Goal: Task Accomplishment & Management: Manage account settings

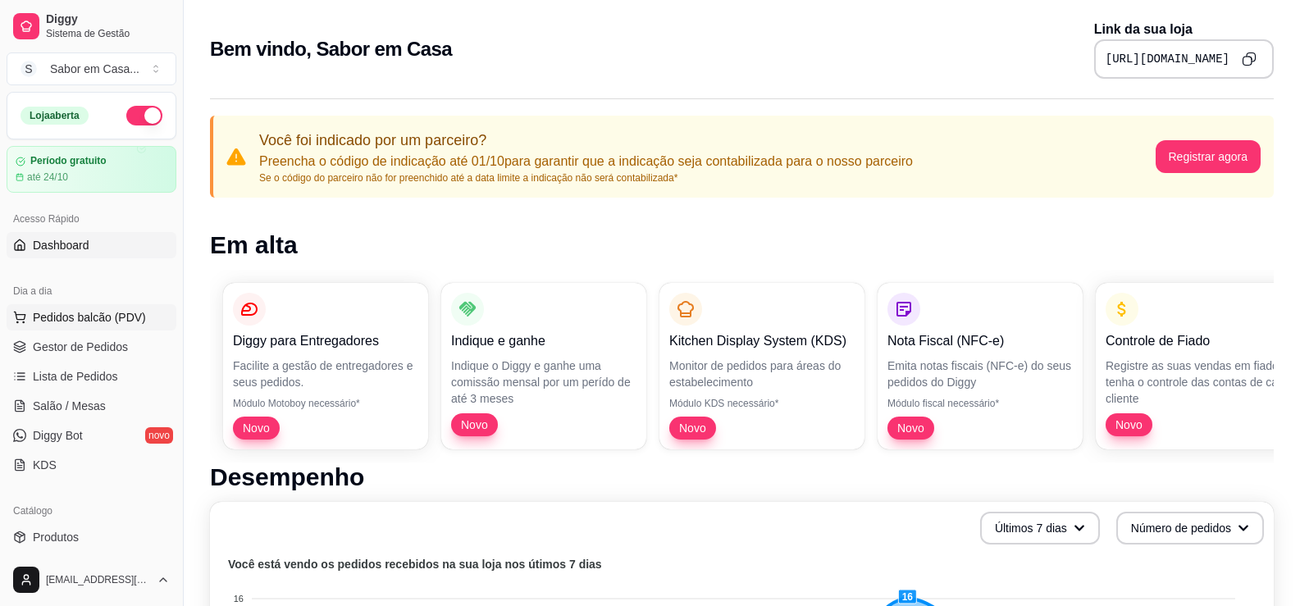
click at [83, 307] on button "Pedidos balcão (PDV)" at bounding box center [92, 317] width 170 height 26
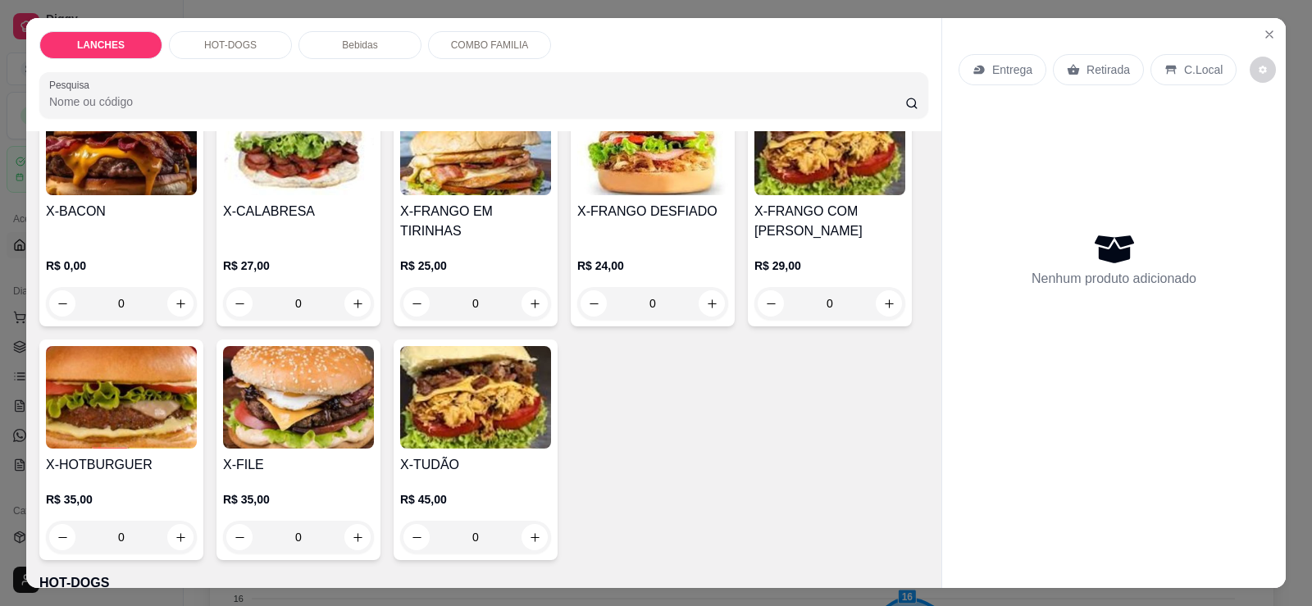
scroll to position [410, 0]
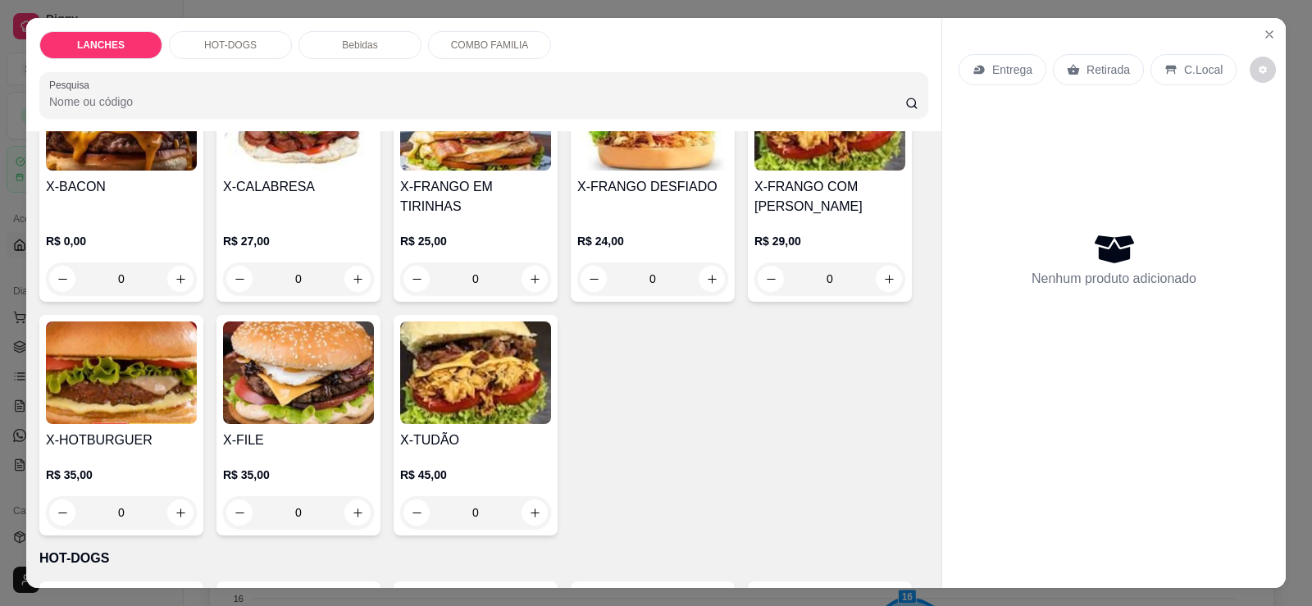
click at [445, 340] on img at bounding box center [475, 373] width 151 height 103
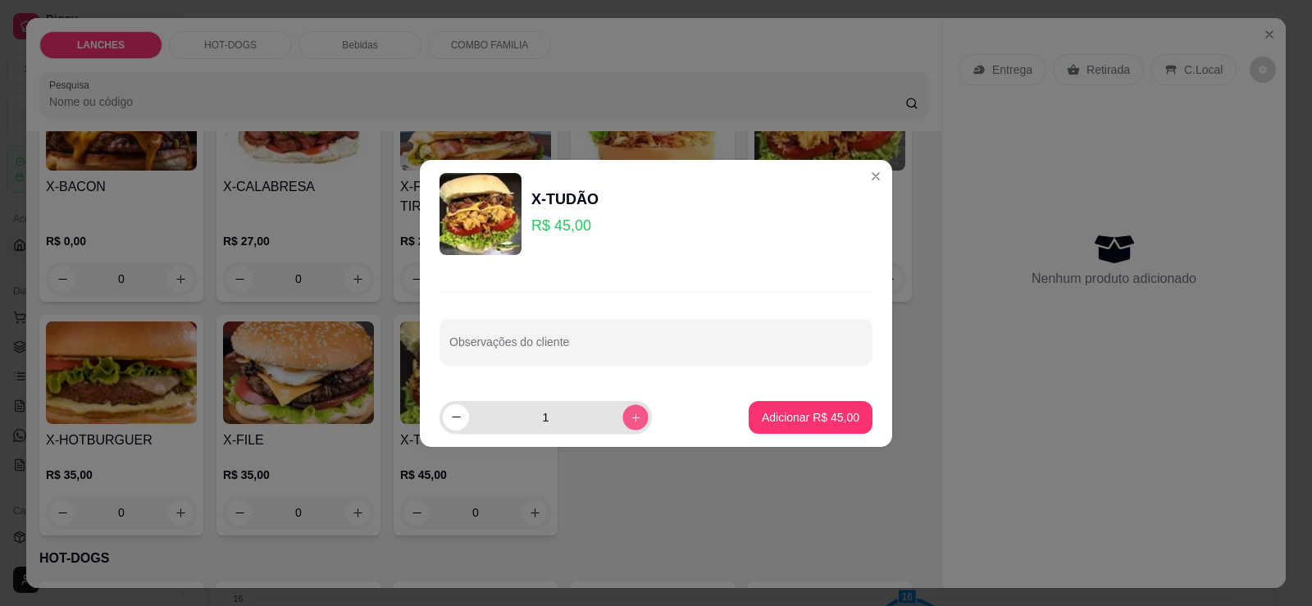
click at [630, 414] on icon "increase-product-quantity" at bounding box center [636, 417] width 12 height 12
type input "4"
click at [765, 408] on button "Adicionar R$ 180,00" at bounding box center [808, 417] width 126 height 32
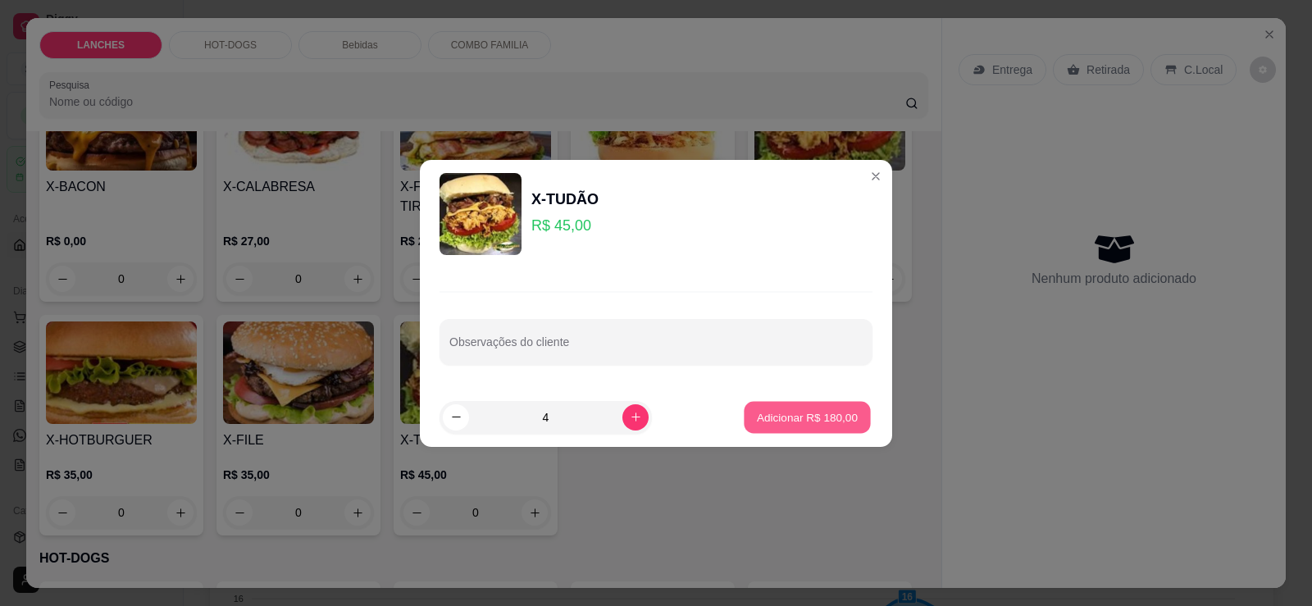
type input "4"
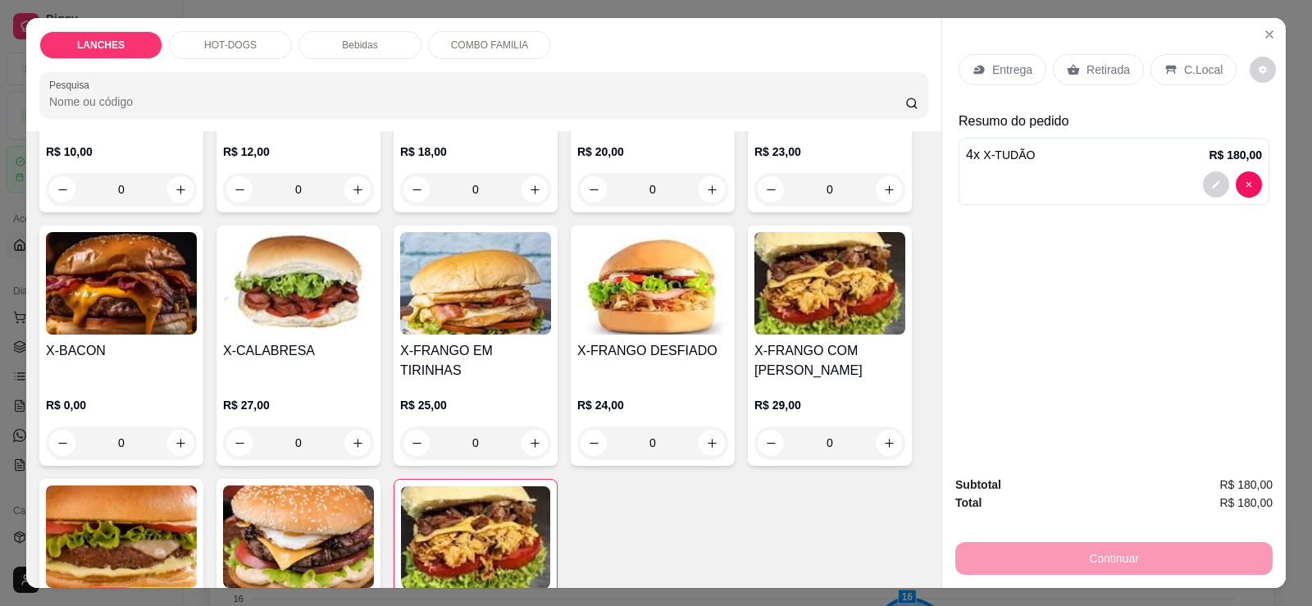
scroll to position [0, 0]
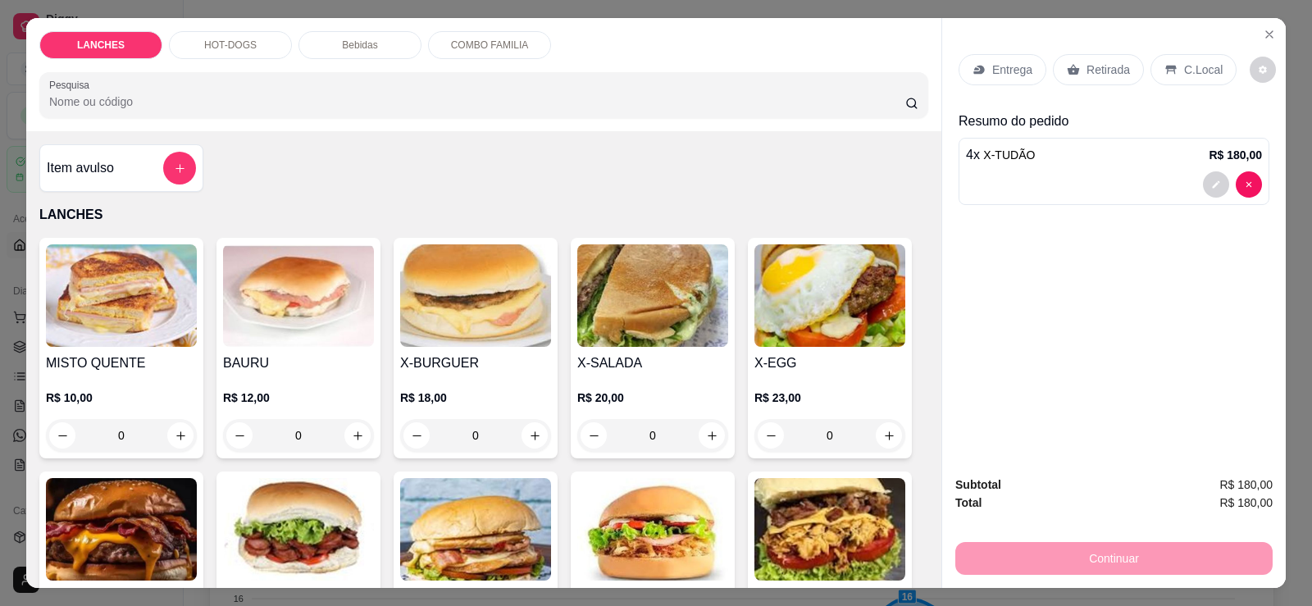
click at [144, 330] on img at bounding box center [121, 295] width 151 height 103
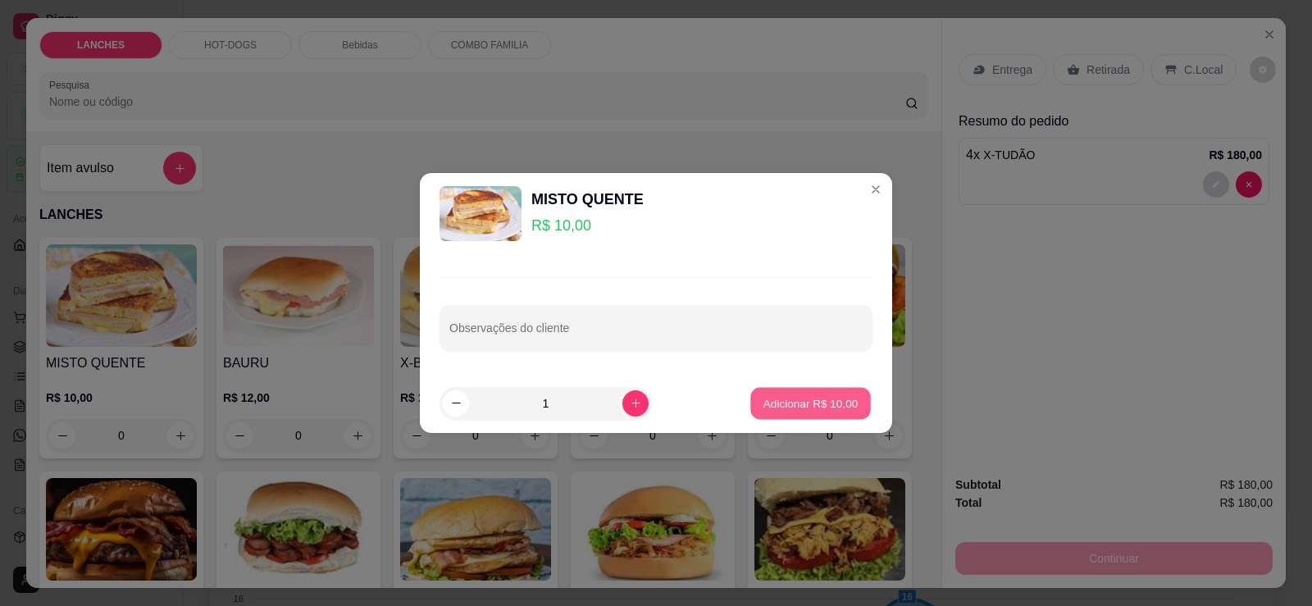
click at [795, 408] on p "Adicionar R$ 10,00" at bounding box center [811, 403] width 95 height 16
type input "1"
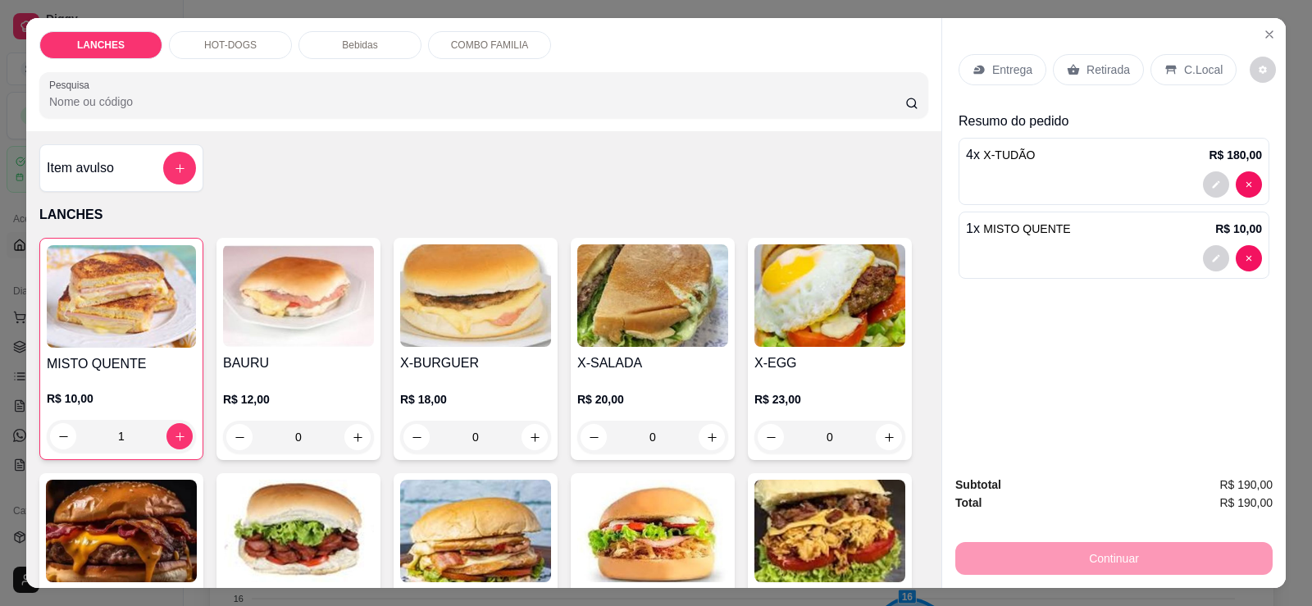
click at [675, 328] on img at bounding box center [652, 295] width 151 height 103
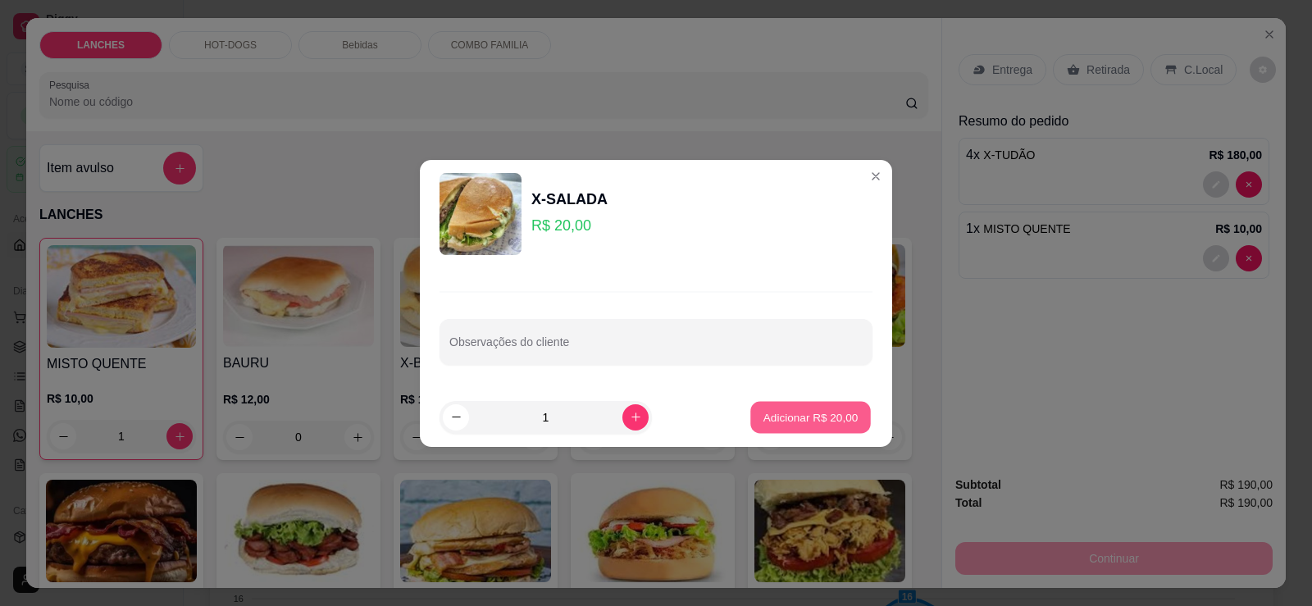
click at [772, 413] on p "Adicionar R$ 20,00" at bounding box center [811, 417] width 95 height 16
type input "1"
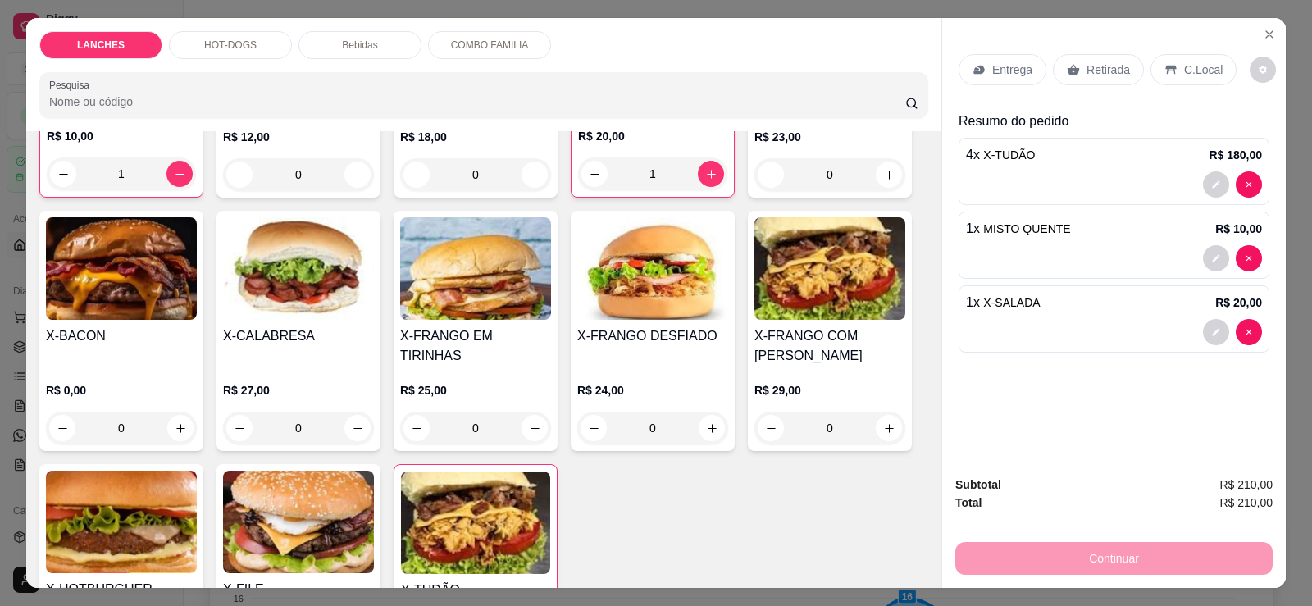
scroll to position [328, 0]
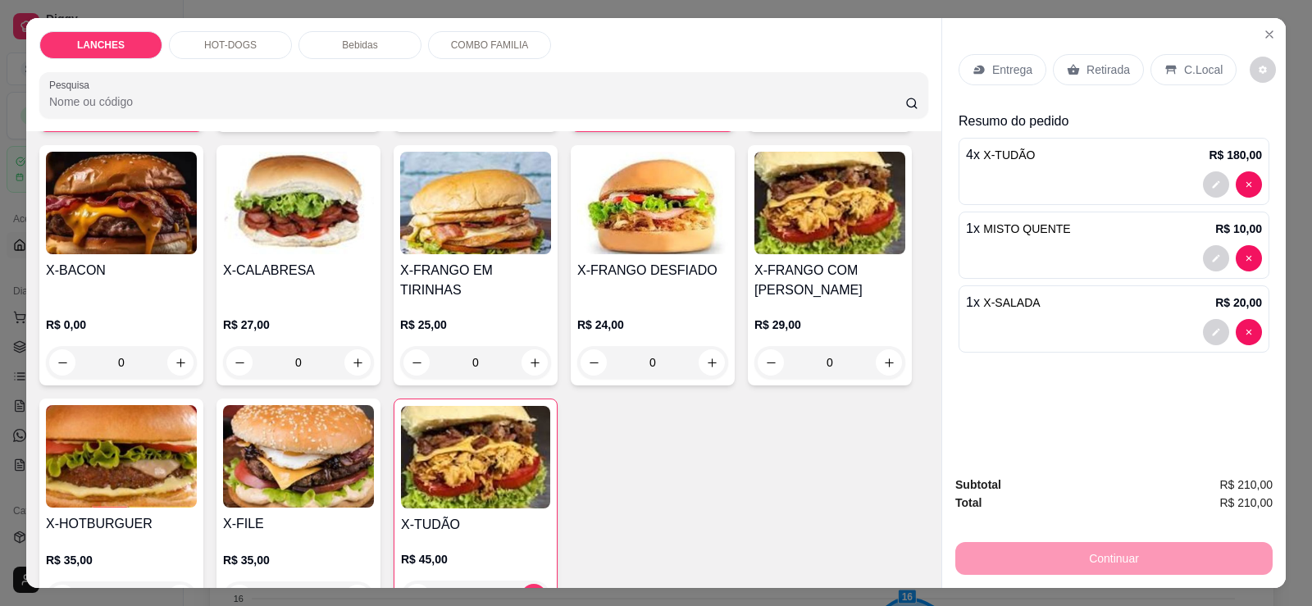
click at [1001, 71] on p "Entrega" at bounding box center [1012, 70] width 40 height 16
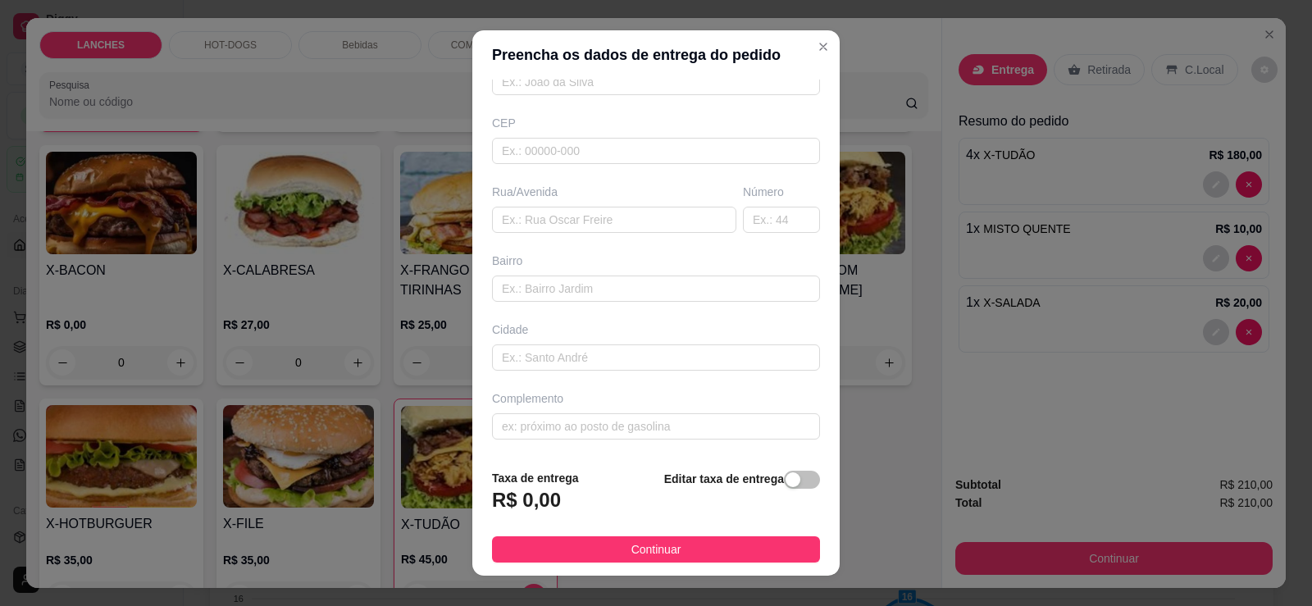
scroll to position [0, 0]
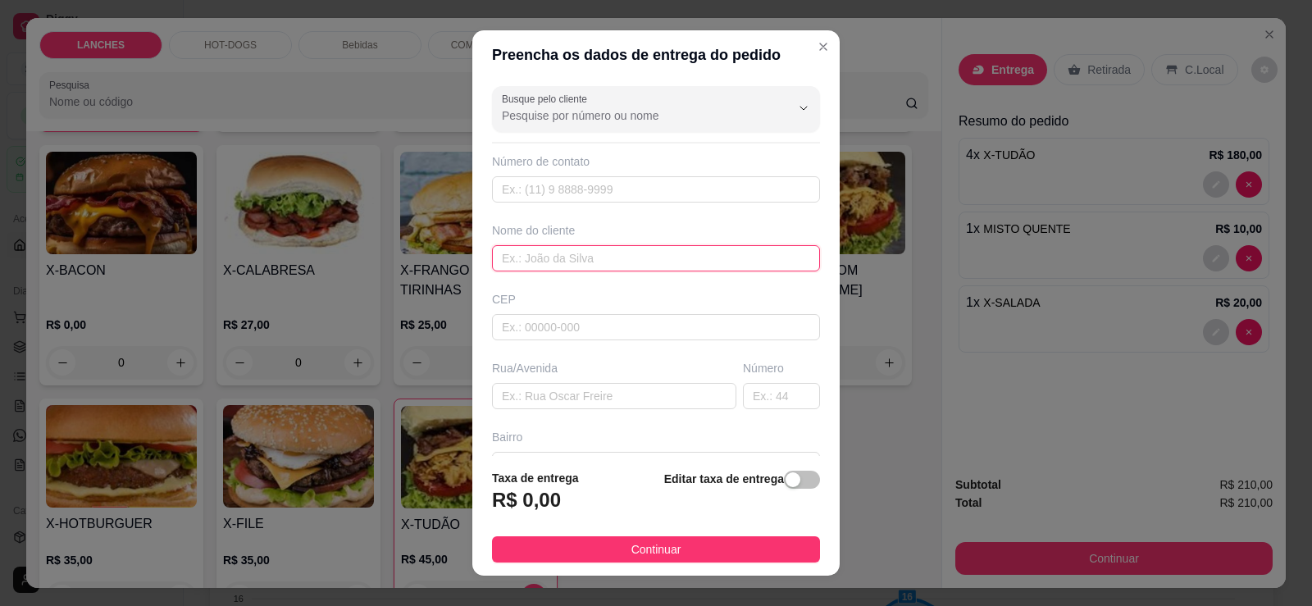
click at [566, 261] on input "text" at bounding box center [656, 258] width 328 height 26
type input "APARECIDO"
click at [786, 487] on div "button" at bounding box center [793, 479] width 15 height 15
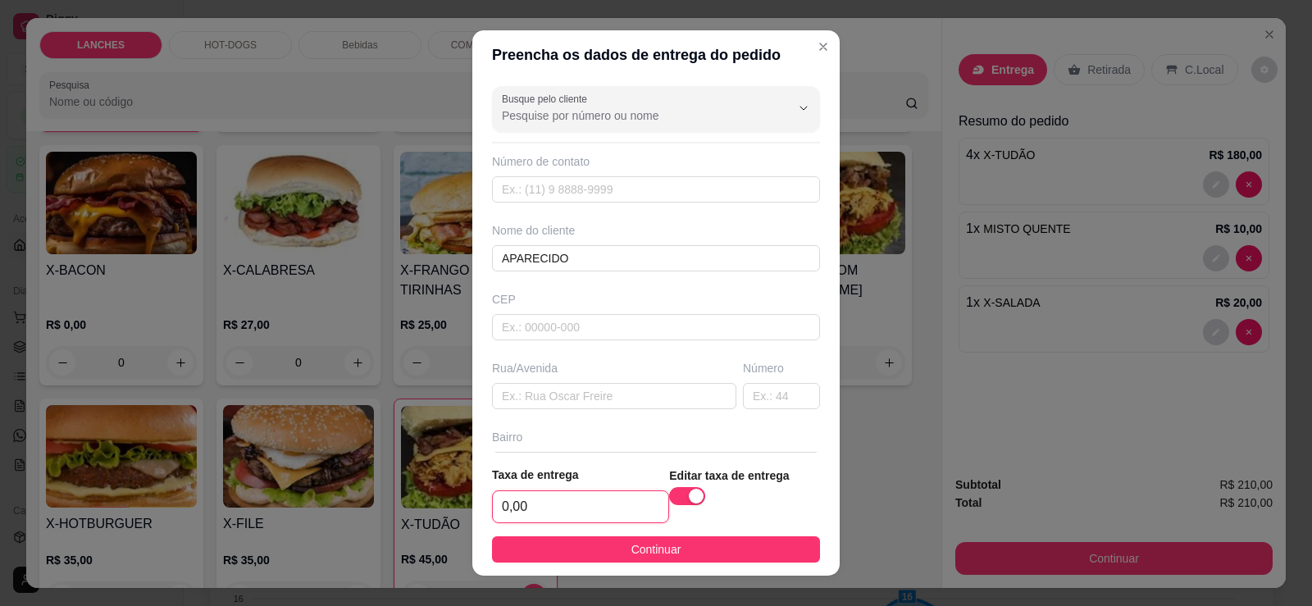
drag, startPoint x: 544, startPoint y: 522, endPoint x: 430, endPoint y: 522, distance: 114.0
click at [430, 522] on div "Preencha os dados de entrega do pedido Busque pelo cliente Número de contato No…" at bounding box center [656, 303] width 1312 height 606
type input "8,00"
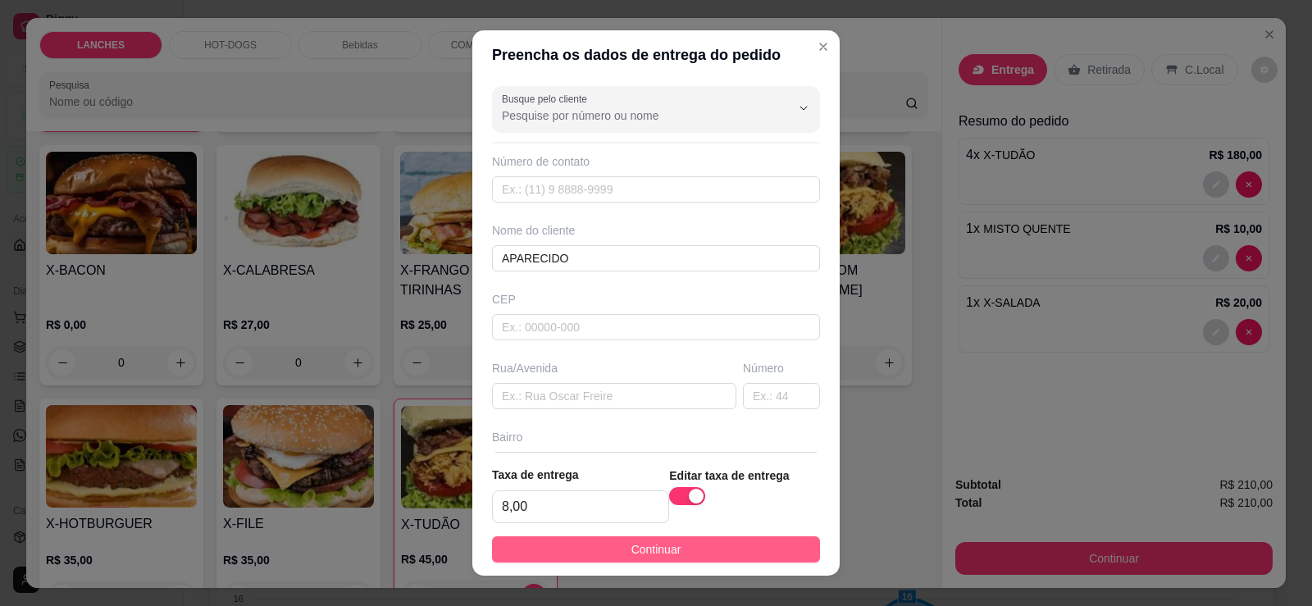
click at [568, 556] on button "Continuar" at bounding box center [656, 549] width 328 height 26
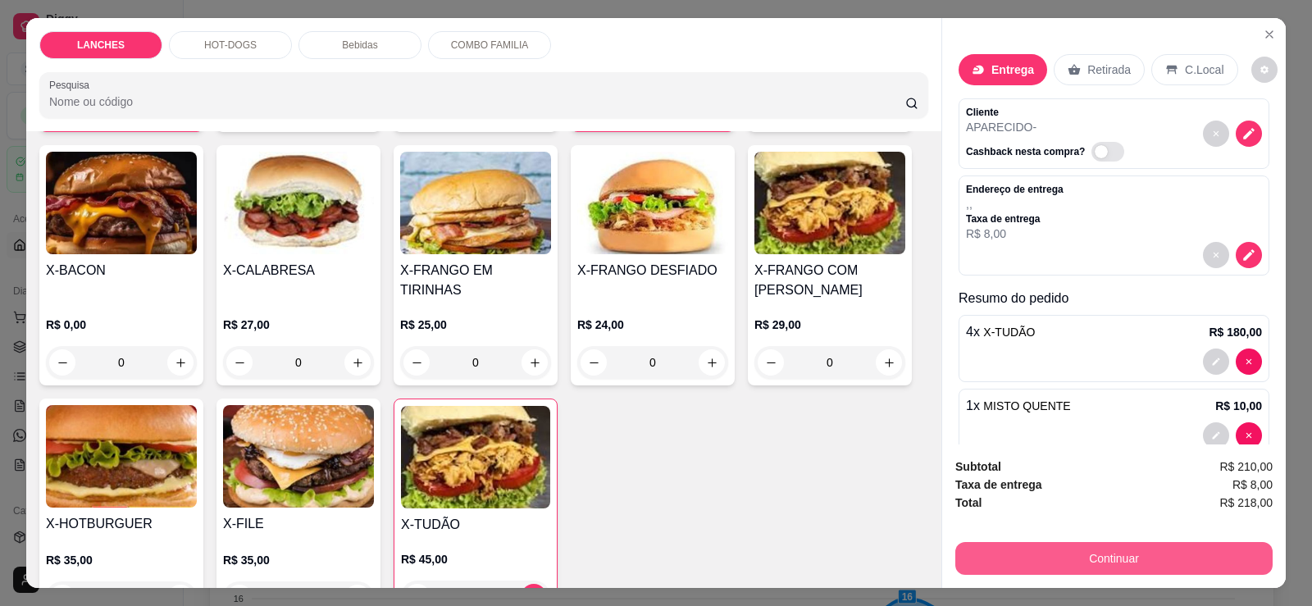
click at [1125, 557] on button "Continuar" at bounding box center [1113, 558] width 317 height 33
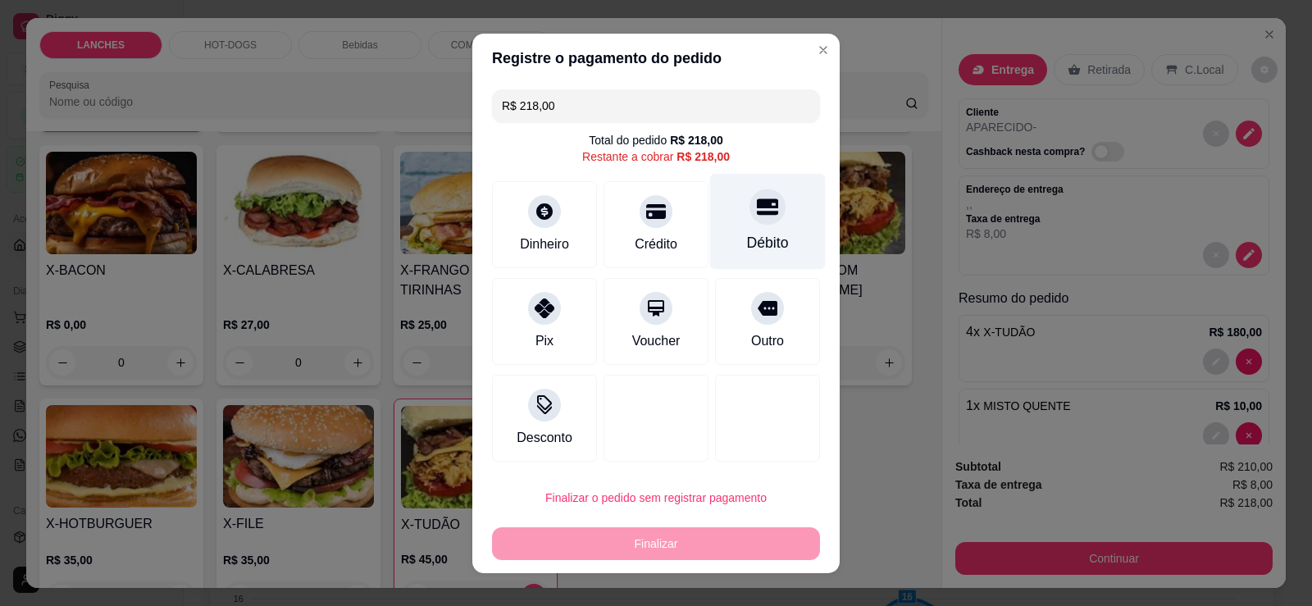
click at [750, 227] on div "Débito" at bounding box center [768, 221] width 116 height 96
type input "R$ 0,00"
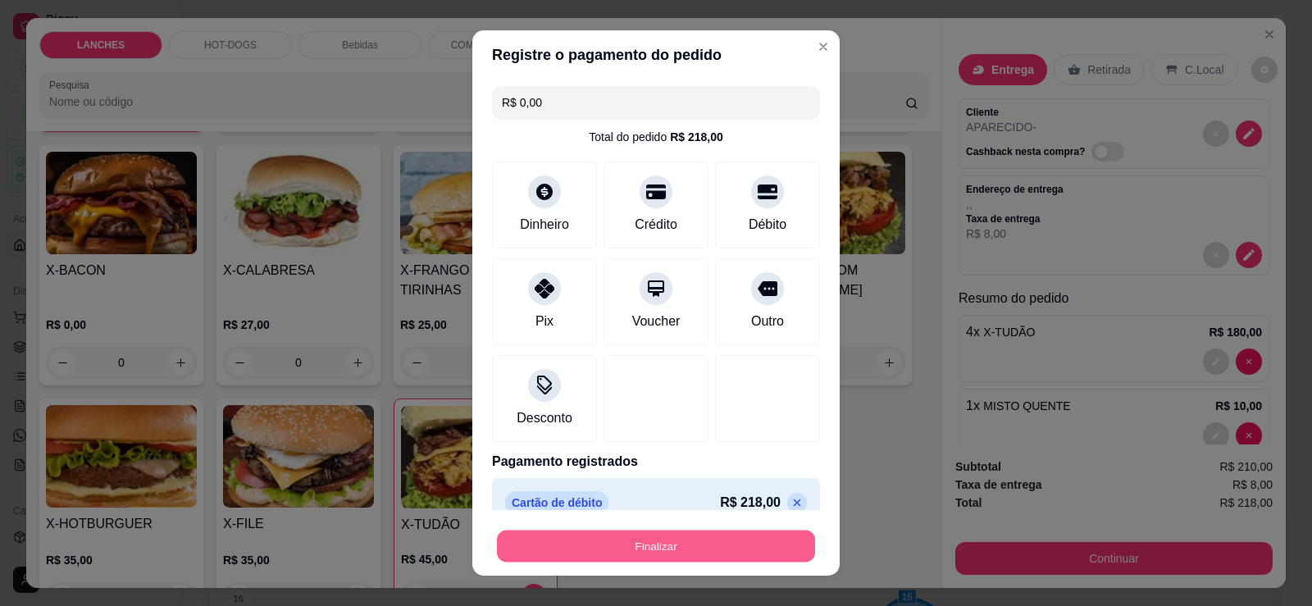
click at [686, 547] on button "Finalizar" at bounding box center [656, 547] width 318 height 32
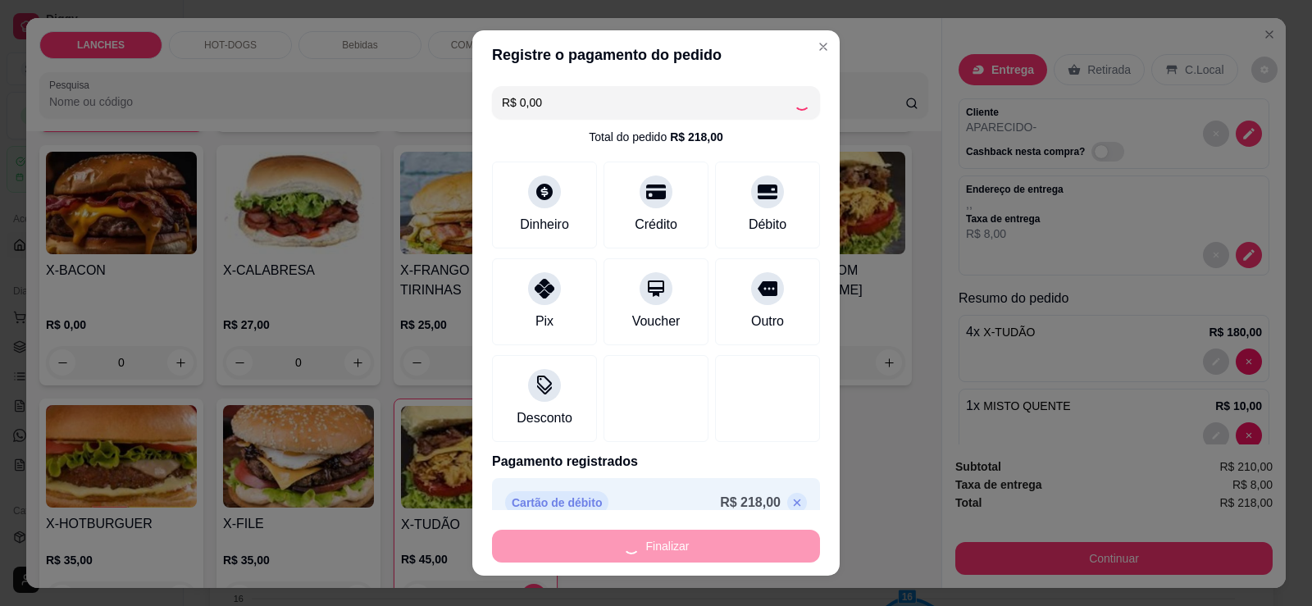
type input "0"
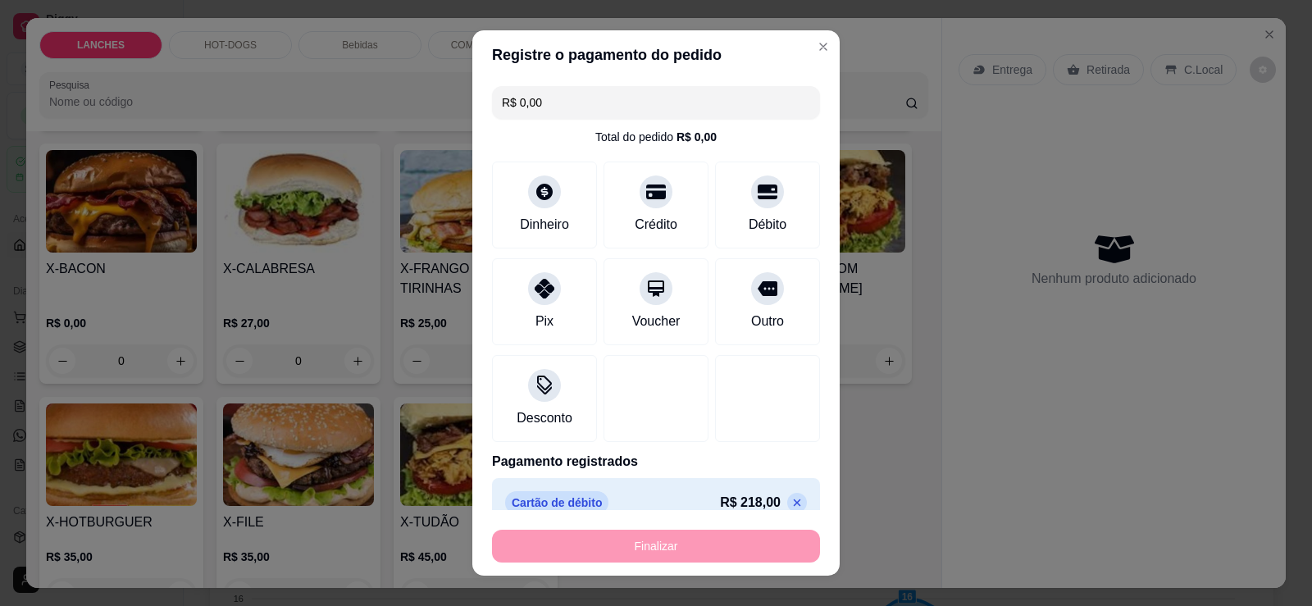
type input "-R$ 218,00"
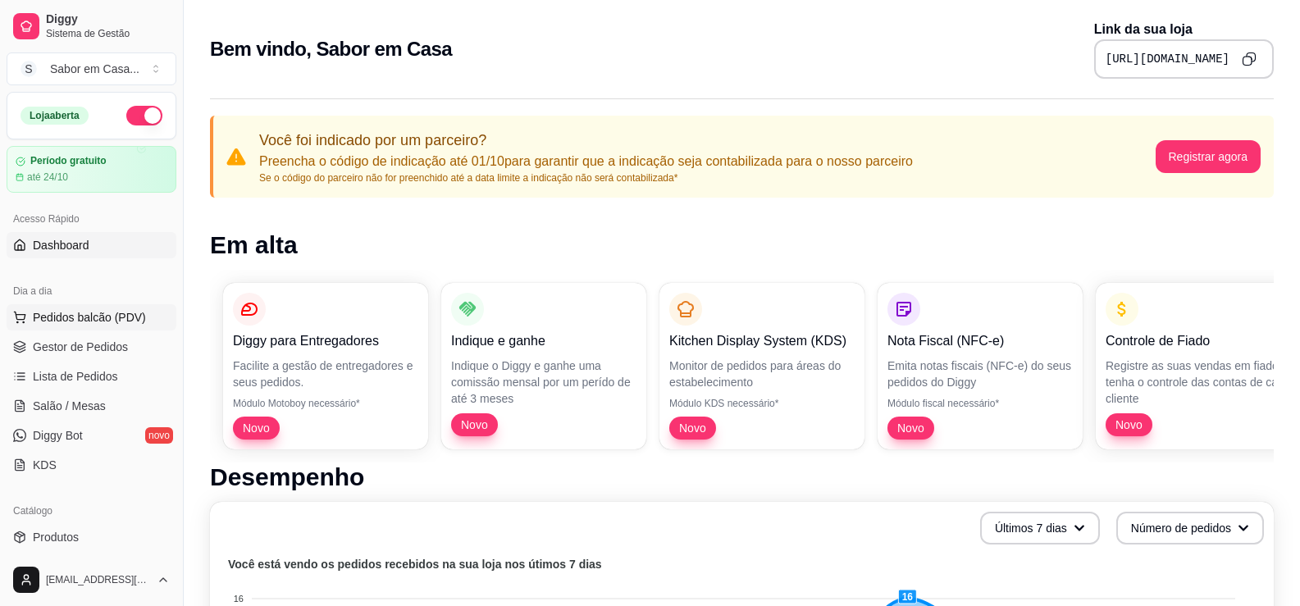
click at [91, 315] on span "Pedidos balcão (PDV)" at bounding box center [89, 317] width 113 height 16
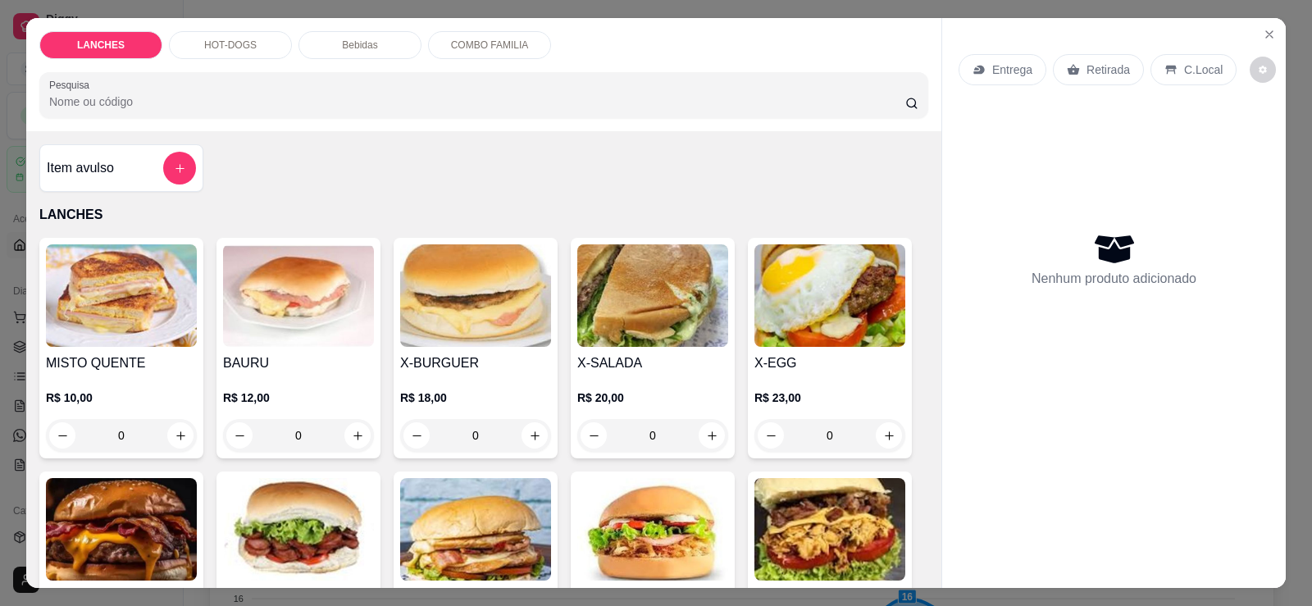
click at [478, 336] on img at bounding box center [475, 295] width 151 height 103
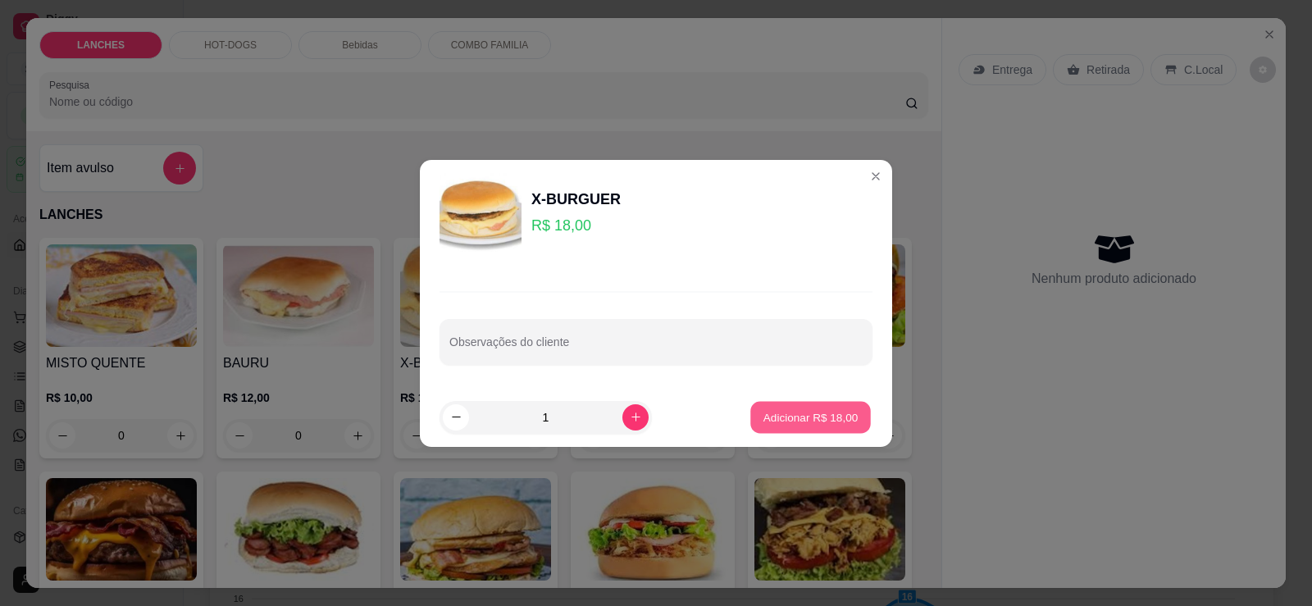
click at [791, 419] on p "Adicionar R$ 18,00" at bounding box center [811, 417] width 95 height 16
type input "1"
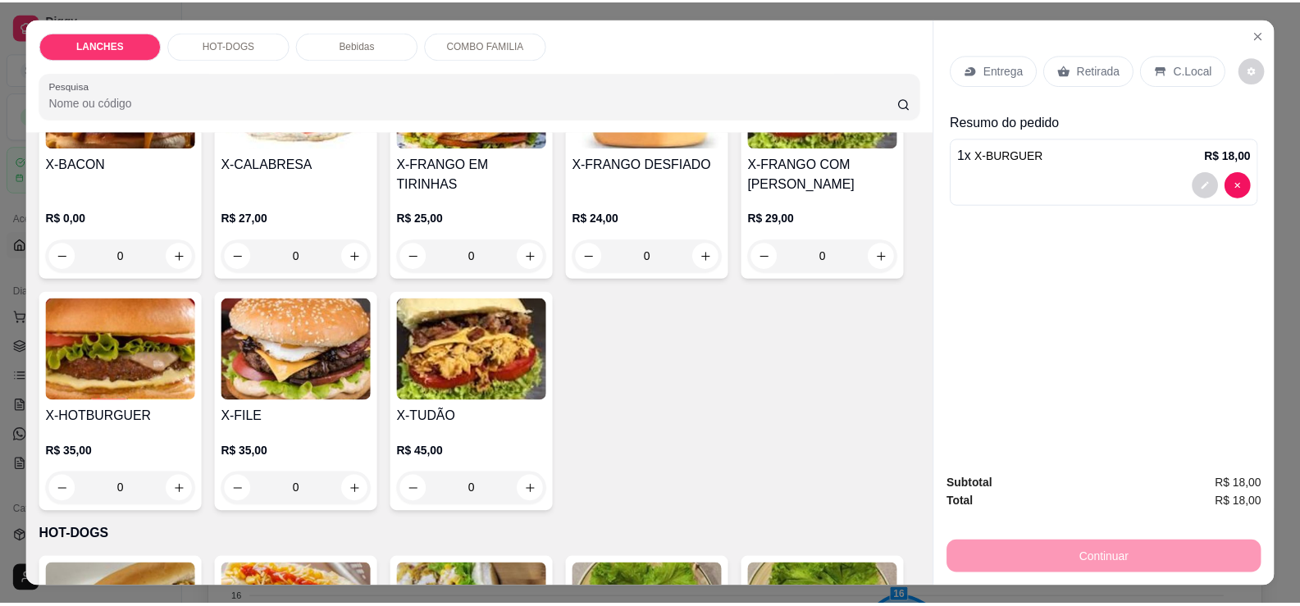
scroll to position [246, 0]
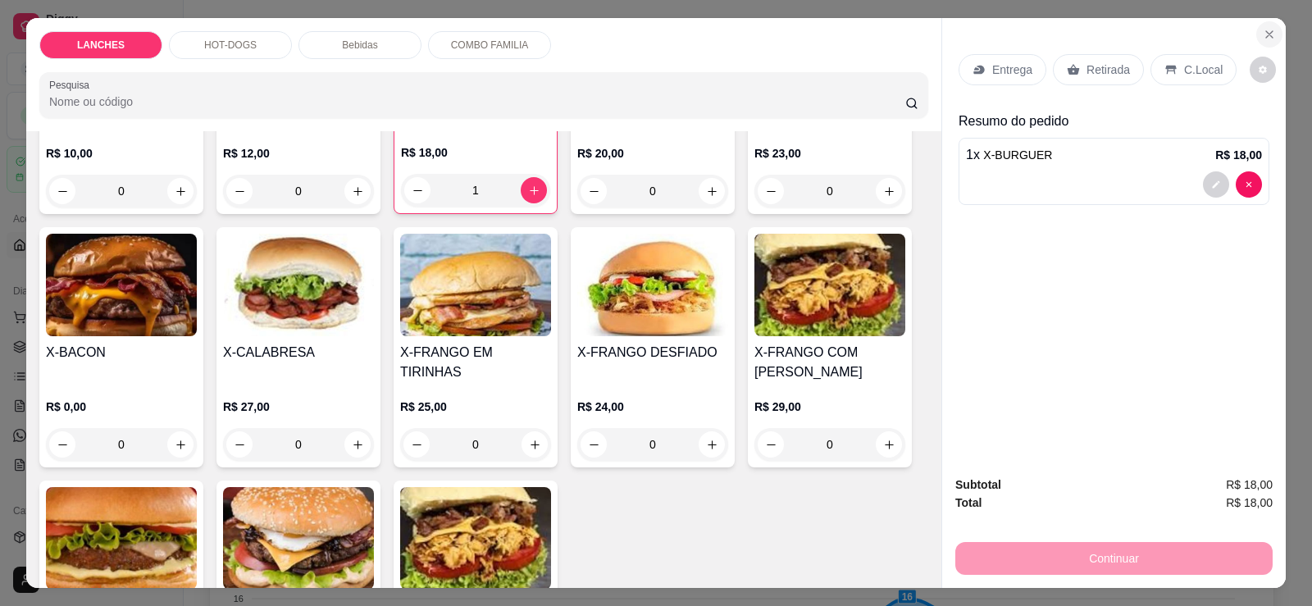
click at [1266, 32] on icon "Close" at bounding box center [1269, 34] width 7 height 7
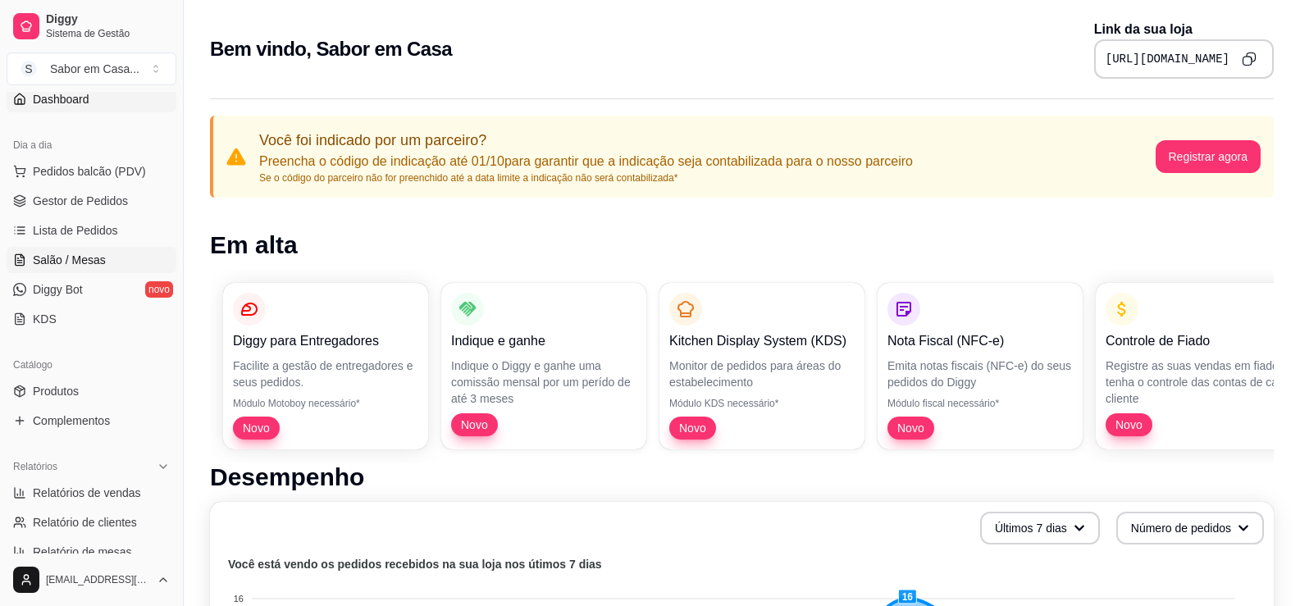
scroll to position [246, 0]
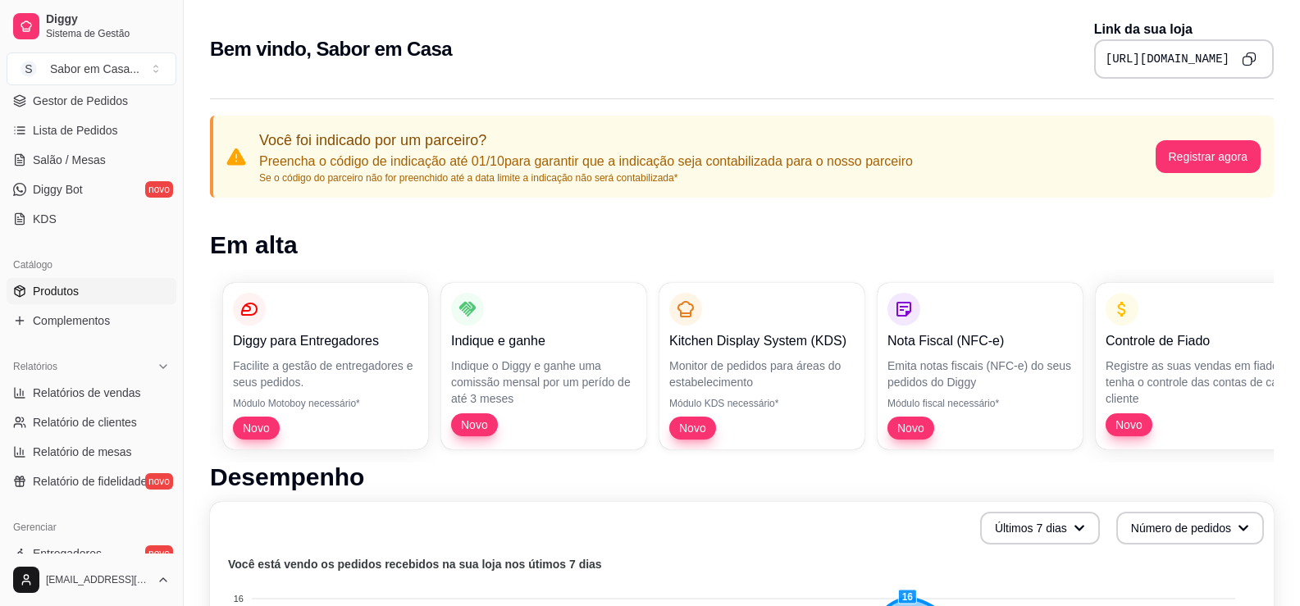
click at [62, 290] on span "Produtos" at bounding box center [56, 291] width 46 height 16
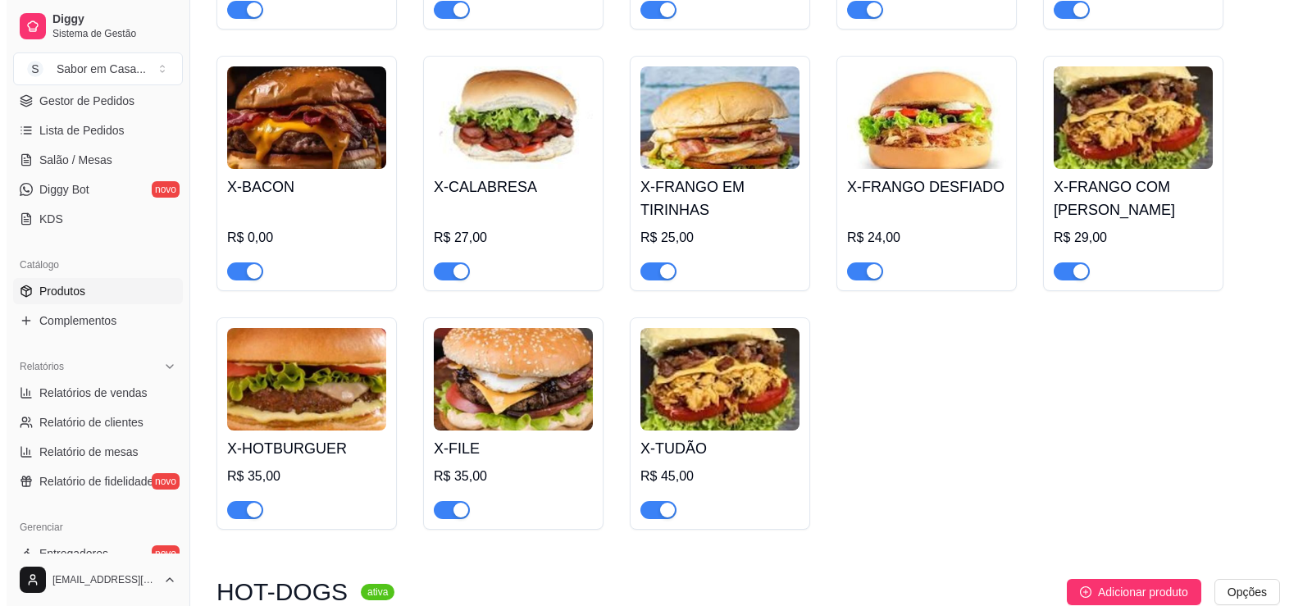
scroll to position [410, 0]
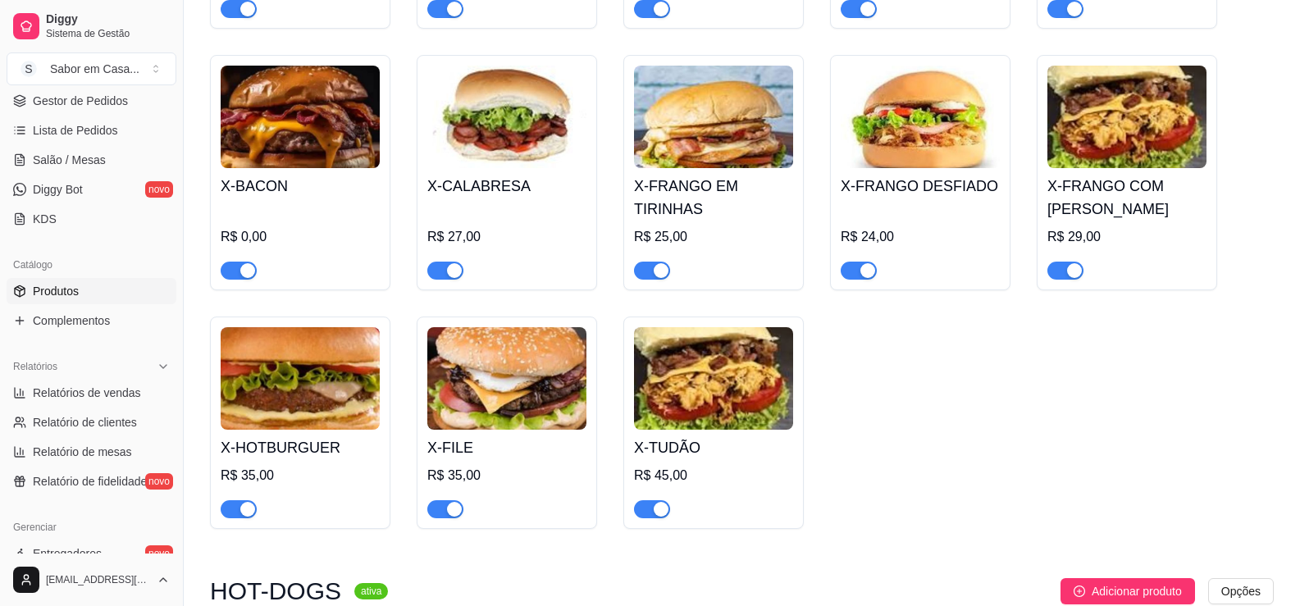
click at [258, 232] on div "R$ 0,00" at bounding box center [300, 237] width 159 height 20
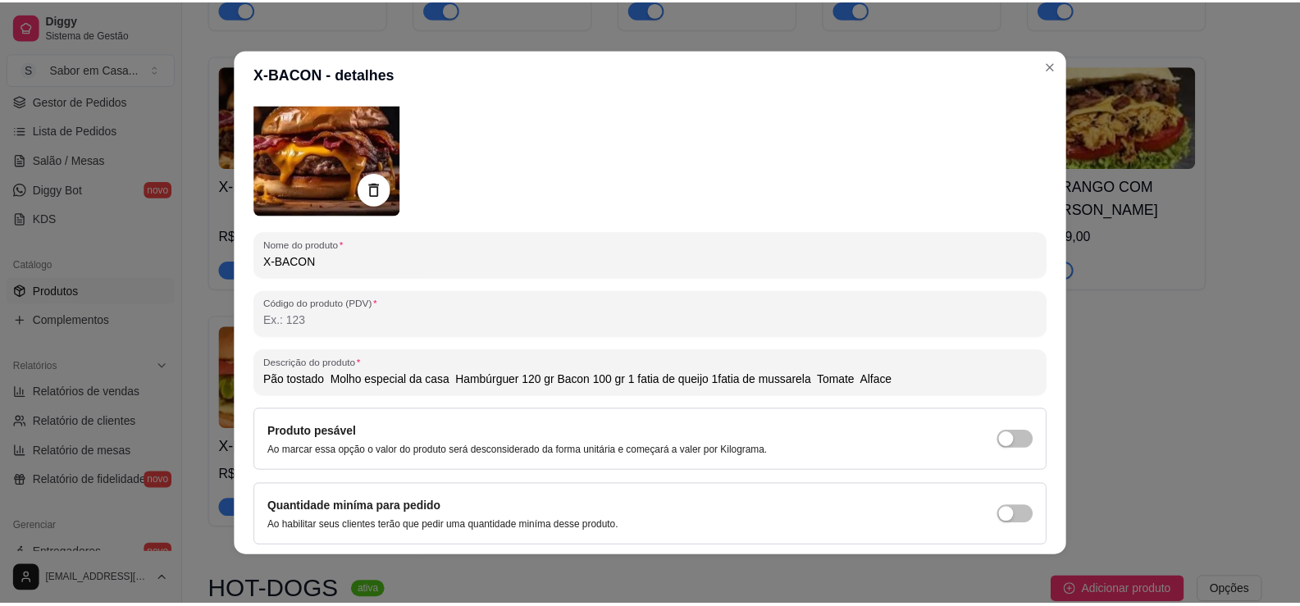
scroll to position [0, 0]
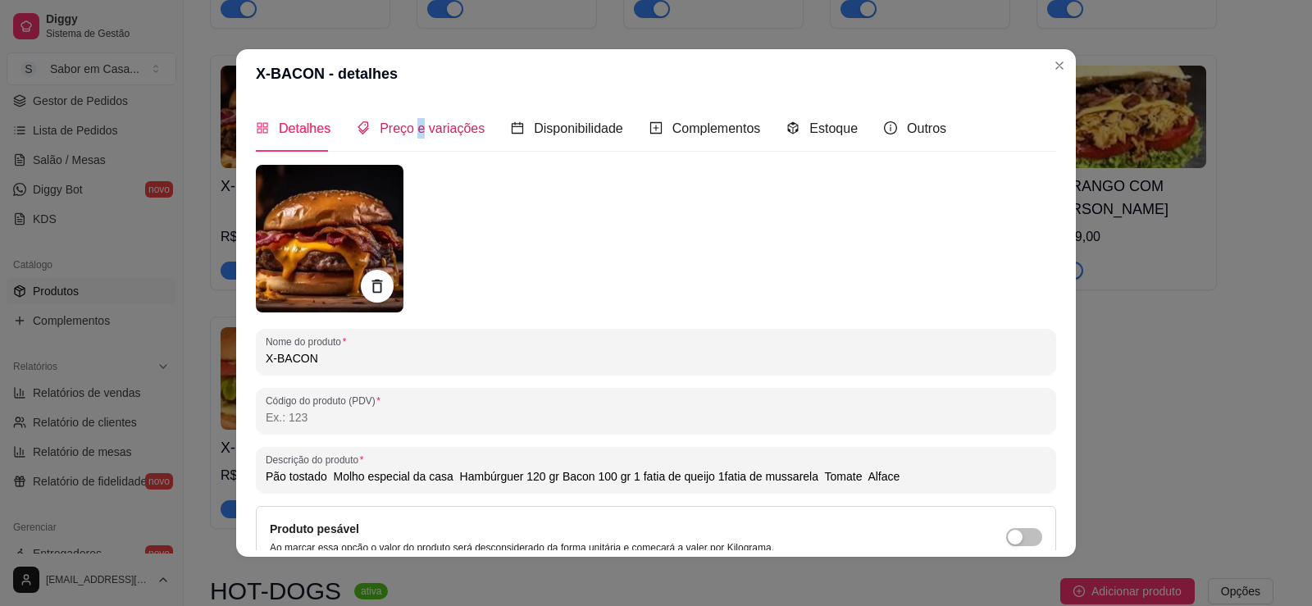
click at [410, 129] on span "Preço e variações" at bounding box center [432, 128] width 105 height 14
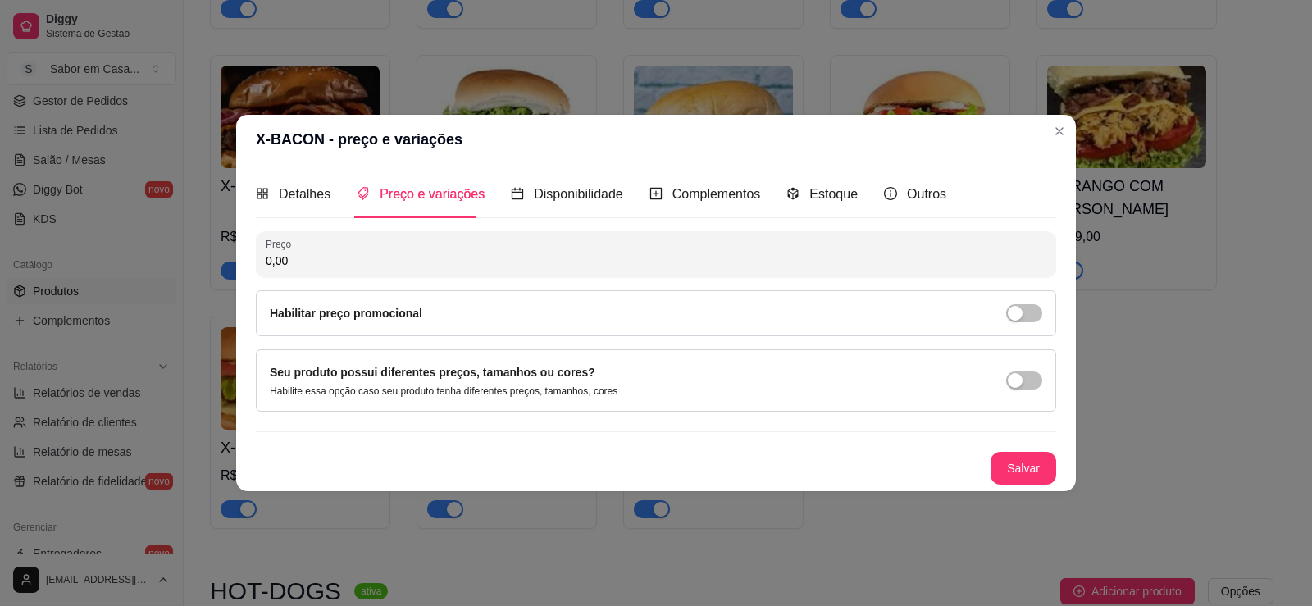
drag, startPoint x: 299, startPoint y: 266, endPoint x: 192, endPoint y: 266, distance: 106.6
click at [192, 266] on div "X-BACON - preço e variações Detalhes Preço e variações Disponibilidade Compleme…" at bounding box center [656, 303] width 1312 height 606
type input "26,00"
click at [1024, 459] on button "Salvar" at bounding box center [1024, 468] width 64 height 32
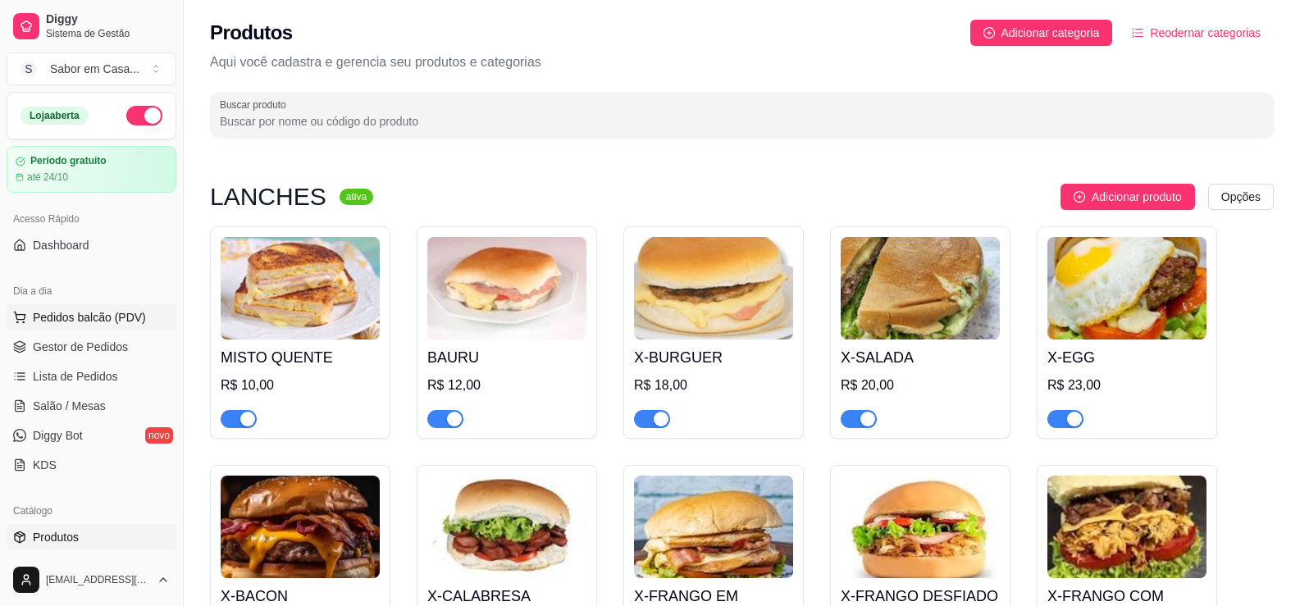
click at [66, 322] on span "Pedidos balcão (PDV)" at bounding box center [89, 317] width 113 height 16
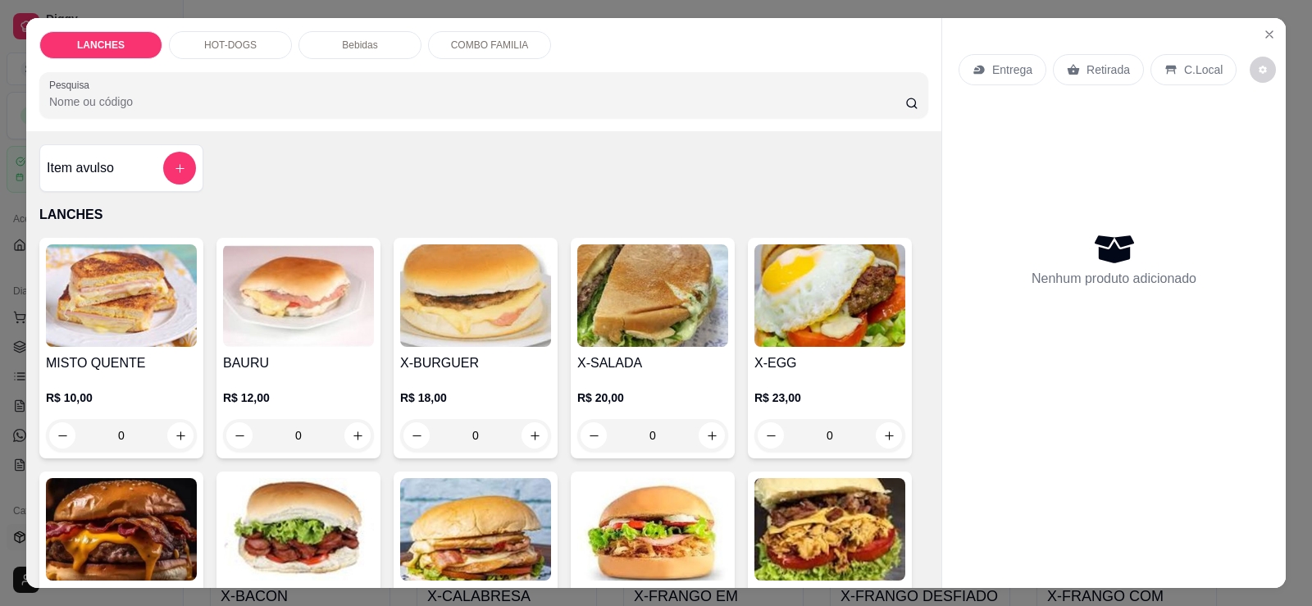
click at [467, 323] on img at bounding box center [475, 295] width 151 height 103
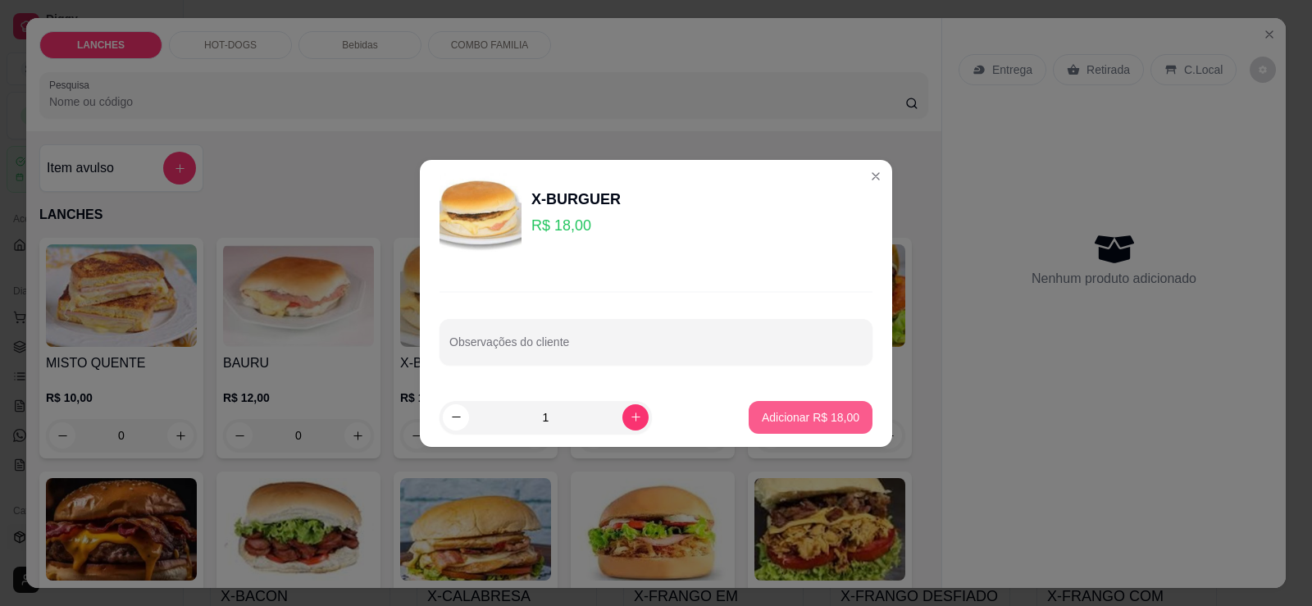
click at [805, 406] on button "Adicionar R$ 18,00" at bounding box center [811, 417] width 124 height 33
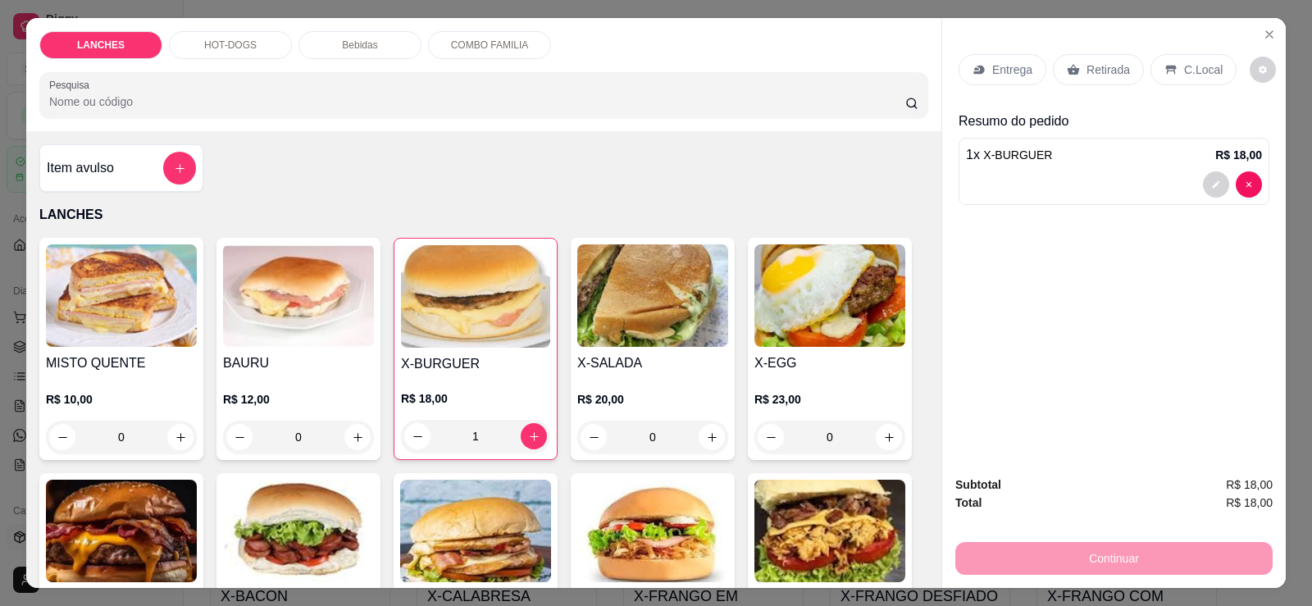
type input "1"
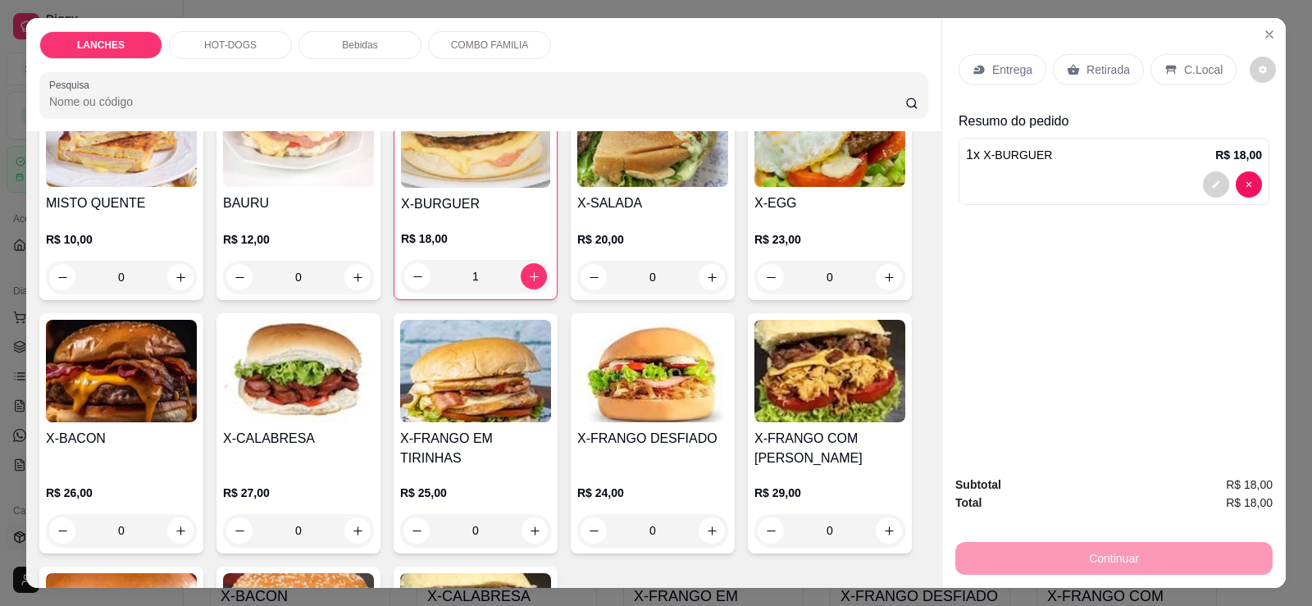
scroll to position [164, 0]
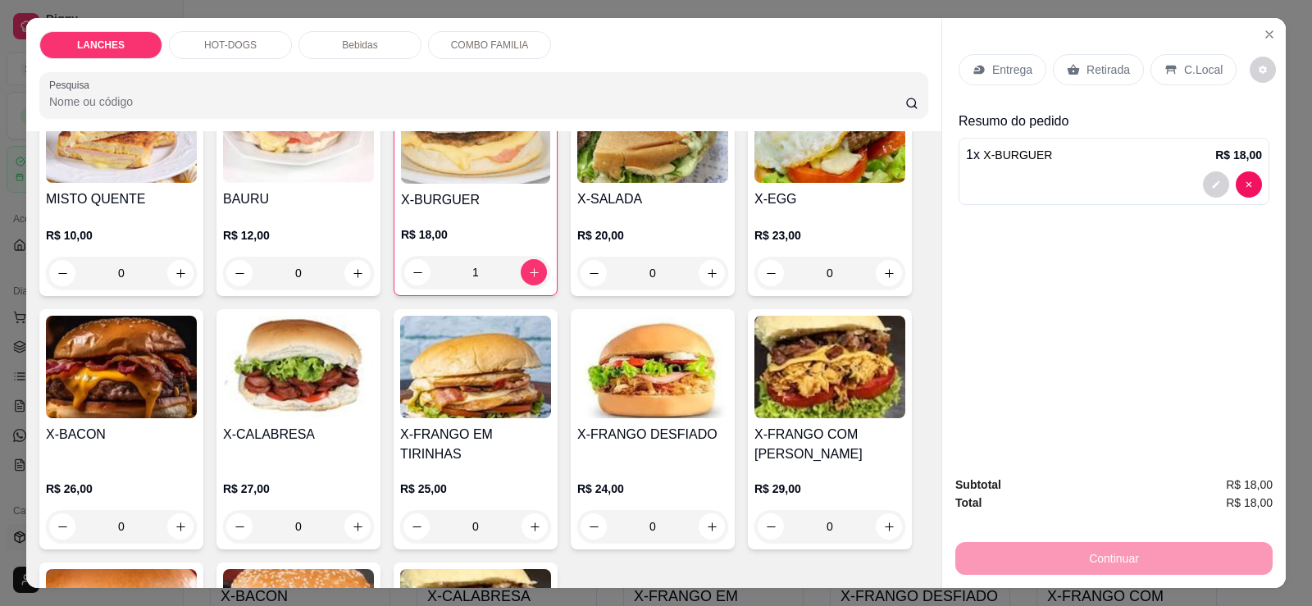
click at [97, 380] on img at bounding box center [121, 367] width 151 height 103
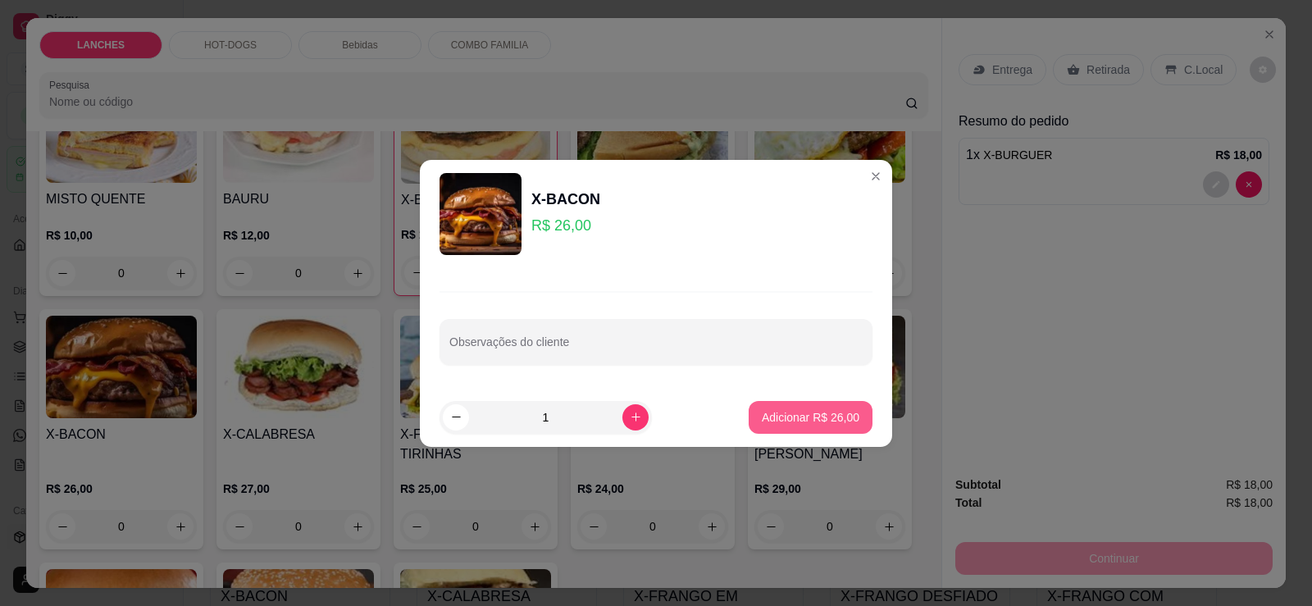
click at [802, 411] on p "Adicionar R$ 26,00" at bounding box center [811, 417] width 98 height 16
type input "1"
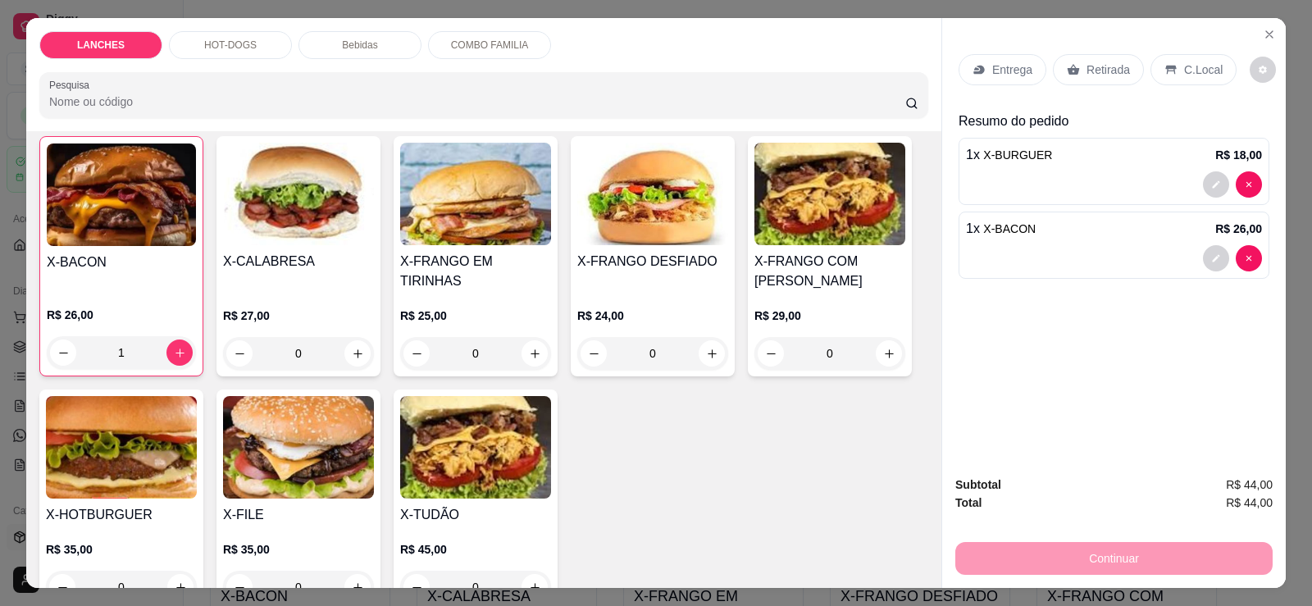
scroll to position [410, 0]
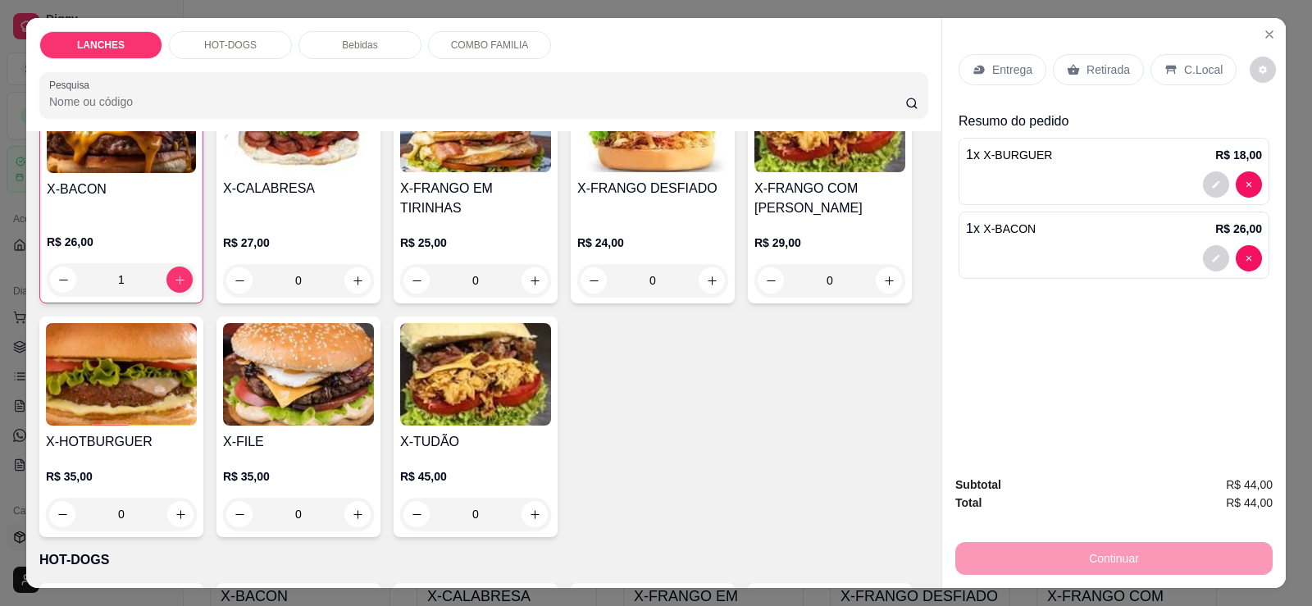
click at [306, 364] on img at bounding box center [298, 374] width 151 height 103
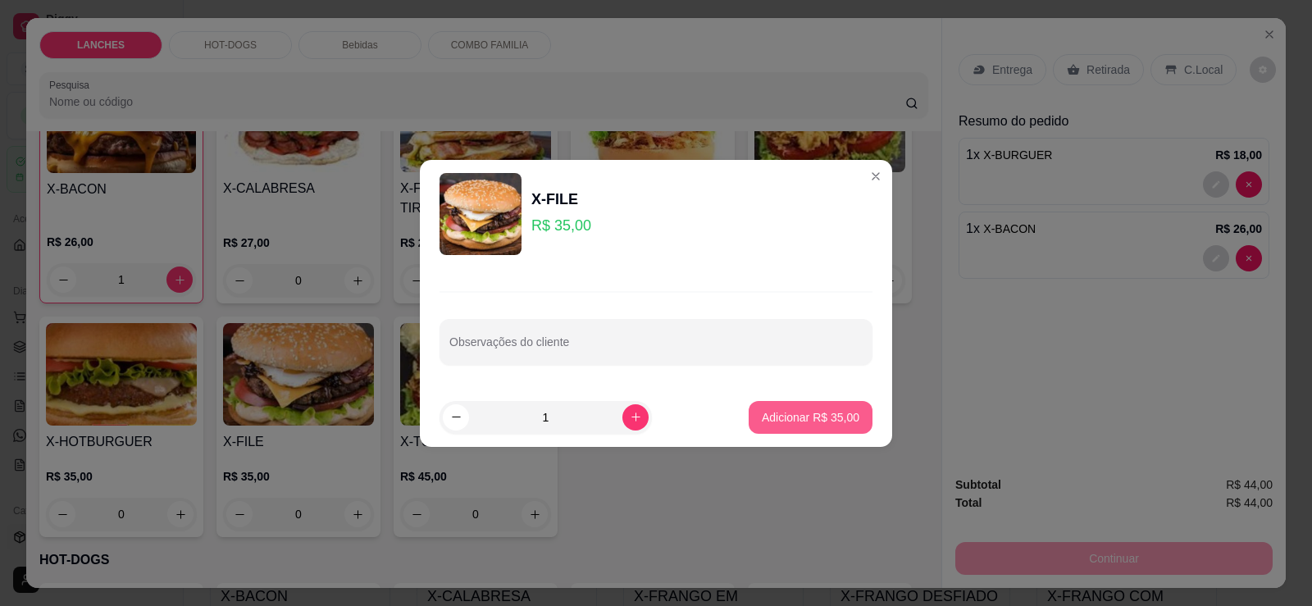
click at [768, 412] on p "Adicionar R$ 35,00" at bounding box center [811, 417] width 98 height 16
type input "1"
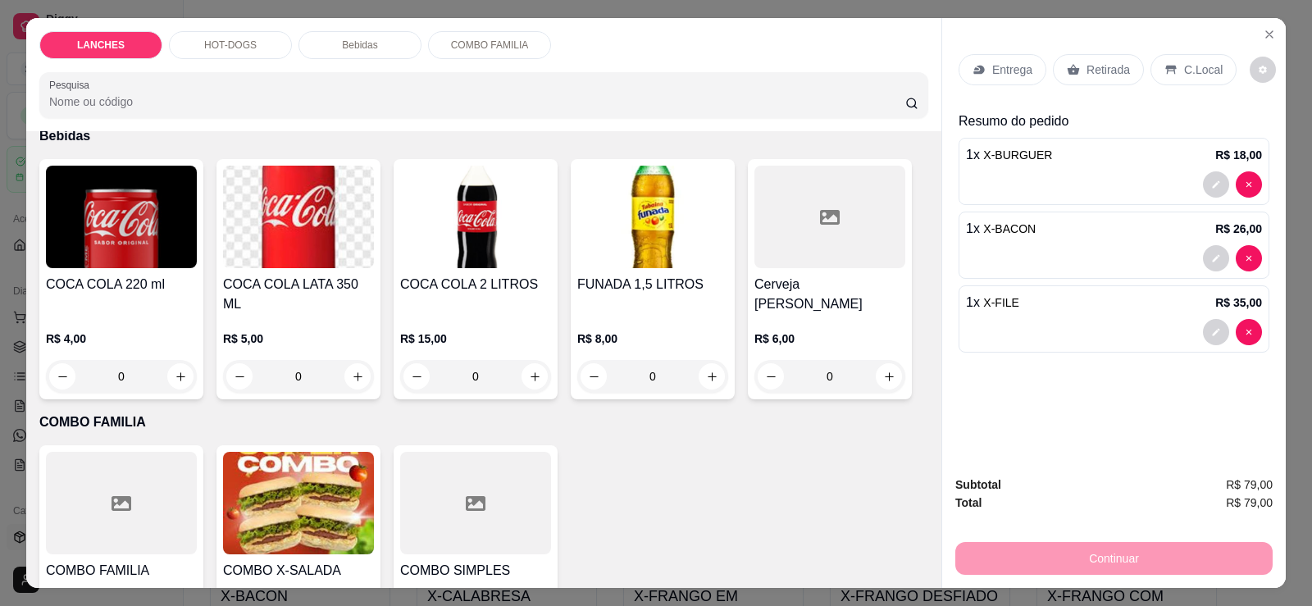
scroll to position [1347, 0]
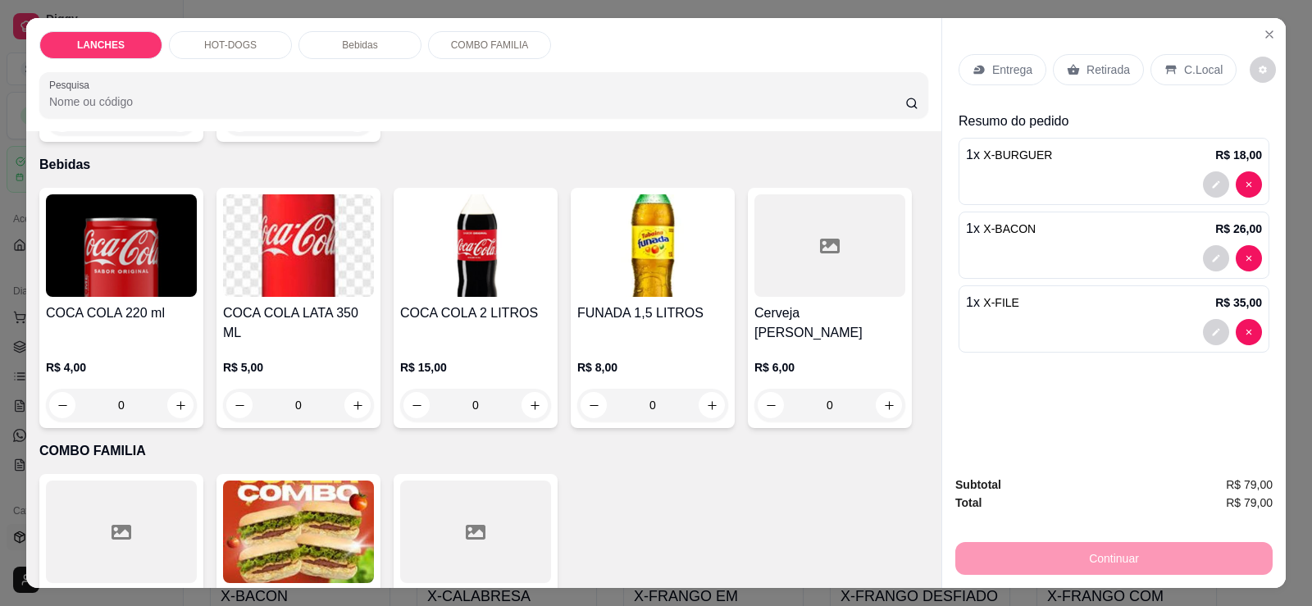
click at [281, 303] on h4 "COCA COLA LATA 350 ML" at bounding box center [298, 322] width 151 height 39
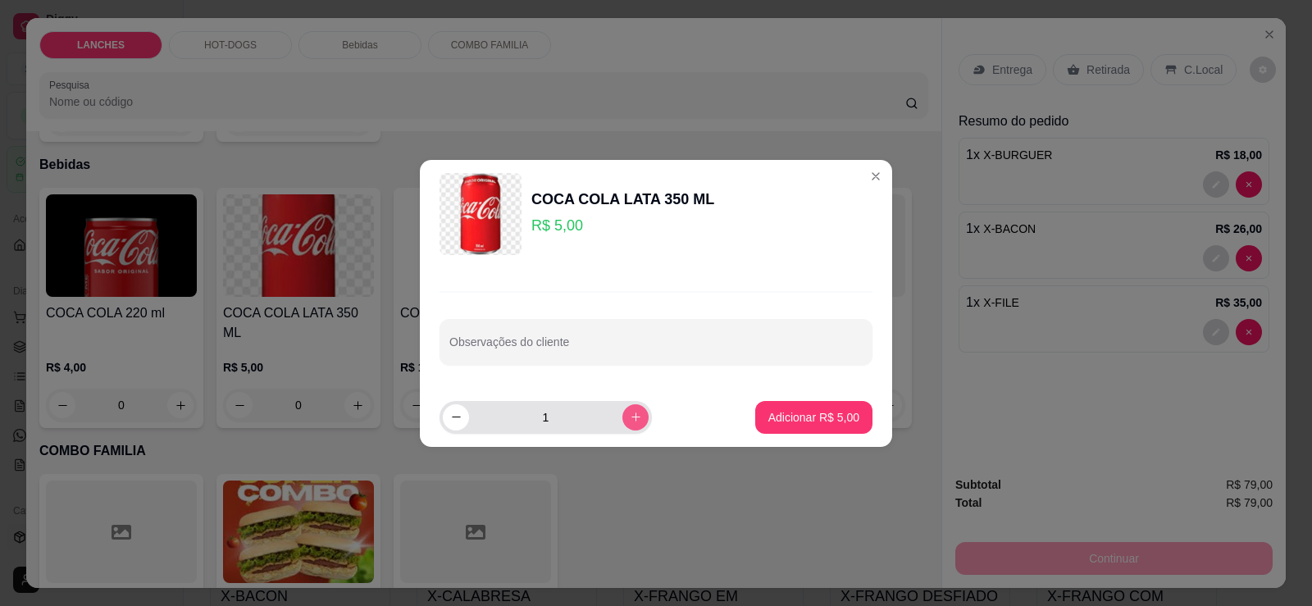
click at [623, 418] on button "increase-product-quantity" at bounding box center [636, 417] width 26 height 26
type input "2"
click at [804, 414] on p "Adicionar R$ 10,00" at bounding box center [811, 417] width 95 height 16
type input "2"
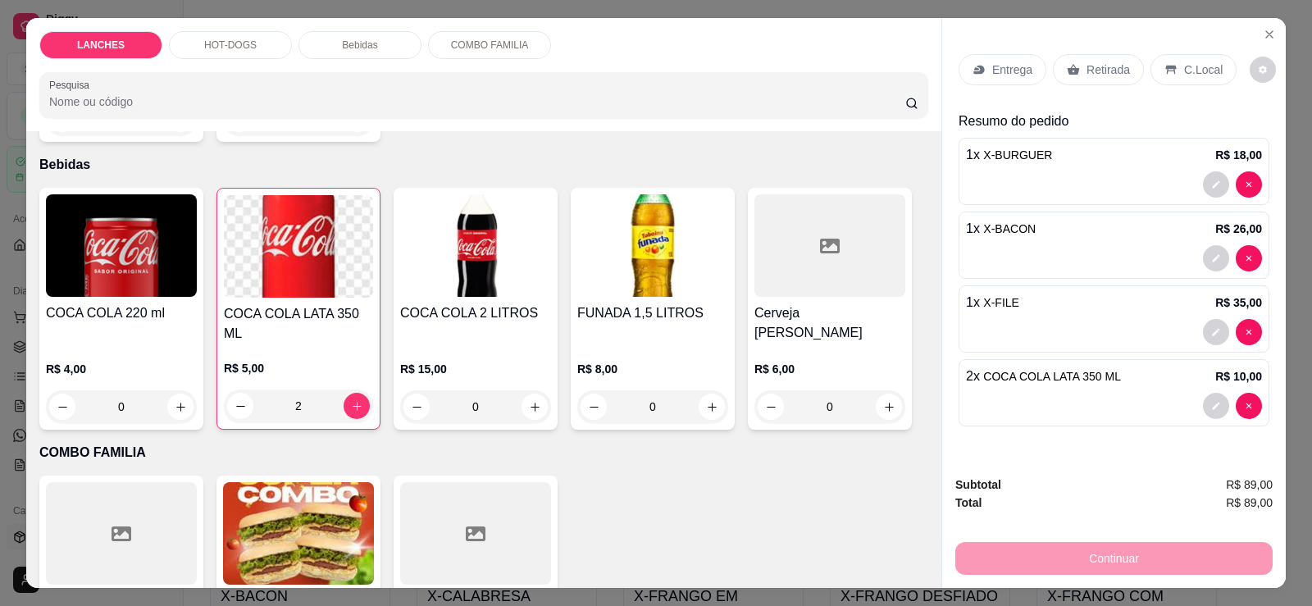
click at [1081, 79] on div "Retirada" at bounding box center [1098, 69] width 91 height 31
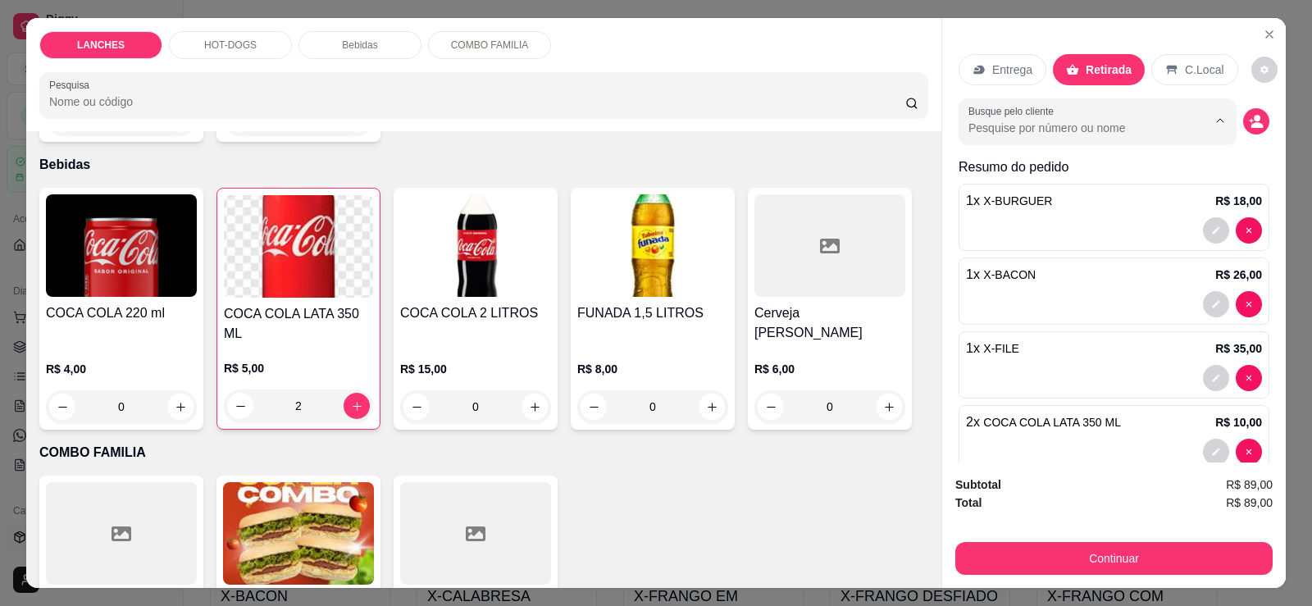
click at [1065, 131] on input "Busque pelo cliente" at bounding box center [1075, 128] width 212 height 16
click at [1252, 127] on icon "decrease-product-quantity" at bounding box center [1258, 125] width 12 height 6
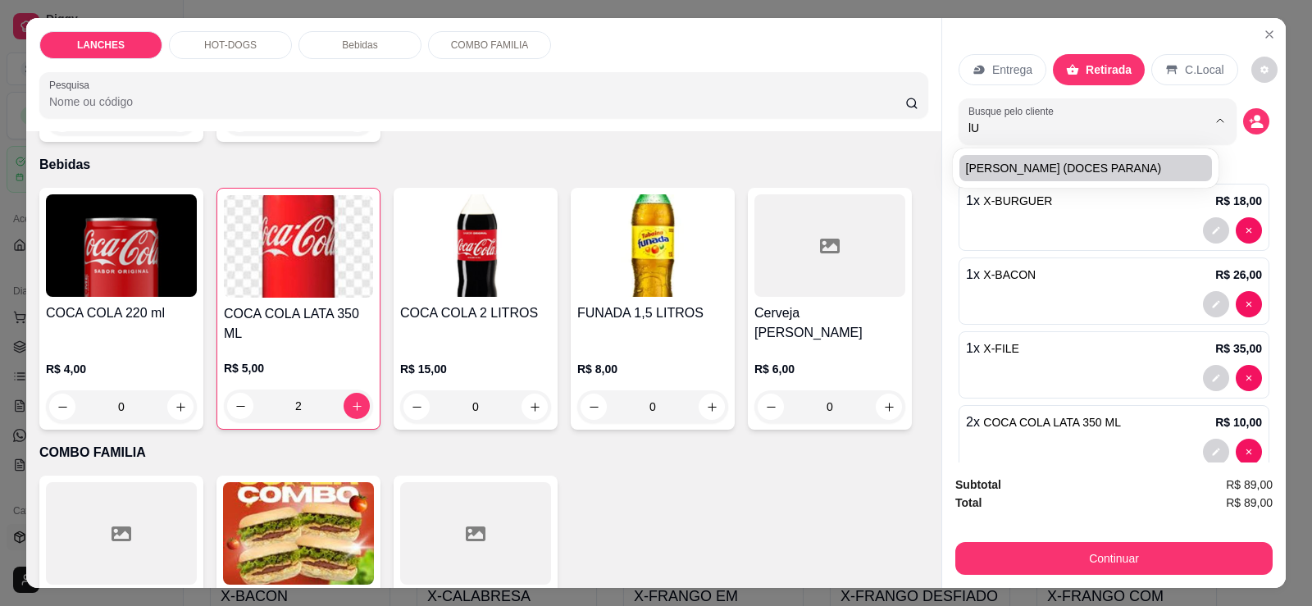
type input "l"
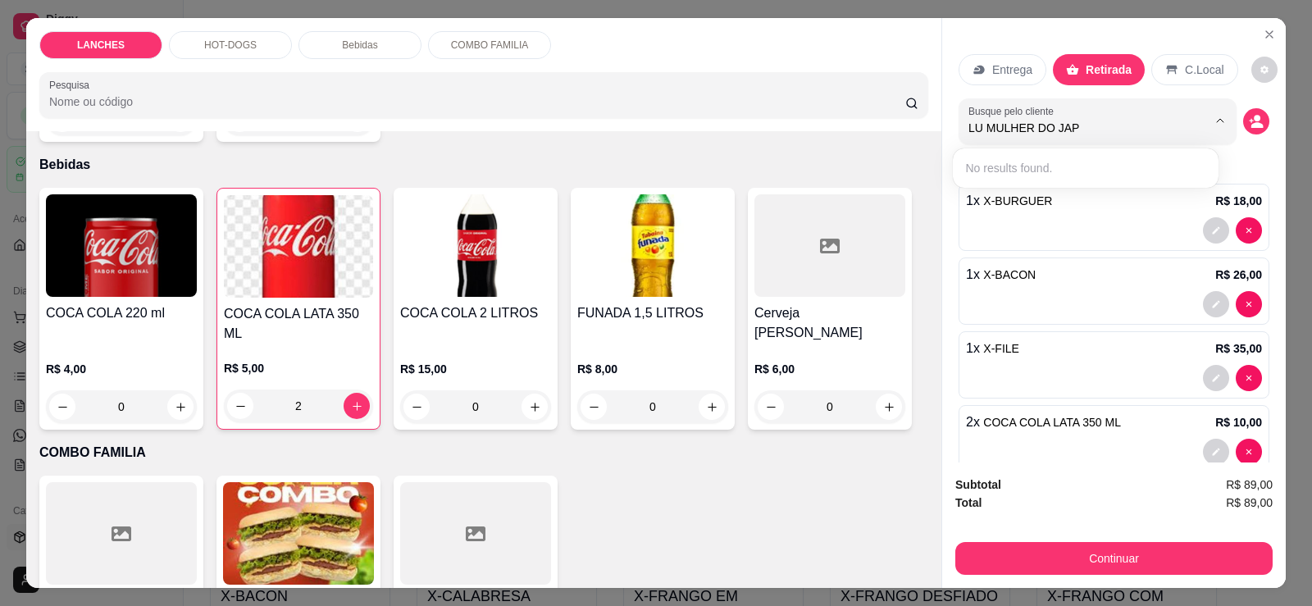
type input "LU MULHER DO JAPA"
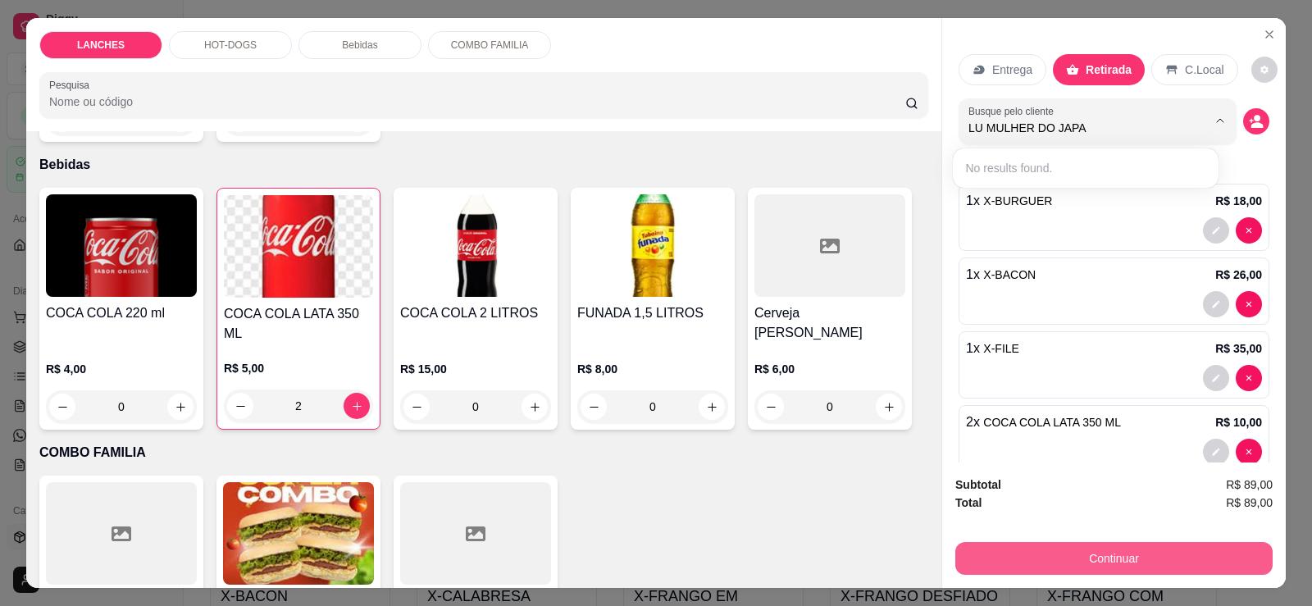
click at [1094, 562] on button "Continuar" at bounding box center [1113, 558] width 317 height 33
click at [1016, 546] on button "Continuar" at bounding box center [1114, 558] width 308 height 32
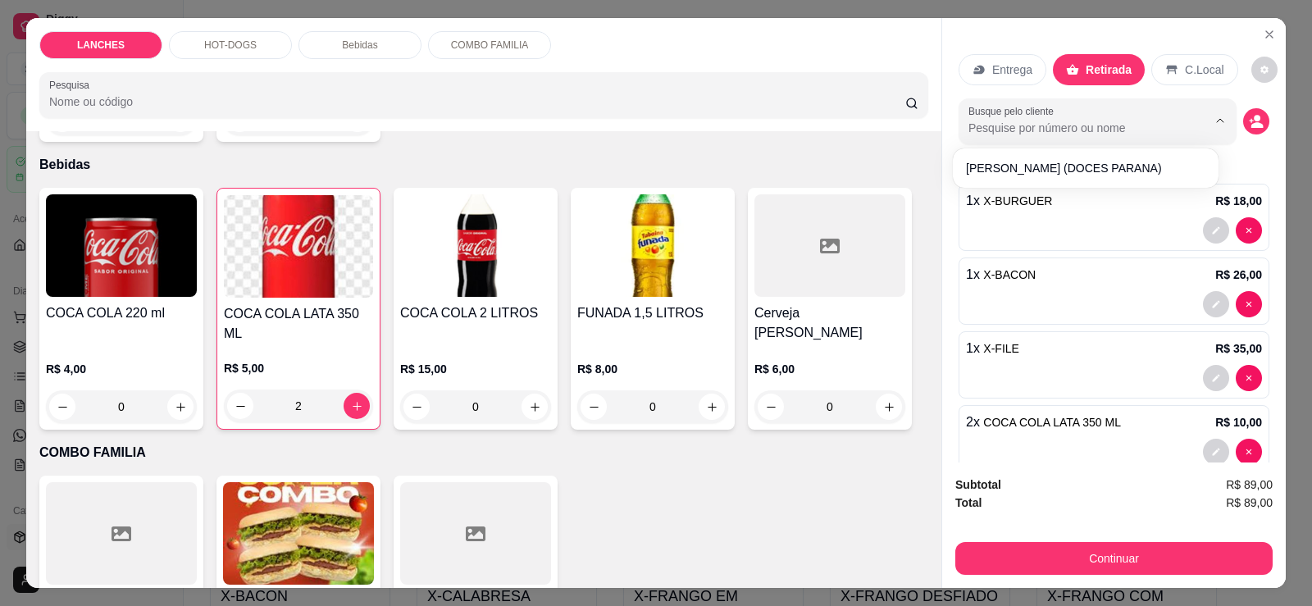
click at [1028, 135] on input "Busque pelo cliente" at bounding box center [1075, 128] width 212 height 16
click at [1249, 121] on icon "decrease-product-quantity" at bounding box center [1256, 121] width 15 height 15
click at [1243, 111] on button "decrease-product-quantity" at bounding box center [1256, 121] width 26 height 26
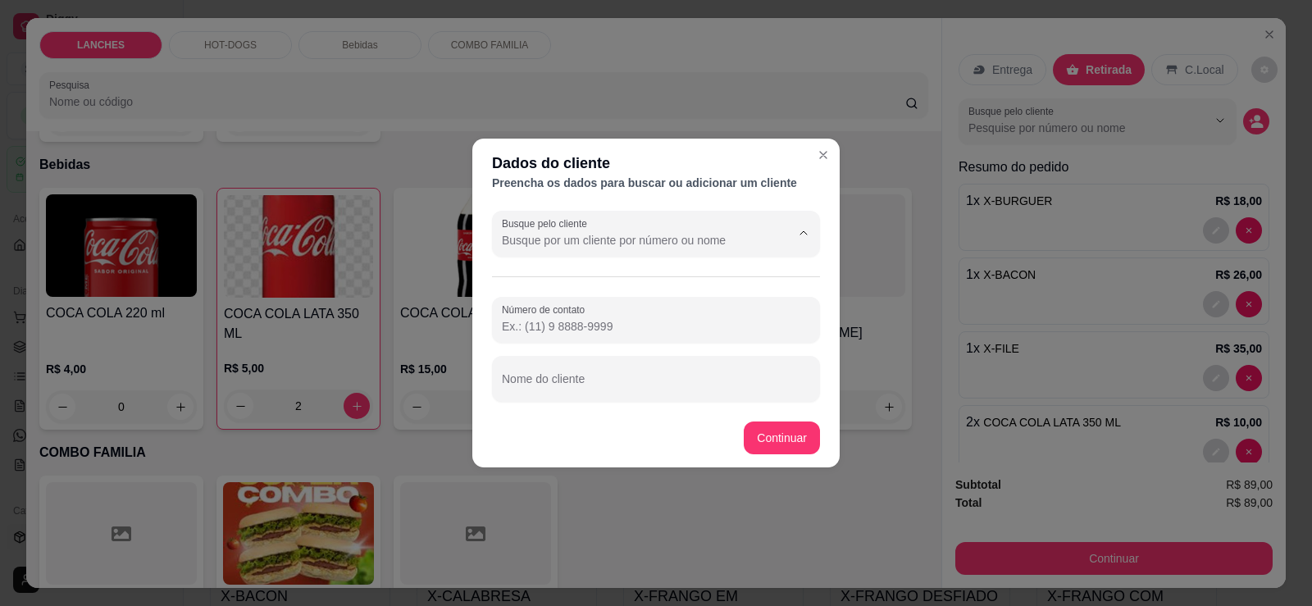
click at [590, 246] on input "Busque pelo cliente" at bounding box center [633, 240] width 262 height 16
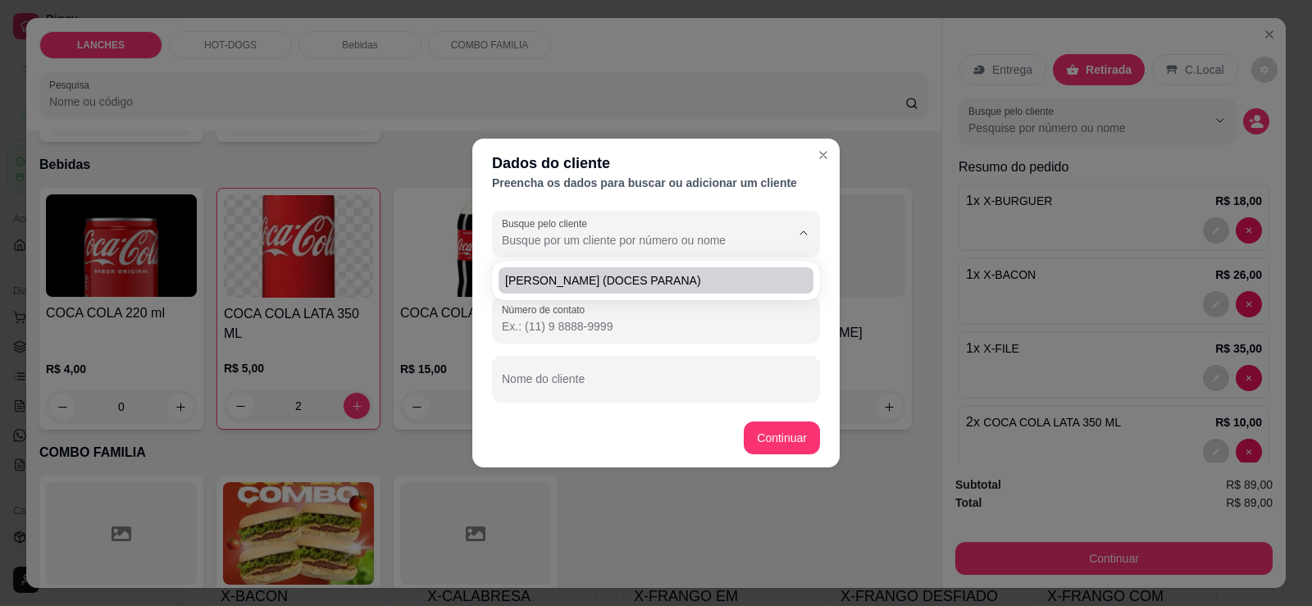
click at [595, 240] on input "Busque pelo cliente" at bounding box center [633, 240] width 262 height 16
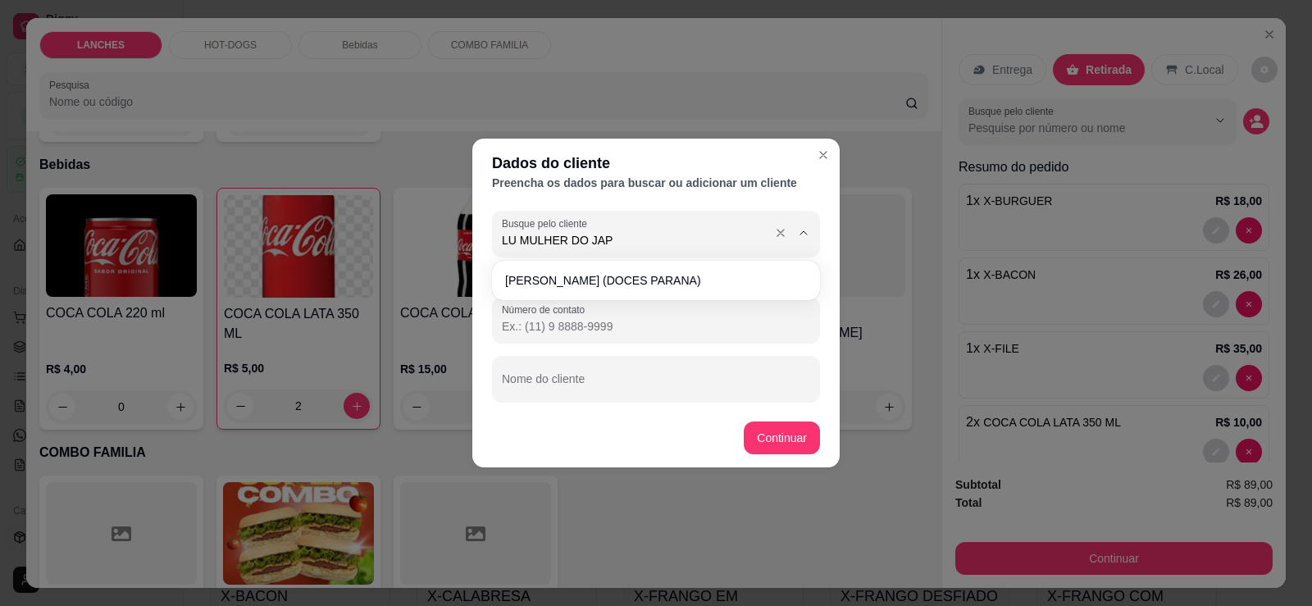
type input "LU MULHER DO JAPA"
click at [607, 241] on input "LU MULHER DO JAPA" at bounding box center [633, 240] width 262 height 16
drag, startPoint x: 624, startPoint y: 241, endPoint x: 316, endPoint y: 228, distance: 308.7
click at [317, 228] on div "Dados do cliente Preencha os dados para buscar ou adicionar um cliente Busque p…" at bounding box center [656, 303] width 1312 height 606
click at [554, 380] on input "Nome do cliente" at bounding box center [656, 385] width 308 height 16
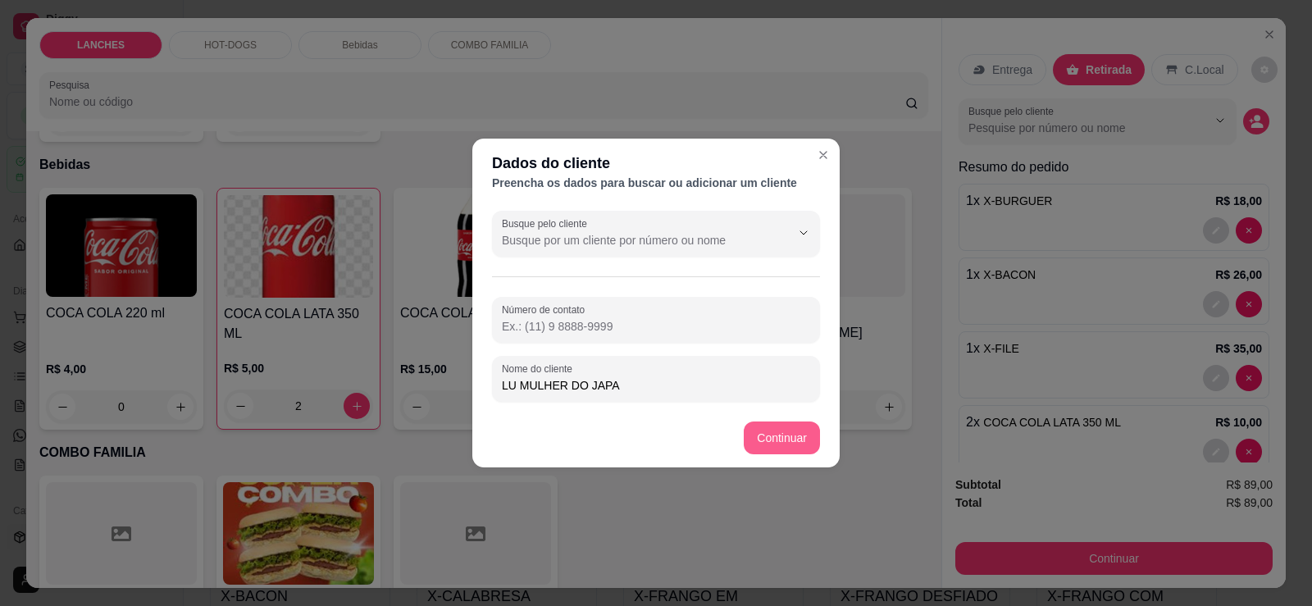
type input "LU MULHER DO JAPA"
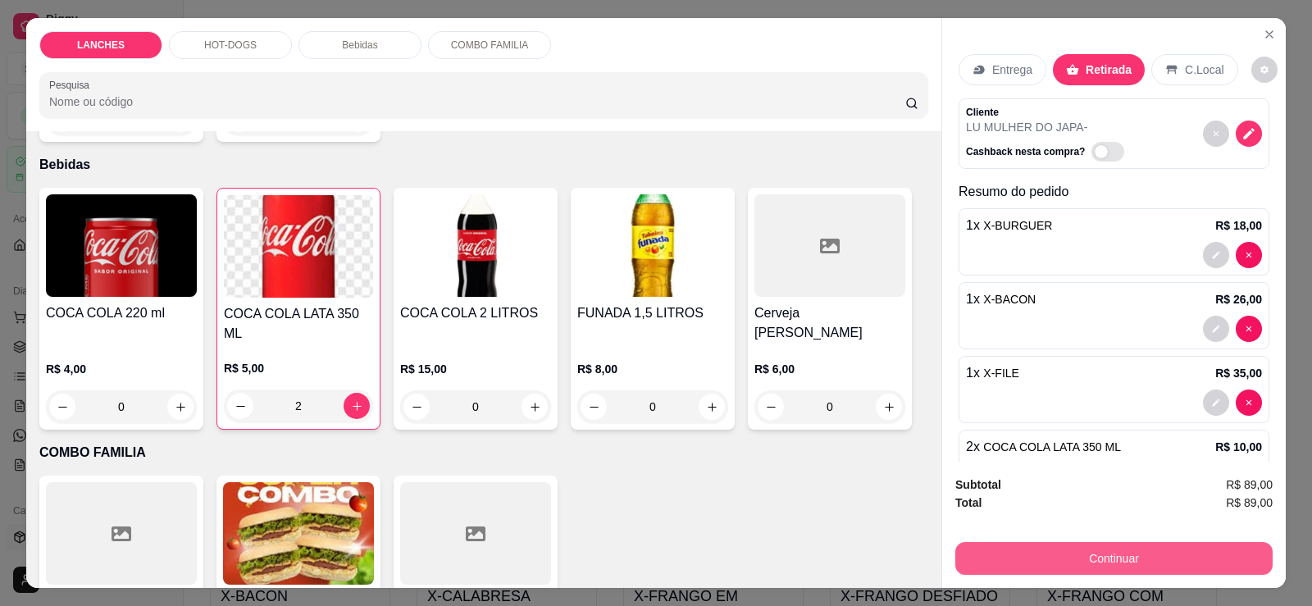
click at [996, 567] on button "Continuar" at bounding box center [1113, 558] width 317 height 33
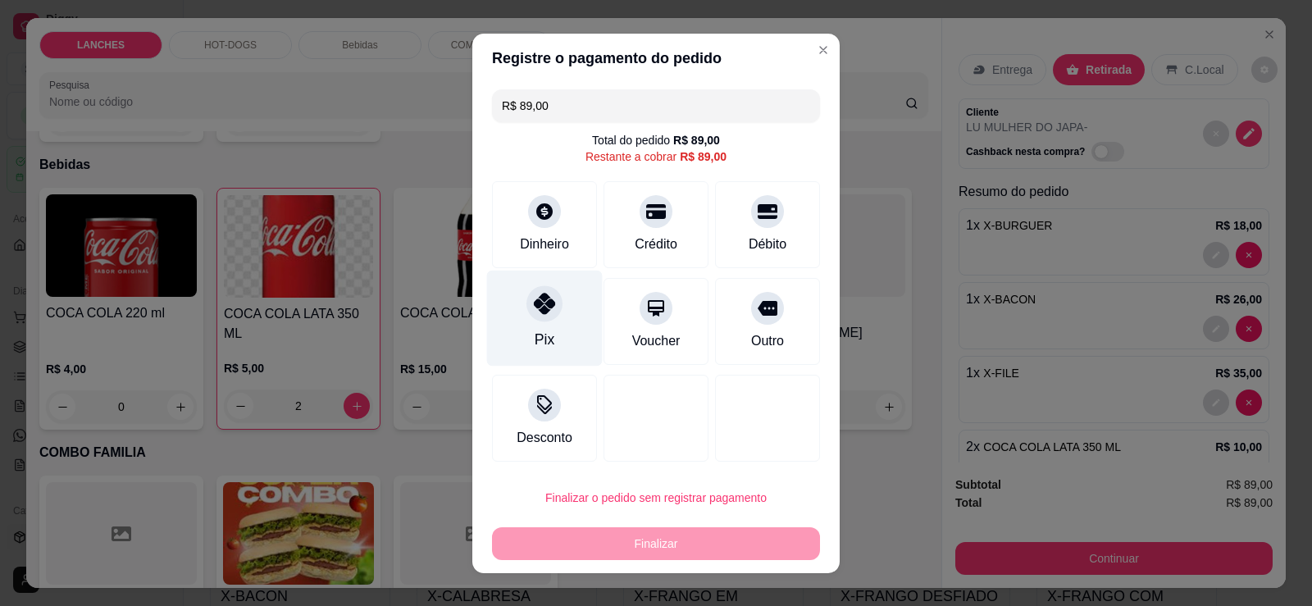
click at [508, 305] on div "Pix" at bounding box center [545, 318] width 116 height 96
type input "R$ 0,00"
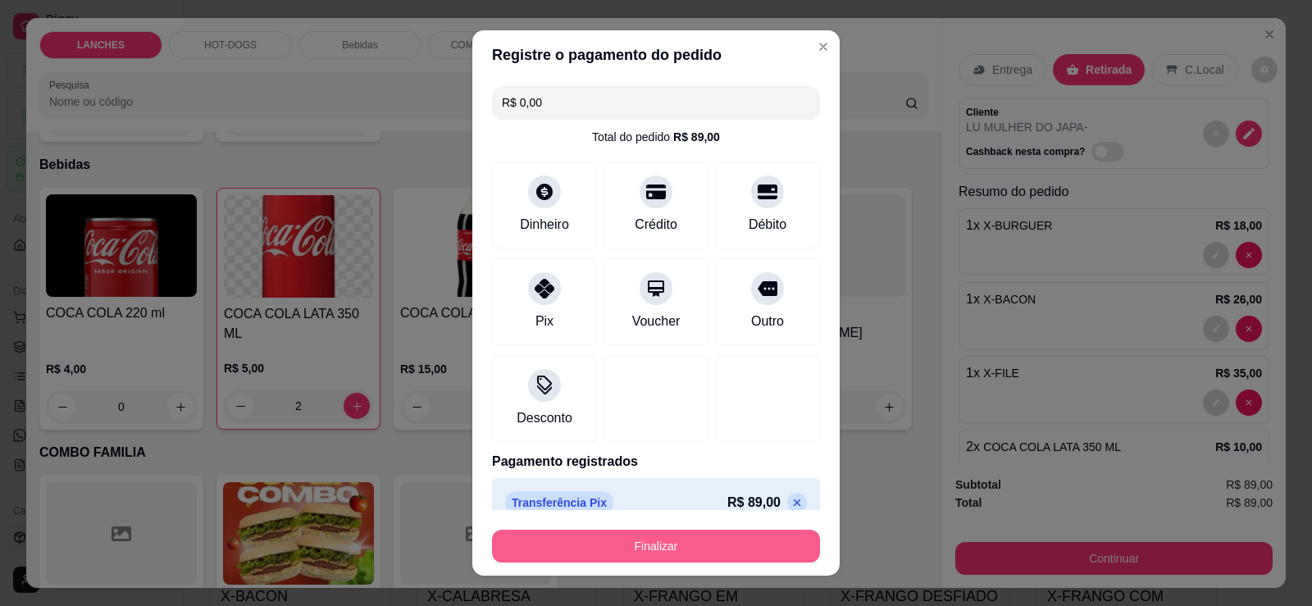
click at [593, 536] on button "Finalizar" at bounding box center [656, 546] width 328 height 33
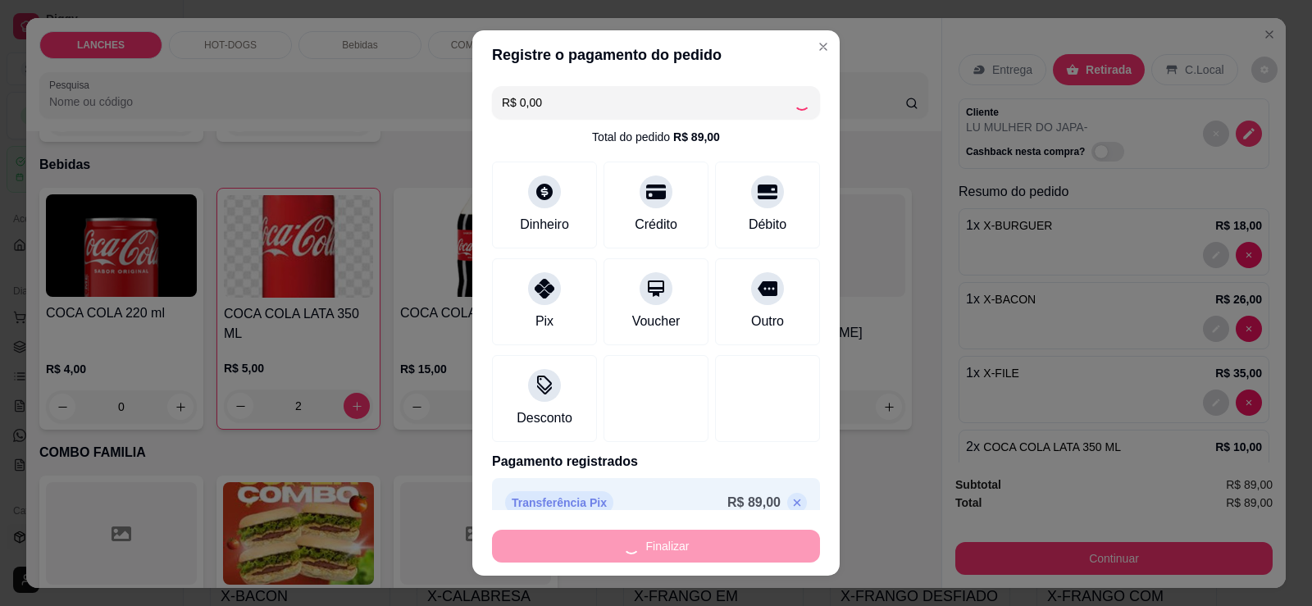
type input "0"
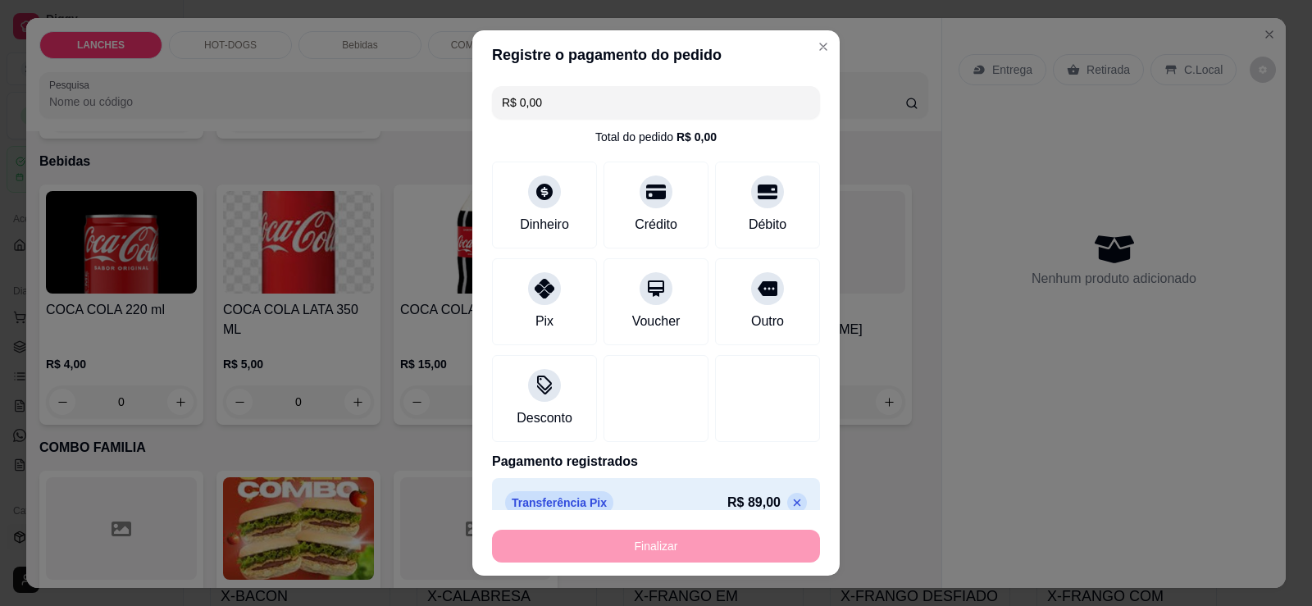
type input "-R$ 89,00"
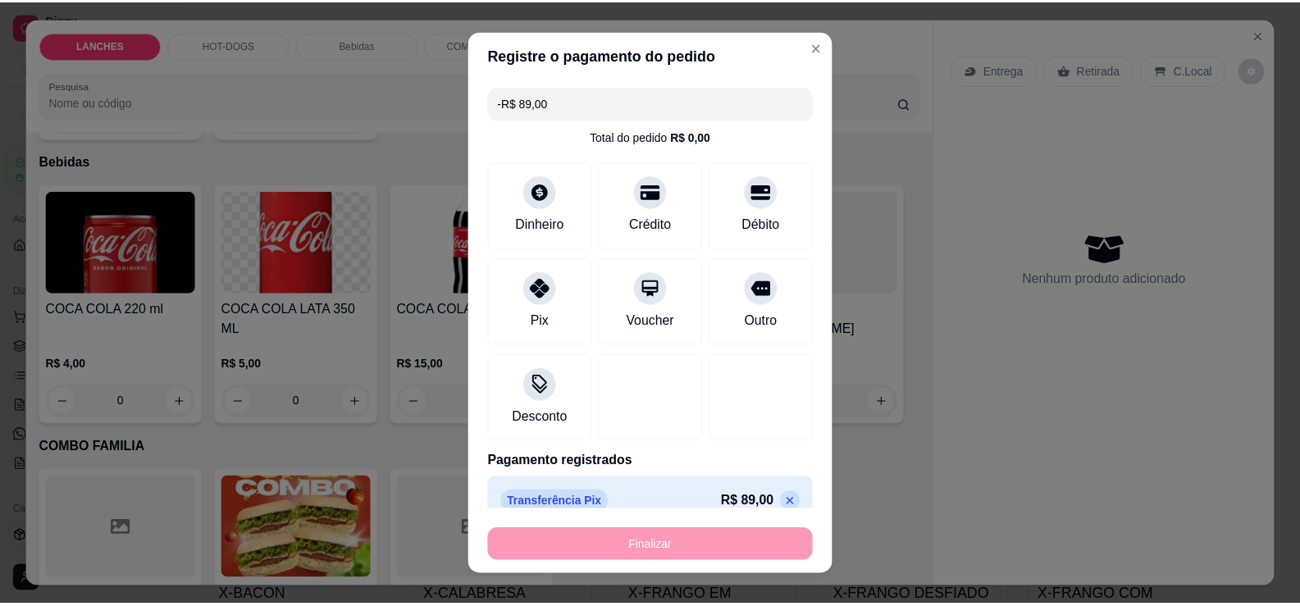
scroll to position [1342, 0]
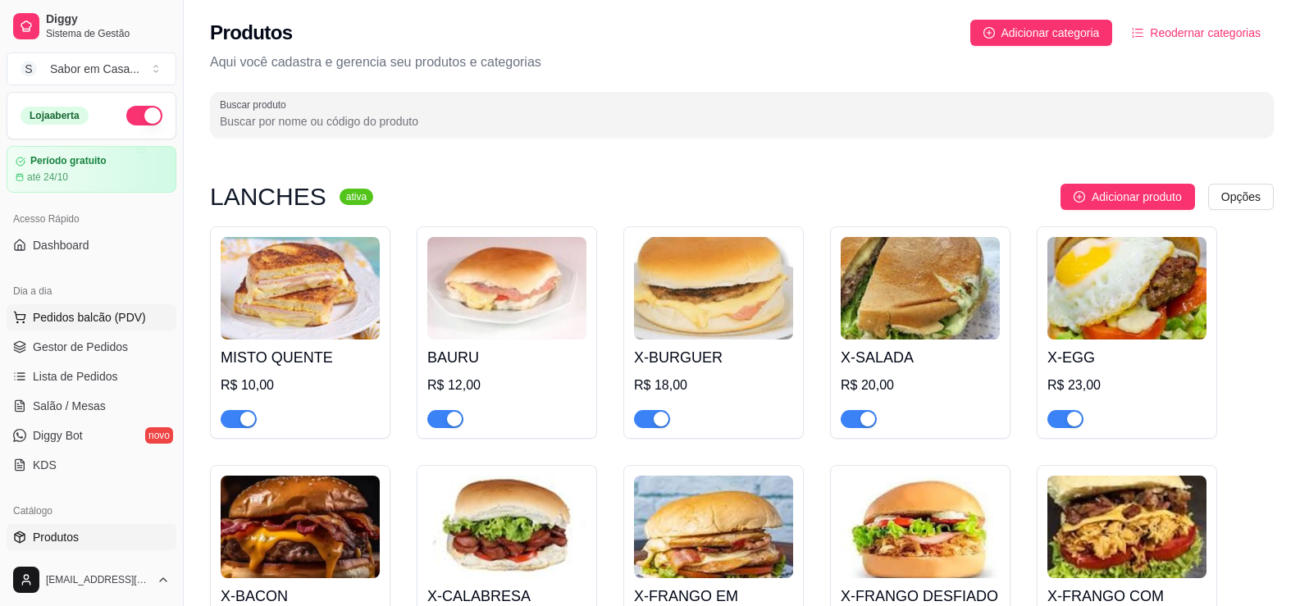
click at [72, 317] on span "Pedidos balcão (PDV)" at bounding box center [89, 317] width 113 height 16
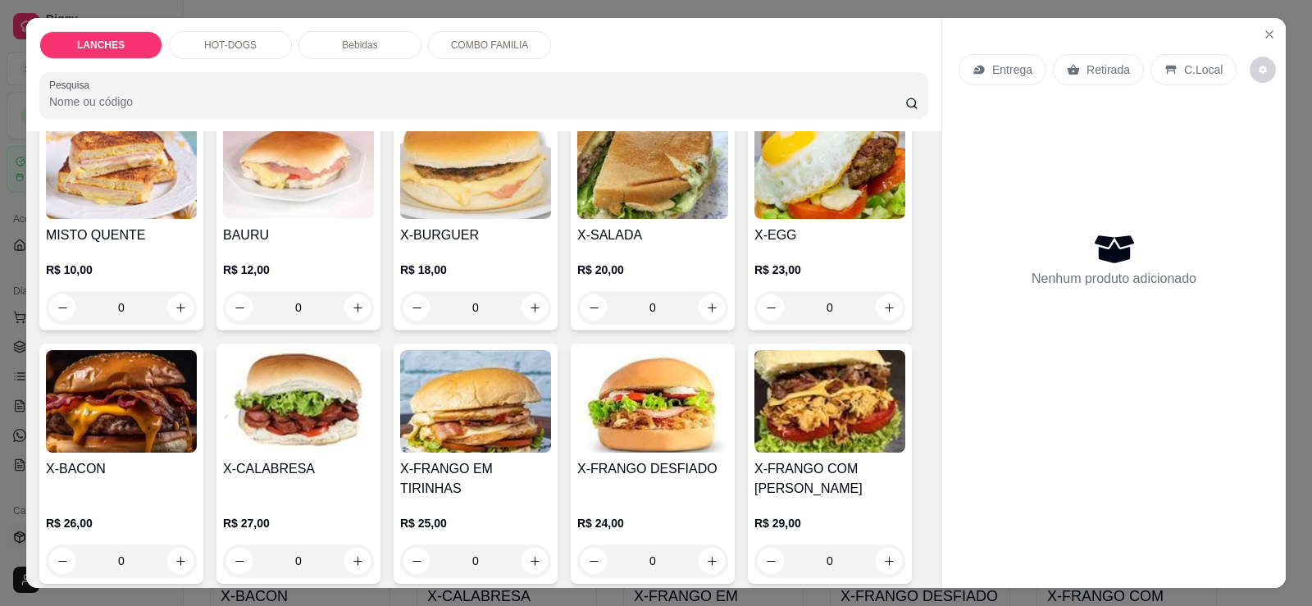
scroll to position [164, 0]
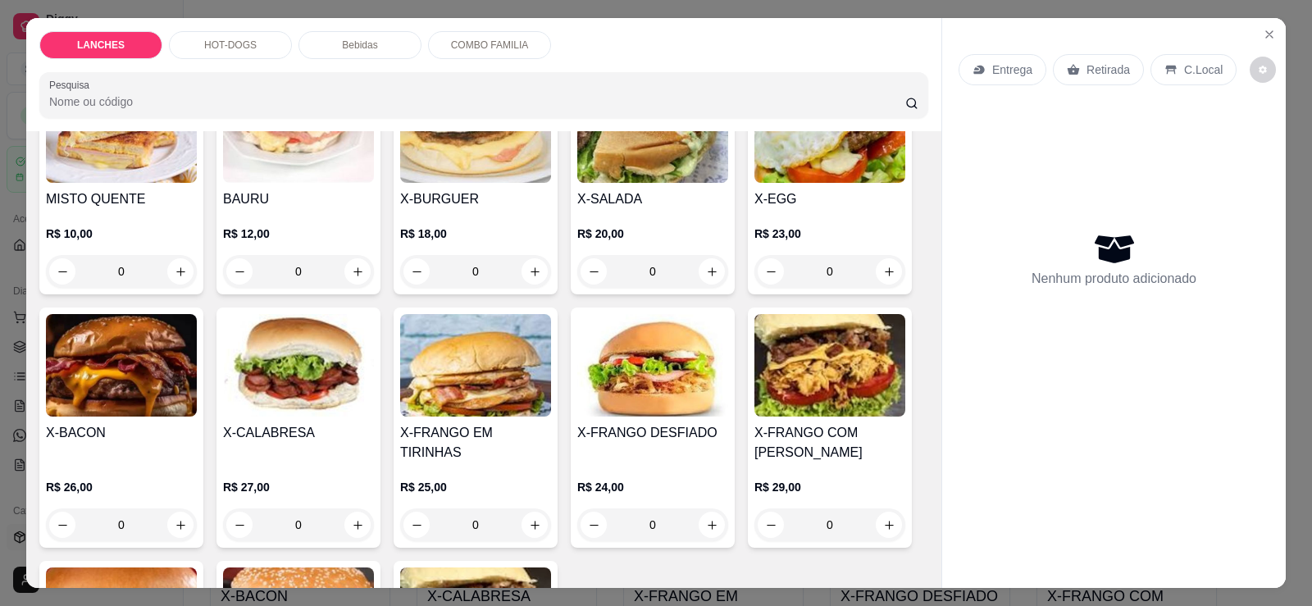
click at [135, 344] on img at bounding box center [121, 365] width 151 height 103
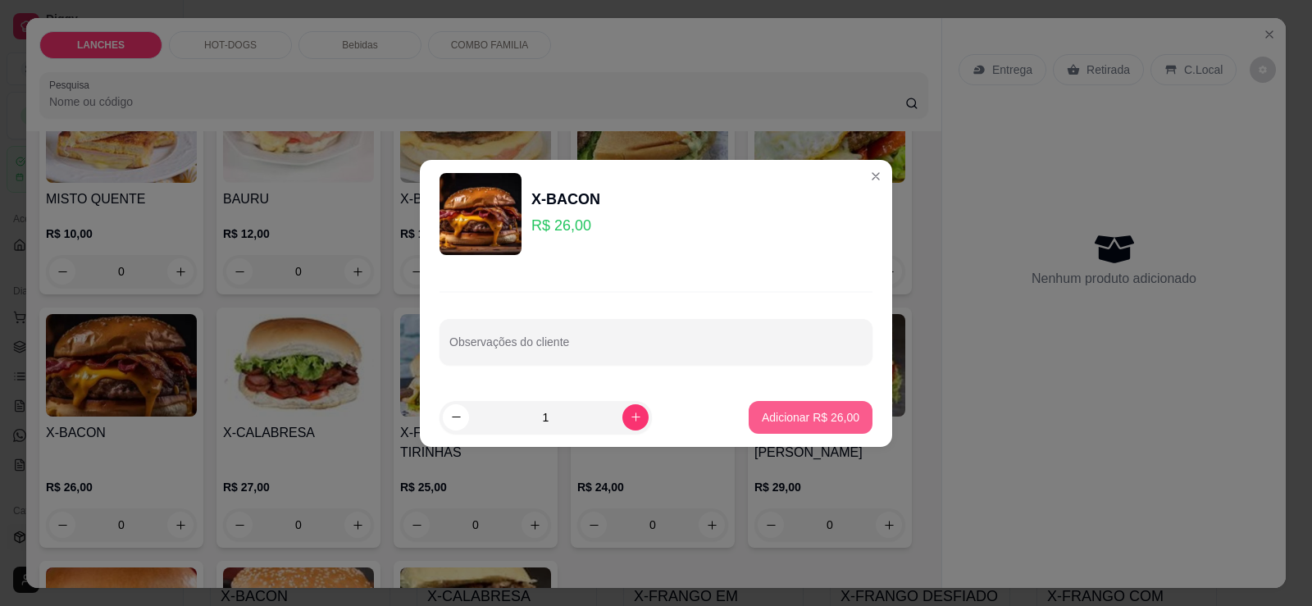
click at [776, 421] on p "Adicionar R$ 26,00" at bounding box center [811, 417] width 98 height 16
type input "1"
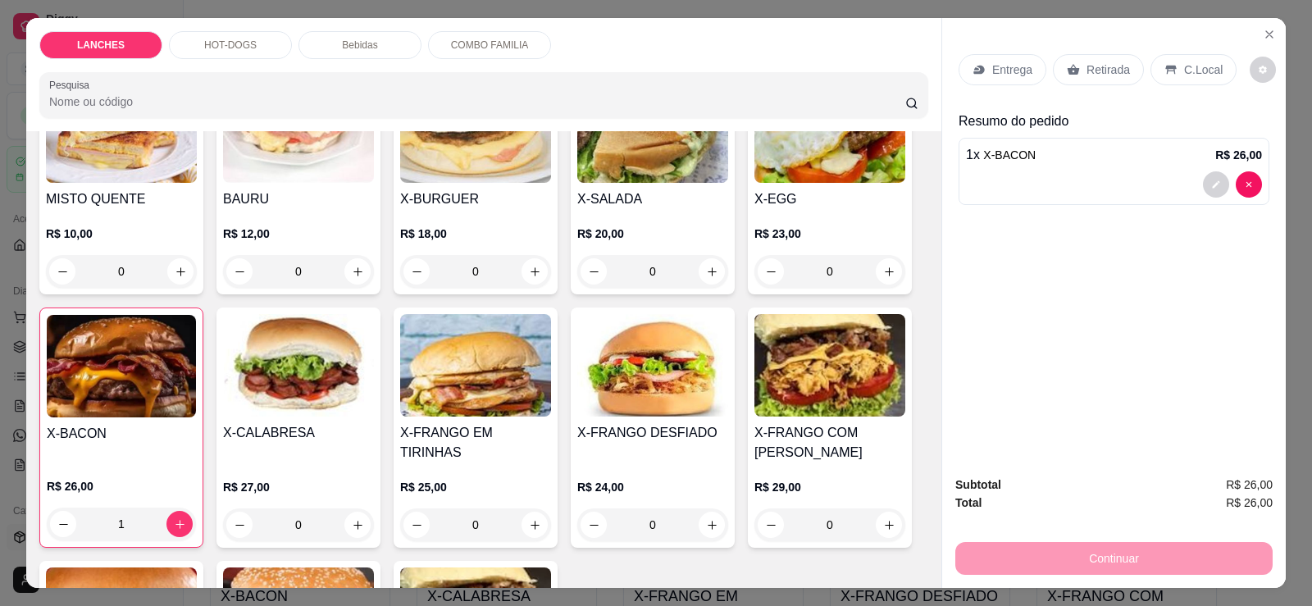
scroll to position [82, 0]
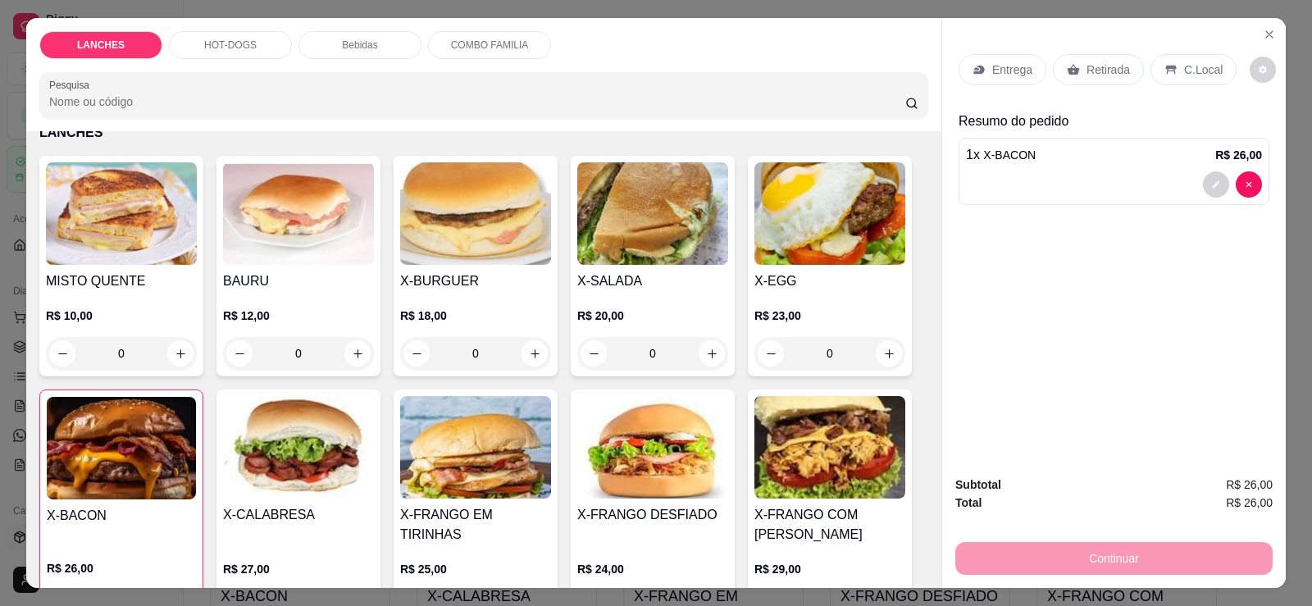
click at [214, 40] on p "HOT-DOGS" at bounding box center [230, 45] width 52 height 13
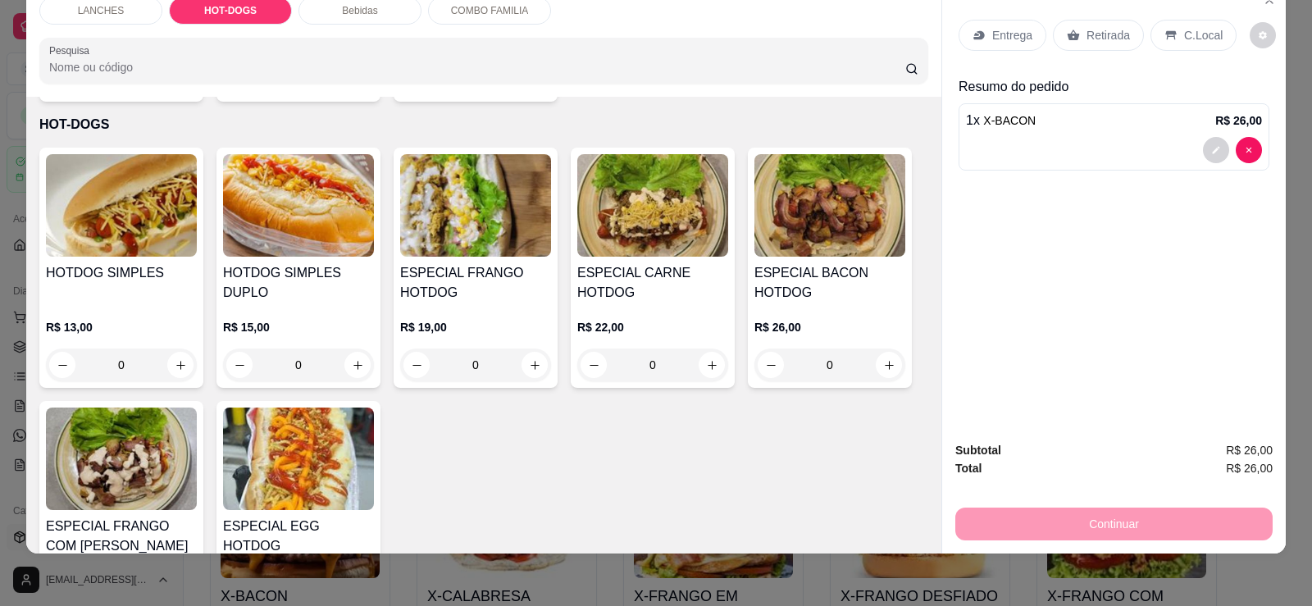
click at [249, 219] on img at bounding box center [298, 205] width 151 height 103
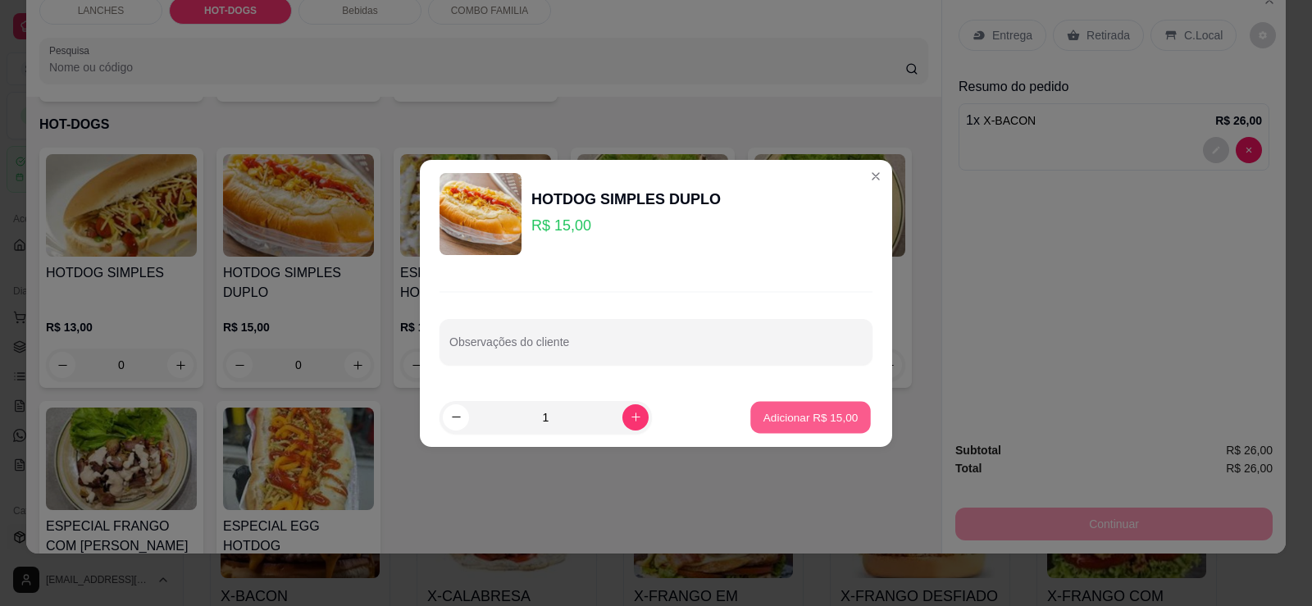
click at [764, 411] on p "Adicionar R$ 15,00" at bounding box center [811, 417] width 95 height 16
type input "1"
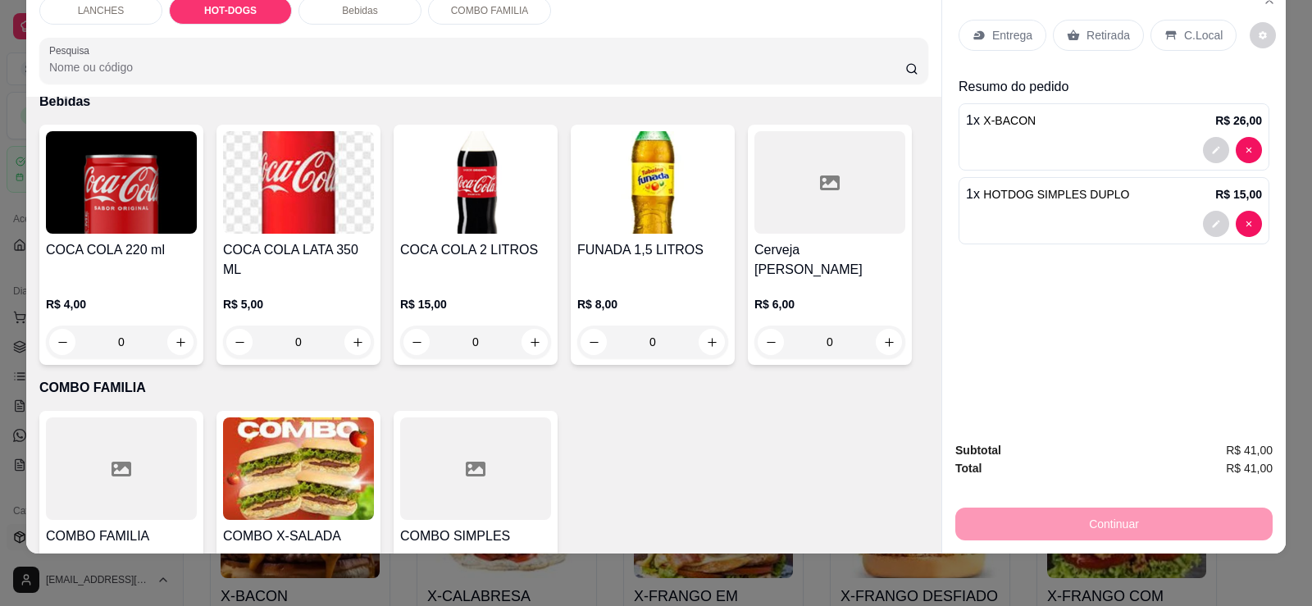
scroll to position [1345, 0]
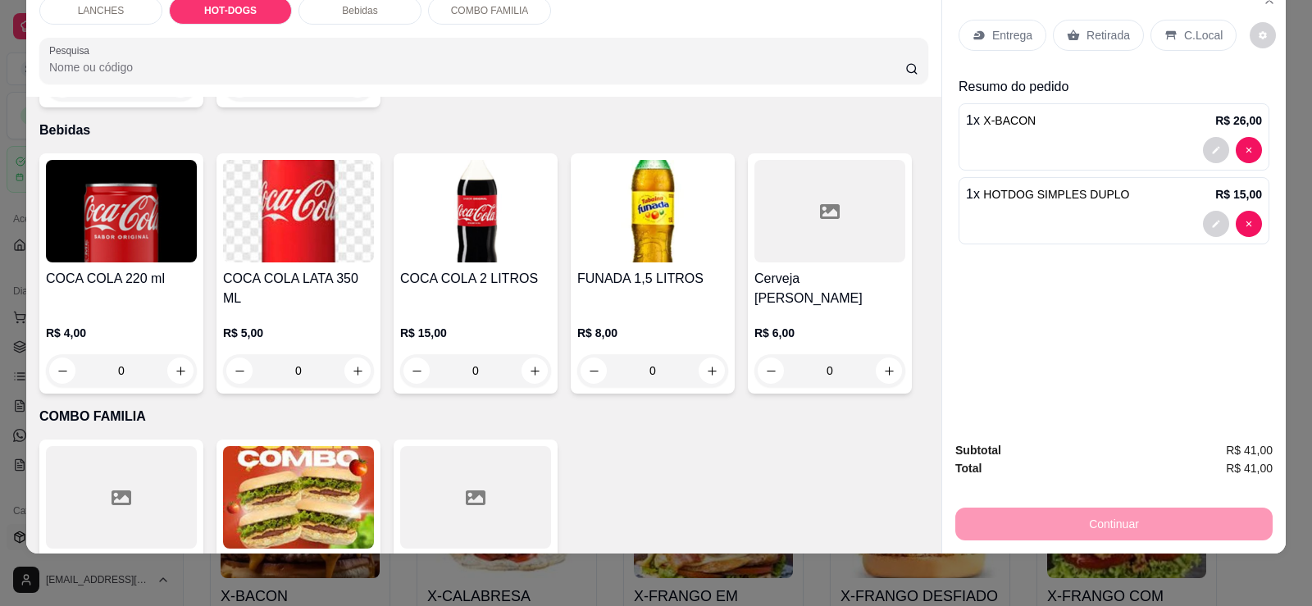
click at [464, 221] on img at bounding box center [475, 211] width 151 height 103
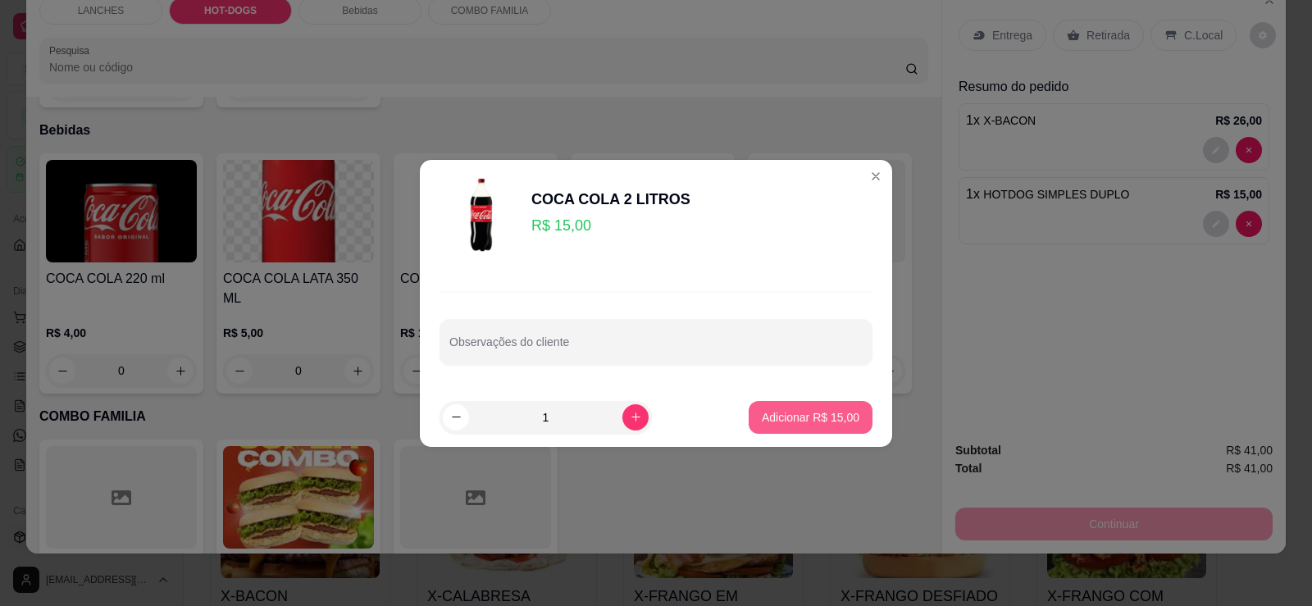
click at [790, 422] on p "Adicionar R$ 15,00" at bounding box center [811, 417] width 98 height 16
type input "1"
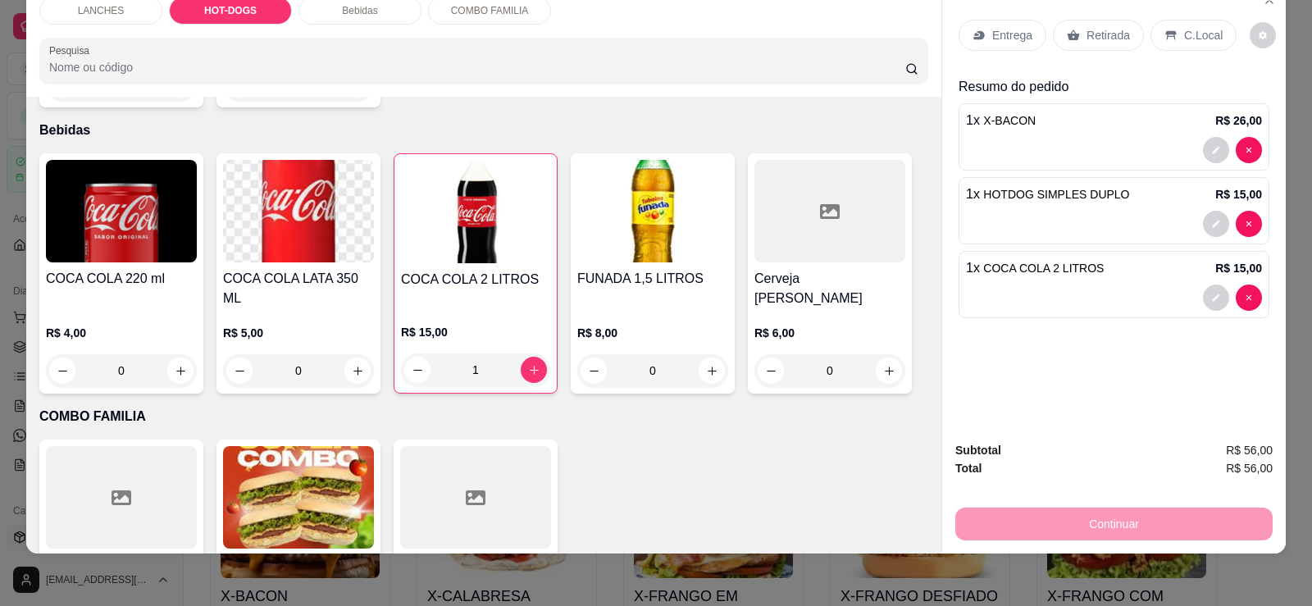
click at [1093, 34] on p "Retirada" at bounding box center [1108, 35] width 43 height 16
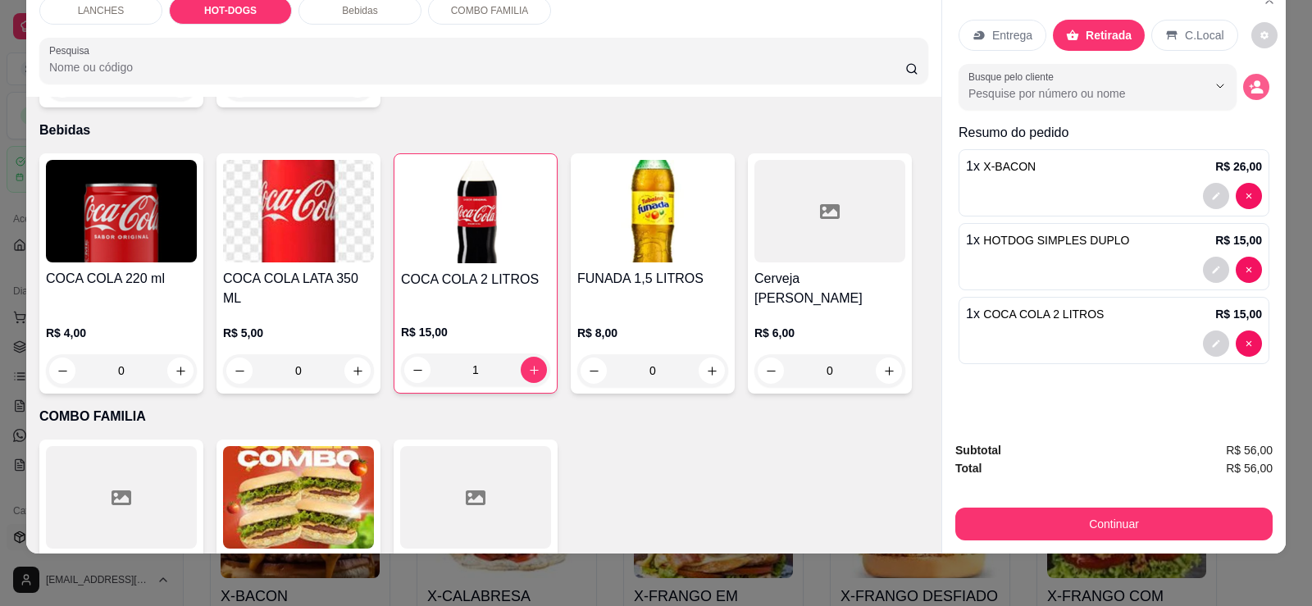
click at [1260, 89] on button "decrease-product-quantity" at bounding box center [1256, 87] width 26 height 26
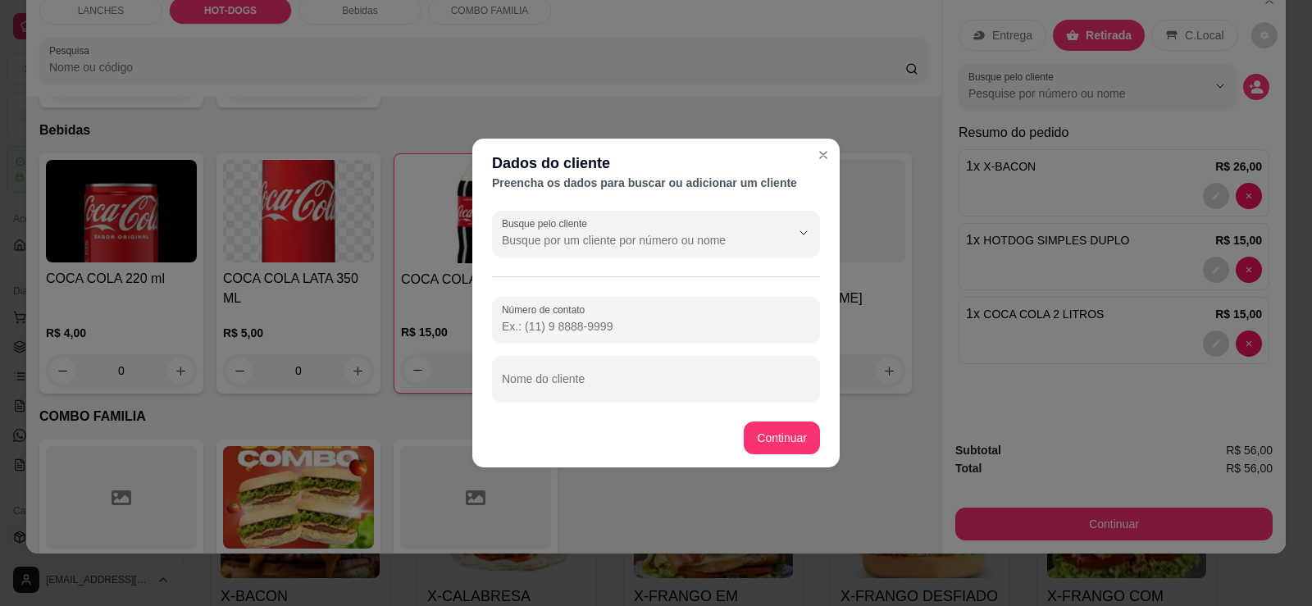
click at [634, 403] on div "Busque pelo cliente Número de contato Nome do cliente" at bounding box center [655, 306] width 367 height 204
click at [634, 390] on input "Nome do cliente" at bounding box center [656, 385] width 308 height 16
type input "[PERSON_NAME] SO CARTUCHOS"
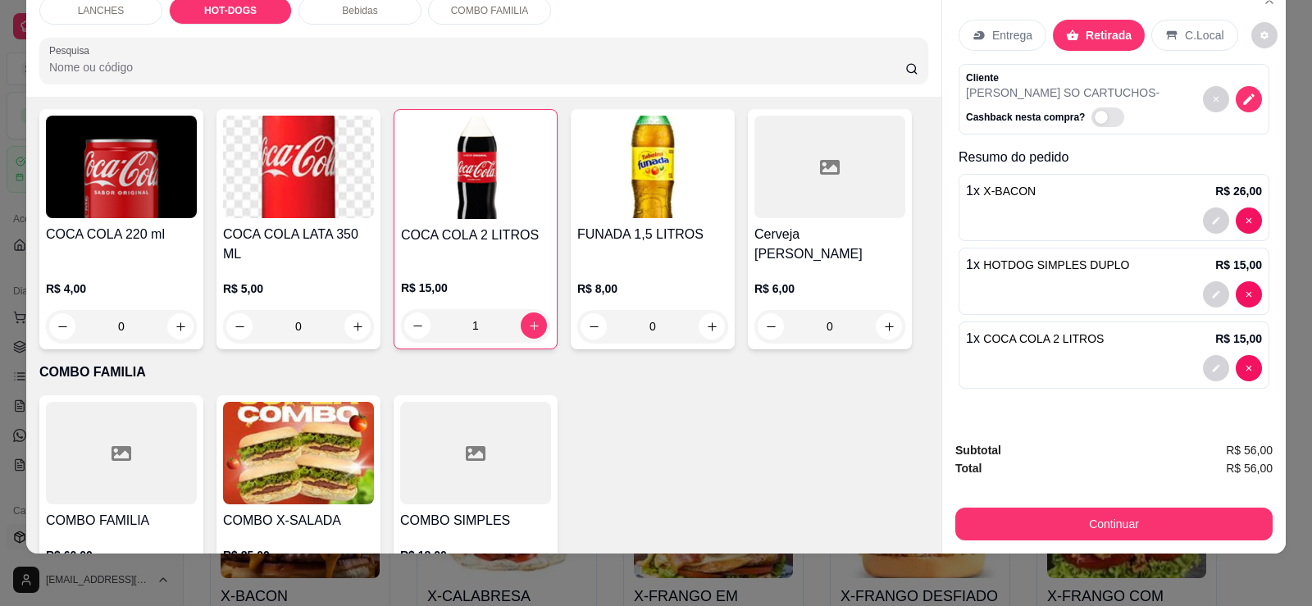
scroll to position [1429, 0]
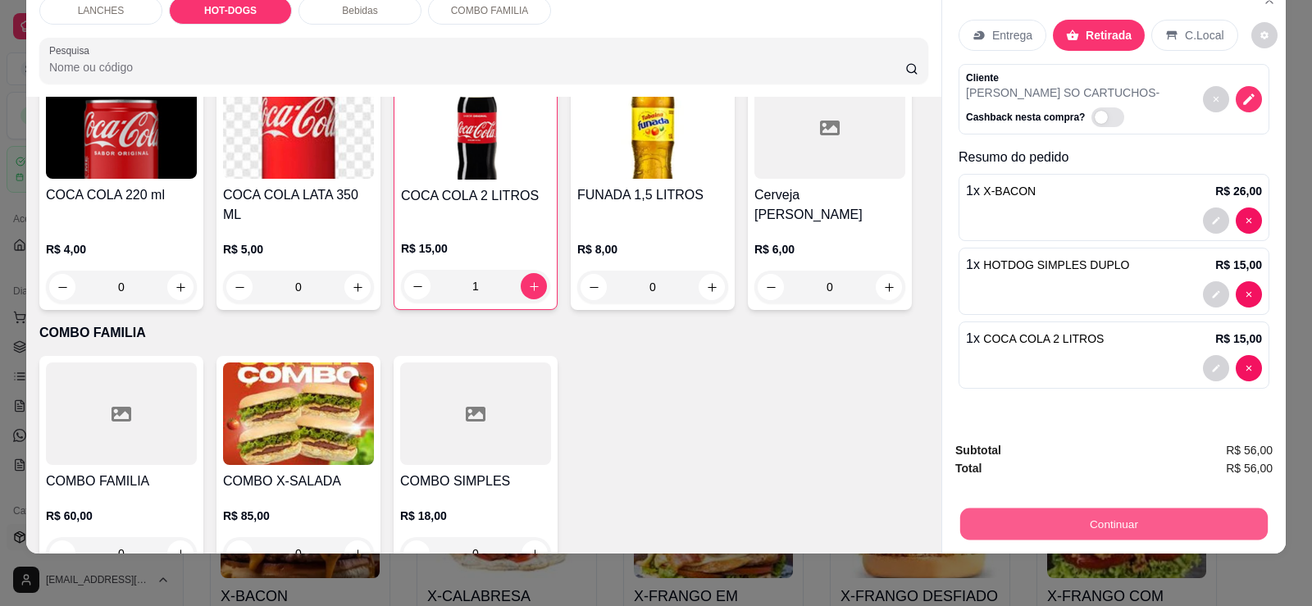
click at [986, 523] on button "Continuar" at bounding box center [1114, 524] width 308 height 32
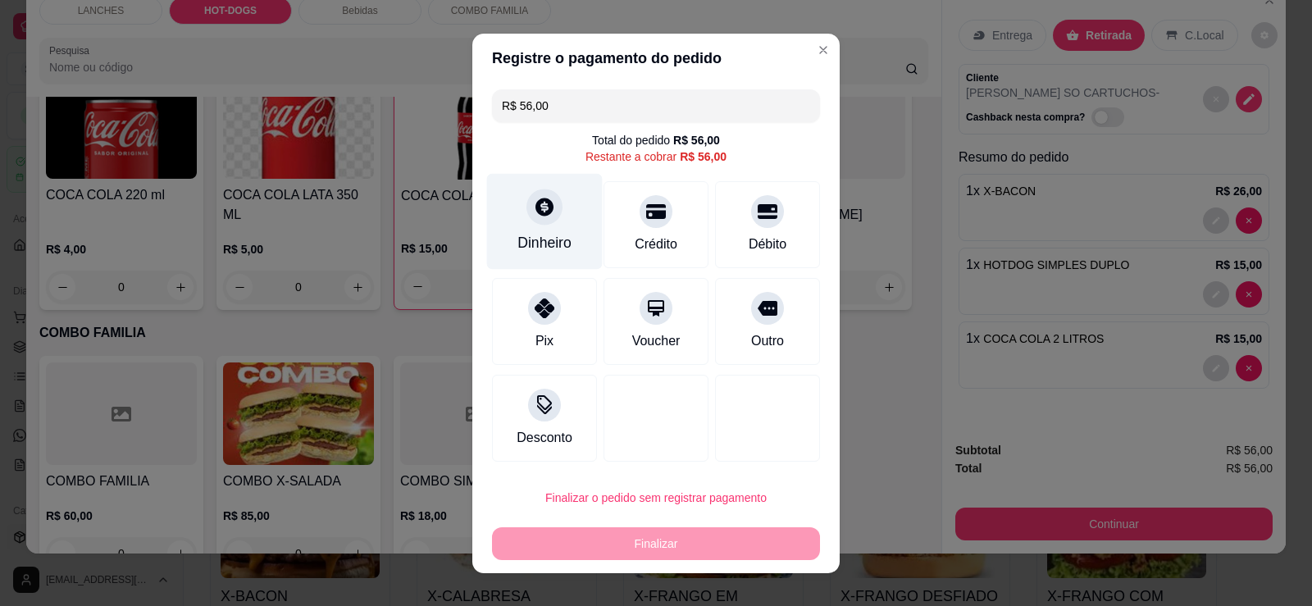
click at [539, 228] on div "Dinheiro" at bounding box center [545, 221] width 116 height 96
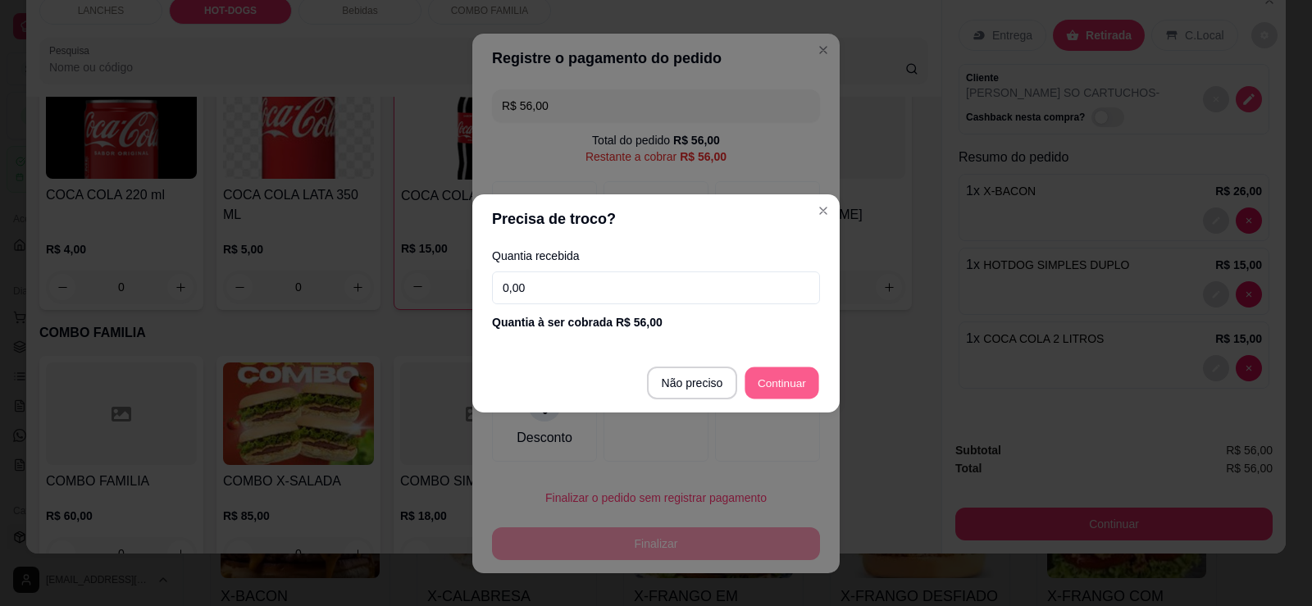
type input "R$ 0,00"
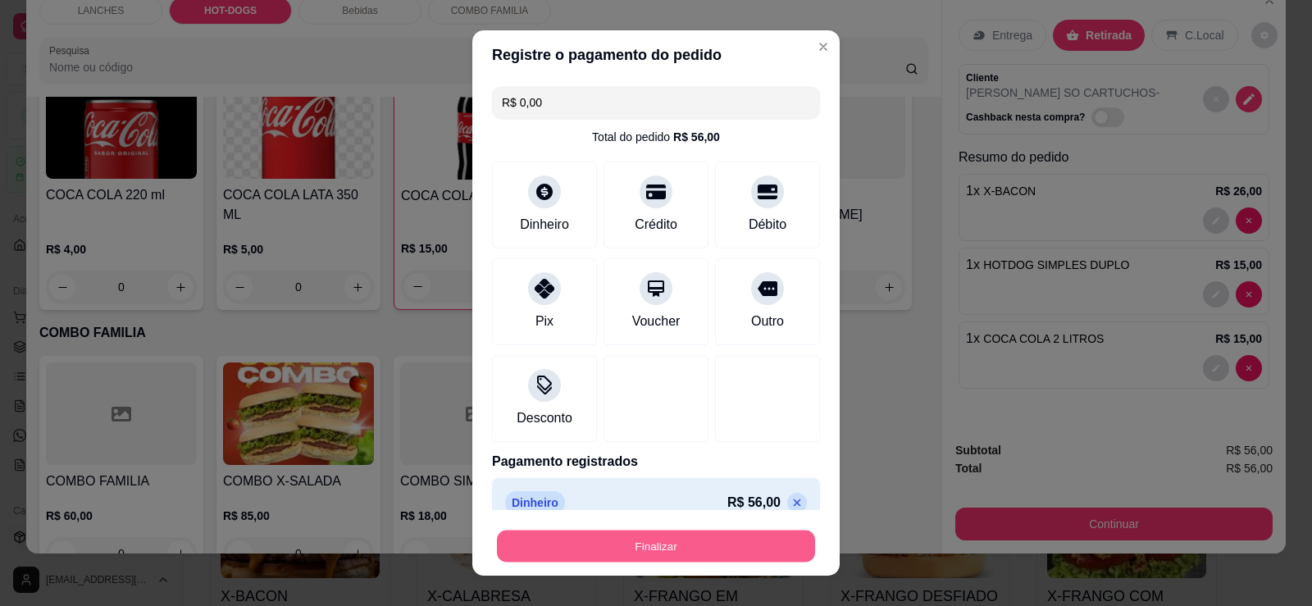
click at [659, 537] on button "Finalizar" at bounding box center [656, 547] width 318 height 32
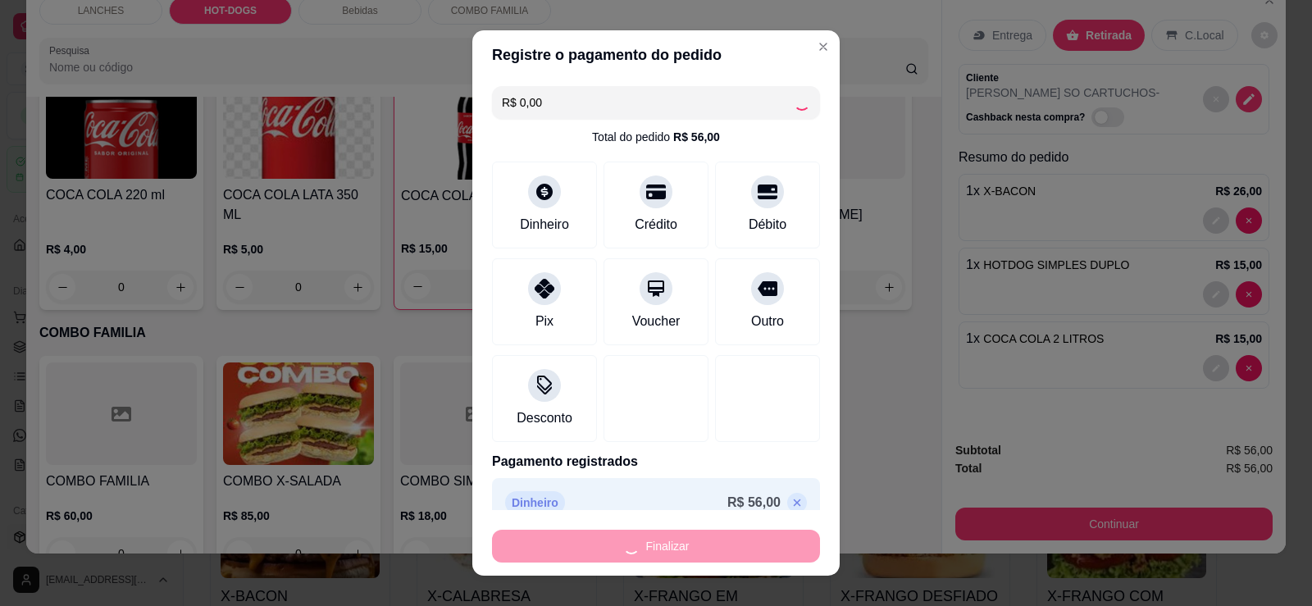
type input "0"
type input "-R$ 56,00"
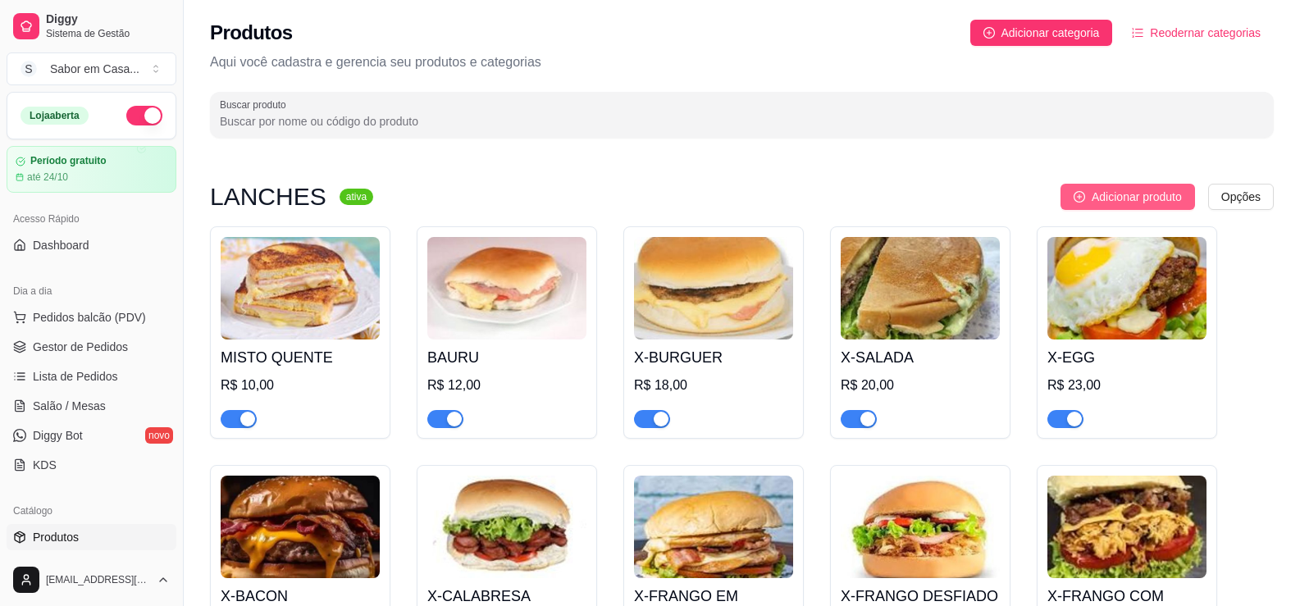
click at [1109, 194] on span "Adicionar produto" at bounding box center [1137, 197] width 90 height 18
click at [111, 318] on span "Pedidos balcão (PDV)" at bounding box center [89, 317] width 113 height 16
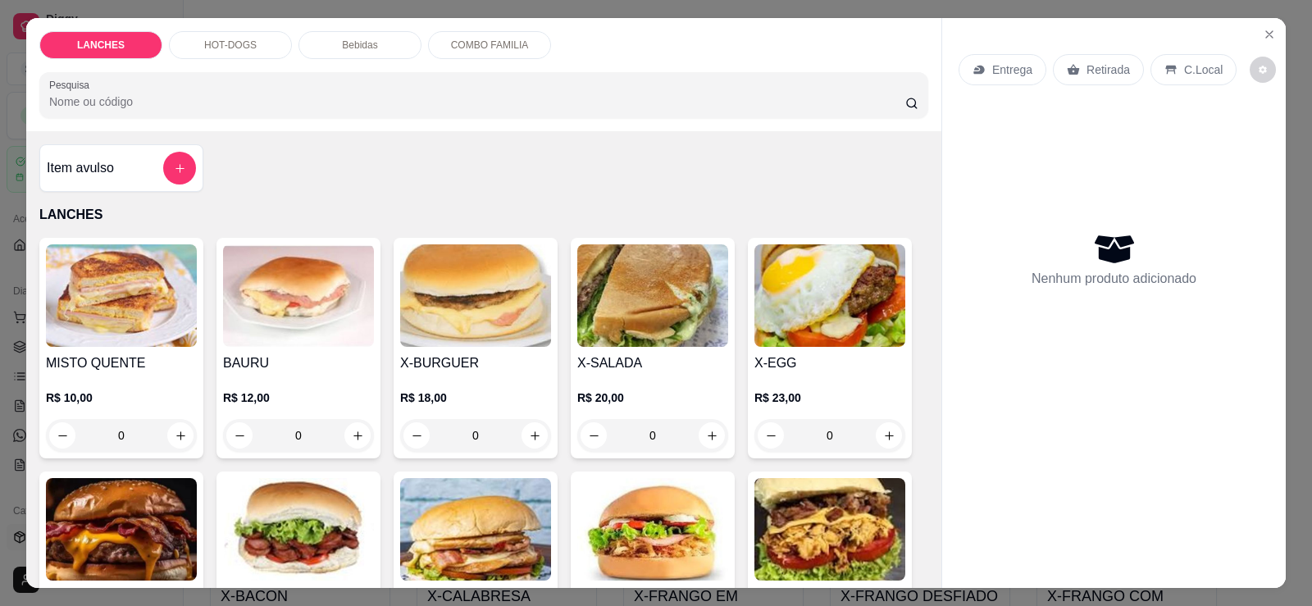
click at [206, 43] on p "HOT-DOGS" at bounding box center [230, 45] width 52 height 13
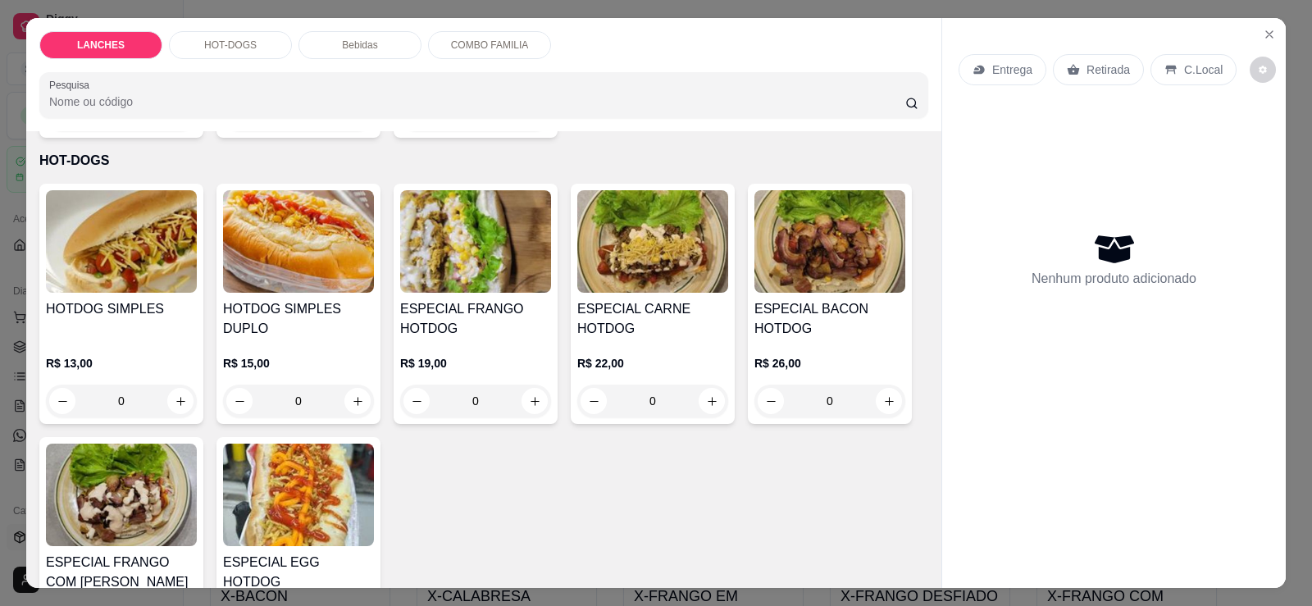
scroll to position [34, 0]
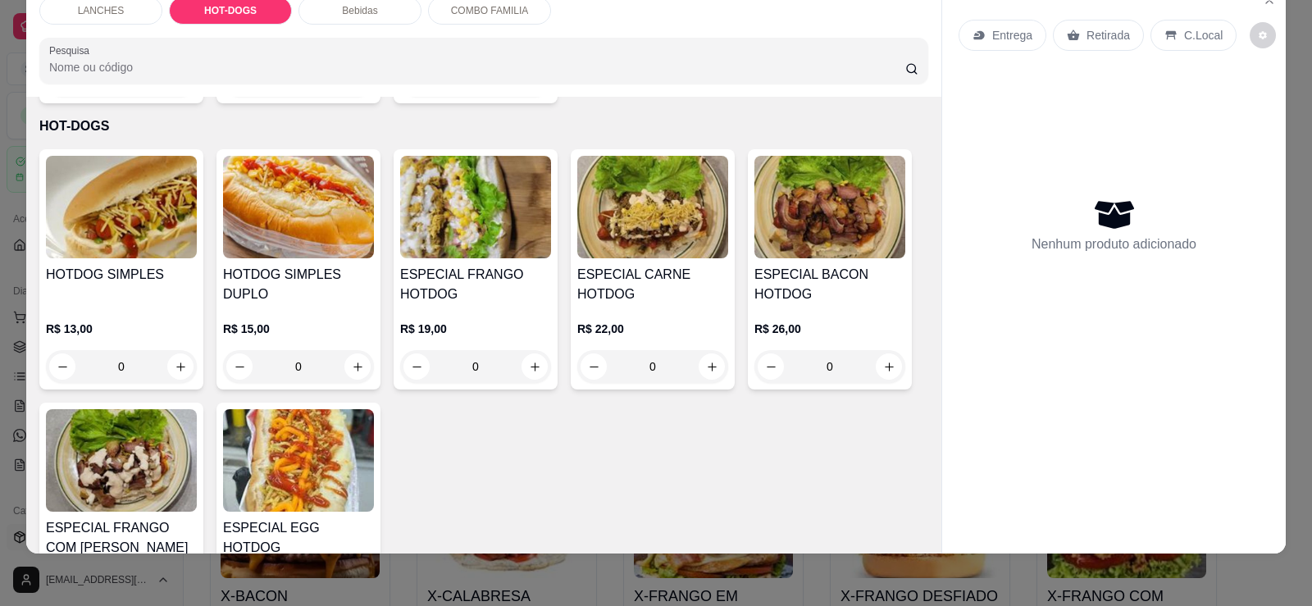
click at [502, 216] on img at bounding box center [475, 207] width 151 height 103
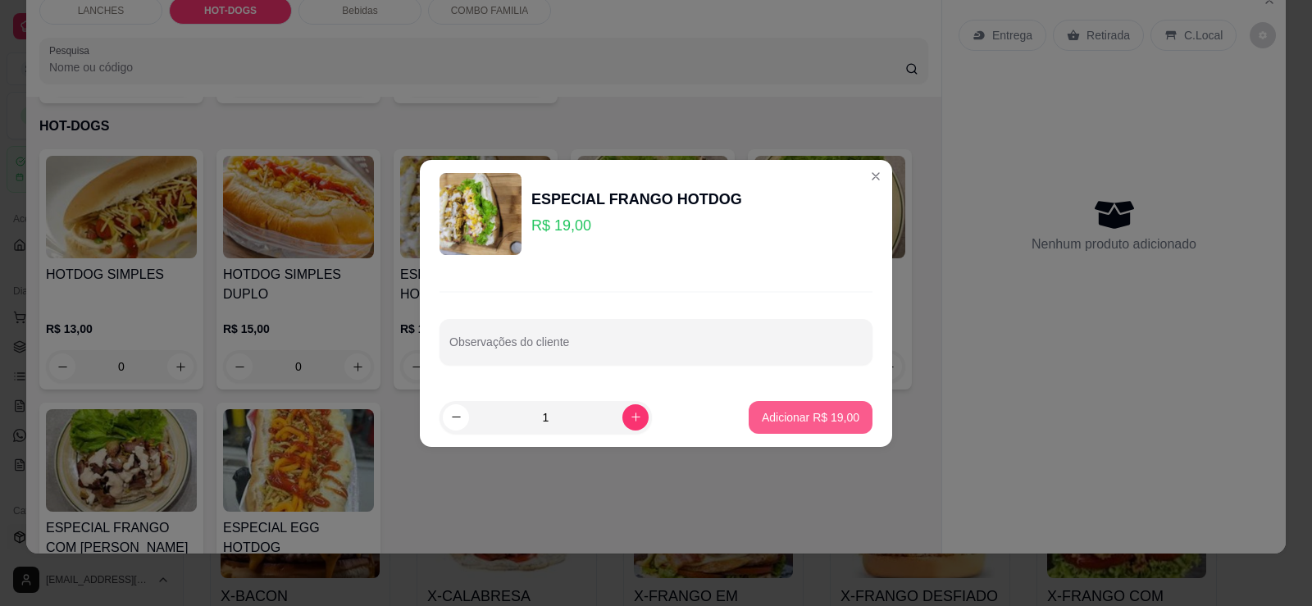
click at [824, 422] on p "Adicionar R$ 19,00" at bounding box center [811, 417] width 98 height 16
type input "1"
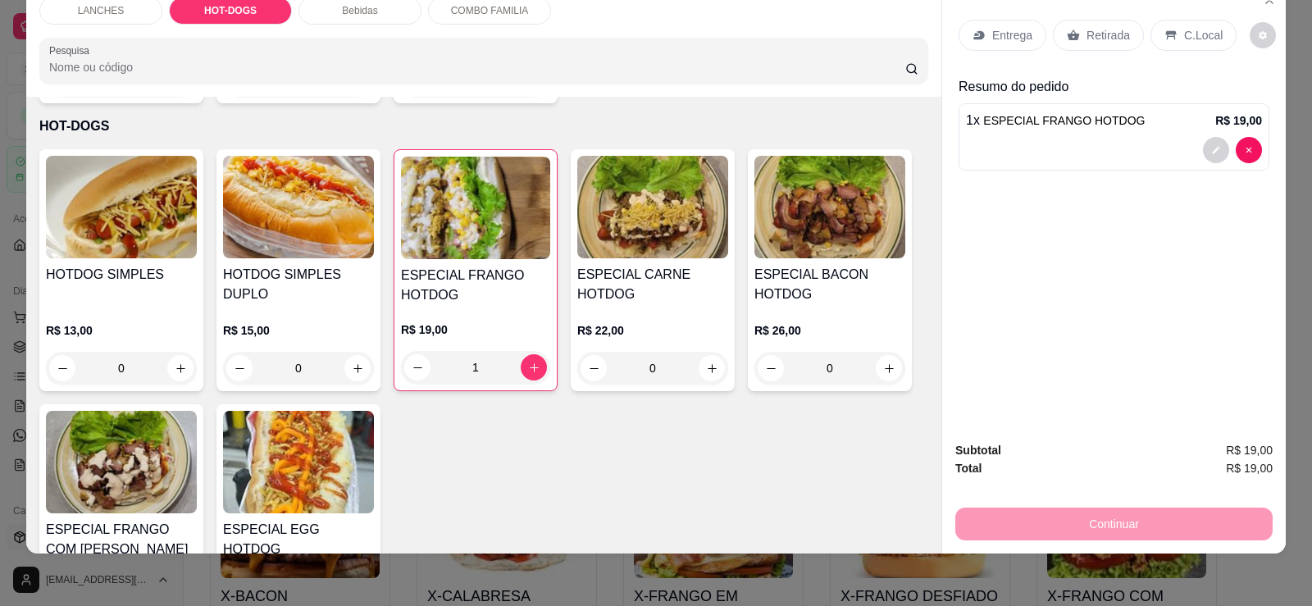
click at [623, 306] on div "R$ 22,00 0" at bounding box center [652, 345] width 151 height 79
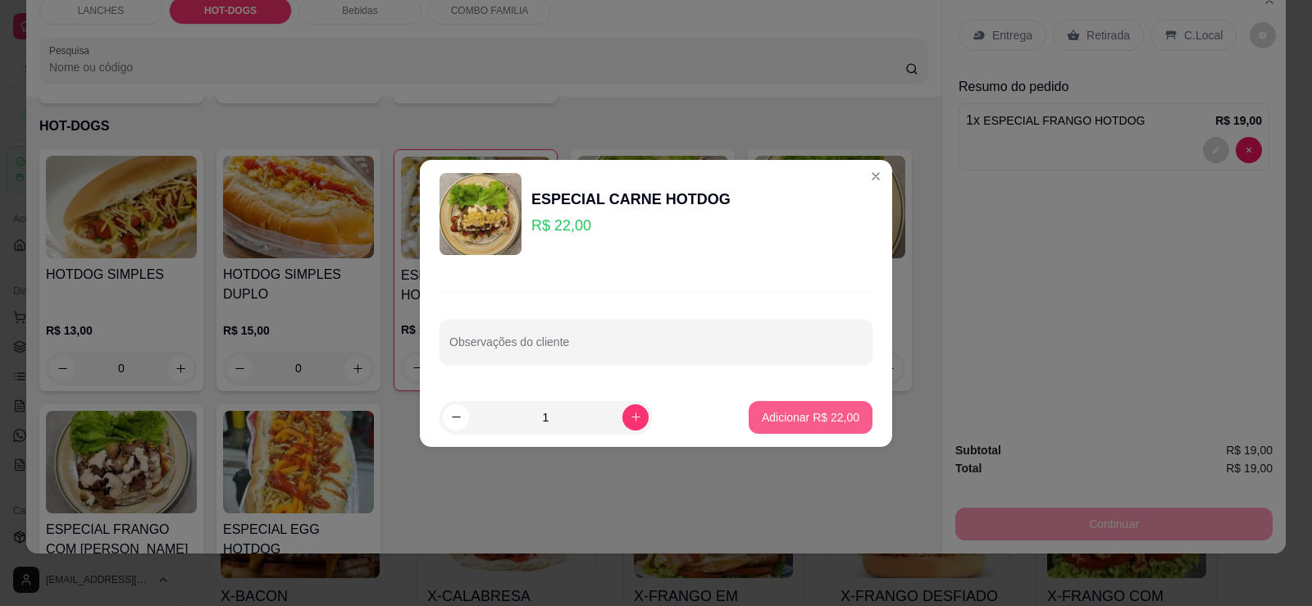
click at [789, 420] on p "Adicionar R$ 22,00" at bounding box center [811, 417] width 98 height 16
type input "1"
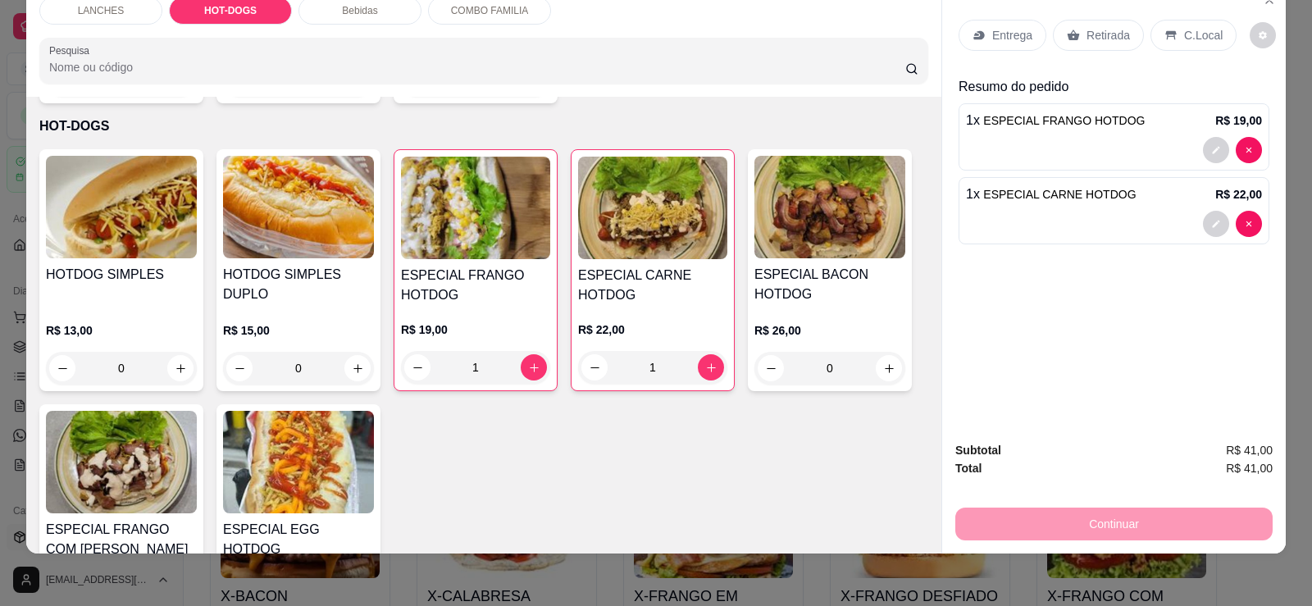
click at [992, 39] on p "Entrega" at bounding box center [1012, 35] width 40 height 16
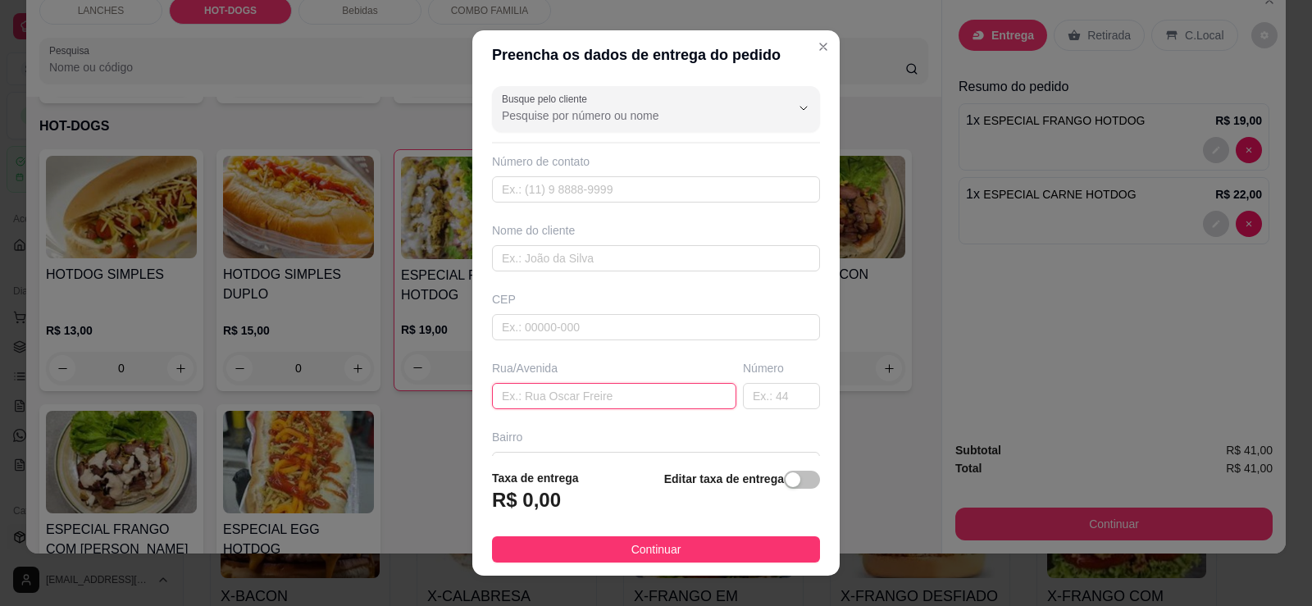
click at [534, 398] on input "text" at bounding box center [614, 396] width 244 height 26
paste input "[GEOGRAPHIC_DATA]"
type input "[GEOGRAPHIC_DATA]"
click at [752, 394] on input "text" at bounding box center [781, 396] width 77 height 26
type input "887"
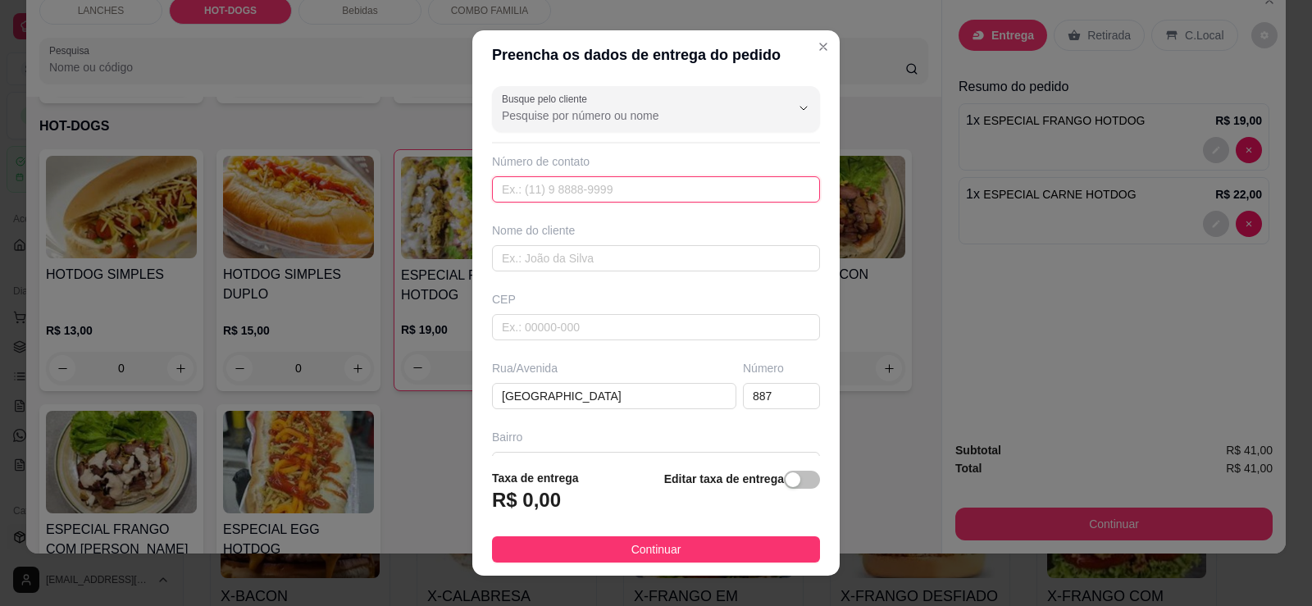
click at [555, 187] on input "text" at bounding box center [656, 189] width 328 height 26
click at [542, 253] on input "text" at bounding box center [656, 258] width 328 height 26
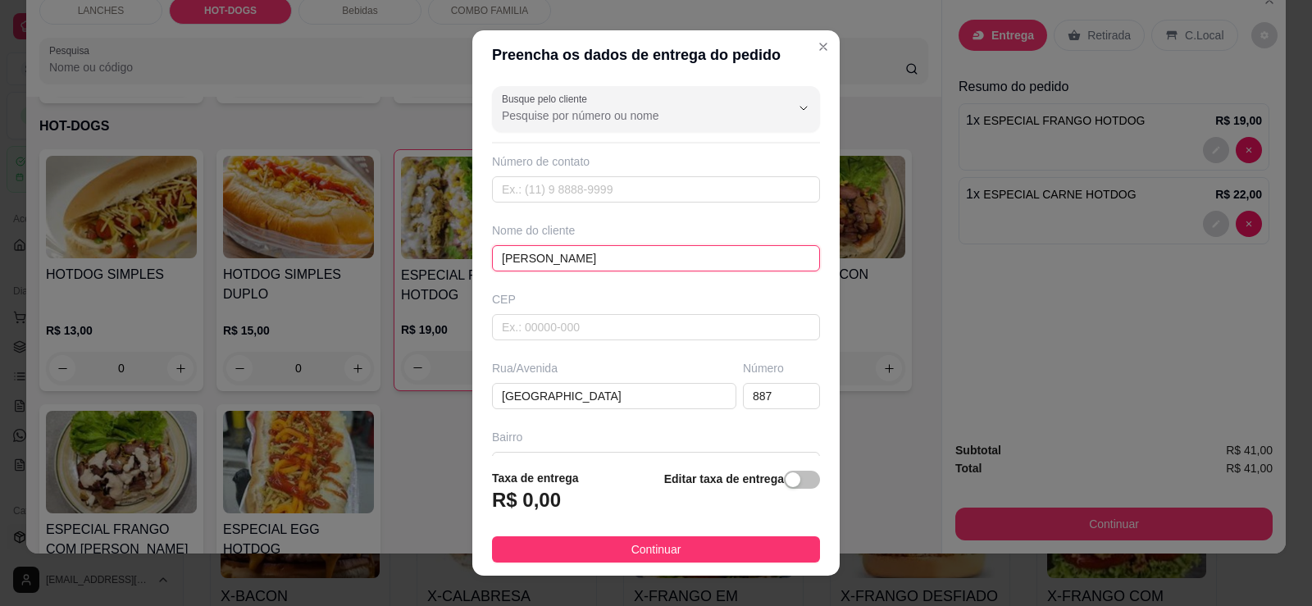
type input "[PERSON_NAME]"
click at [732, 481] on strong "Editar taxa de entrega" at bounding box center [724, 478] width 120 height 13
drag, startPoint x: 785, startPoint y: 481, endPoint x: 652, endPoint y: 511, distance: 136.1
click at [784, 483] on button "button" at bounding box center [802, 480] width 36 height 18
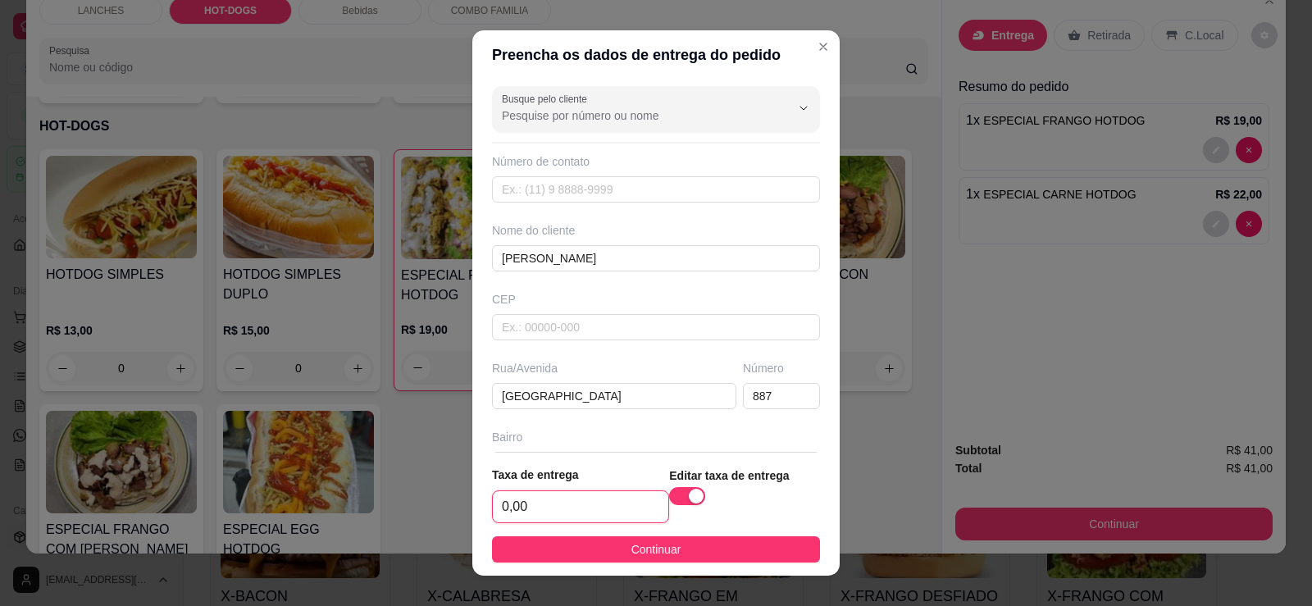
click at [559, 512] on input "0,00" at bounding box center [581, 506] width 176 height 31
type input "8,00"
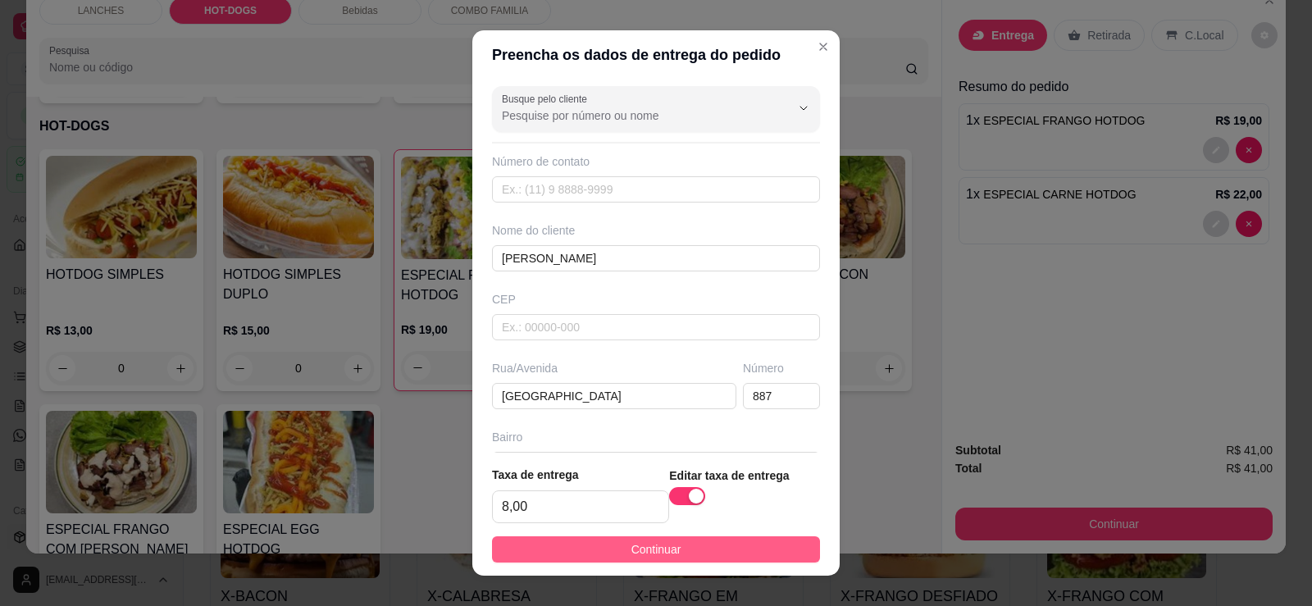
click at [602, 545] on button "Continuar" at bounding box center [656, 549] width 328 height 26
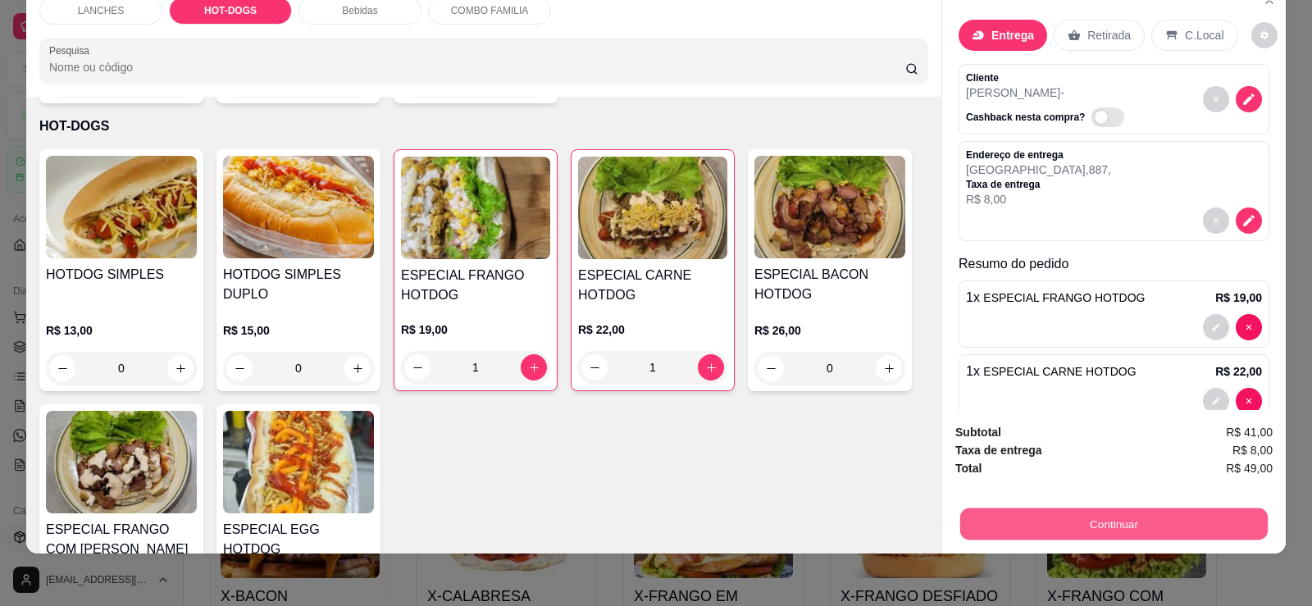
click at [1108, 517] on button "Continuar" at bounding box center [1114, 524] width 308 height 32
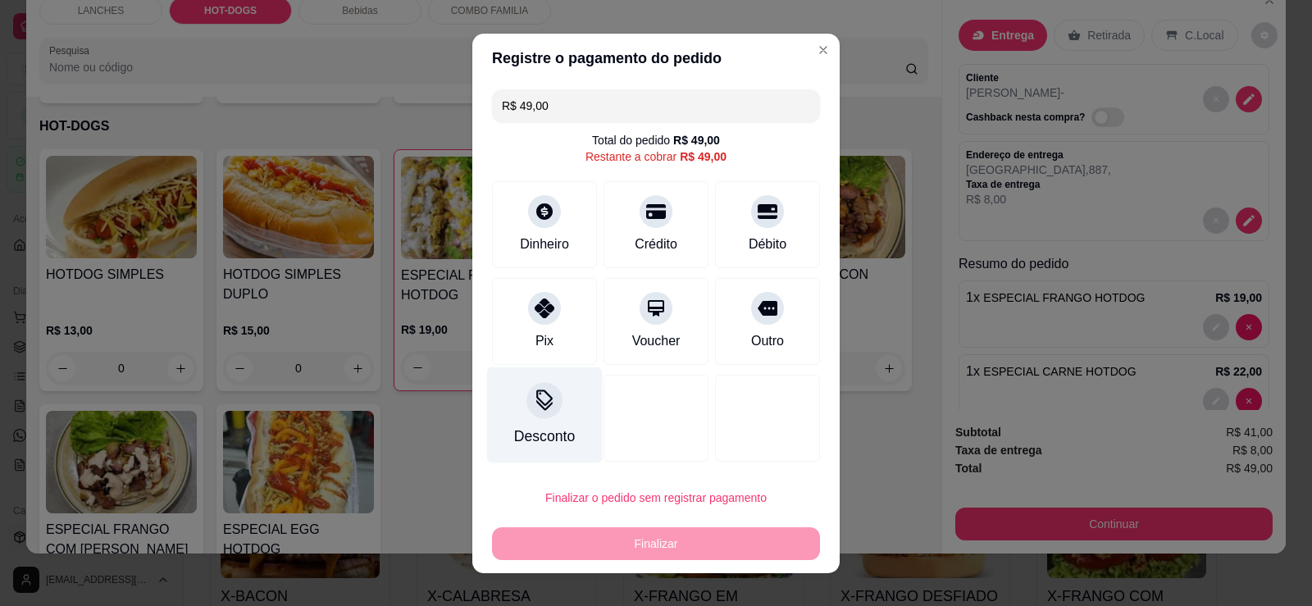
scroll to position [20, 0]
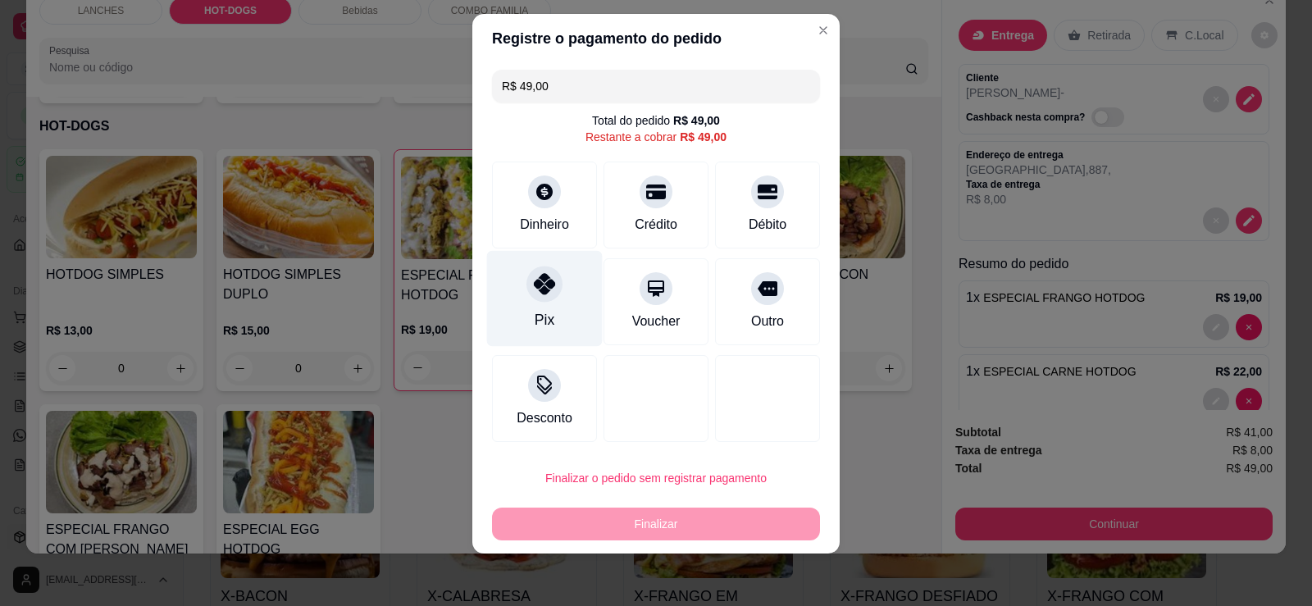
click at [556, 303] on div "Pix" at bounding box center [545, 298] width 116 height 96
type input "R$ 0,00"
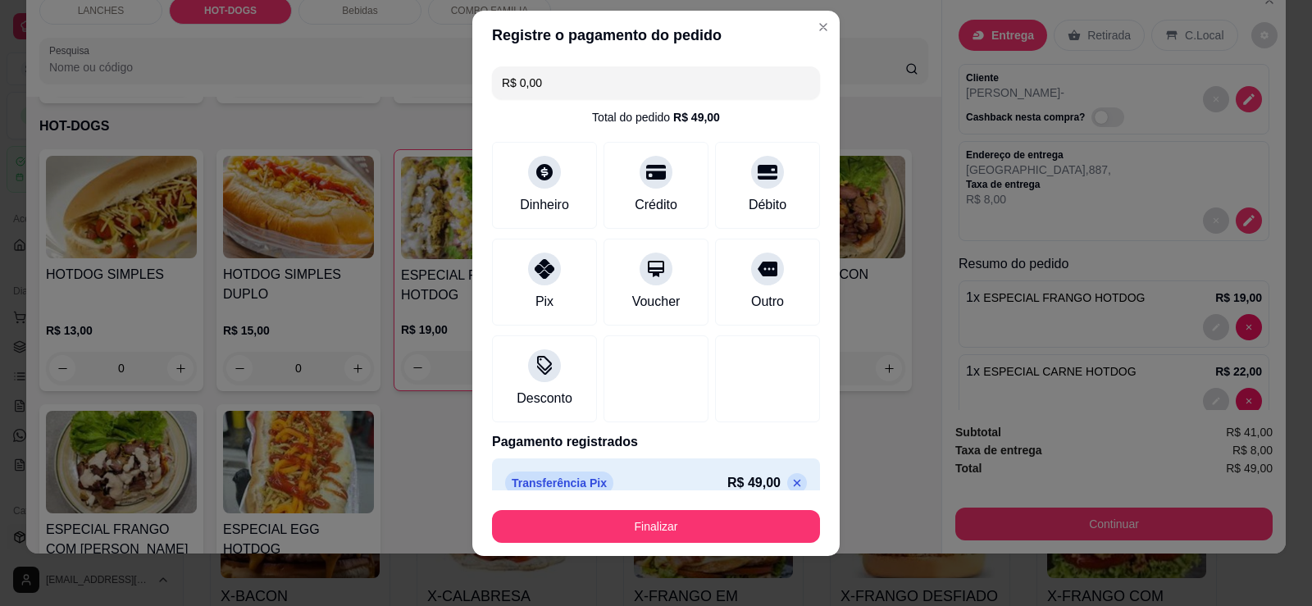
scroll to position [16, 0]
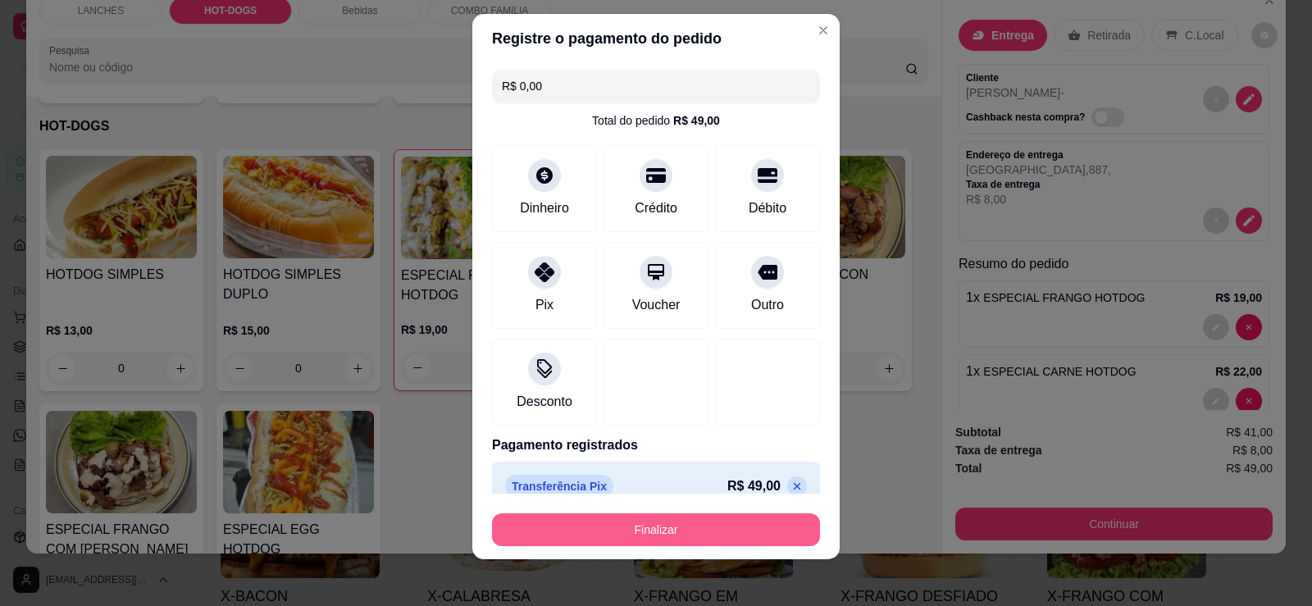
click at [602, 528] on button "Finalizar" at bounding box center [656, 529] width 328 height 33
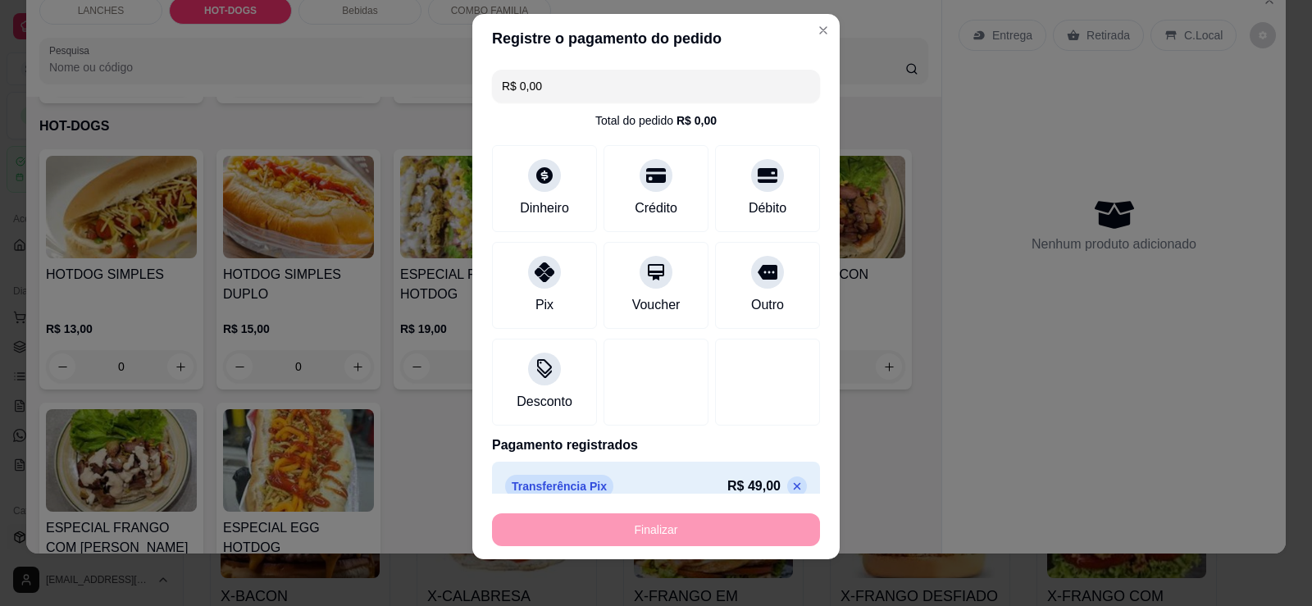
type input "0"
type input "-R$ 49,00"
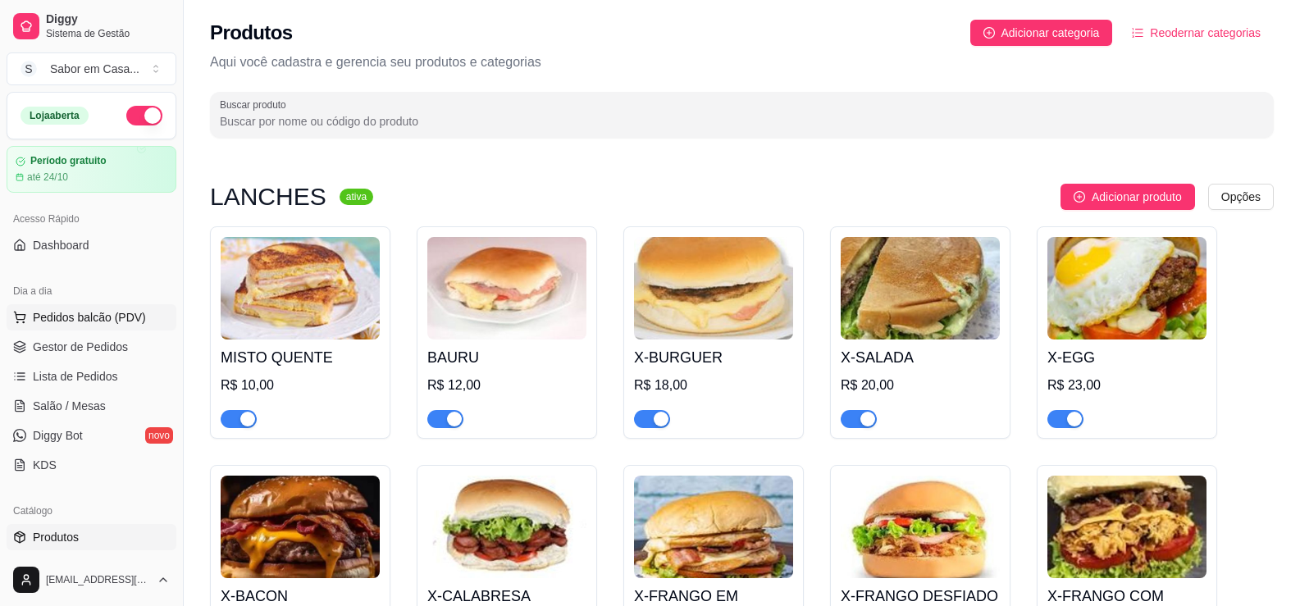
drag, startPoint x: 61, startPoint y: 317, endPoint x: 67, endPoint y: 306, distance: 12.5
click at [61, 316] on span "Pedidos balcão (PDV)" at bounding box center [89, 317] width 113 height 16
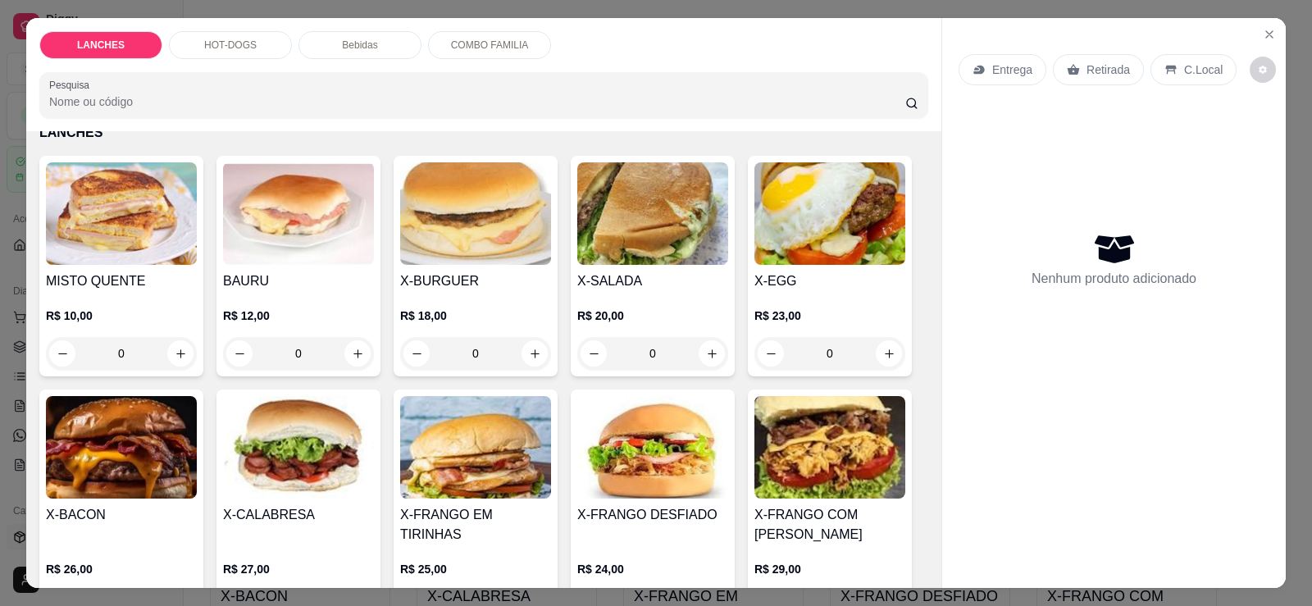
click at [362, 53] on div "Bebidas" at bounding box center [360, 45] width 123 height 28
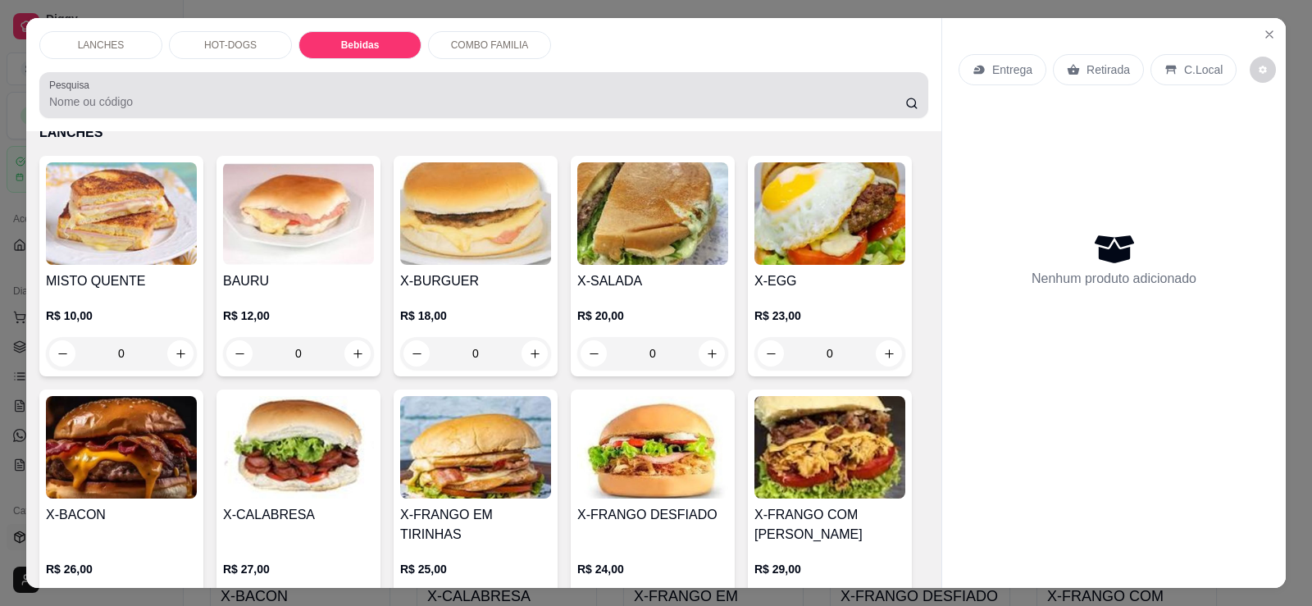
scroll to position [34, 0]
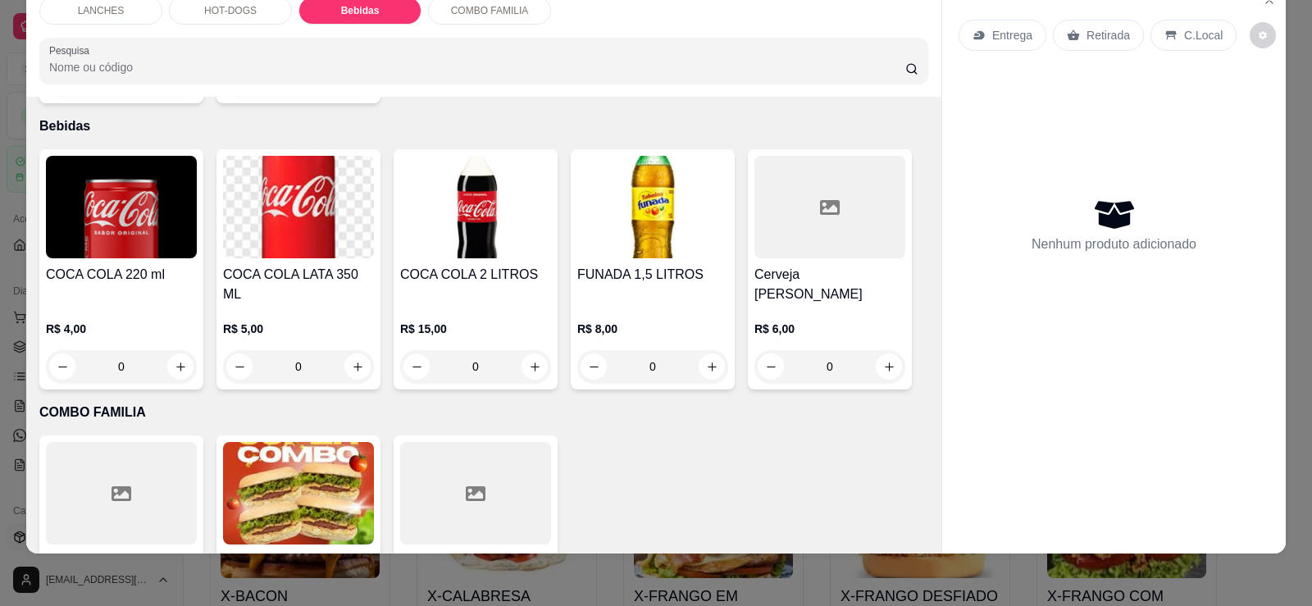
click at [433, 191] on img at bounding box center [475, 207] width 151 height 103
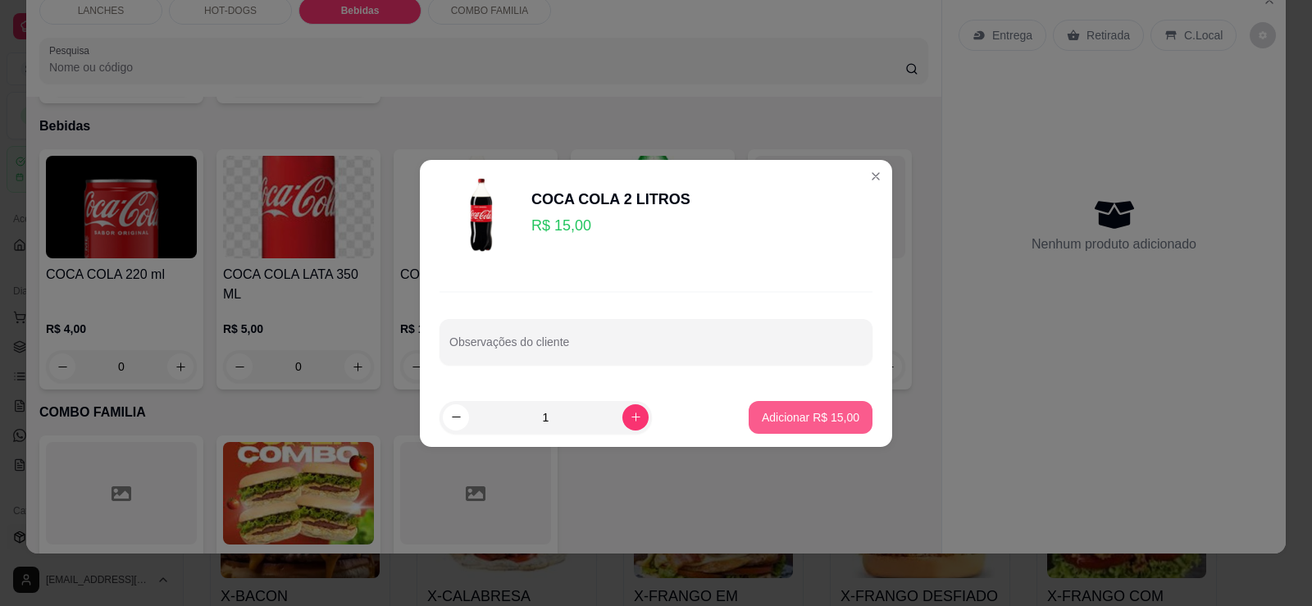
click at [814, 426] on button "Adicionar R$ 15,00" at bounding box center [811, 417] width 124 height 33
type input "1"
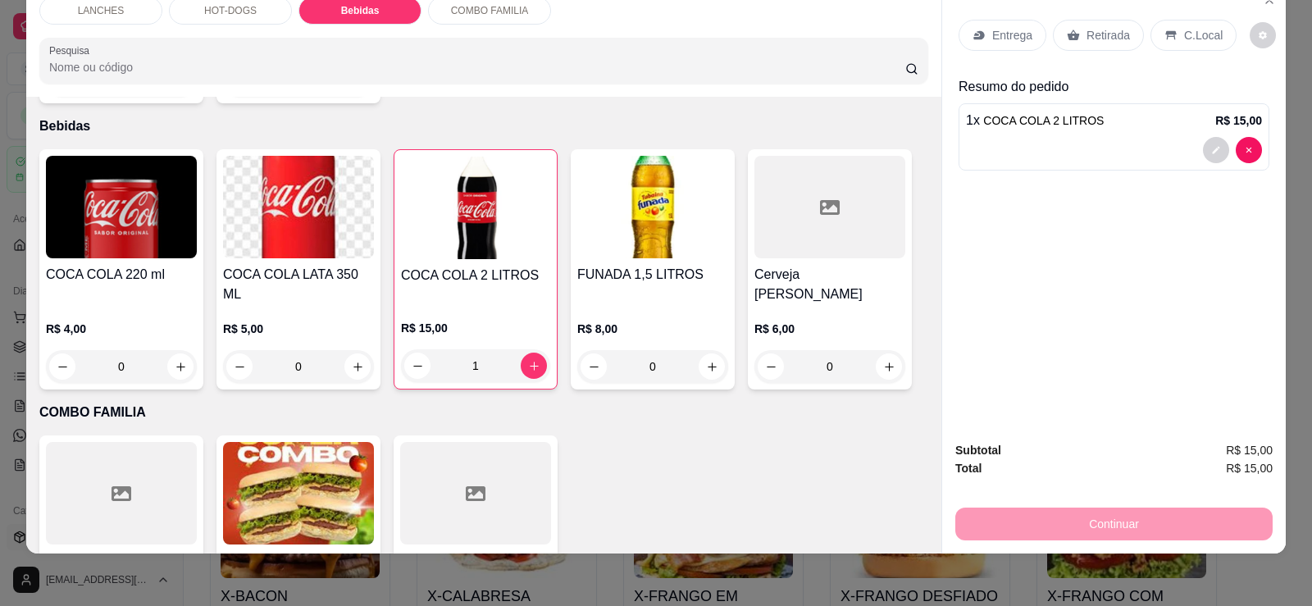
click at [1087, 35] on p "Retirada" at bounding box center [1108, 35] width 43 height 16
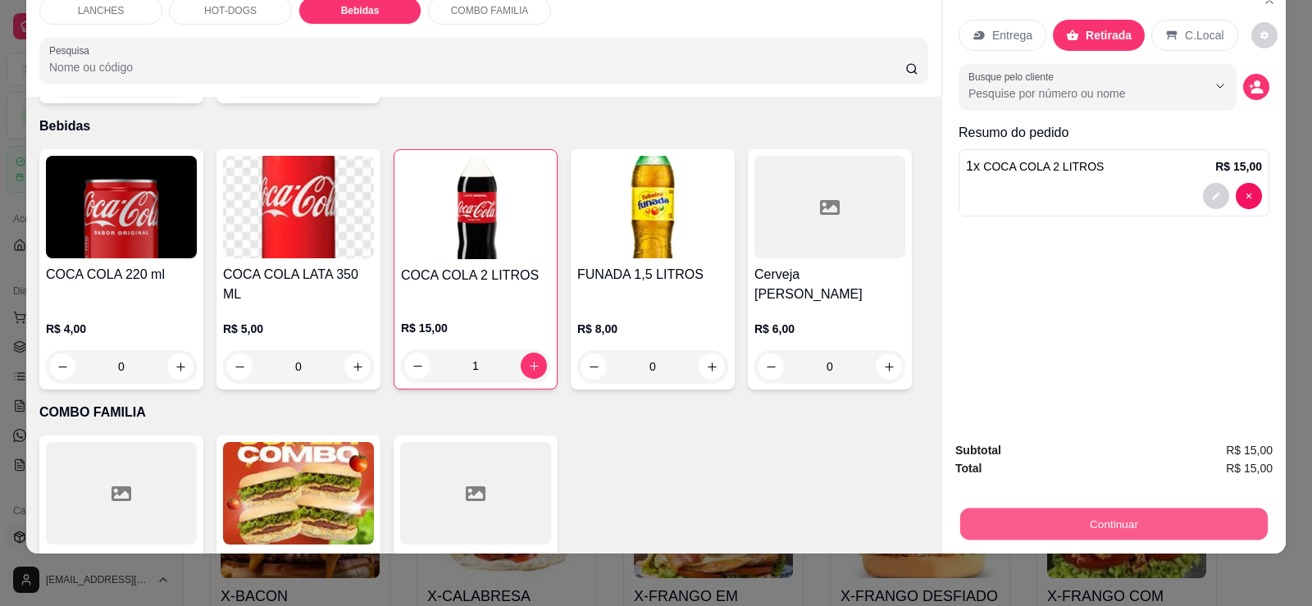
click at [1096, 523] on button "Continuar" at bounding box center [1114, 524] width 308 height 32
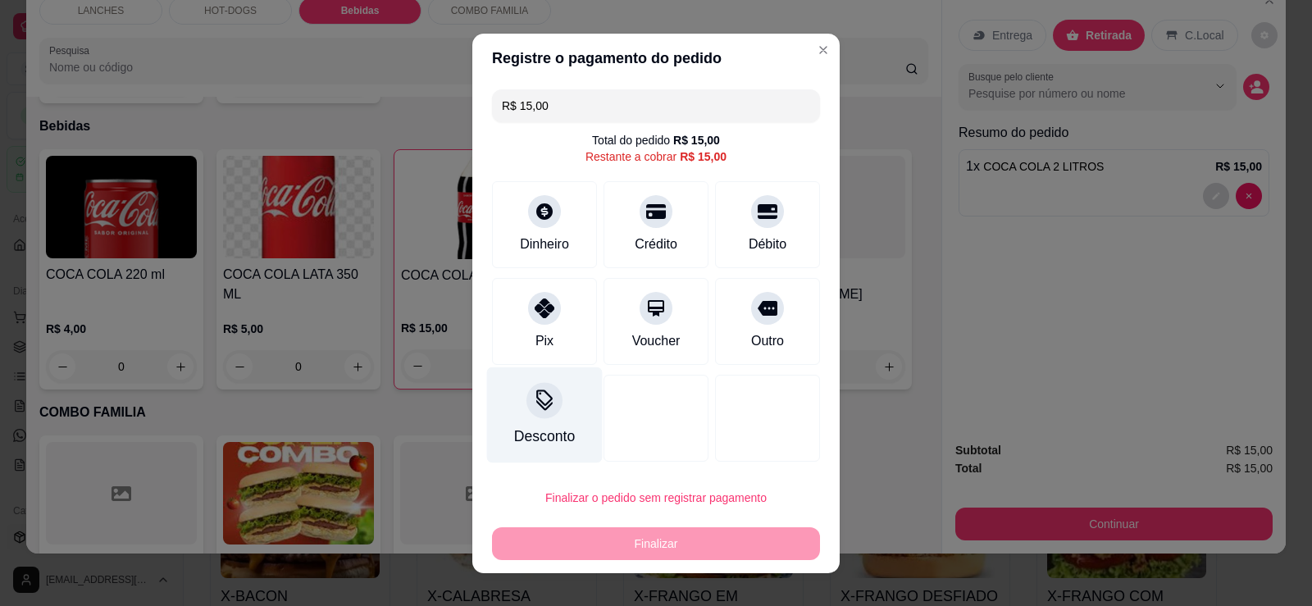
drag, startPoint x: 537, startPoint y: 293, endPoint x: 572, endPoint y: 368, distance: 83.3
click at [537, 294] on div at bounding box center [544, 308] width 33 height 33
type input "R$ 0,00"
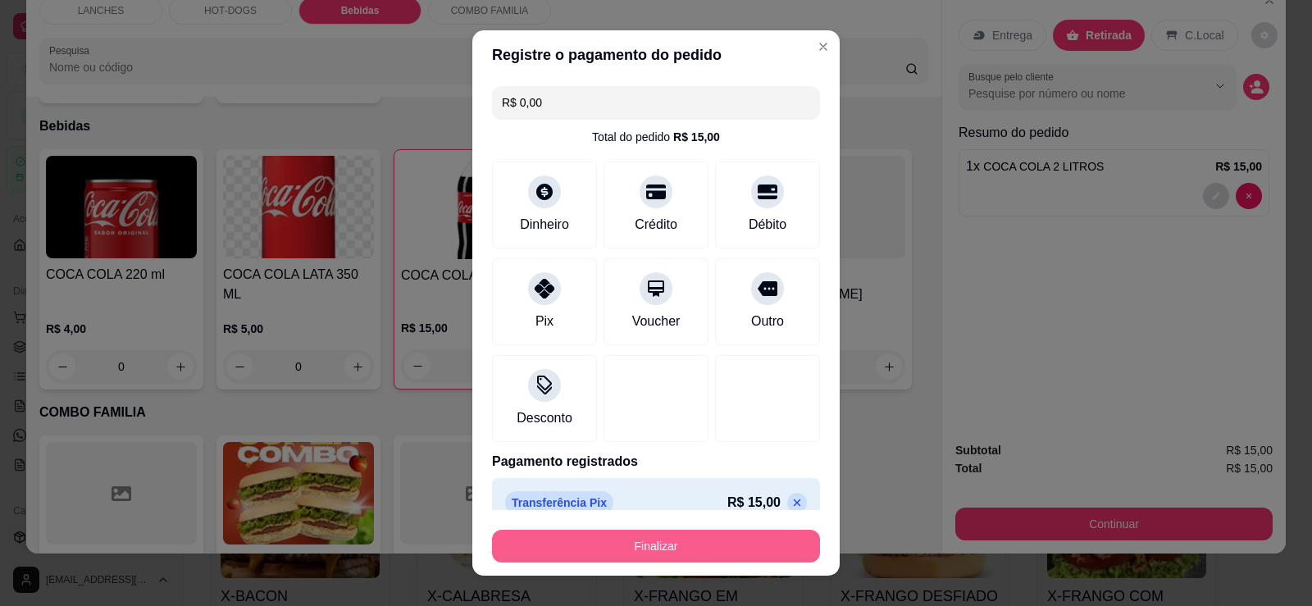
click at [704, 555] on button "Finalizar" at bounding box center [656, 546] width 328 height 33
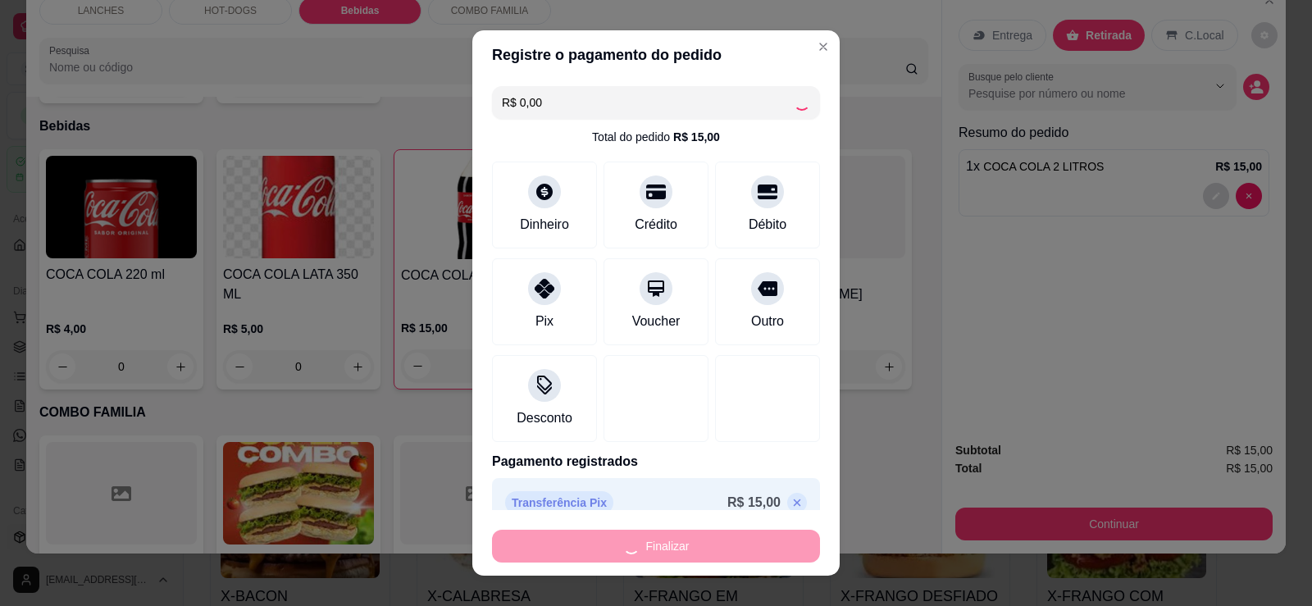
type input "0"
type input "-R$ 15,00"
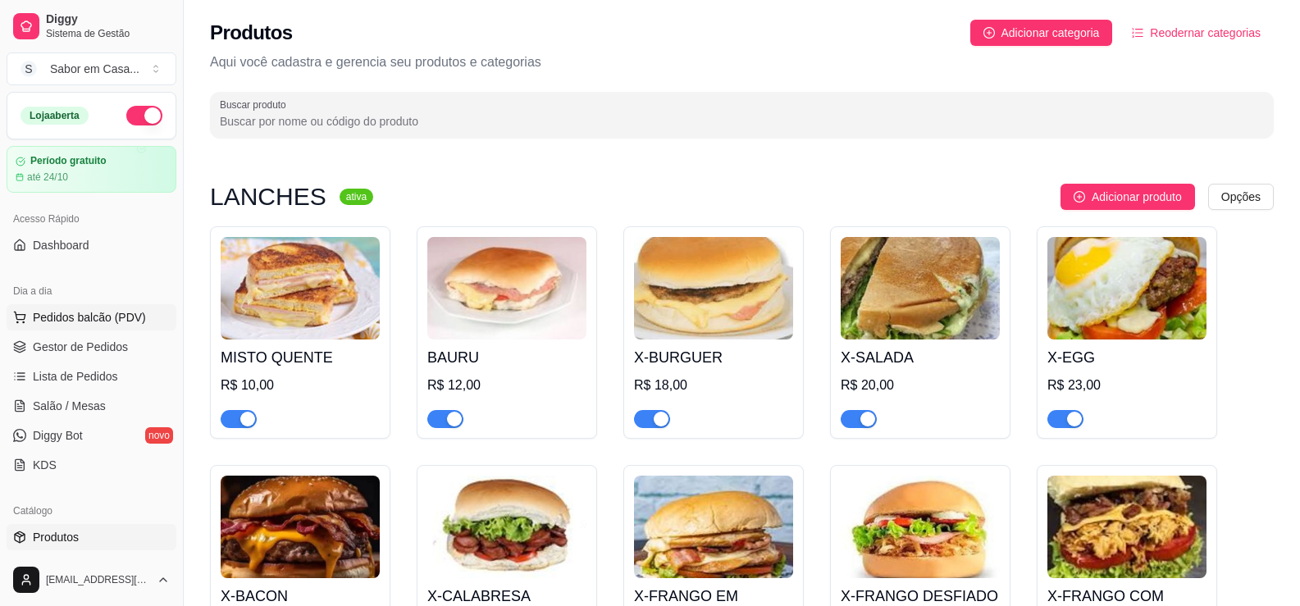
click at [70, 314] on span "Pedidos balcão (PDV)" at bounding box center [89, 317] width 113 height 16
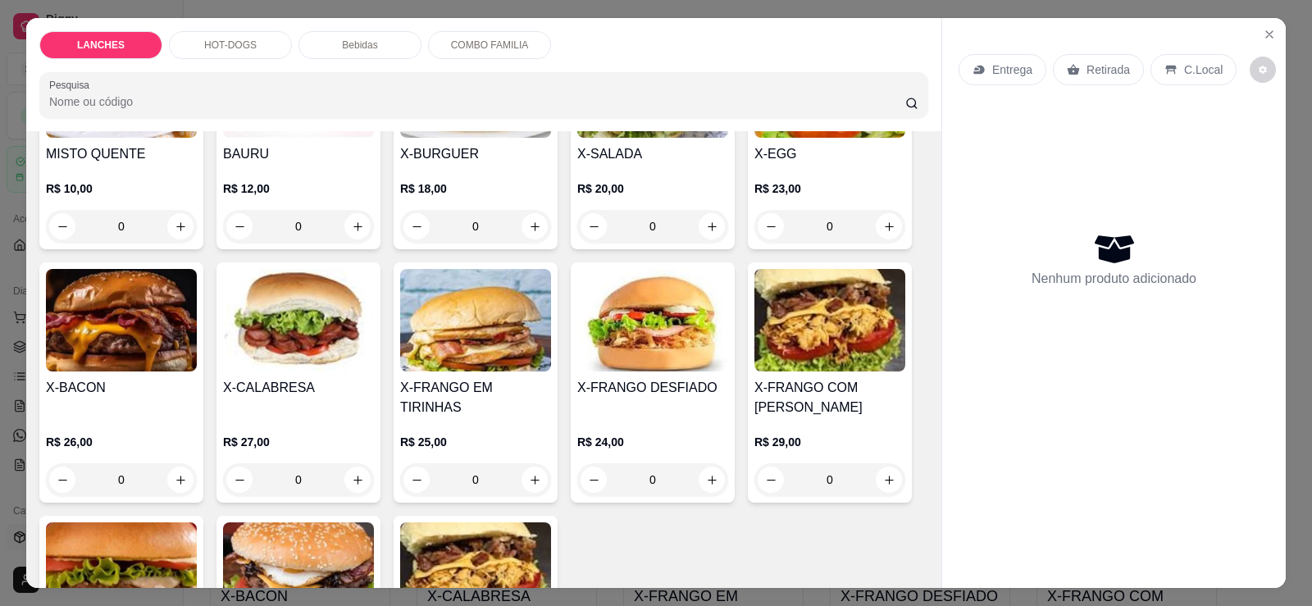
scroll to position [246, 0]
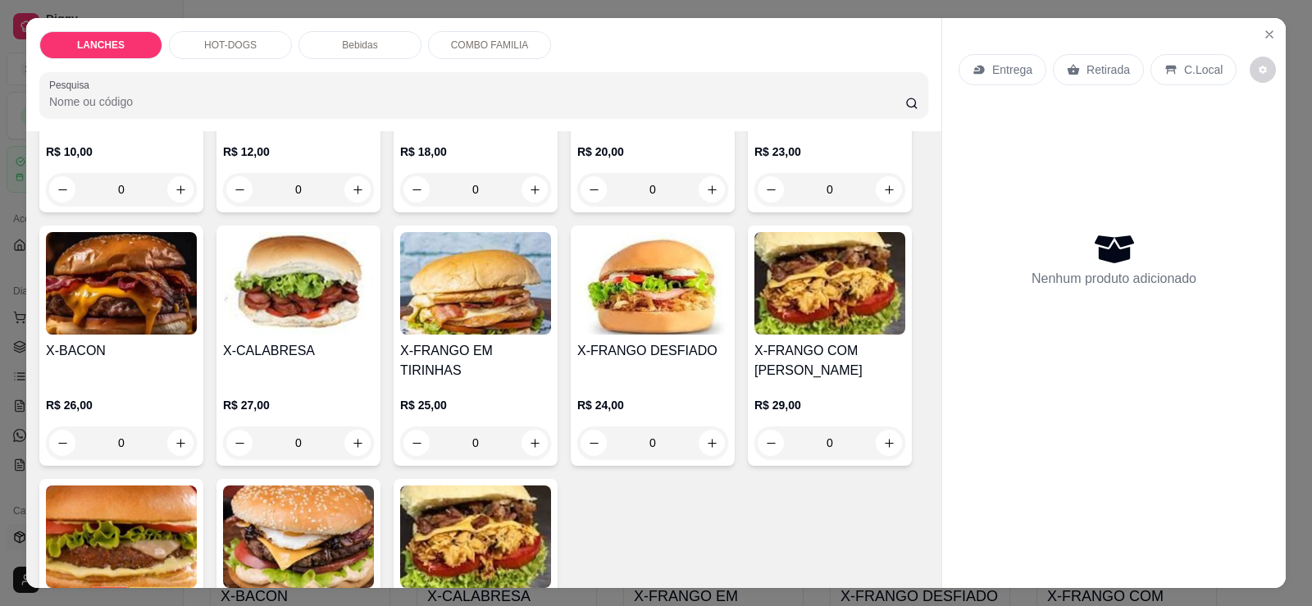
click at [135, 326] on img at bounding box center [121, 283] width 151 height 103
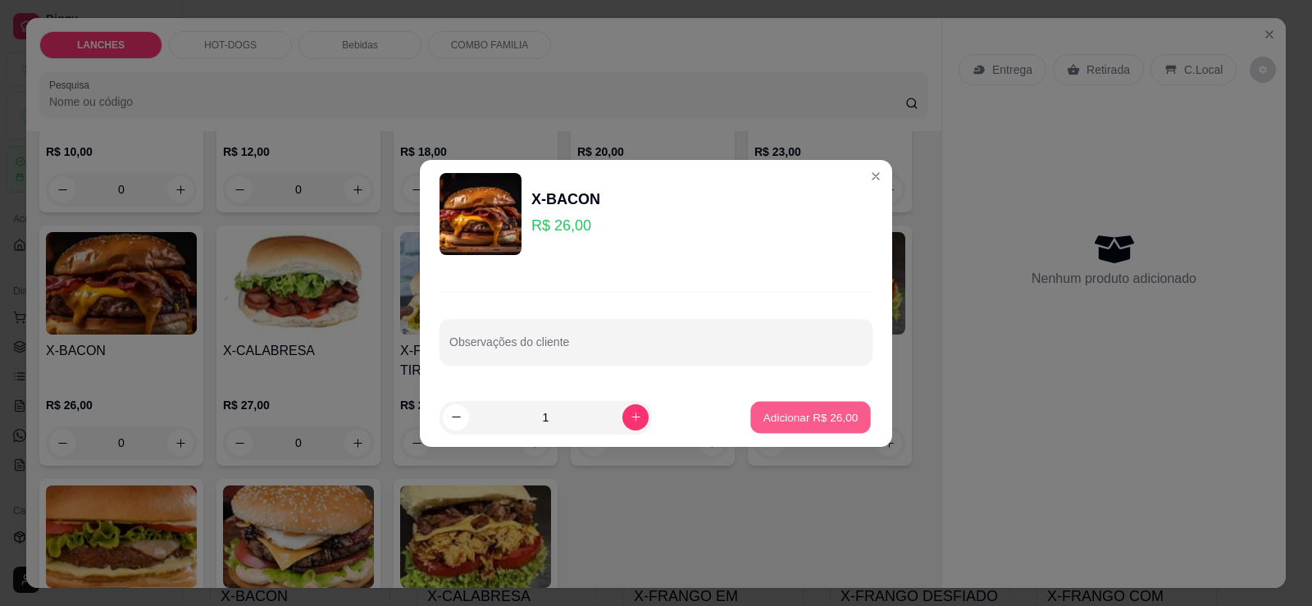
click at [810, 404] on button "Adicionar R$ 26,00" at bounding box center [810, 417] width 121 height 32
type input "1"
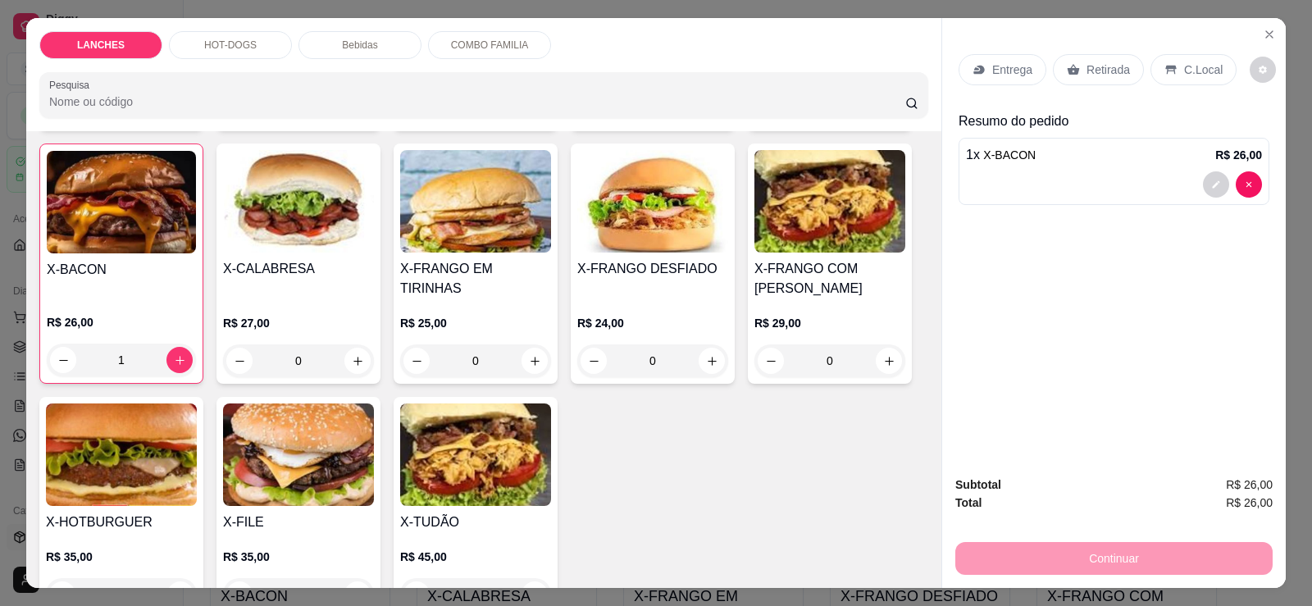
scroll to position [492, 0]
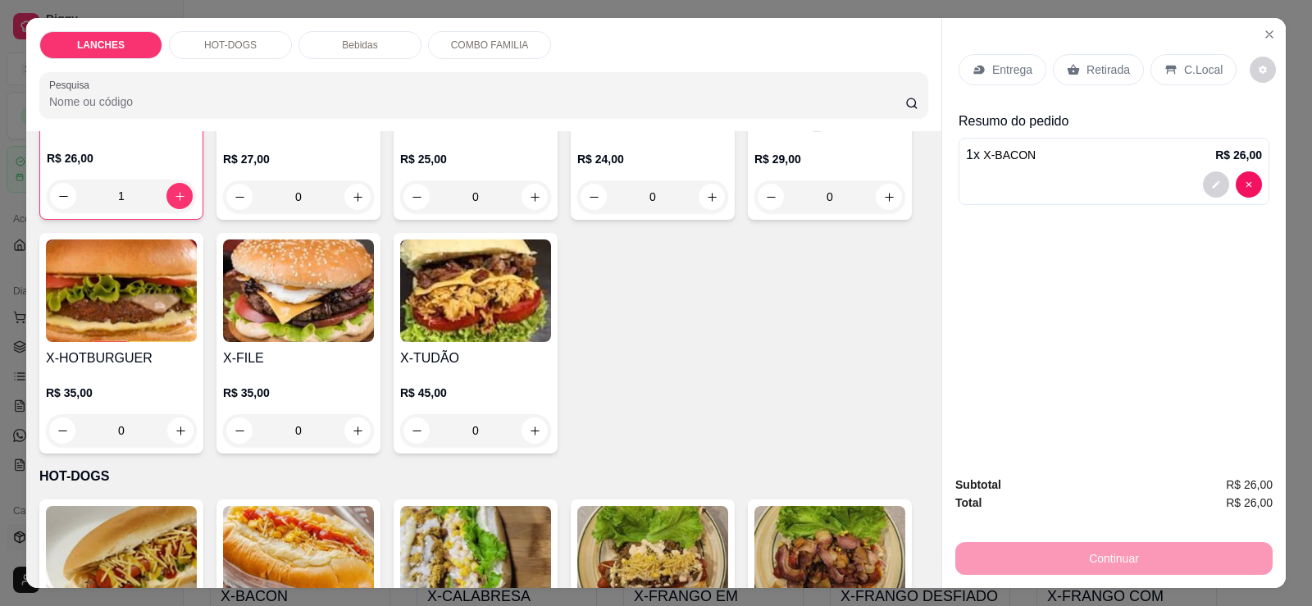
click at [285, 303] on img at bounding box center [298, 290] width 151 height 103
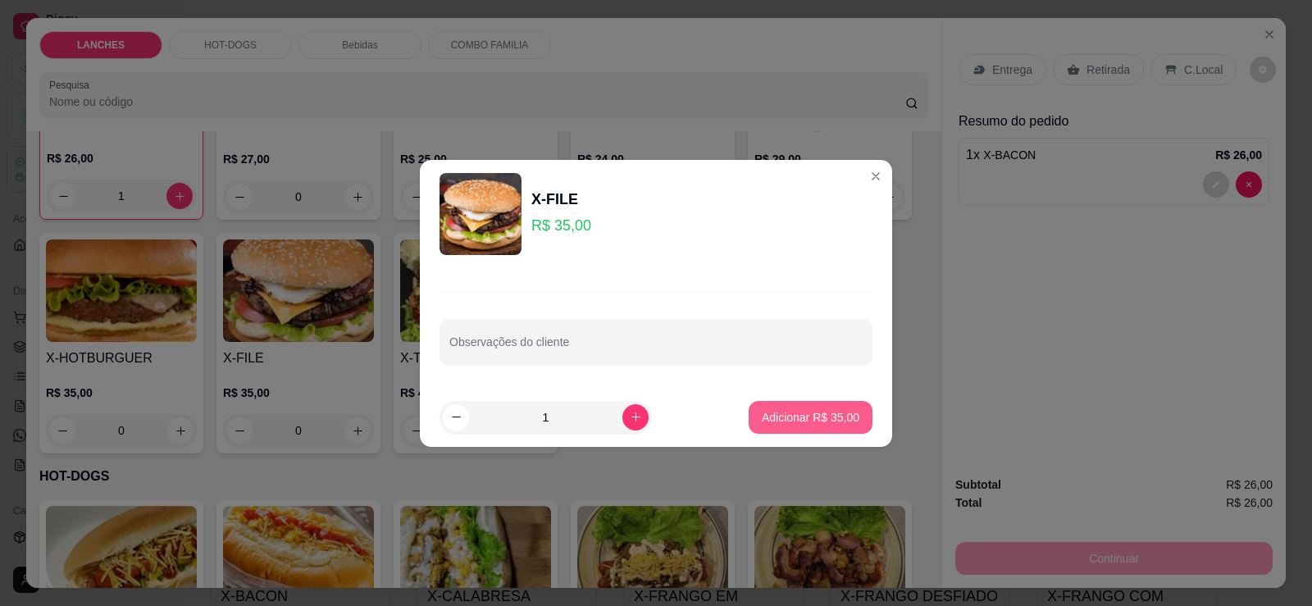
click at [807, 411] on p "Adicionar R$ 35,00" at bounding box center [811, 417] width 98 height 16
type input "1"
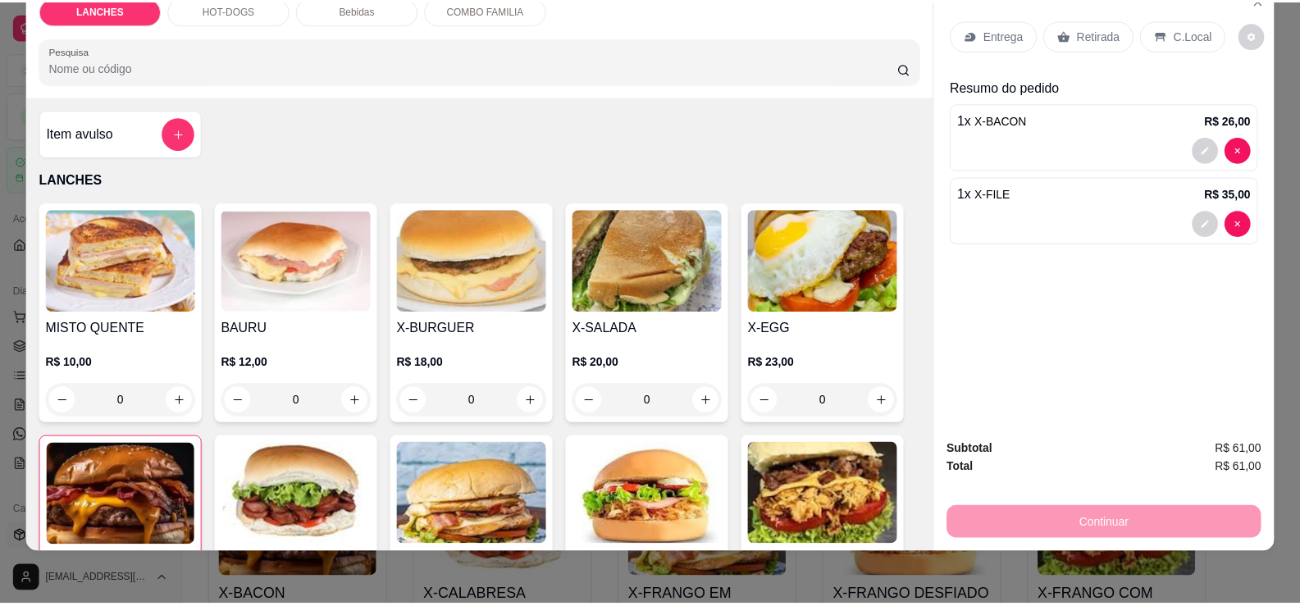
scroll to position [0, 0]
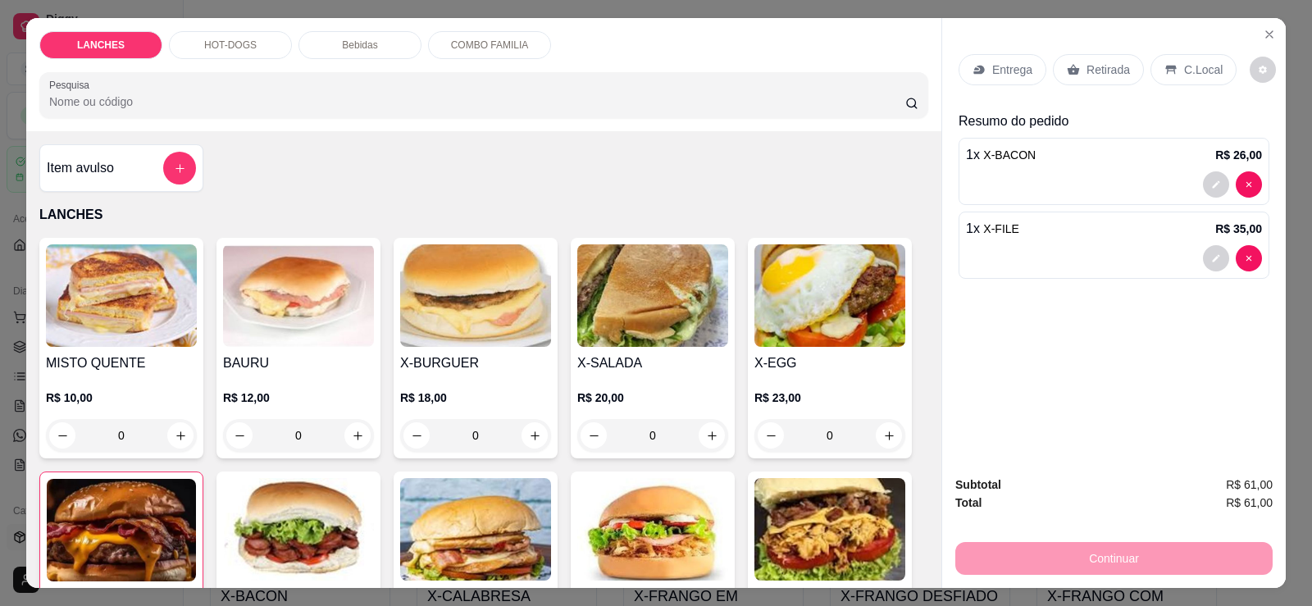
click at [1092, 74] on p "Retirada" at bounding box center [1108, 70] width 43 height 16
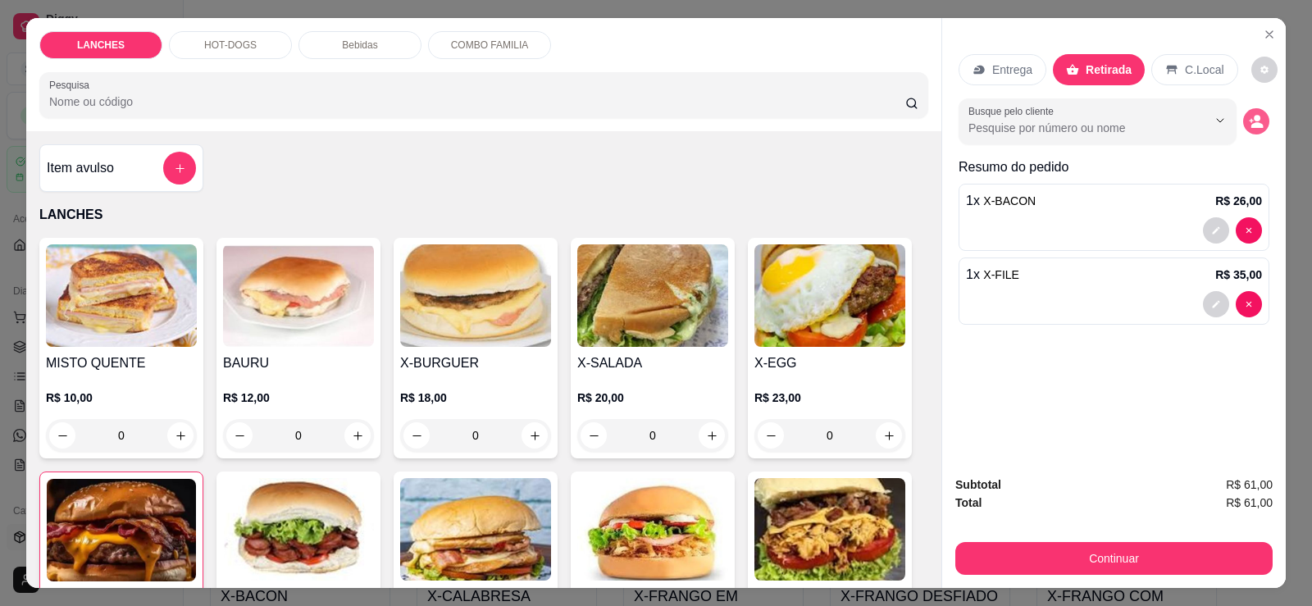
click at [1249, 121] on icon "decrease-product-quantity" at bounding box center [1256, 121] width 15 height 15
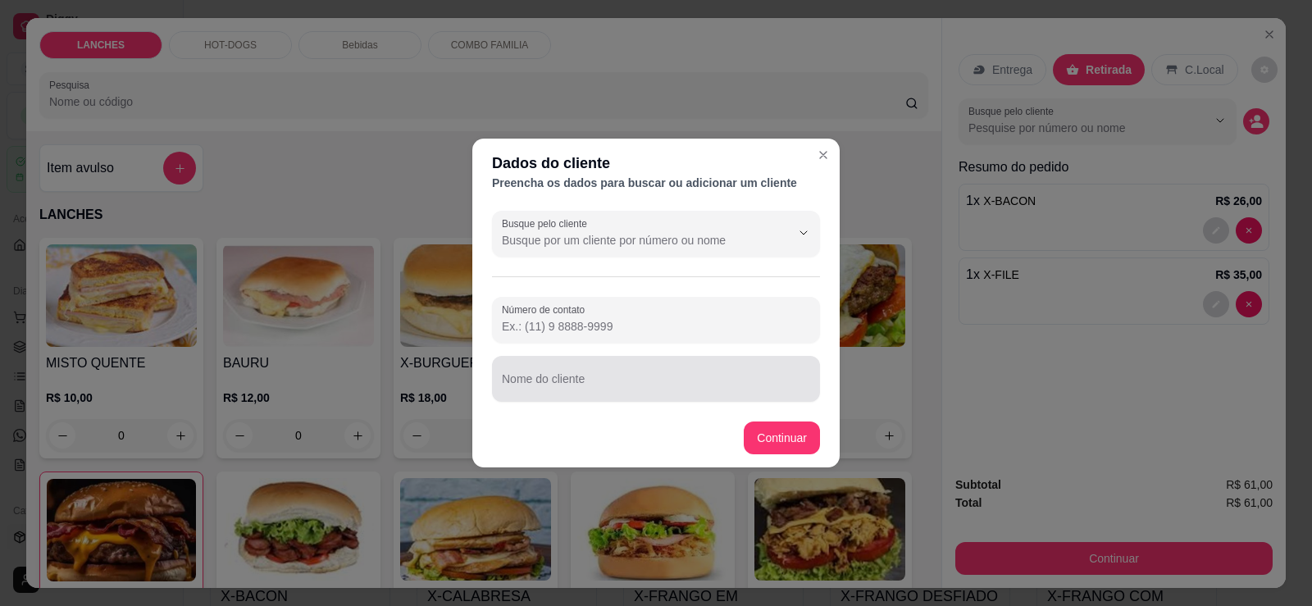
click at [624, 372] on div at bounding box center [656, 379] width 308 height 33
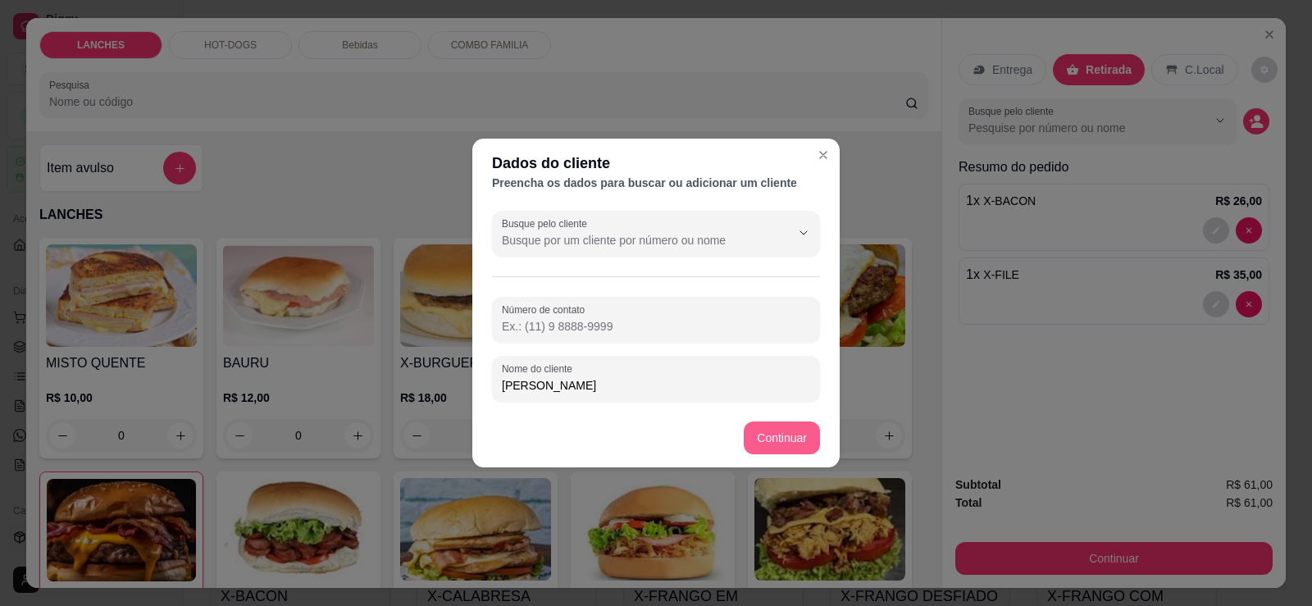
type input "[PERSON_NAME]"
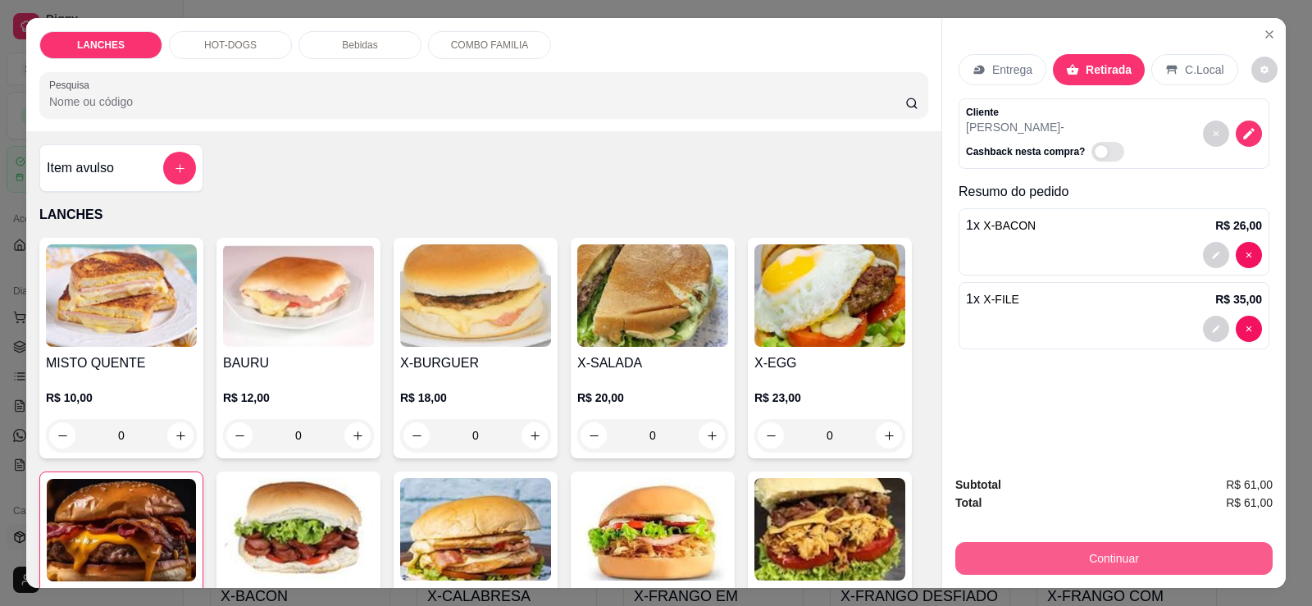
click at [1093, 555] on button "Continuar" at bounding box center [1113, 558] width 317 height 33
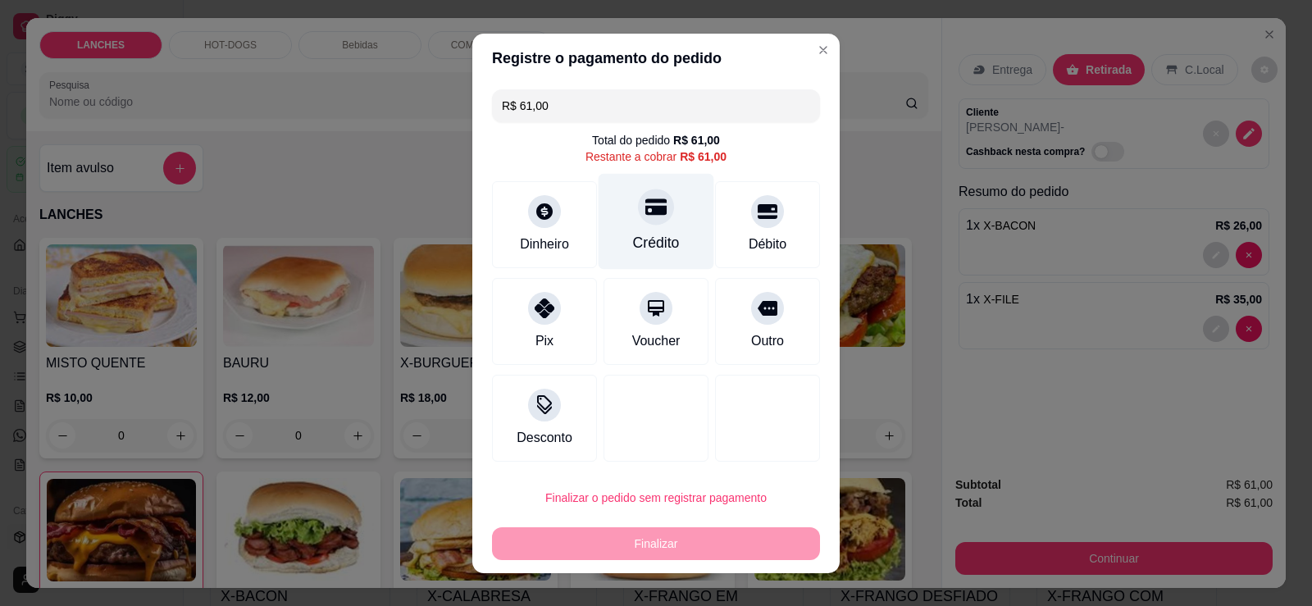
click at [633, 232] on div "Crédito" at bounding box center [656, 242] width 47 height 21
type input "R$ 0,00"
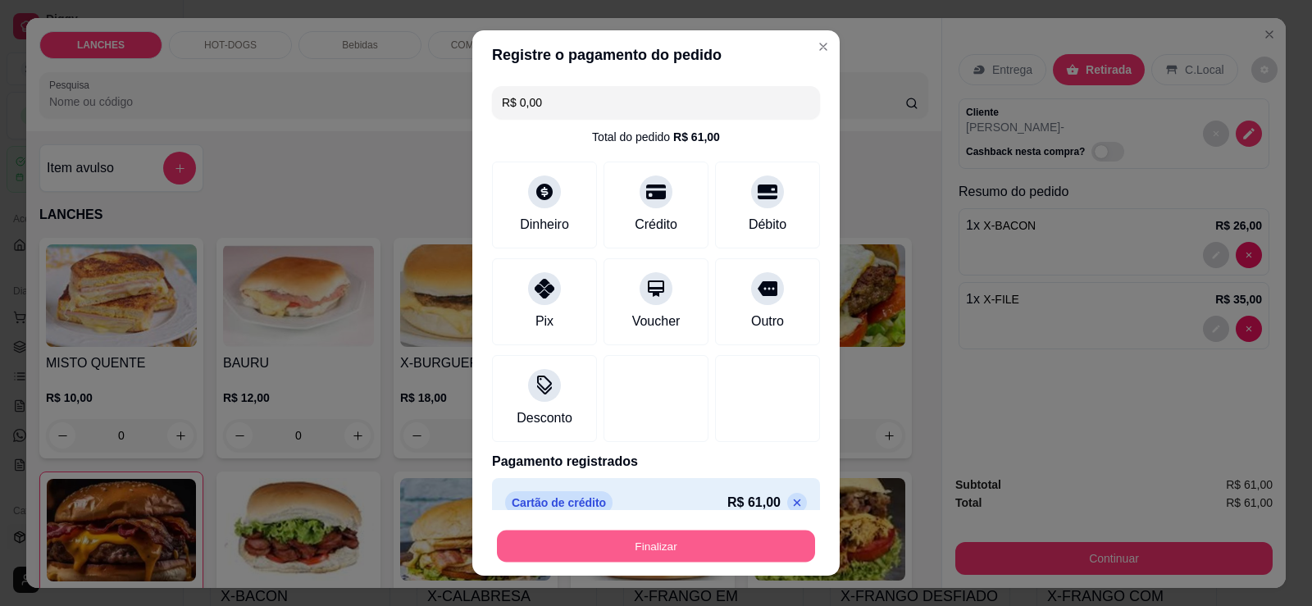
click at [738, 535] on button "Finalizar" at bounding box center [656, 547] width 318 height 32
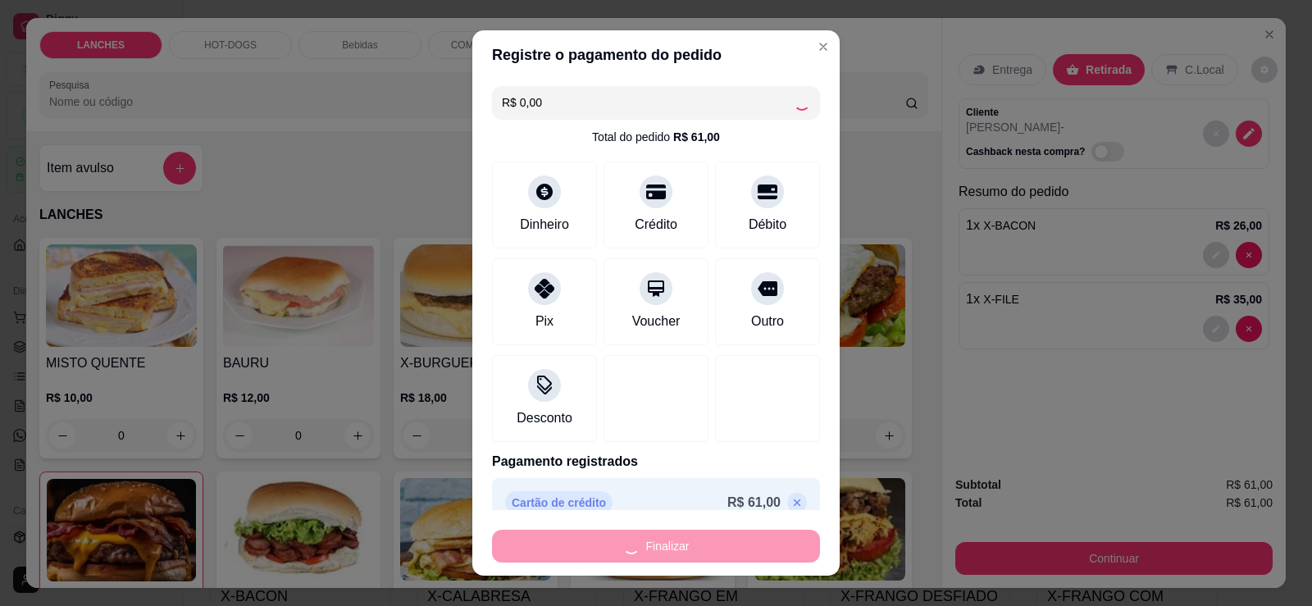
type input "0"
type input "-R$ 61,00"
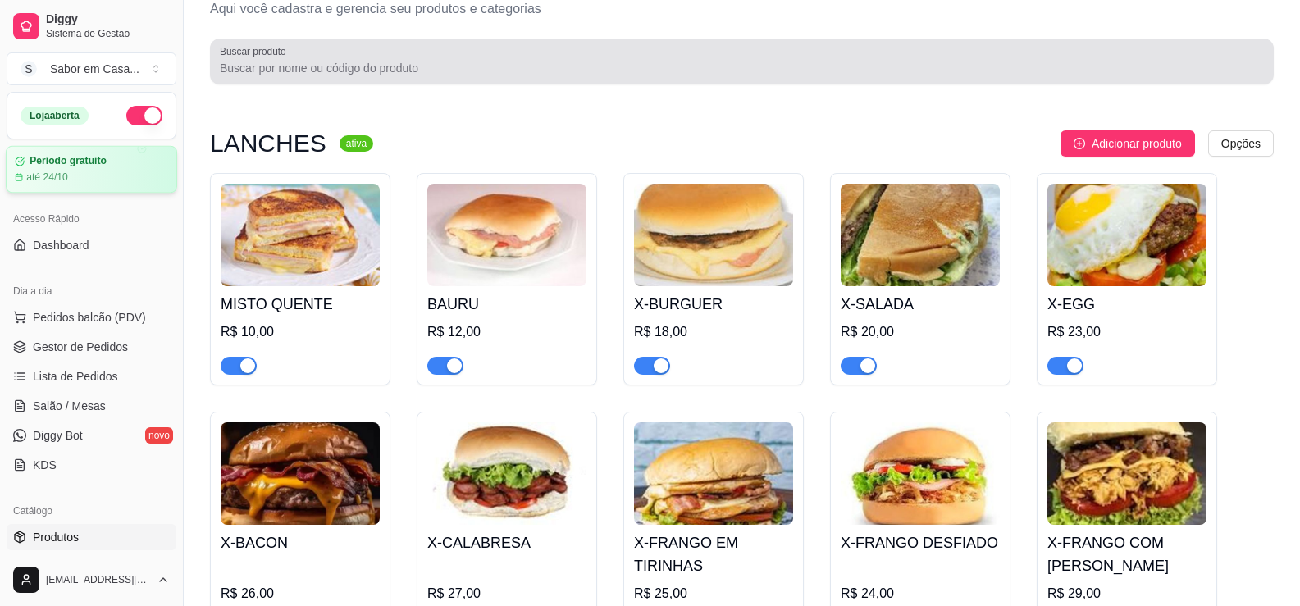
scroll to position [82, 0]
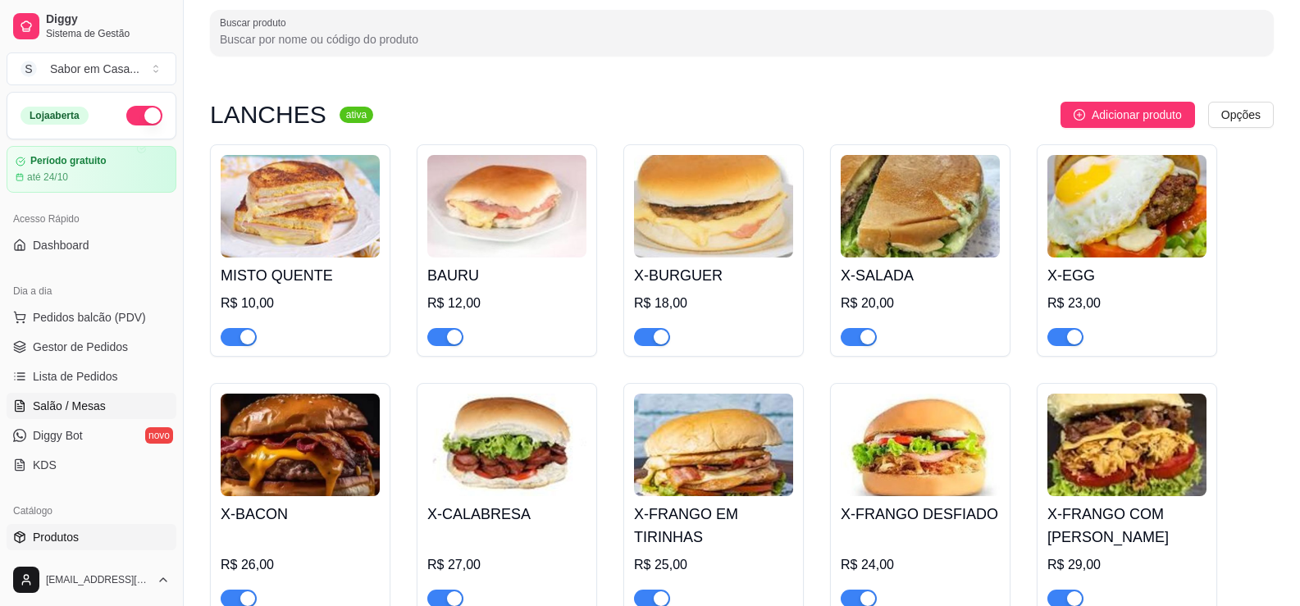
click at [49, 409] on span "Salão / Mesas" at bounding box center [69, 406] width 73 height 16
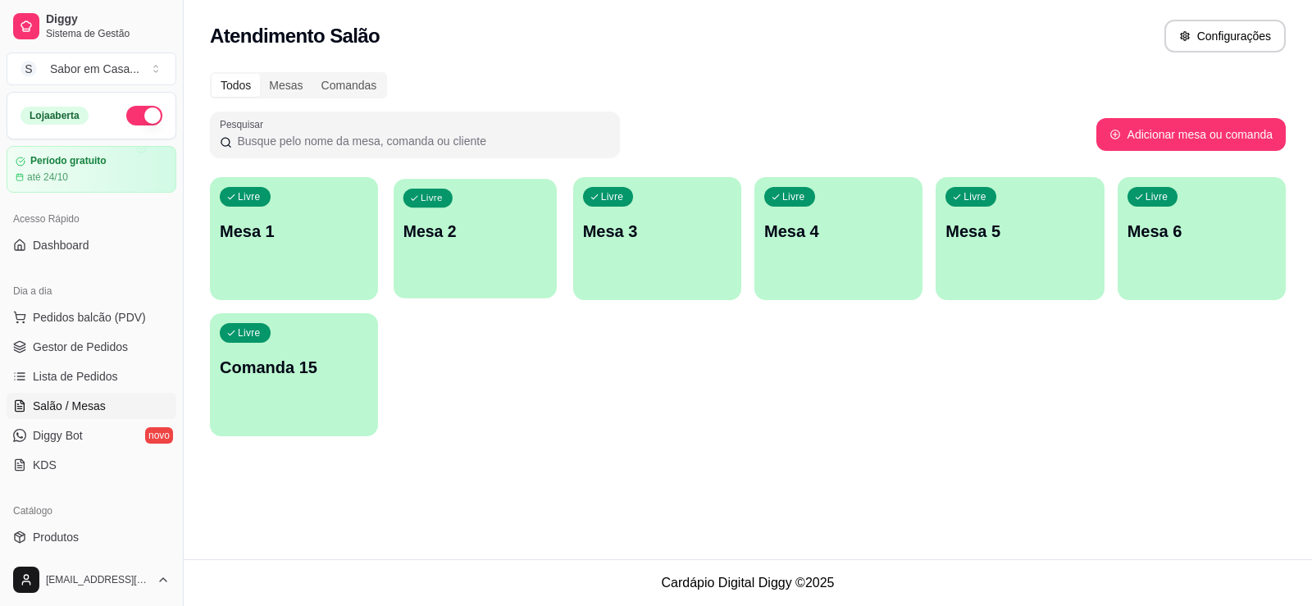
click at [451, 231] on p "Mesa 2" at bounding box center [476, 232] width 144 height 22
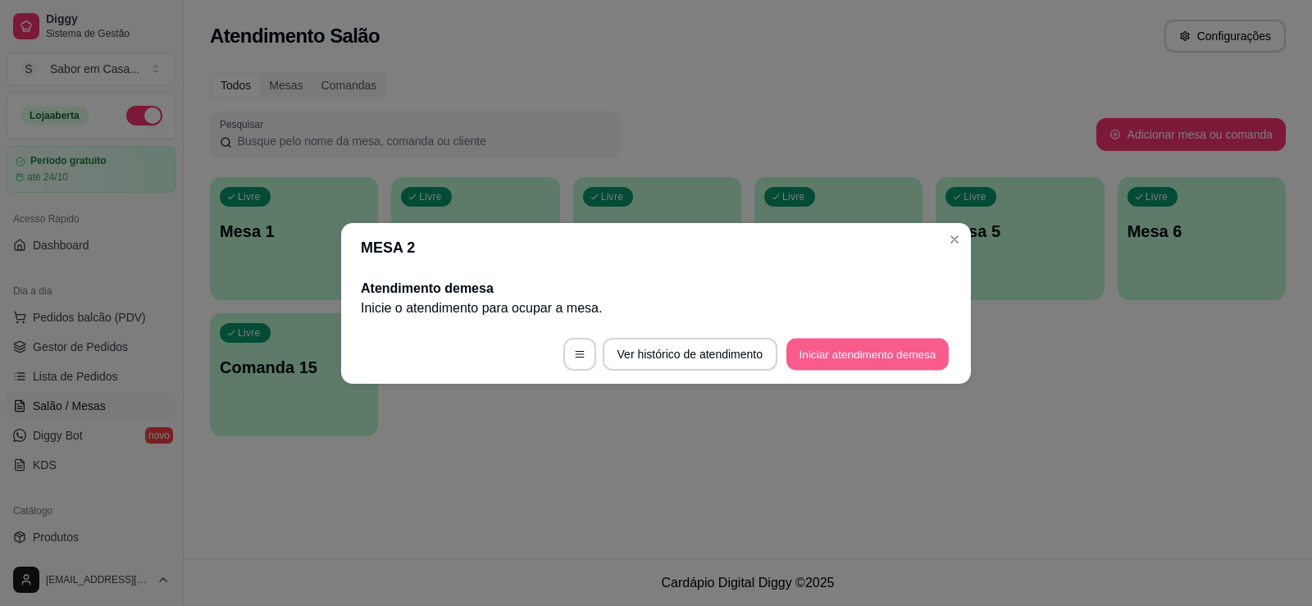
click at [797, 356] on button "Iniciar atendimento de mesa" at bounding box center [868, 354] width 162 height 32
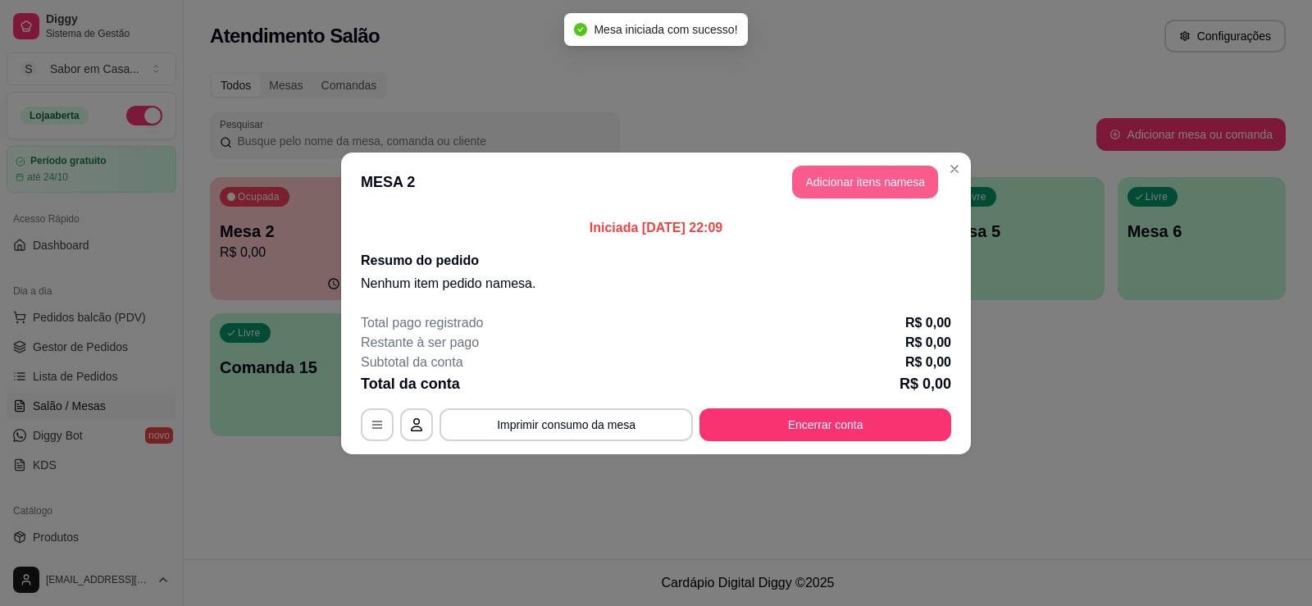
click at [880, 191] on button "Adicionar itens na mesa" at bounding box center [865, 182] width 146 height 33
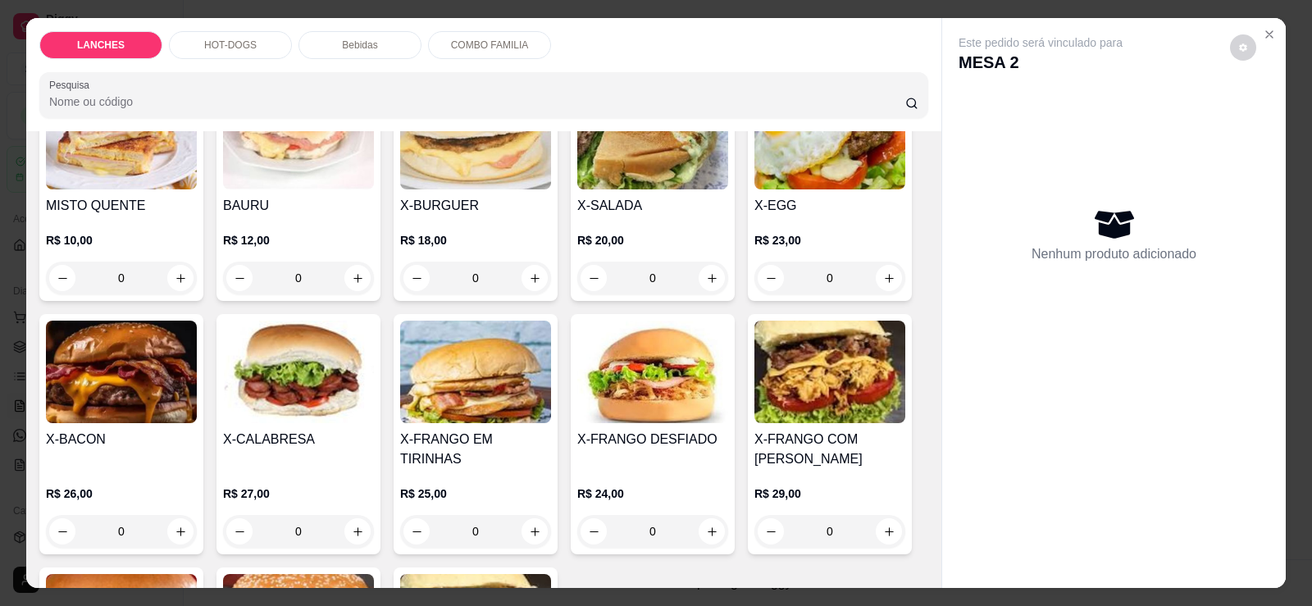
scroll to position [164, 0]
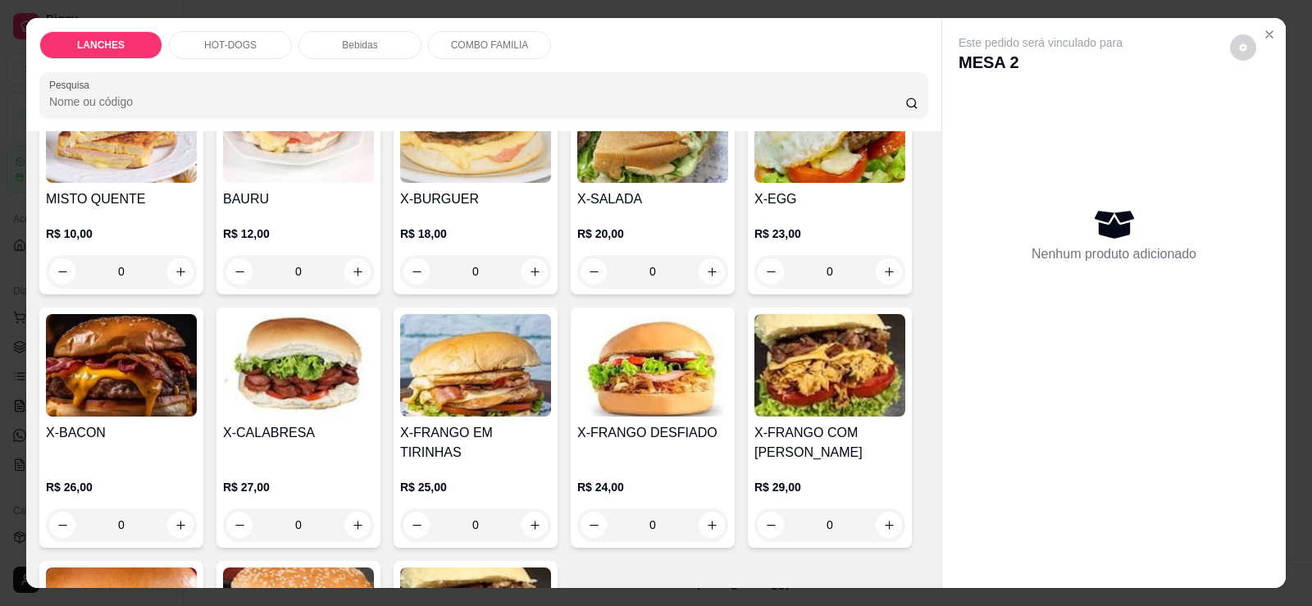
click at [942, 377] on div "Este pedido será vinculado para MESA 2 Nenhum produto adicionado" at bounding box center [1114, 290] width 344 height 544
click at [888, 378] on img at bounding box center [830, 365] width 151 height 103
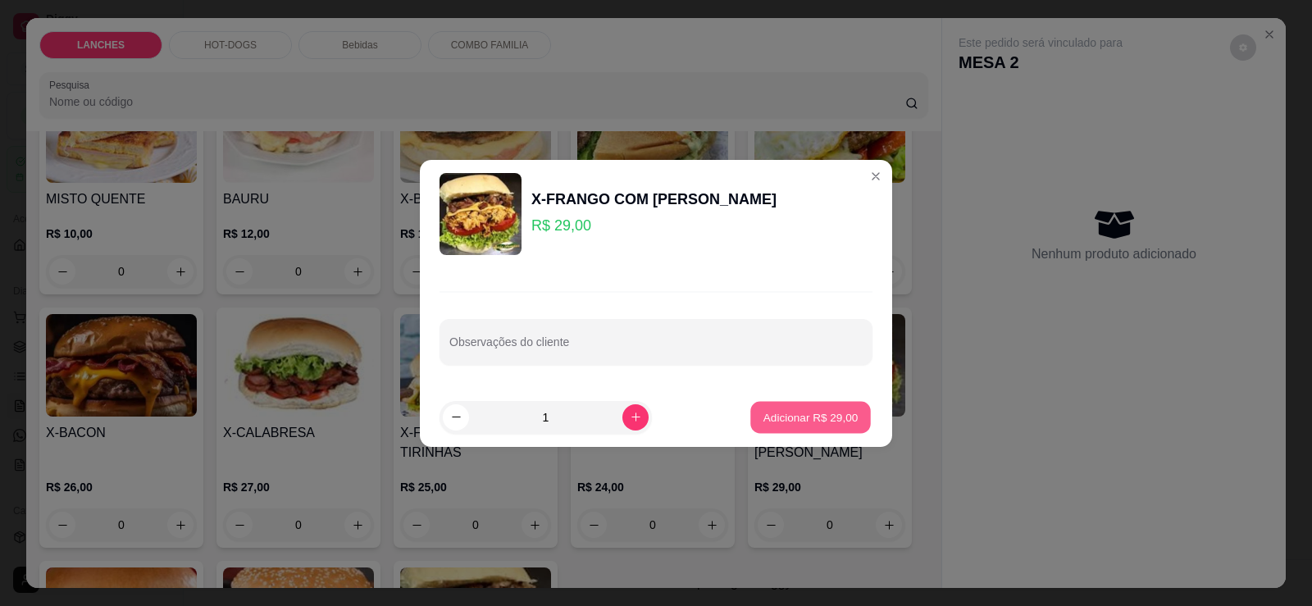
click at [768, 417] on p "Adicionar R$ 29,00" at bounding box center [811, 417] width 95 height 16
type input "1"
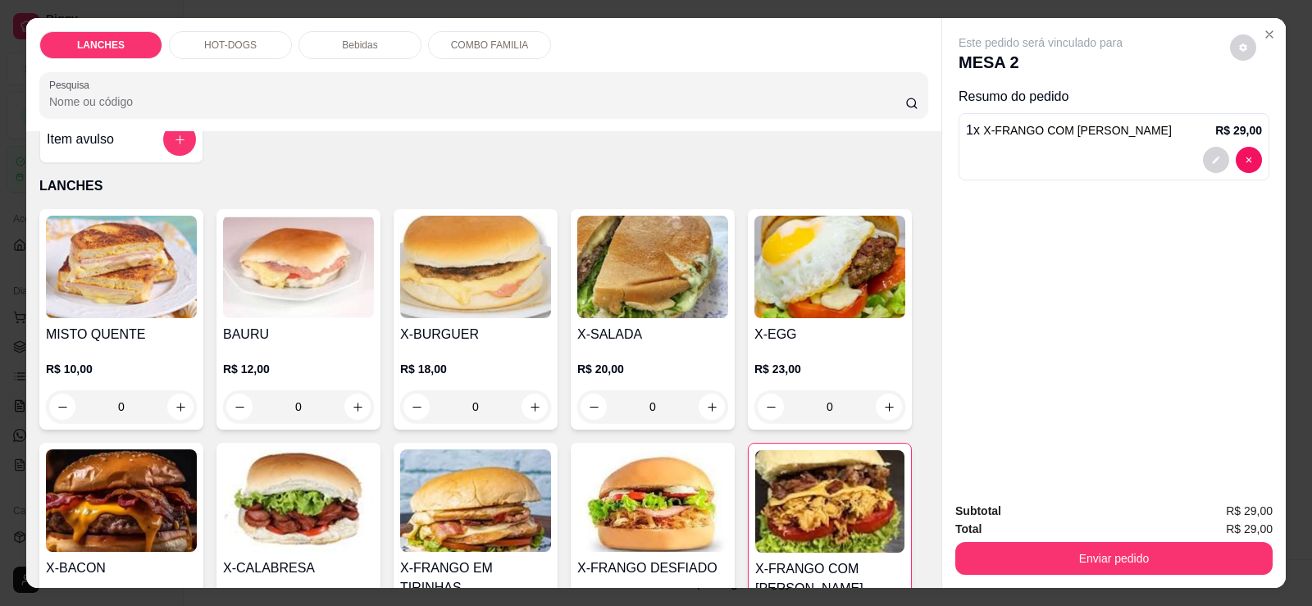
scroll to position [0, 0]
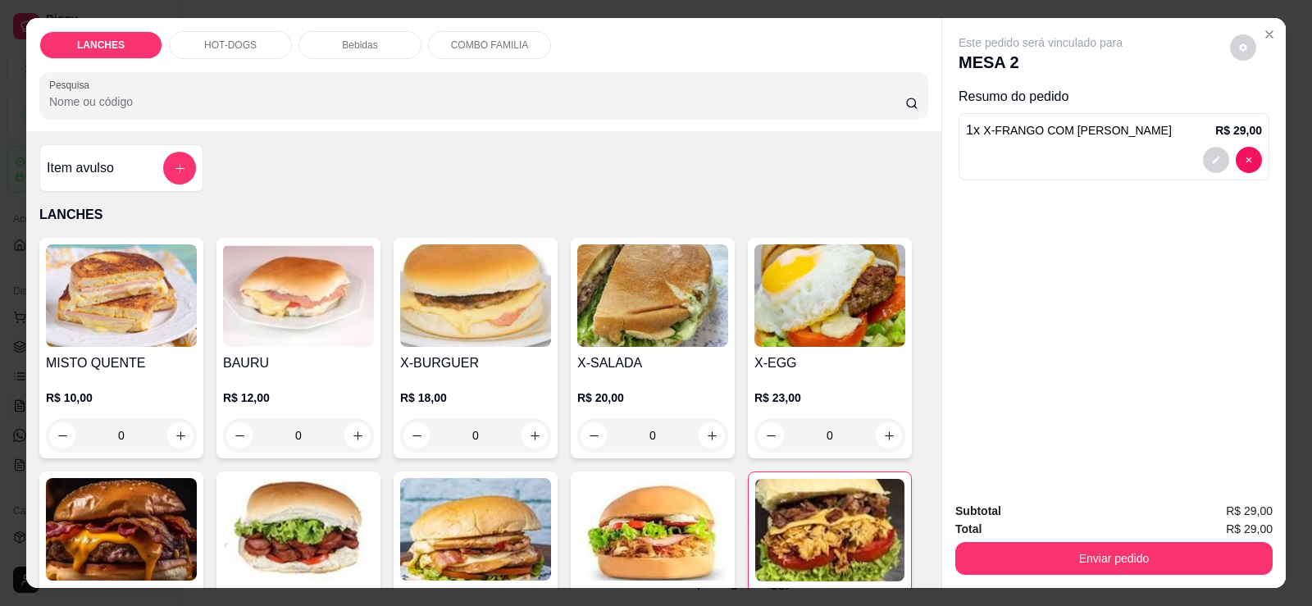
click at [449, 326] on img at bounding box center [475, 295] width 151 height 103
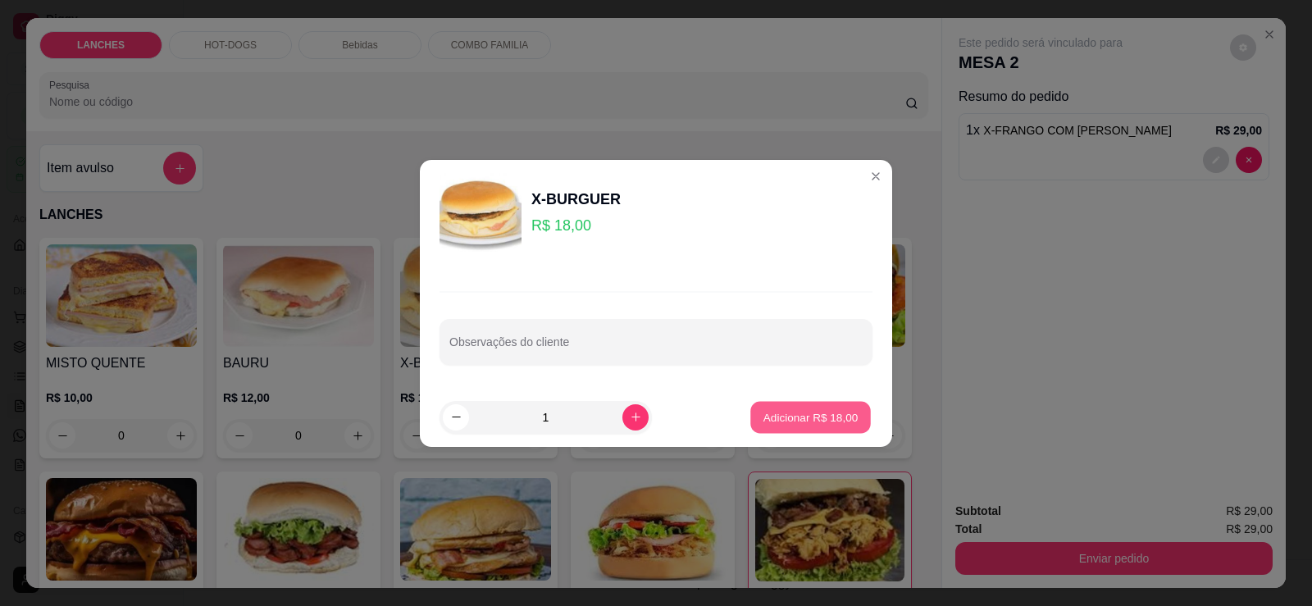
click at [808, 421] on p "Adicionar R$ 18,00" at bounding box center [811, 417] width 95 height 16
type input "1"
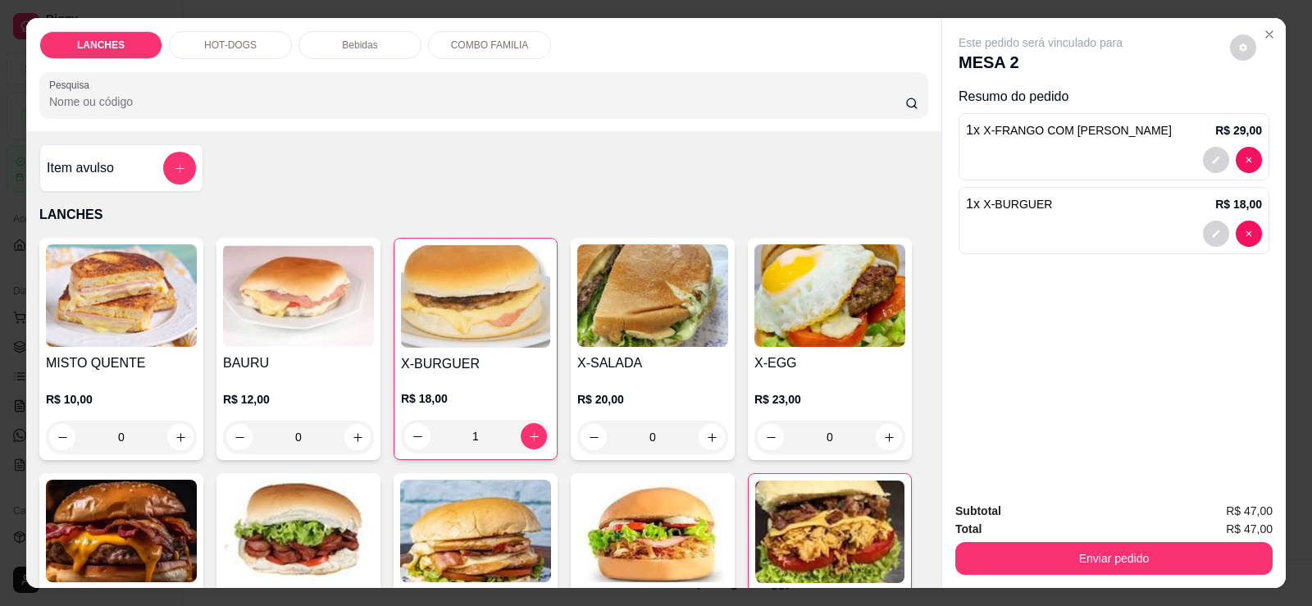
click at [613, 384] on div "R$ 20,00 0" at bounding box center [652, 414] width 151 height 79
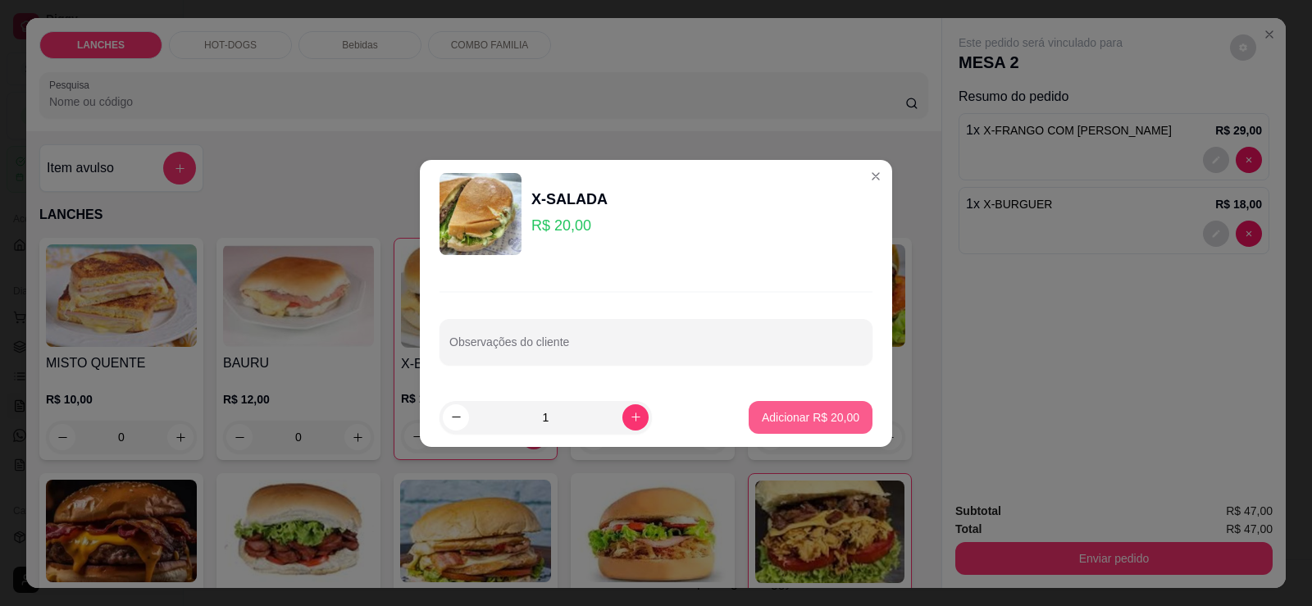
click at [790, 415] on p "Adicionar R$ 20,00" at bounding box center [811, 417] width 98 height 16
type input "1"
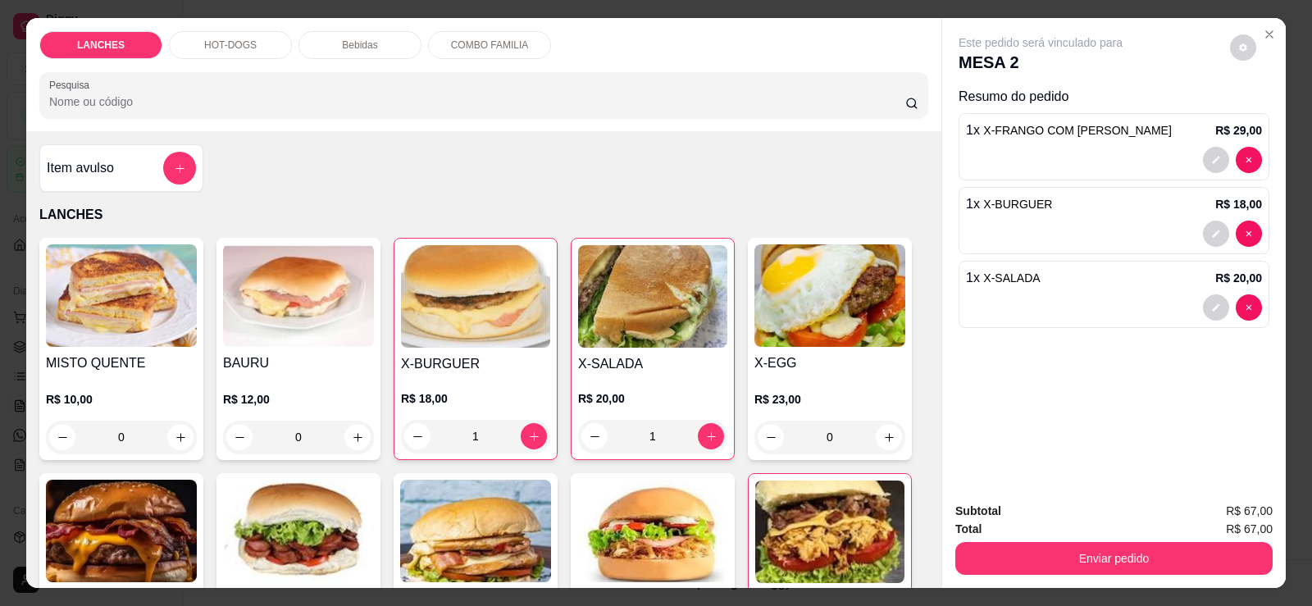
click at [346, 32] on div "LANCHES HOT-DOGS Bebidas COMBO FAMILIA Pesquisa" at bounding box center [483, 74] width 915 height 113
click at [349, 42] on p "Bebidas" at bounding box center [359, 45] width 35 height 13
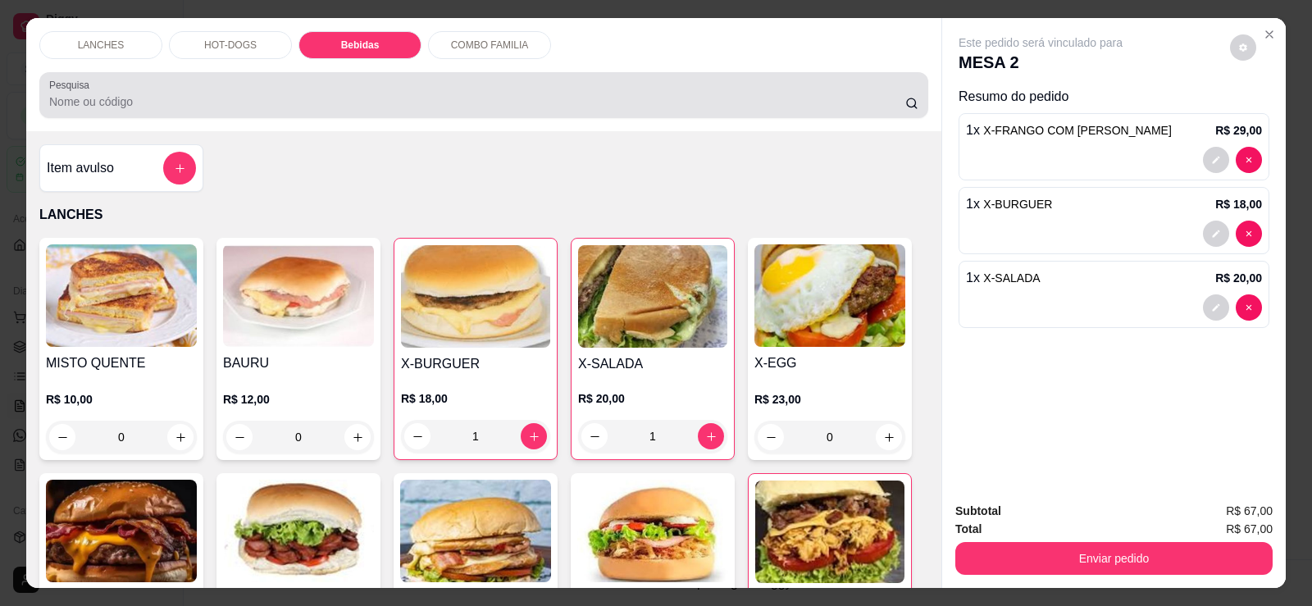
scroll to position [34, 0]
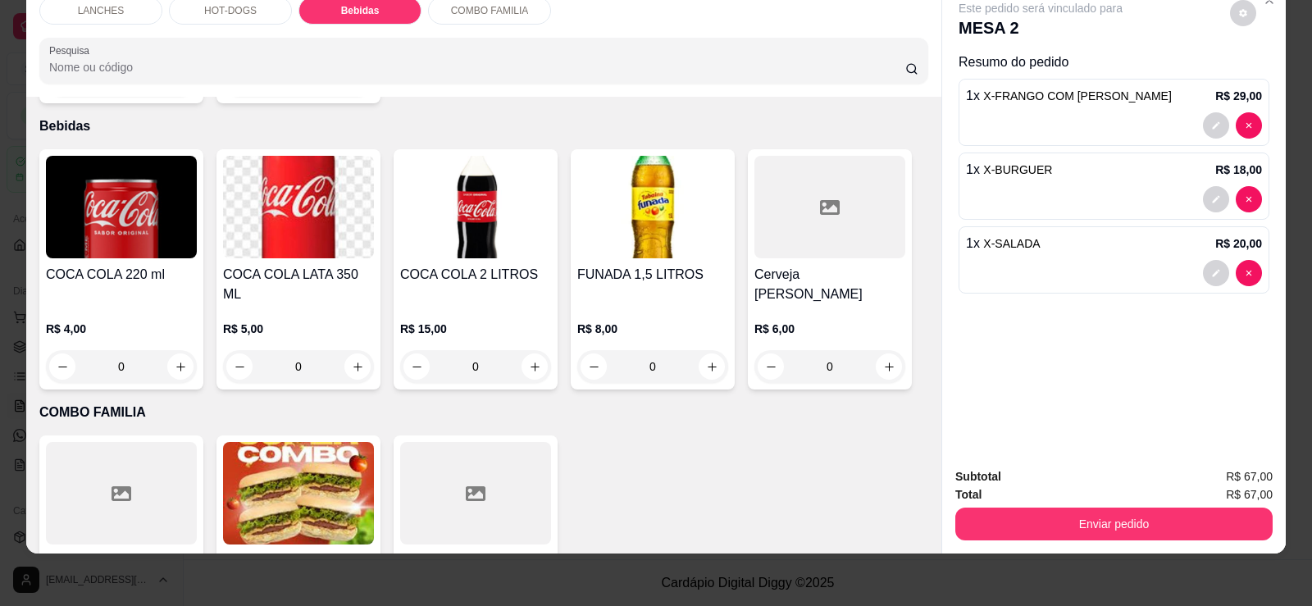
click at [470, 183] on img at bounding box center [475, 207] width 151 height 103
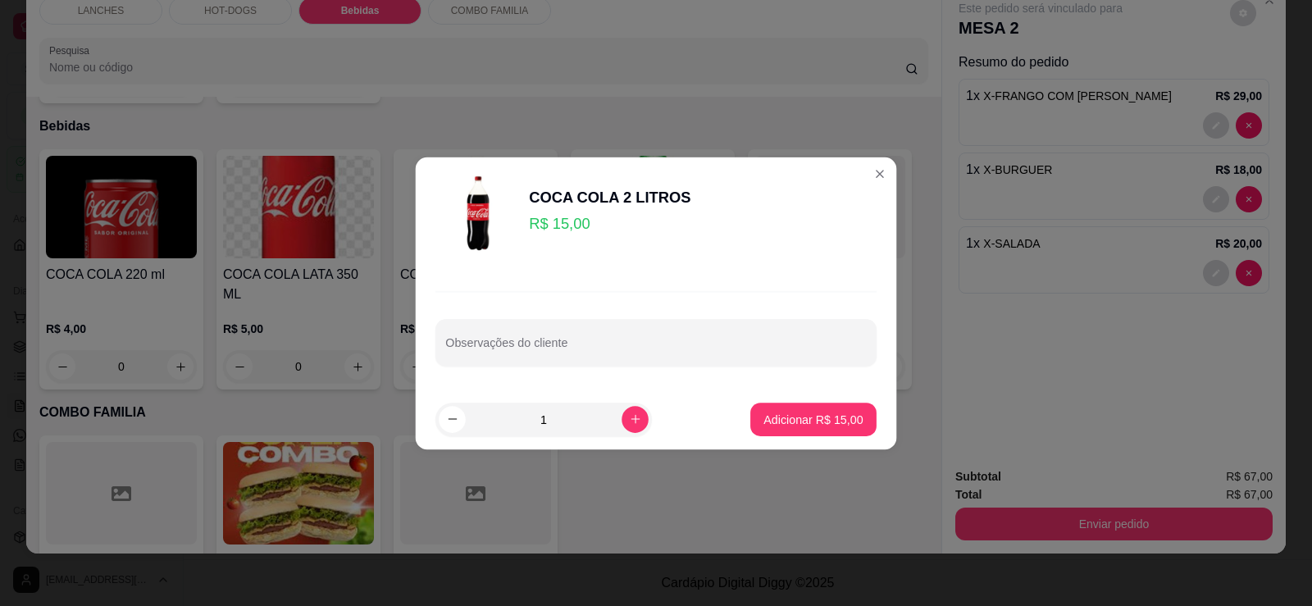
click at [470, 183] on img at bounding box center [478, 213] width 84 height 84
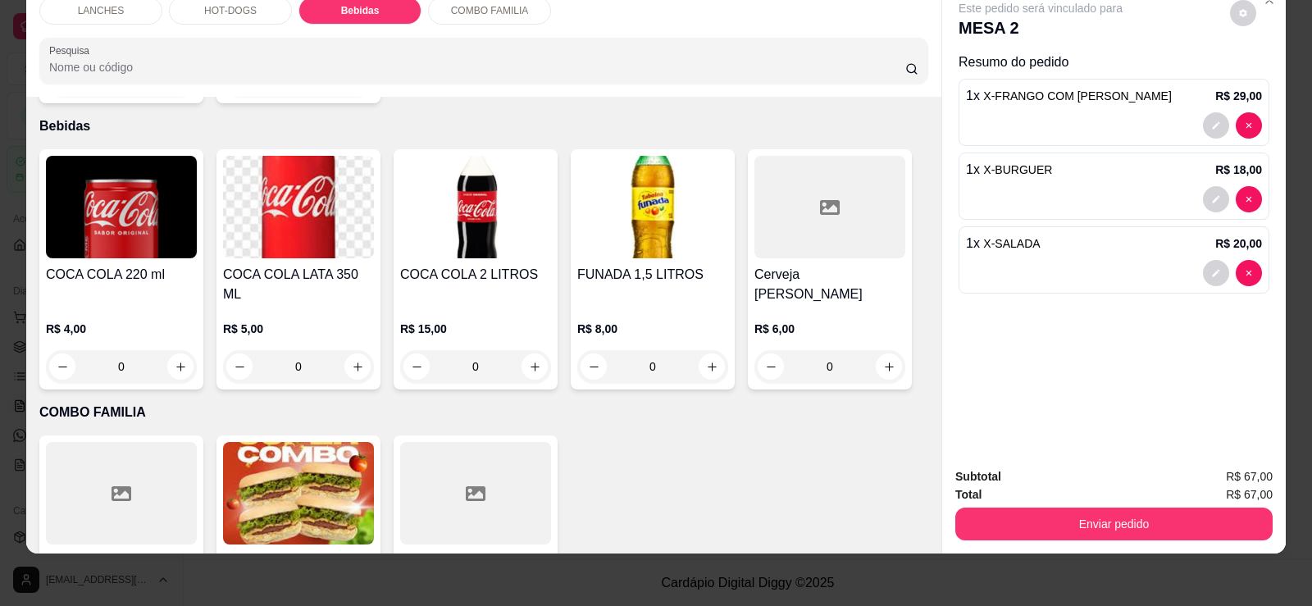
click at [303, 216] on img at bounding box center [298, 207] width 151 height 103
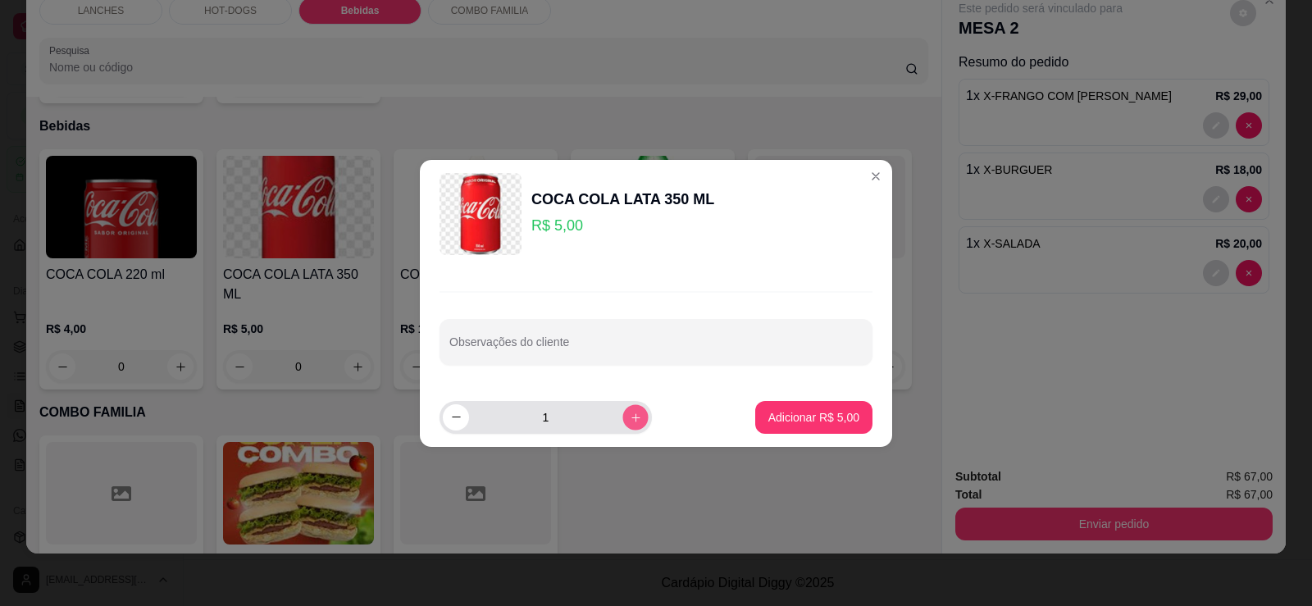
click at [630, 414] on icon "increase-product-quantity" at bounding box center [636, 417] width 12 height 12
type input "2"
click at [810, 417] on p "Adicionar R$ 10,00" at bounding box center [811, 417] width 95 height 16
type input "2"
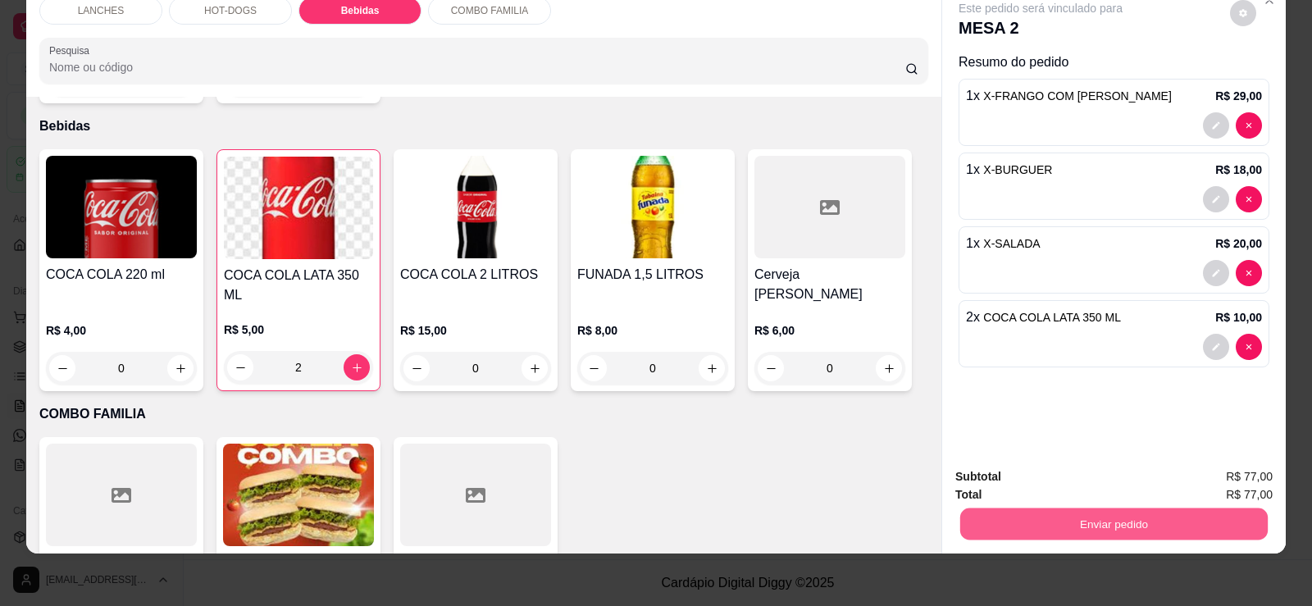
click at [1076, 524] on button "Enviar pedido" at bounding box center [1114, 524] width 308 height 32
click at [1234, 476] on button "Enviar pedido" at bounding box center [1230, 483] width 90 height 30
click at [1079, 519] on button "Enviar pedido" at bounding box center [1114, 524] width 308 height 32
click at [1094, 483] on button "Registrar cliente" at bounding box center [1120, 483] width 105 height 30
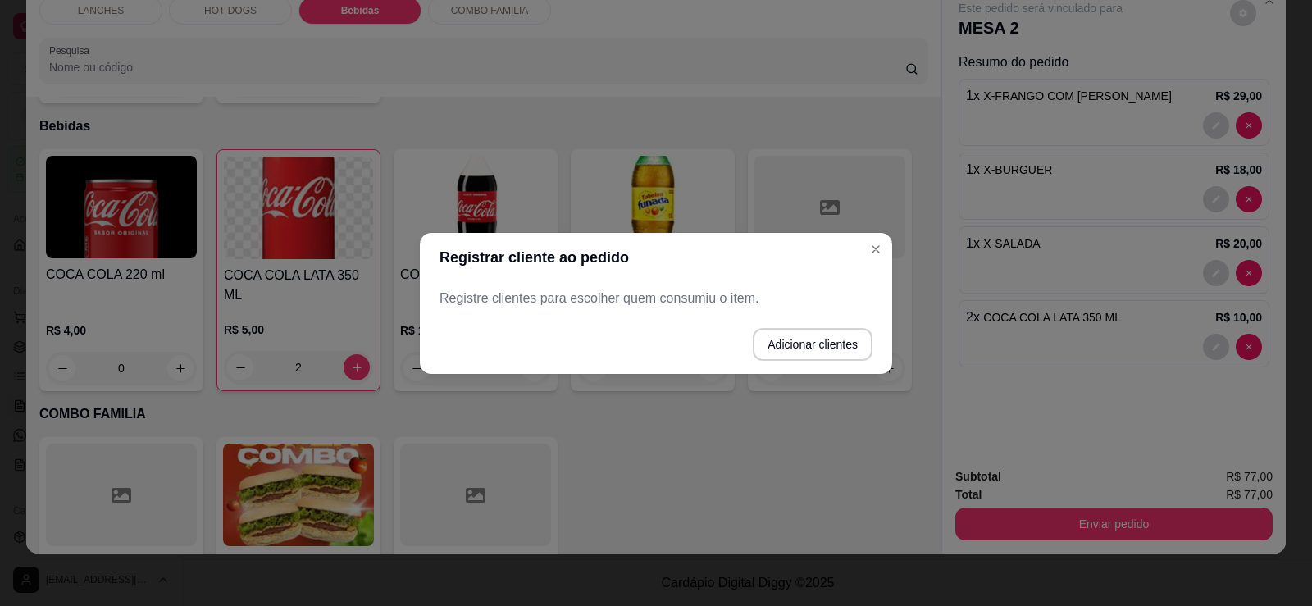
click at [682, 304] on p "Registre clientes para escolher quem consumiu o item." at bounding box center [656, 299] width 433 height 20
click at [680, 299] on p "Registre clientes para escolher quem consumiu o item." at bounding box center [656, 299] width 433 height 20
click at [789, 338] on button "Adicionar clientes" at bounding box center [813, 344] width 116 height 32
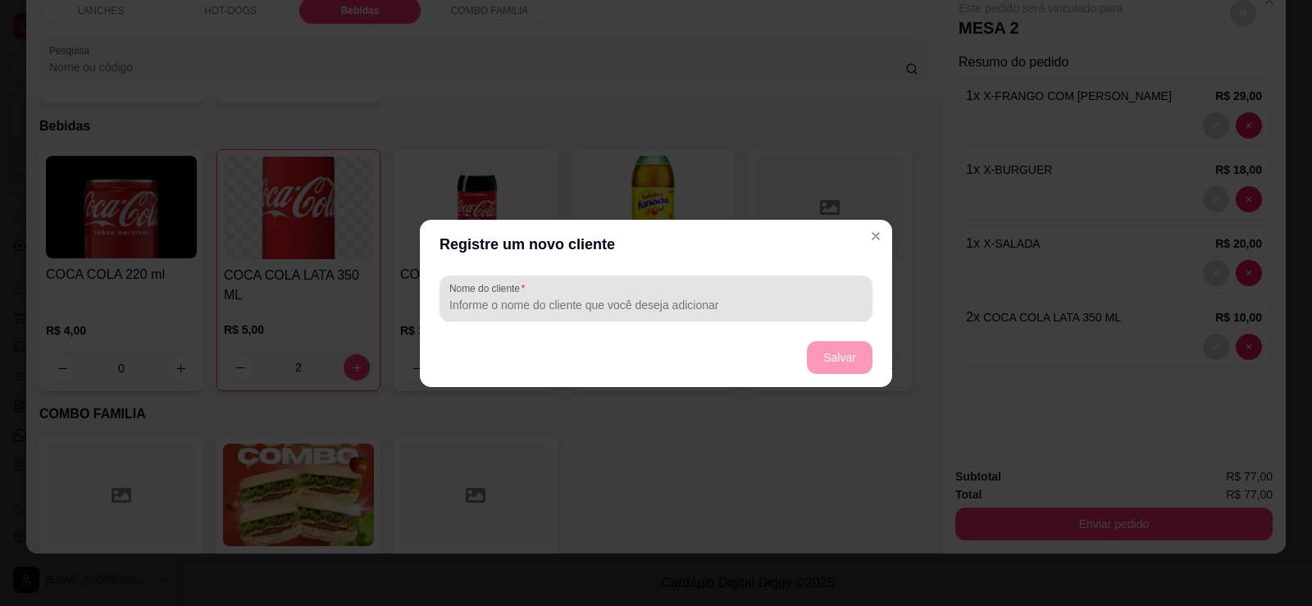
click at [607, 304] on input "Nome do cliente" at bounding box center [655, 305] width 413 height 16
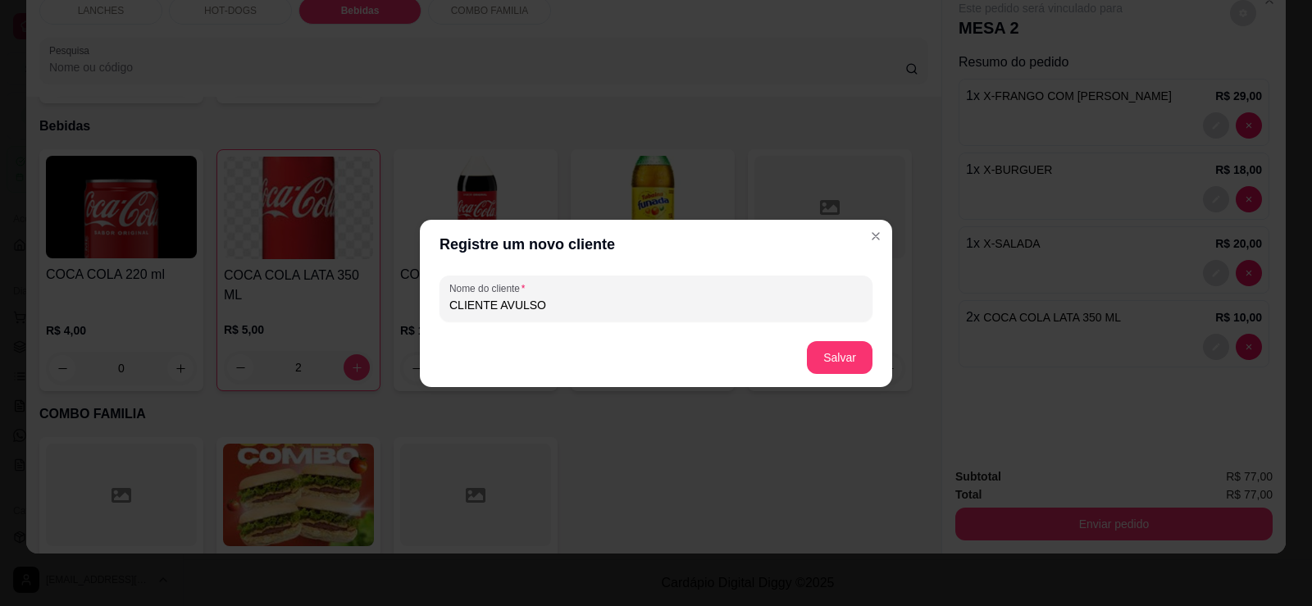
type input "CLIENTE AVULSO"
click at [816, 348] on button "Salvar" at bounding box center [840, 357] width 64 height 32
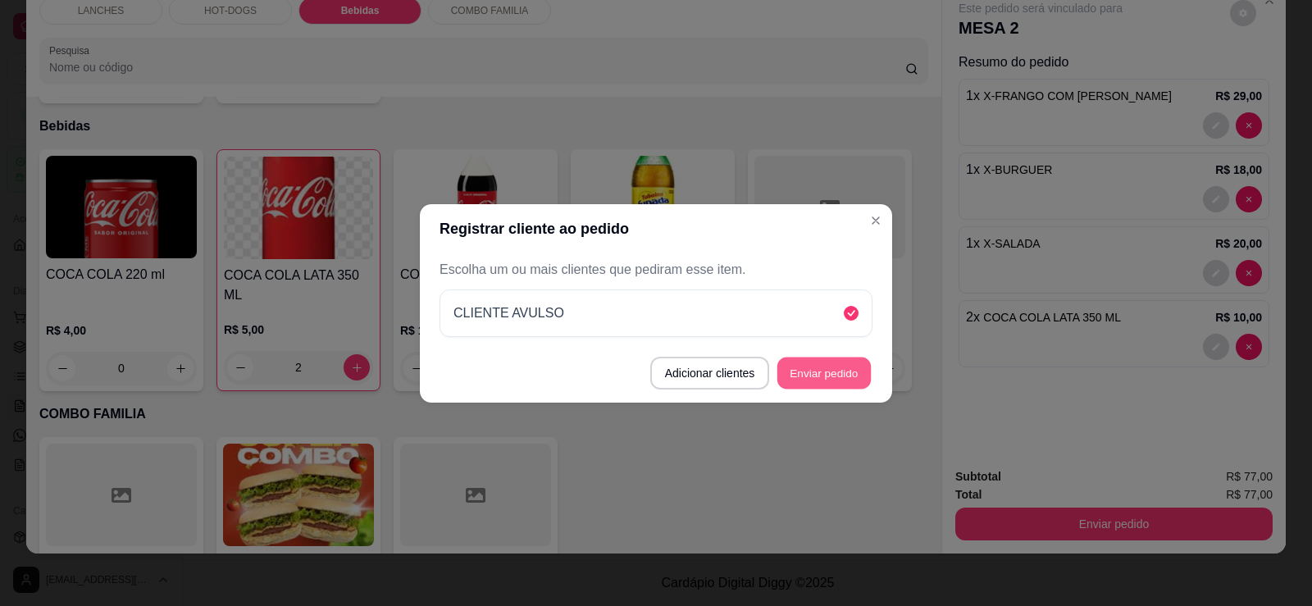
click at [828, 385] on button "Enviar pedido" at bounding box center [824, 373] width 93 height 32
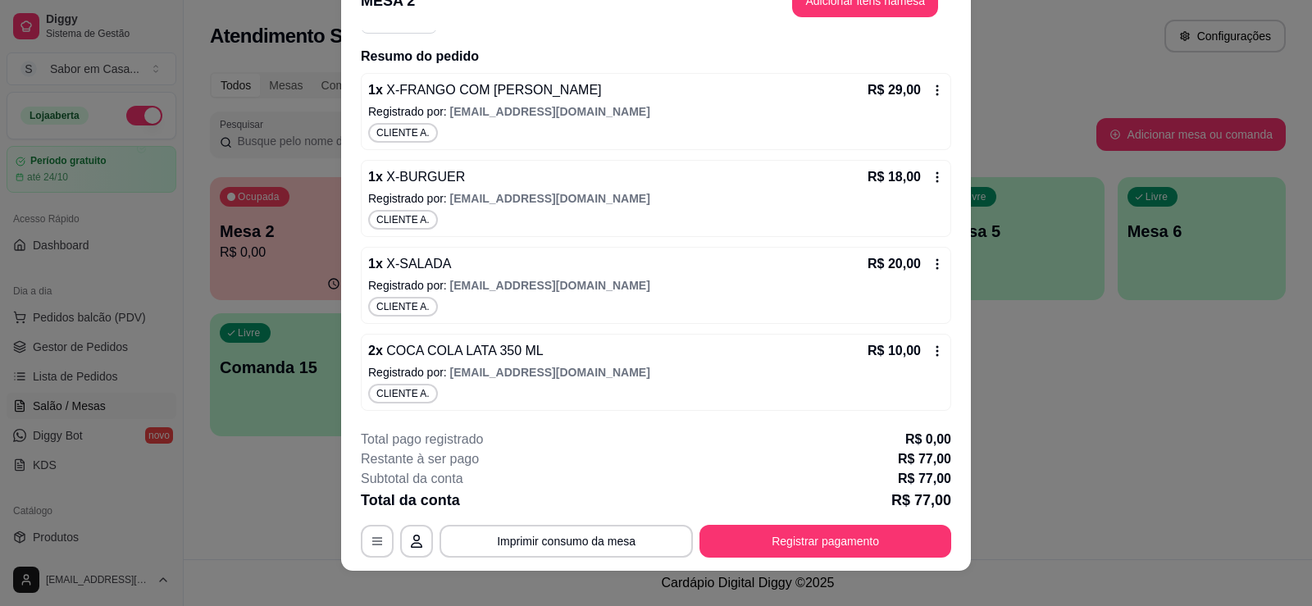
scroll to position [49, 0]
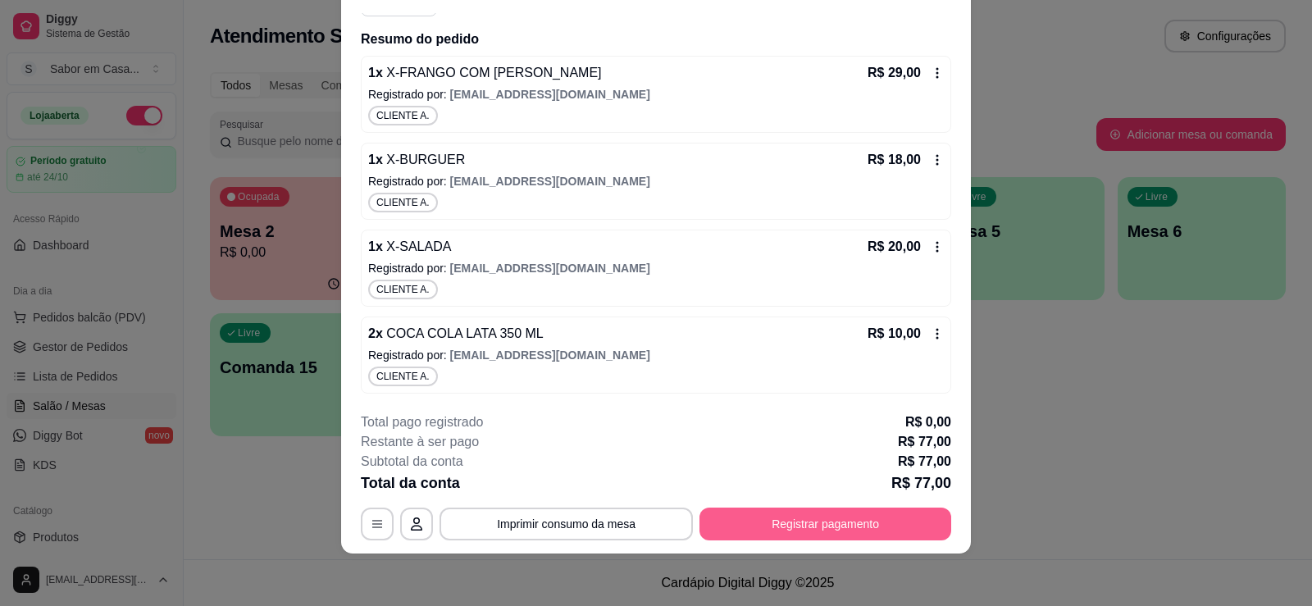
click at [825, 537] on button "Registrar pagamento" at bounding box center [826, 524] width 252 height 33
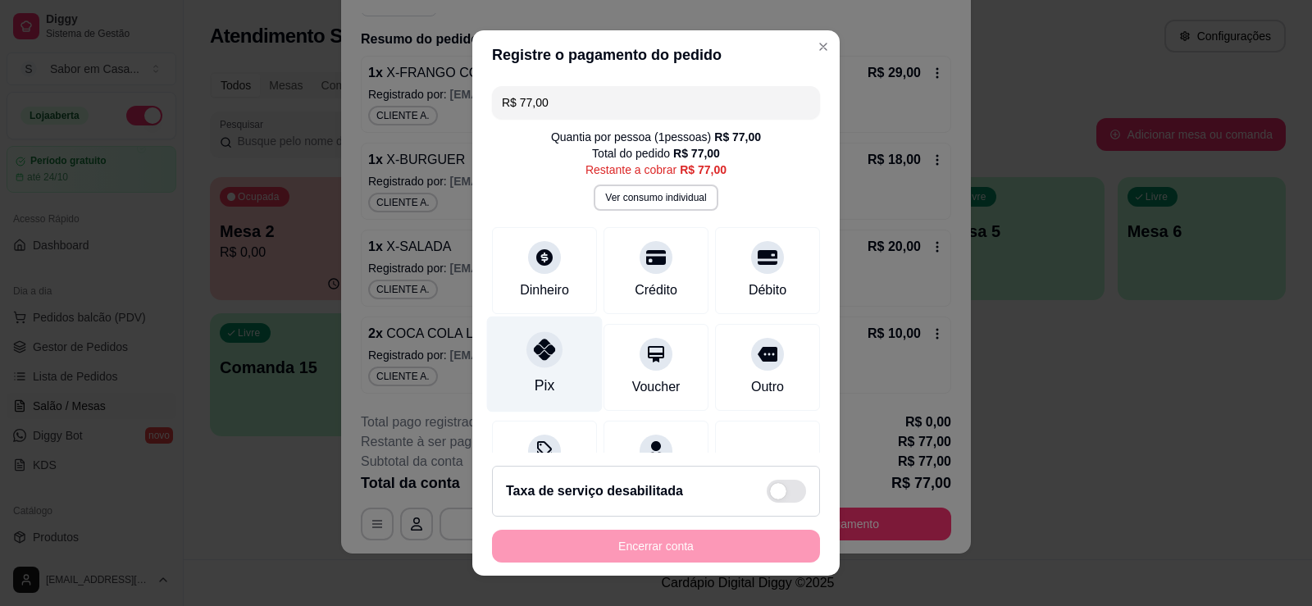
click at [531, 375] on div "Pix" at bounding box center [545, 365] width 116 height 96
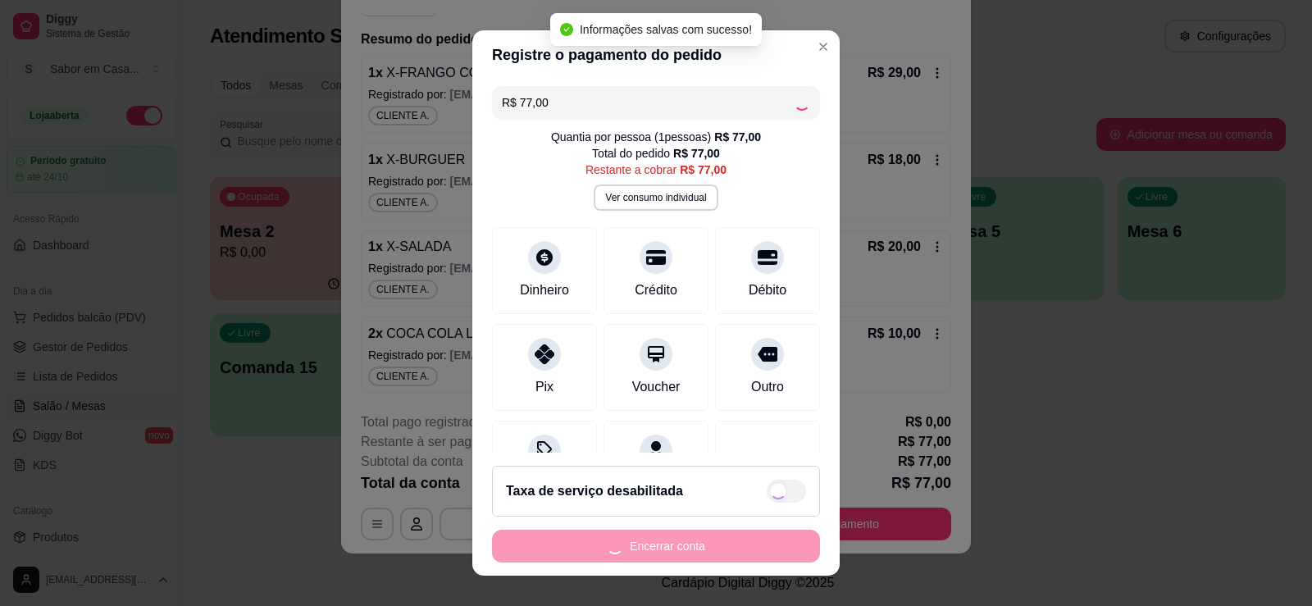
type input "R$ 0,00"
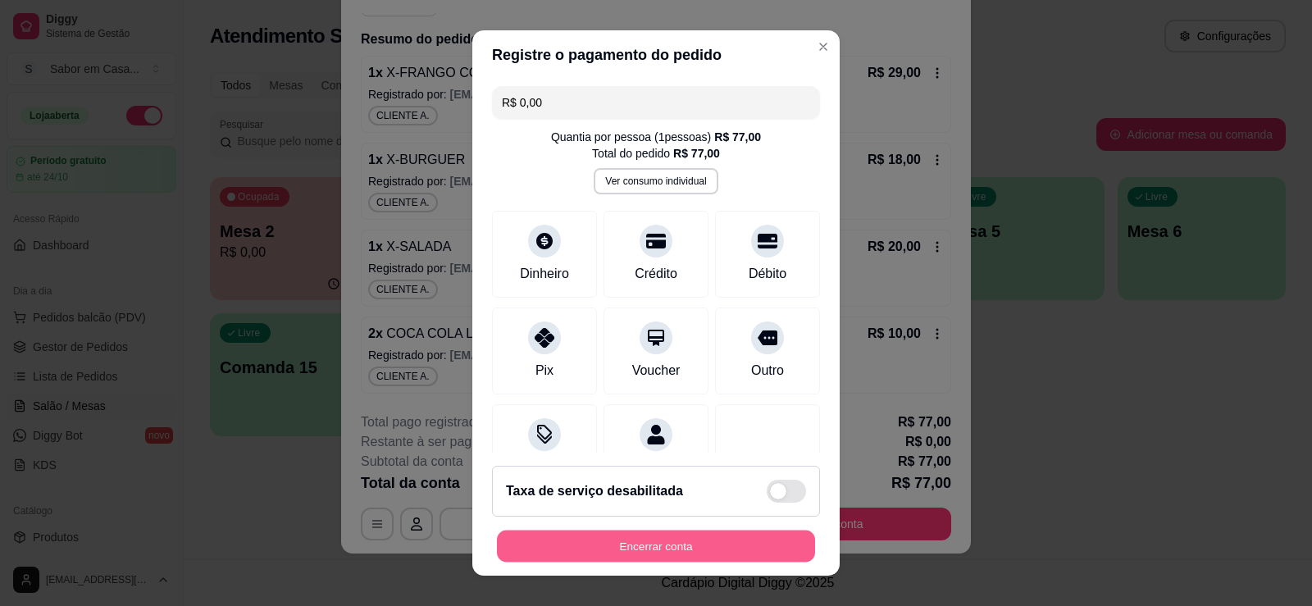
click at [627, 540] on button "Encerrar conta" at bounding box center [656, 547] width 318 height 32
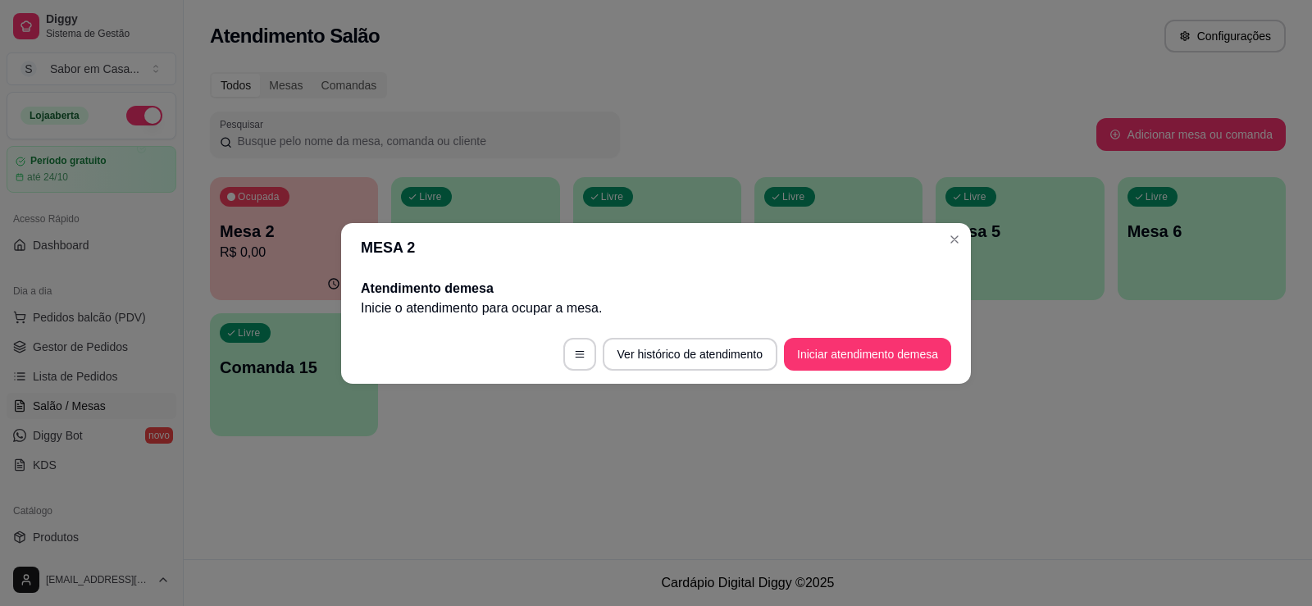
scroll to position [0, 0]
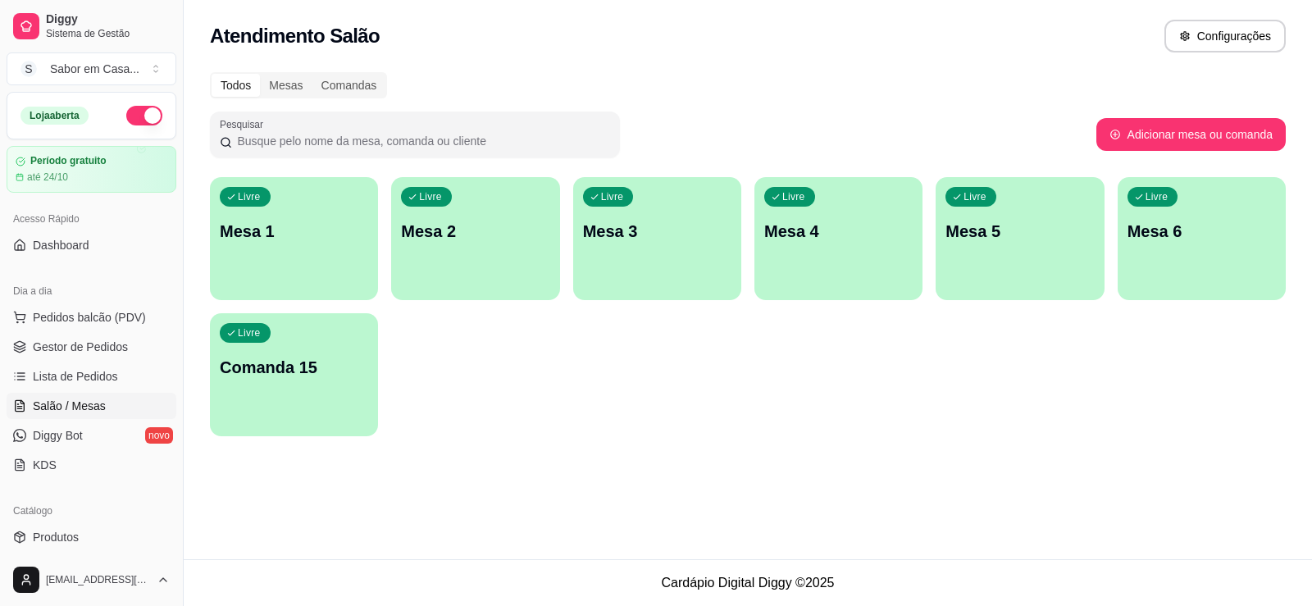
click at [627, 245] on div "Livre Mesa 3" at bounding box center [657, 228] width 168 height 103
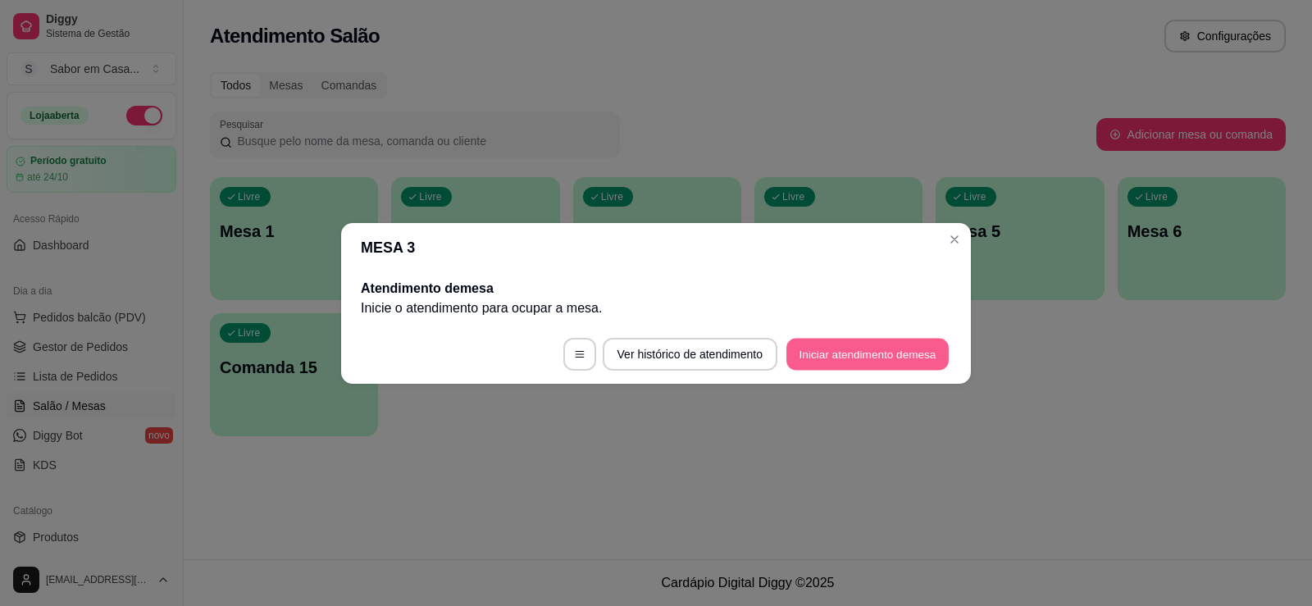
click at [804, 350] on button "Iniciar atendimento de mesa" at bounding box center [868, 354] width 162 height 32
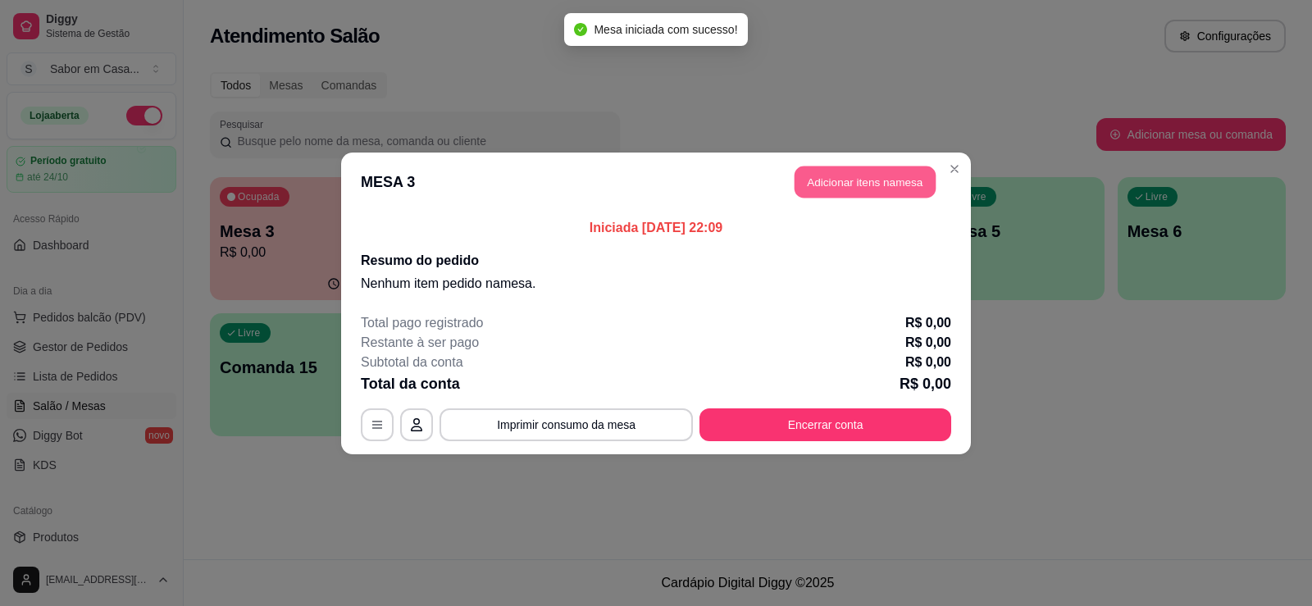
click at [851, 179] on button "Adicionar itens na mesa" at bounding box center [865, 182] width 141 height 32
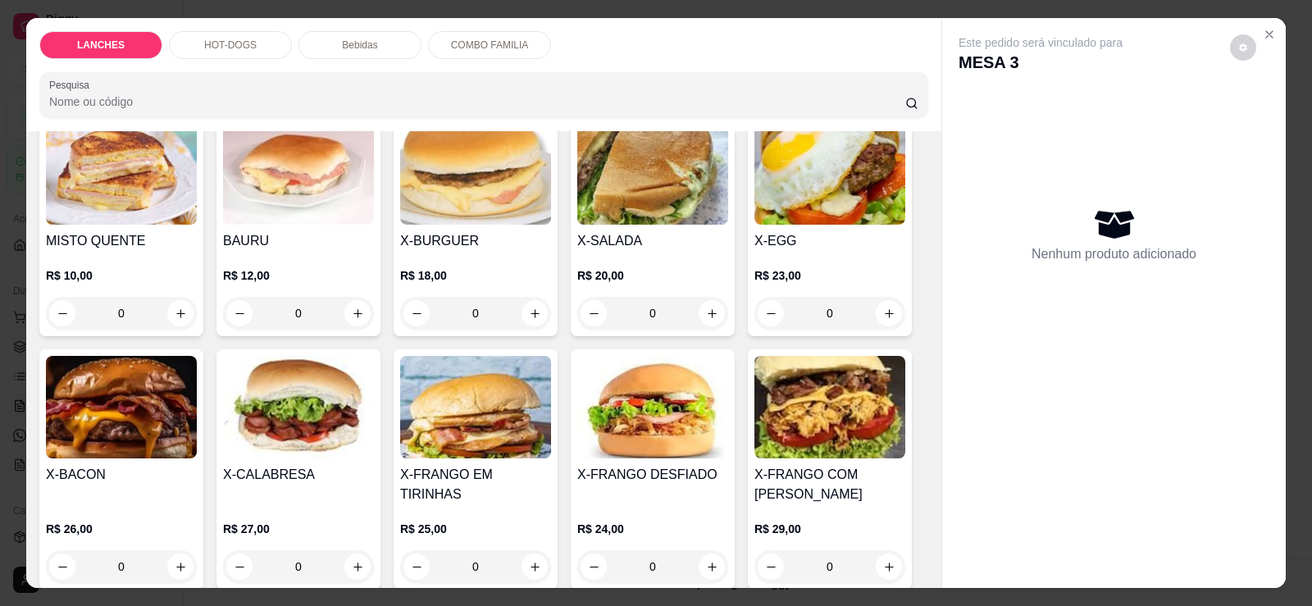
scroll to position [246, 0]
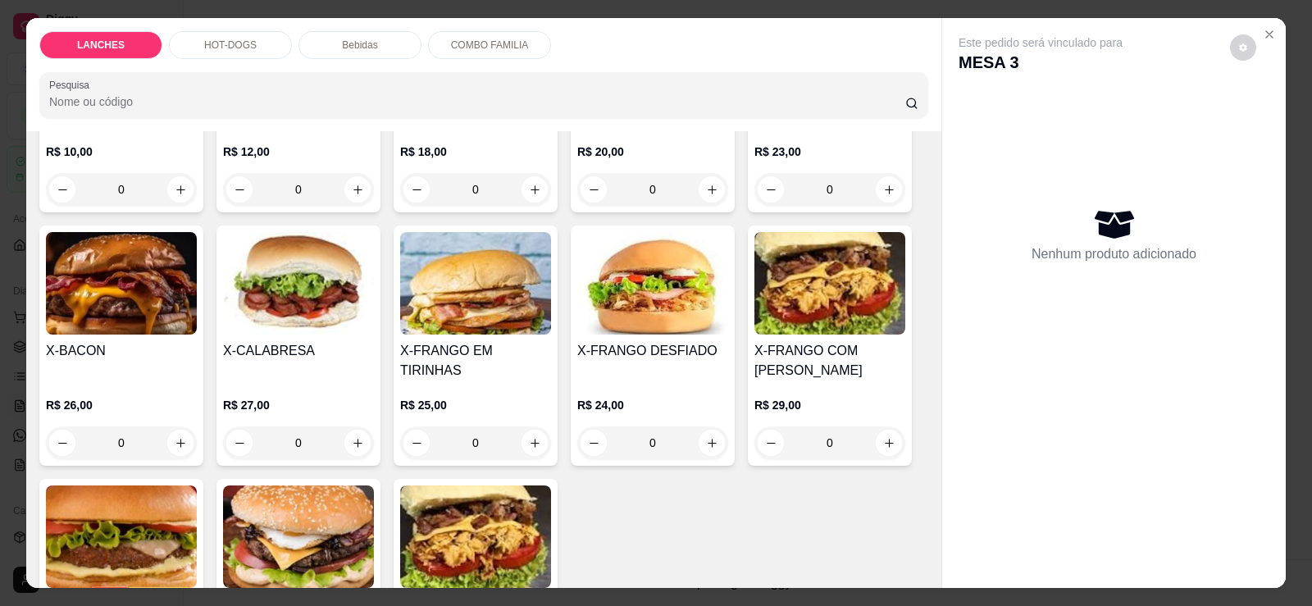
click at [832, 121] on div "LANCHES HOT-DOGS Bebidas COMBO FAMILIA Pesquisa" at bounding box center [483, 74] width 915 height 113
click at [876, 190] on button "increase-product-quantity" at bounding box center [889, 189] width 26 height 26
type input "1"
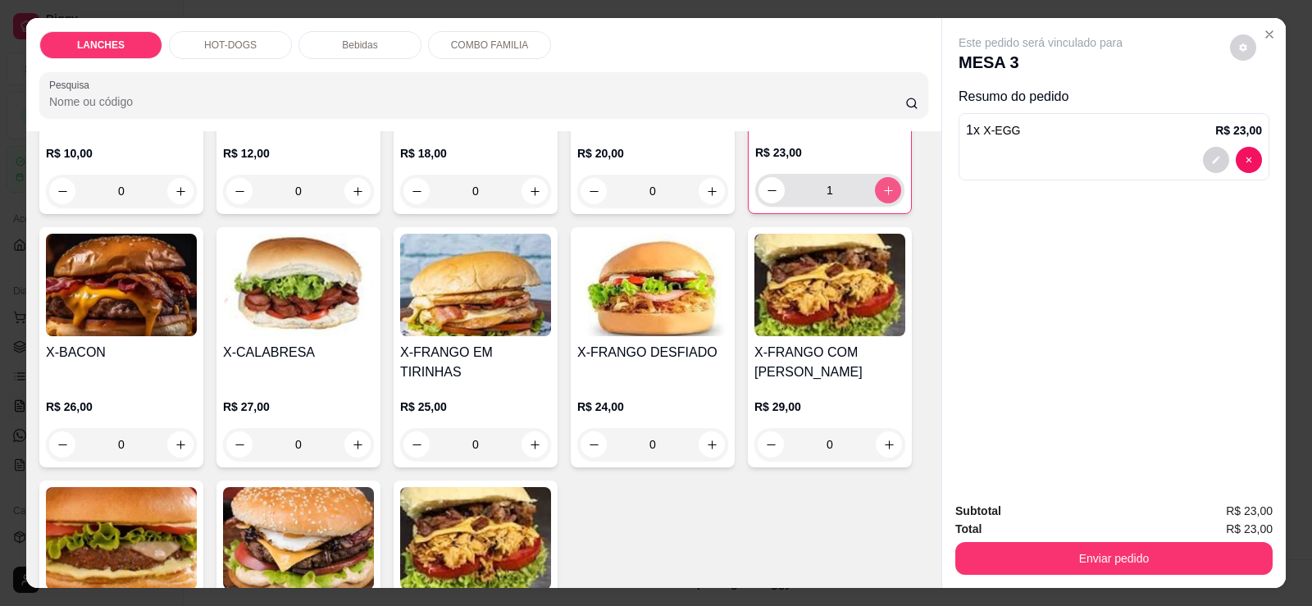
scroll to position [248, 0]
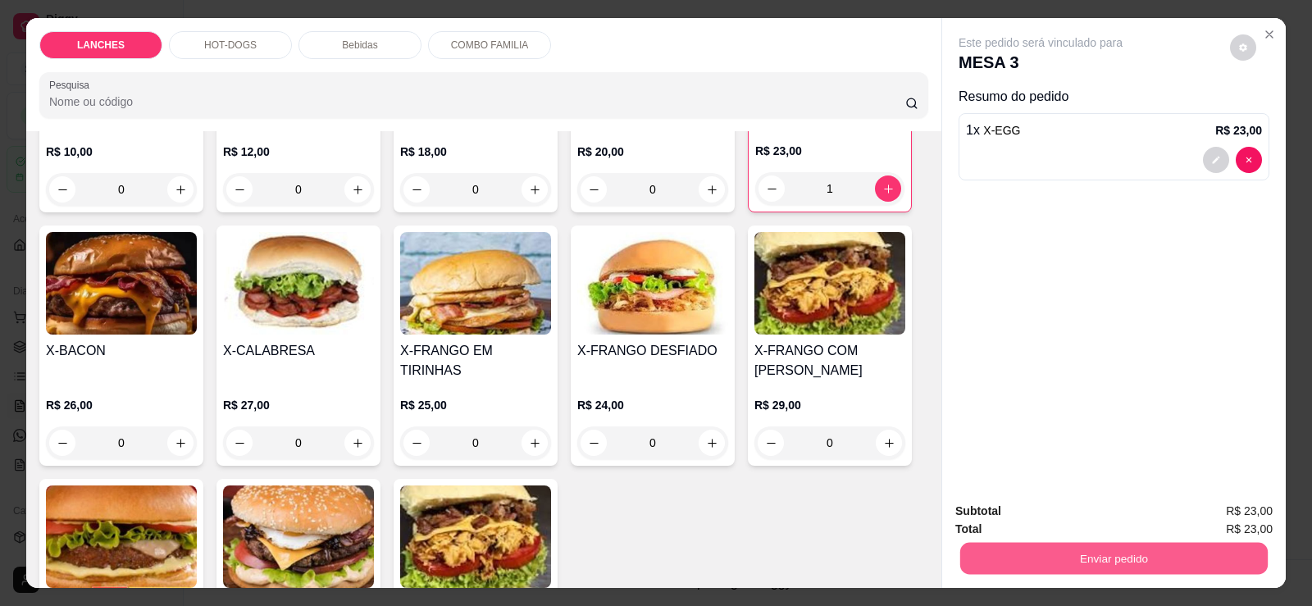
click at [1113, 553] on button "Enviar pedido" at bounding box center [1114, 558] width 308 height 32
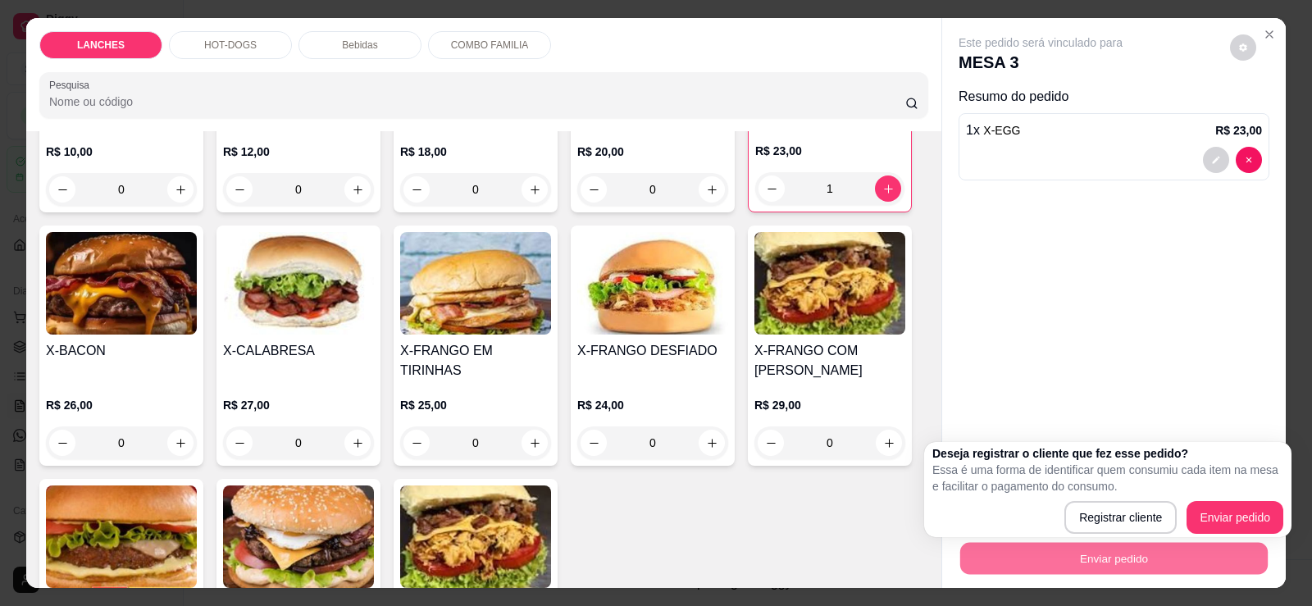
click at [1003, 292] on div "Este pedido será vinculado para MESA 3 Resumo do pedido 1 x X-EGG R$ 23,00" at bounding box center [1114, 253] width 344 height 471
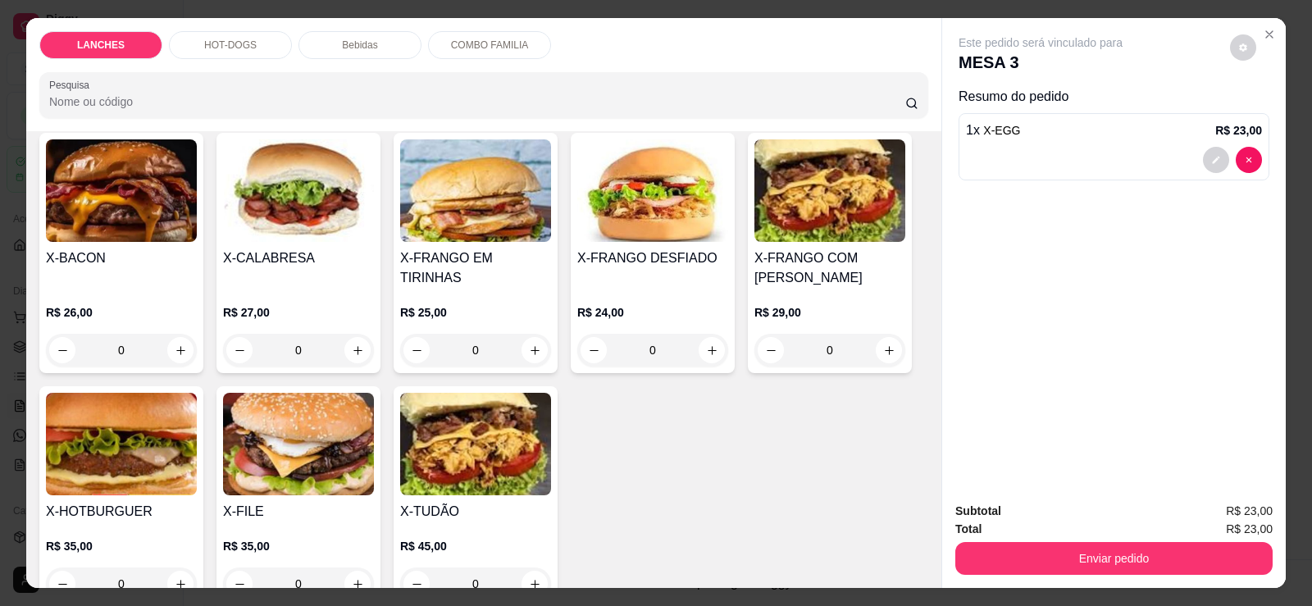
scroll to position [166, 0]
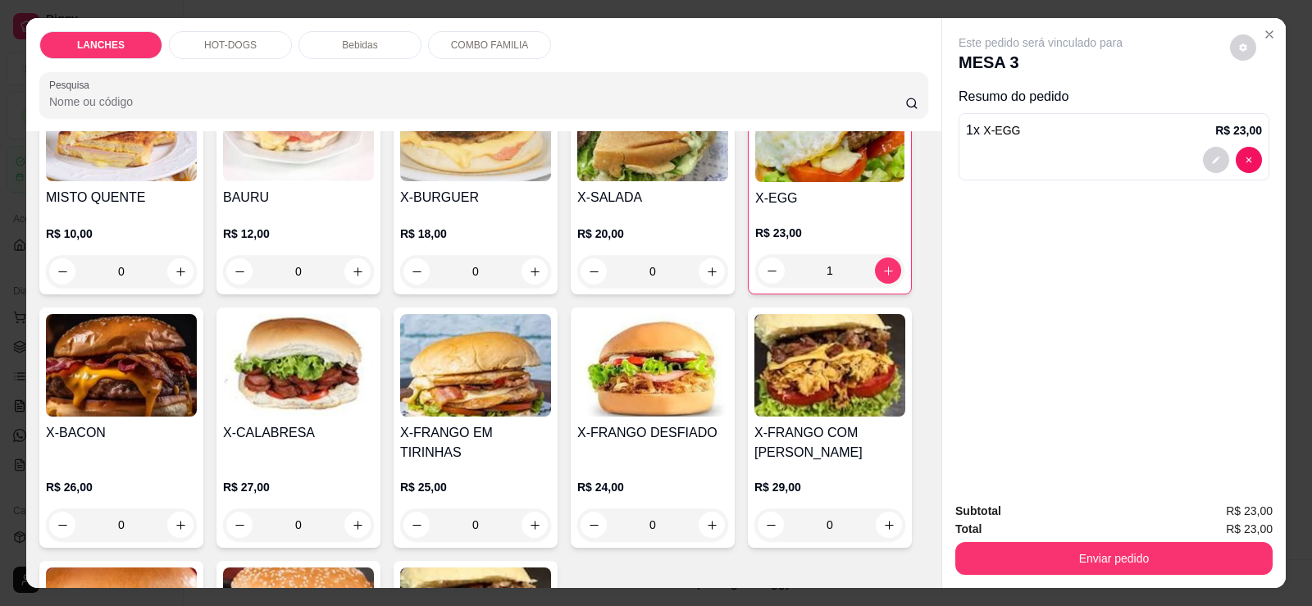
click at [342, 42] on p "Bebidas" at bounding box center [359, 45] width 35 height 13
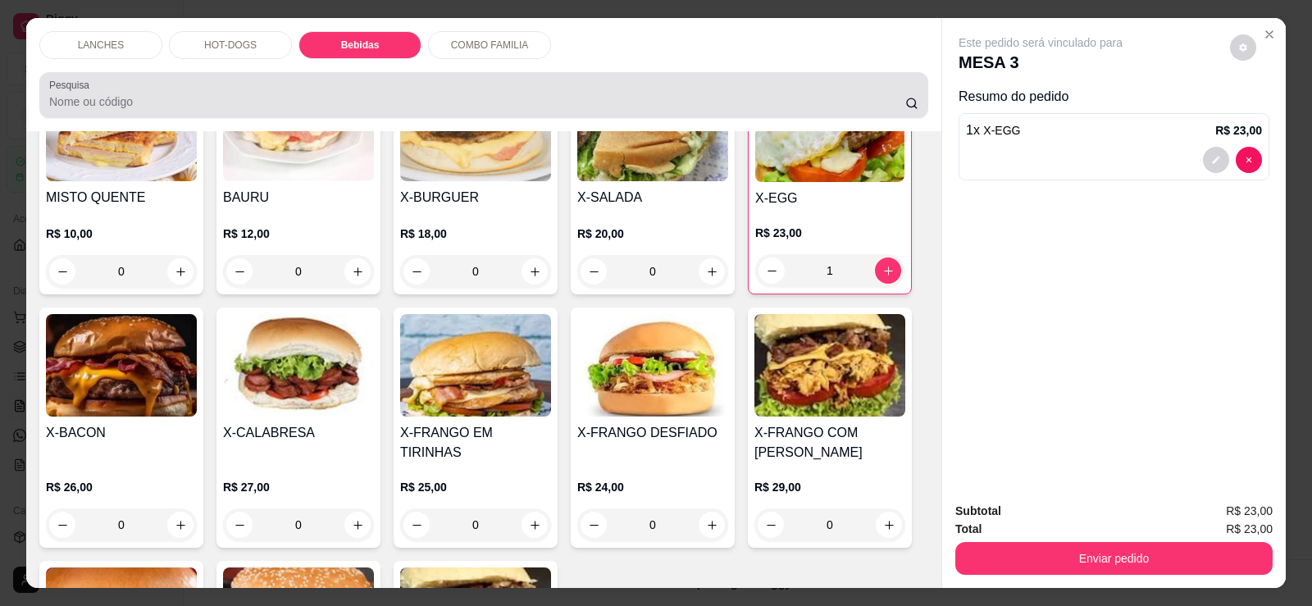
scroll to position [34, 0]
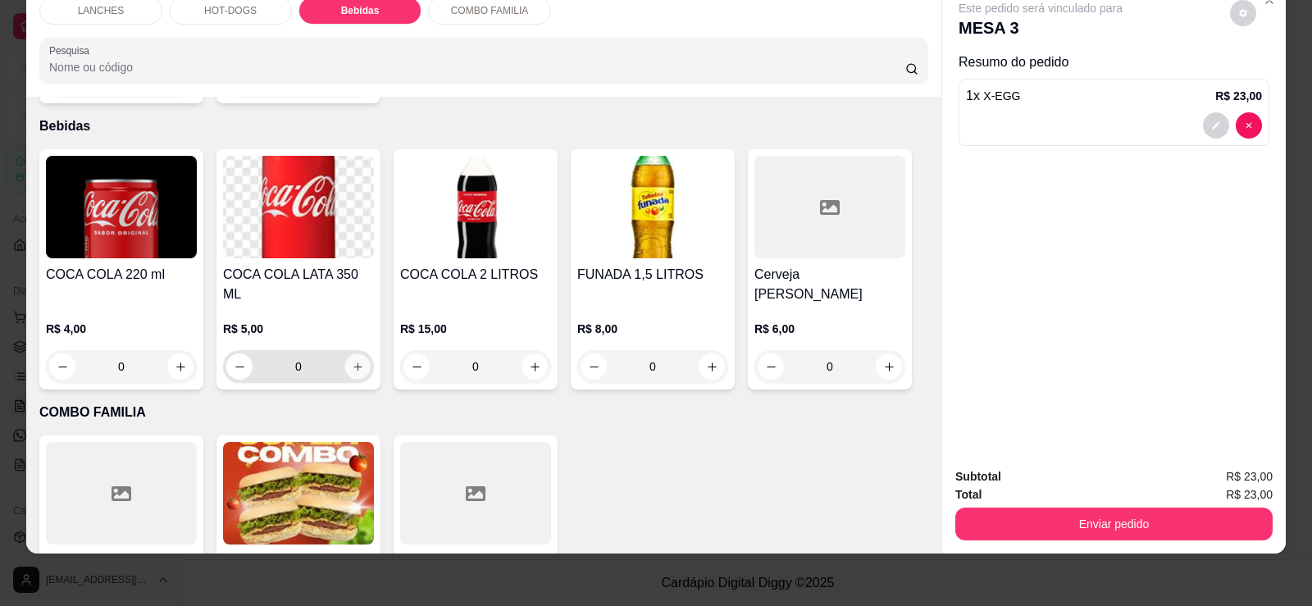
click at [344, 354] on button "increase-product-quantity" at bounding box center [356, 366] width 25 height 25
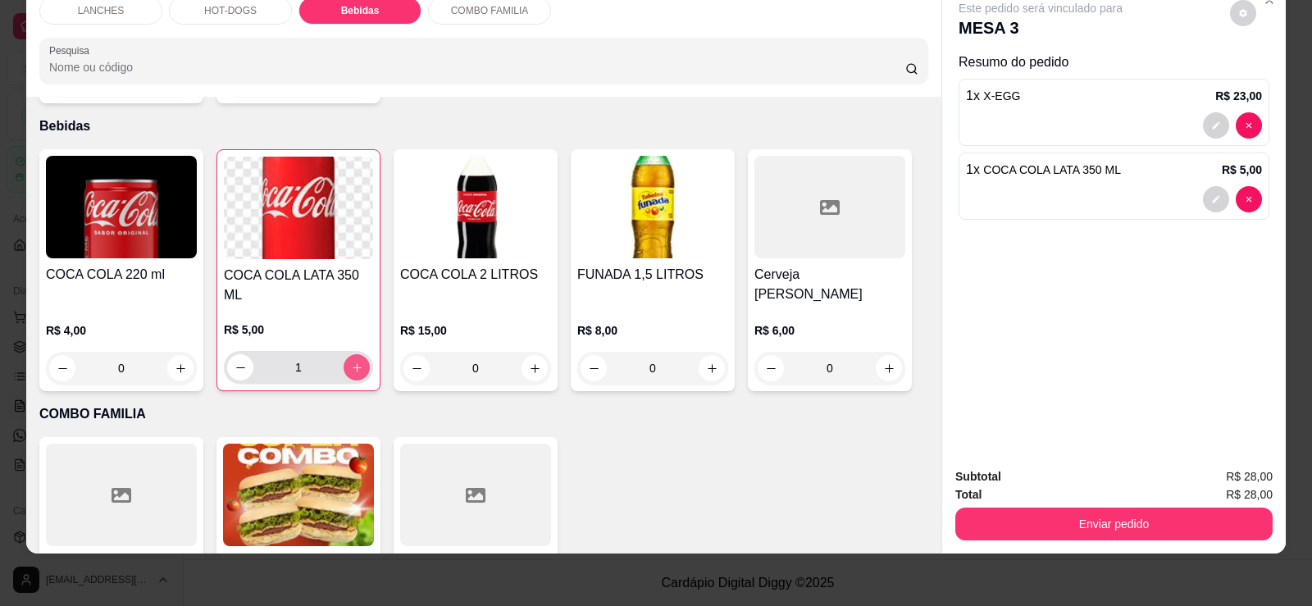
click at [352, 362] on icon "increase-product-quantity" at bounding box center [357, 368] width 12 height 12
type input "2"
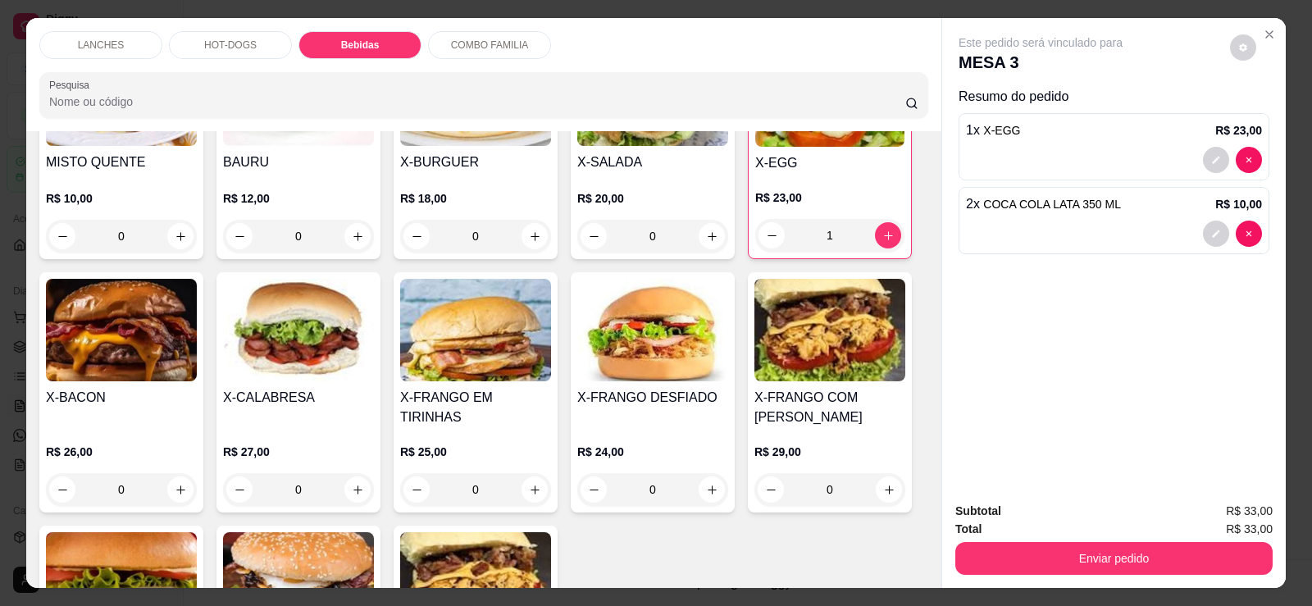
scroll to position [37, 0]
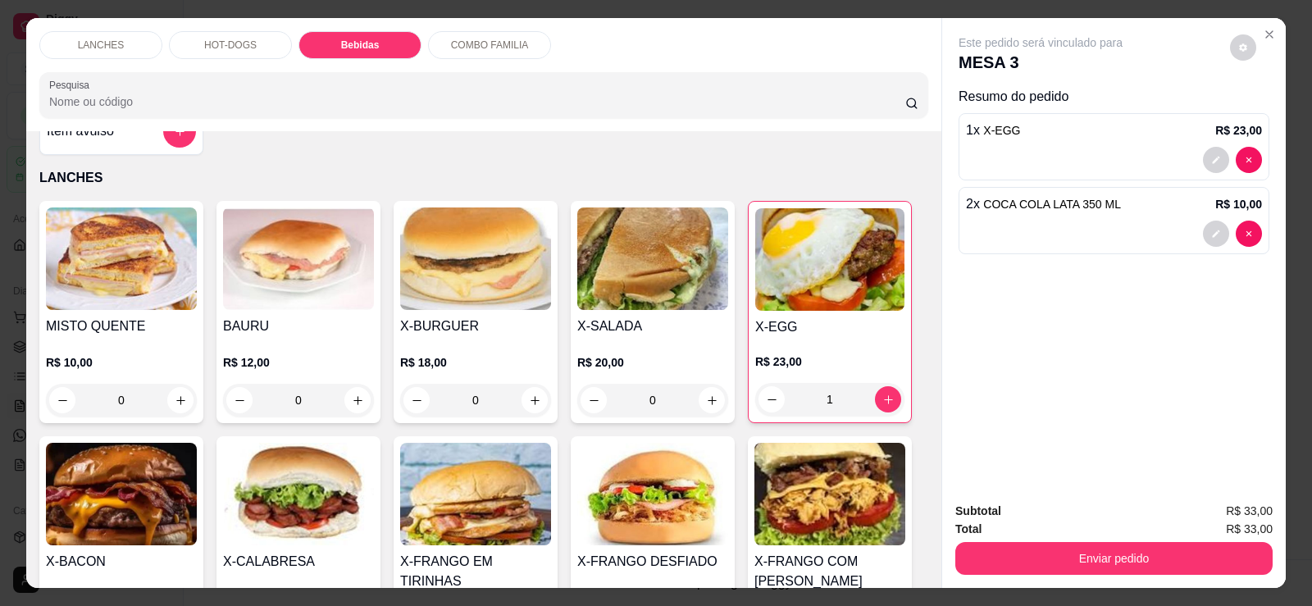
click at [787, 290] on img at bounding box center [829, 259] width 149 height 103
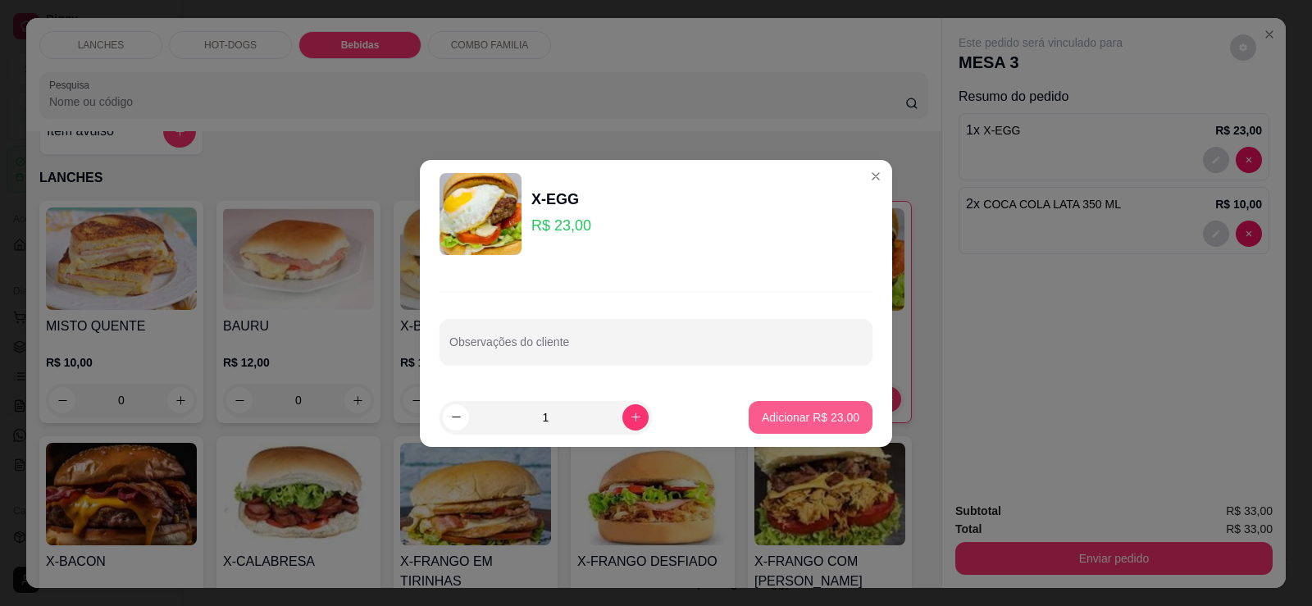
click at [763, 414] on p "Adicionar R$ 23,00" at bounding box center [811, 417] width 98 height 16
type input "2"
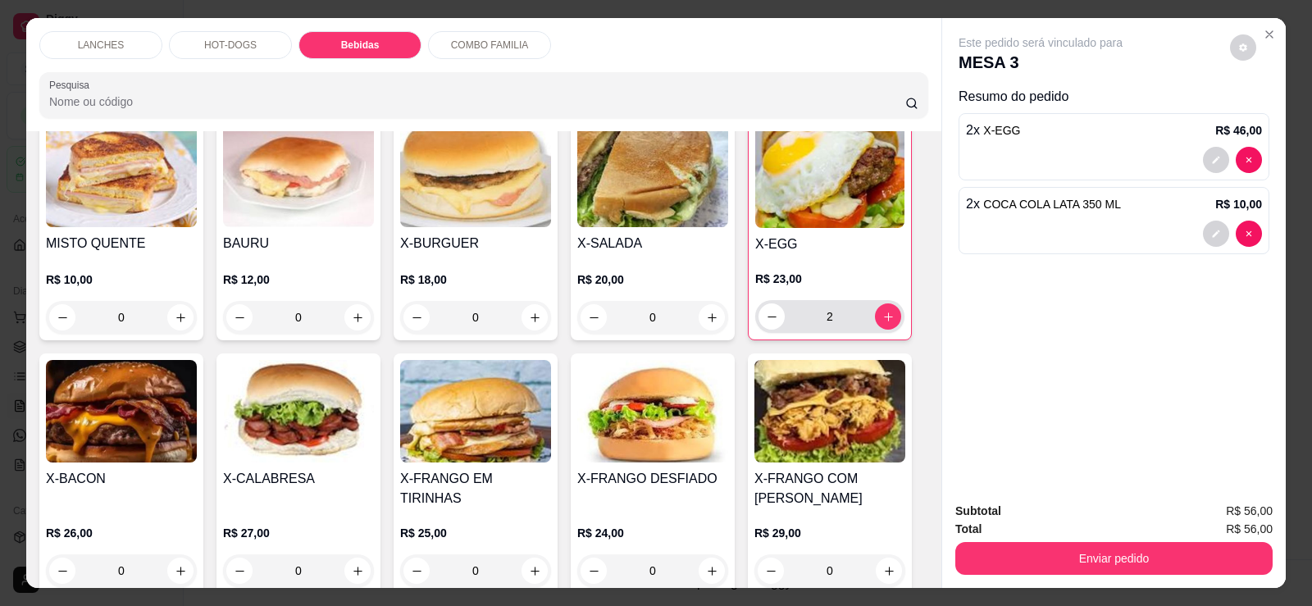
scroll to position [283, 0]
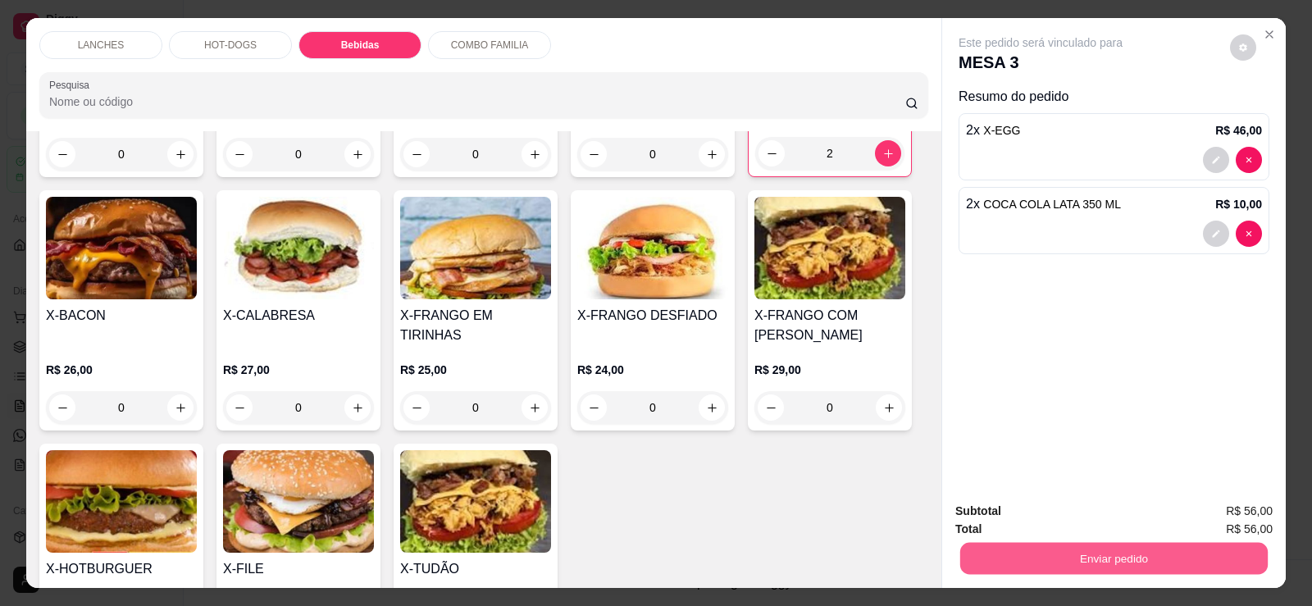
click at [1038, 567] on button "Enviar pedido" at bounding box center [1114, 558] width 308 height 32
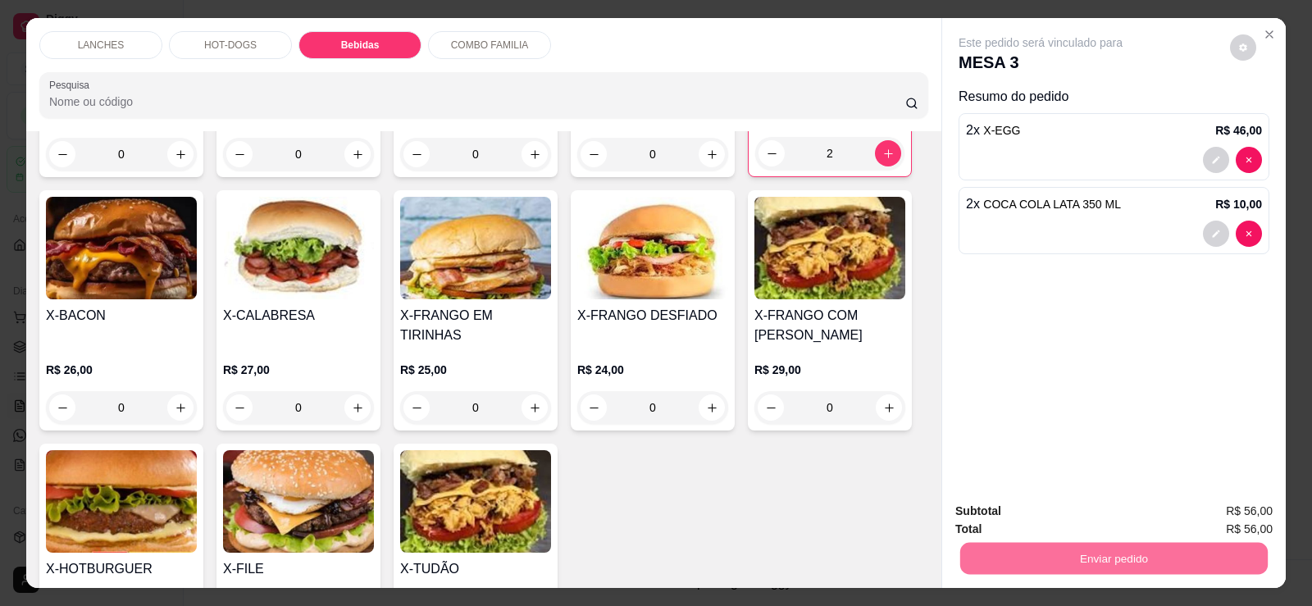
click at [1242, 527] on button "Enviar pedido" at bounding box center [1230, 518] width 93 height 31
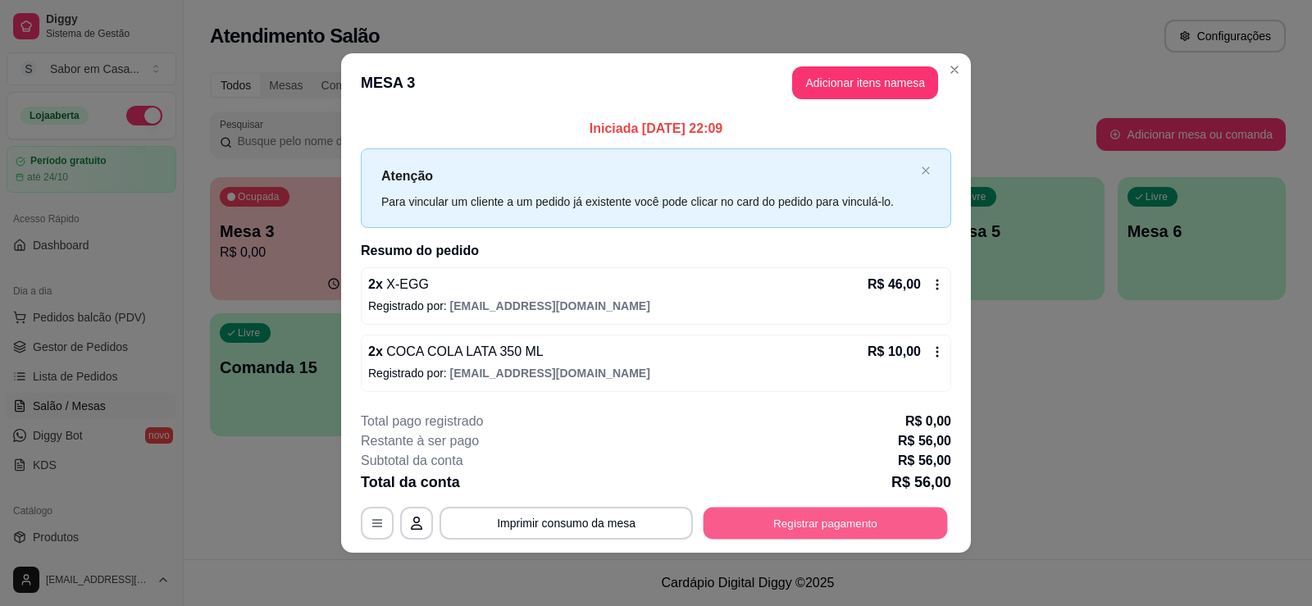
click at [837, 522] on button "Registrar pagamento" at bounding box center [826, 524] width 244 height 32
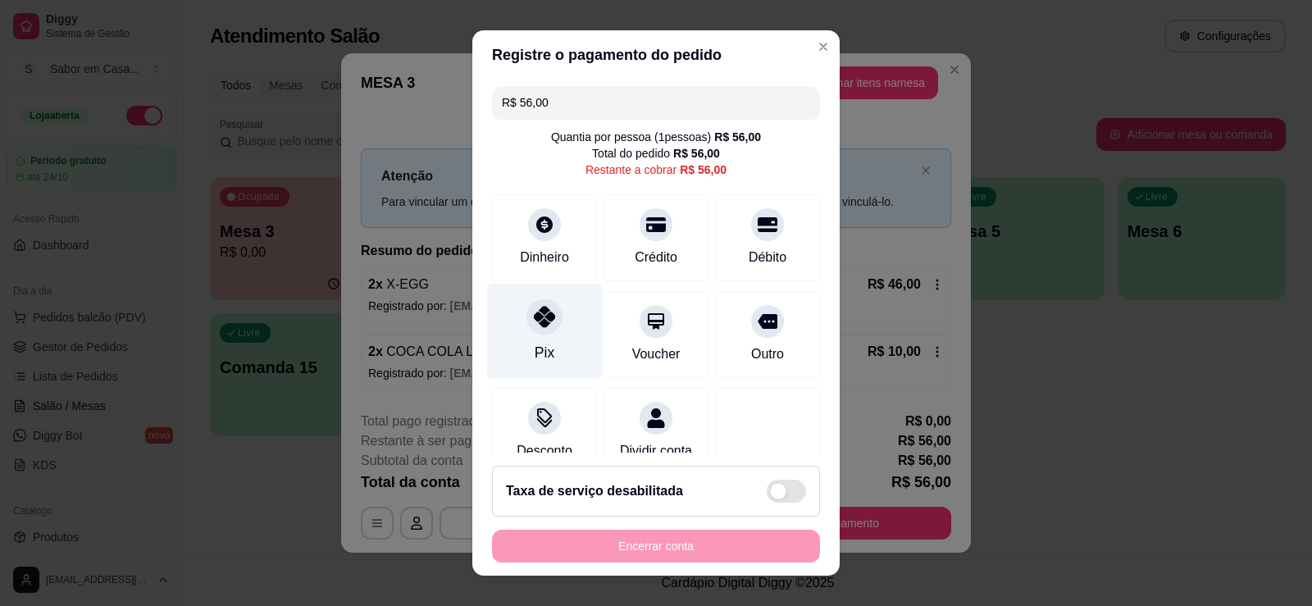
click at [527, 327] on div at bounding box center [545, 317] width 36 height 36
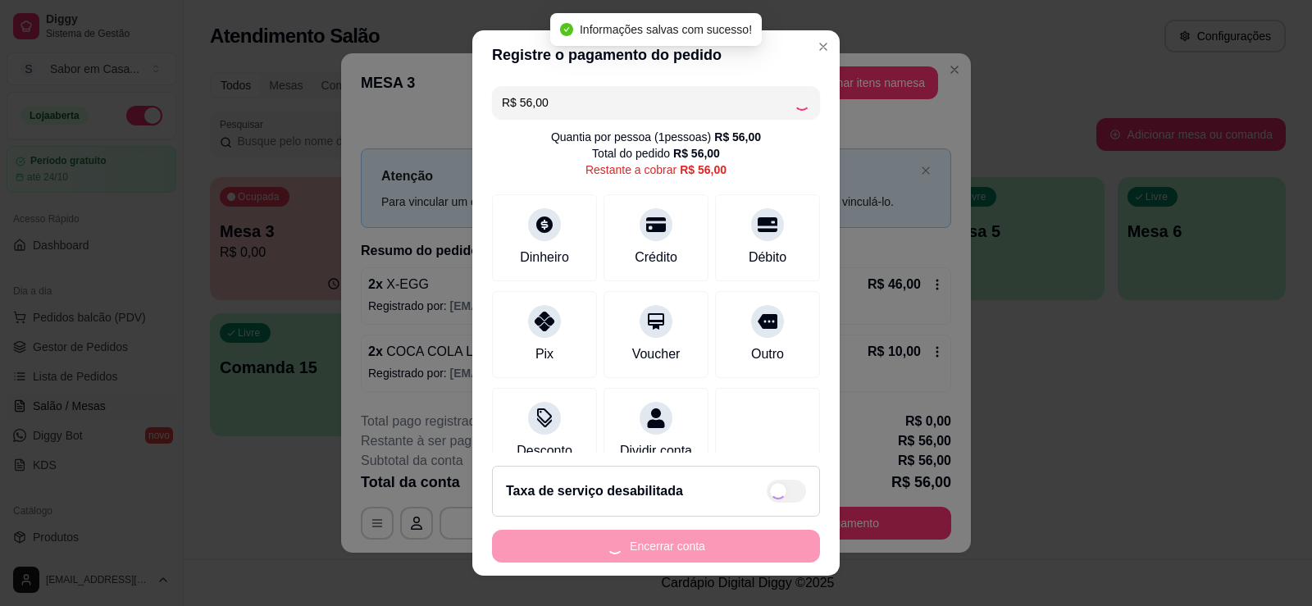
type input "R$ 0,00"
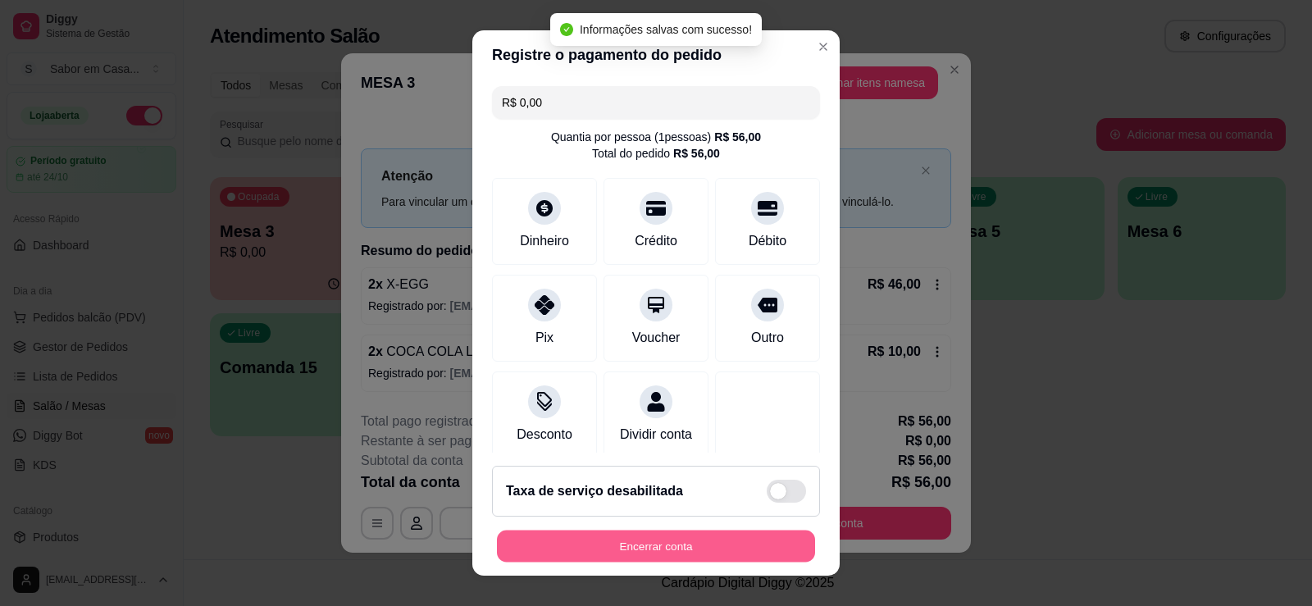
click at [659, 531] on button "Encerrar conta" at bounding box center [656, 547] width 318 height 32
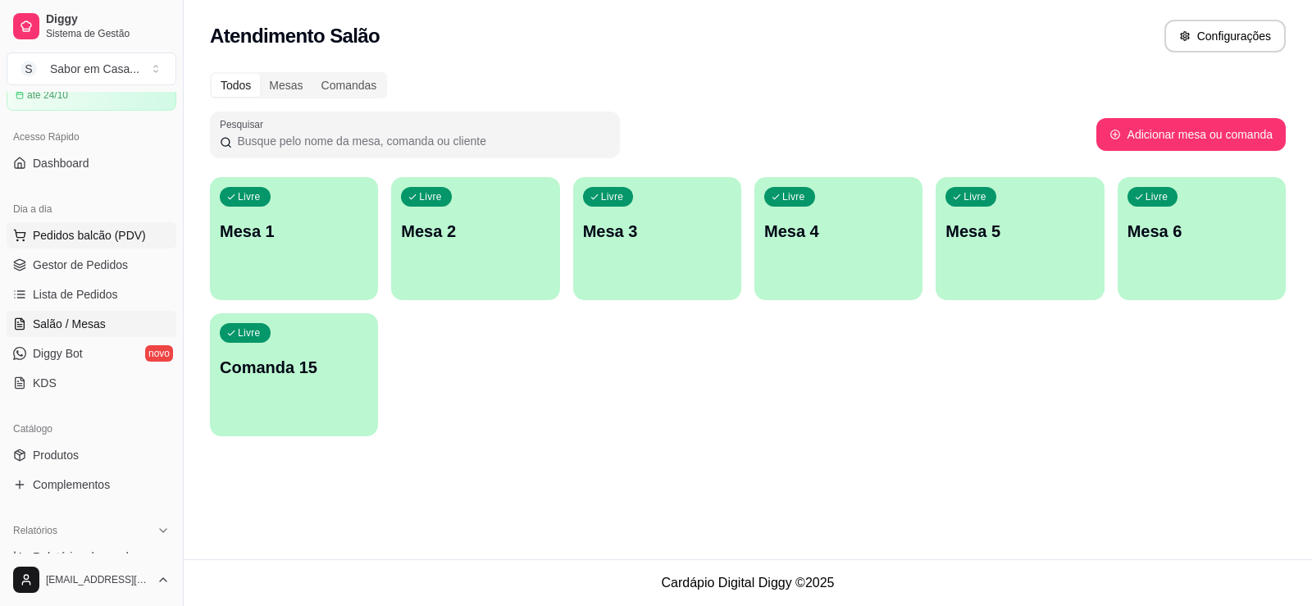
scroll to position [0, 0]
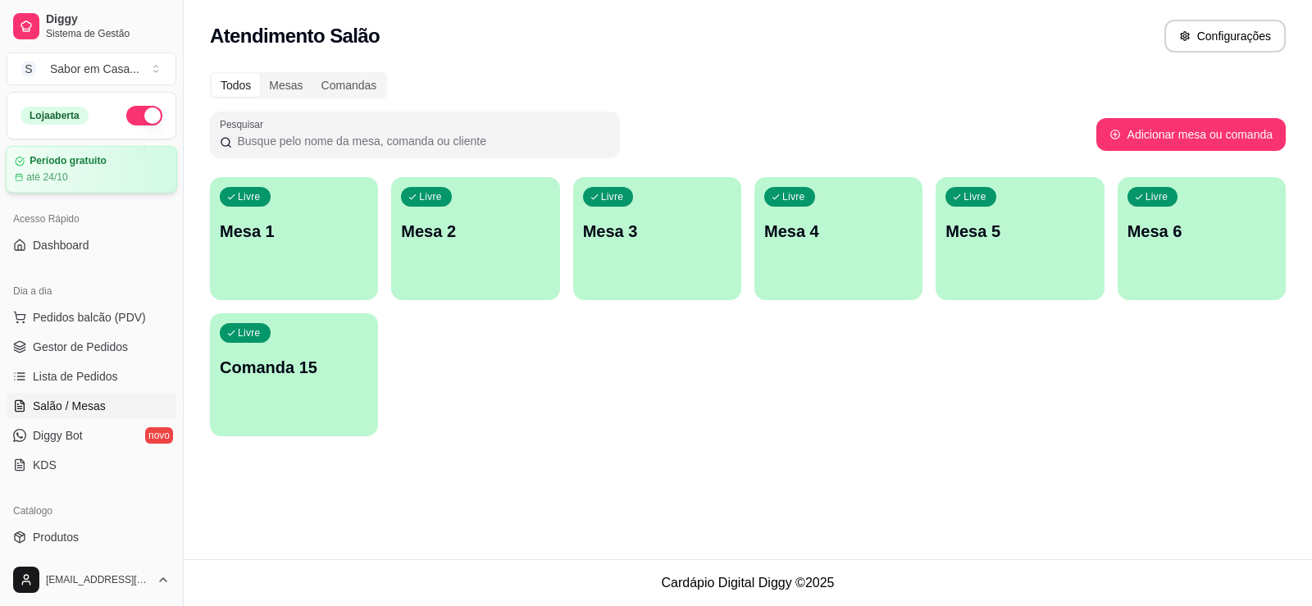
click at [56, 171] on article "até 24/10" at bounding box center [47, 177] width 42 height 13
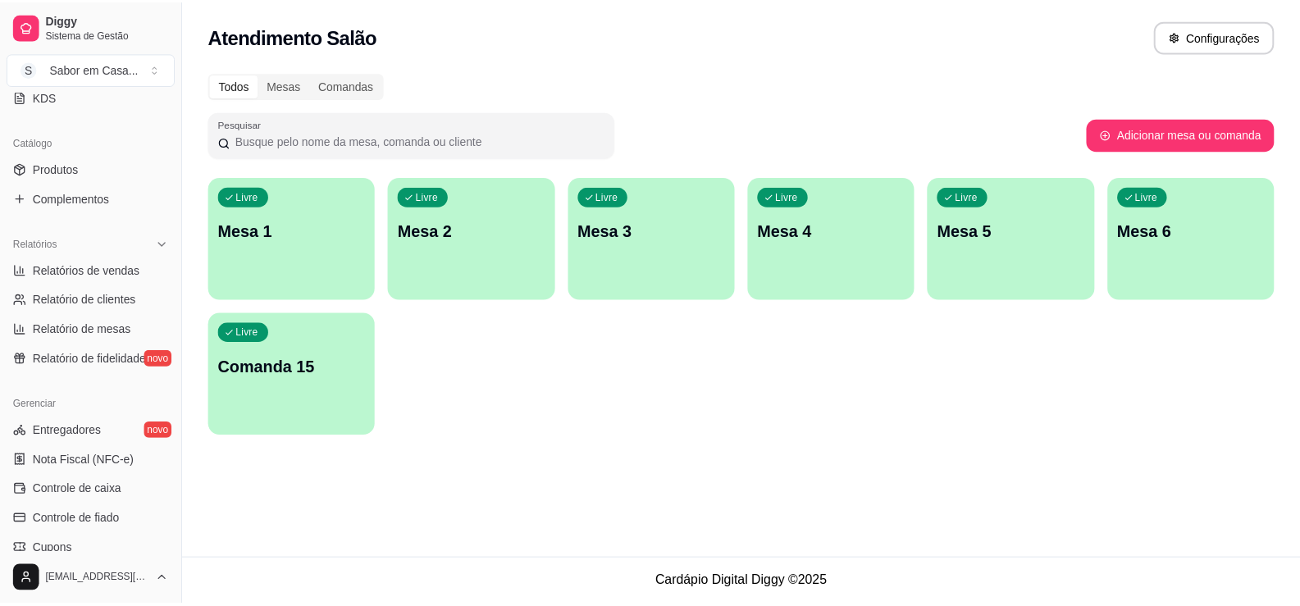
scroll to position [410, 0]
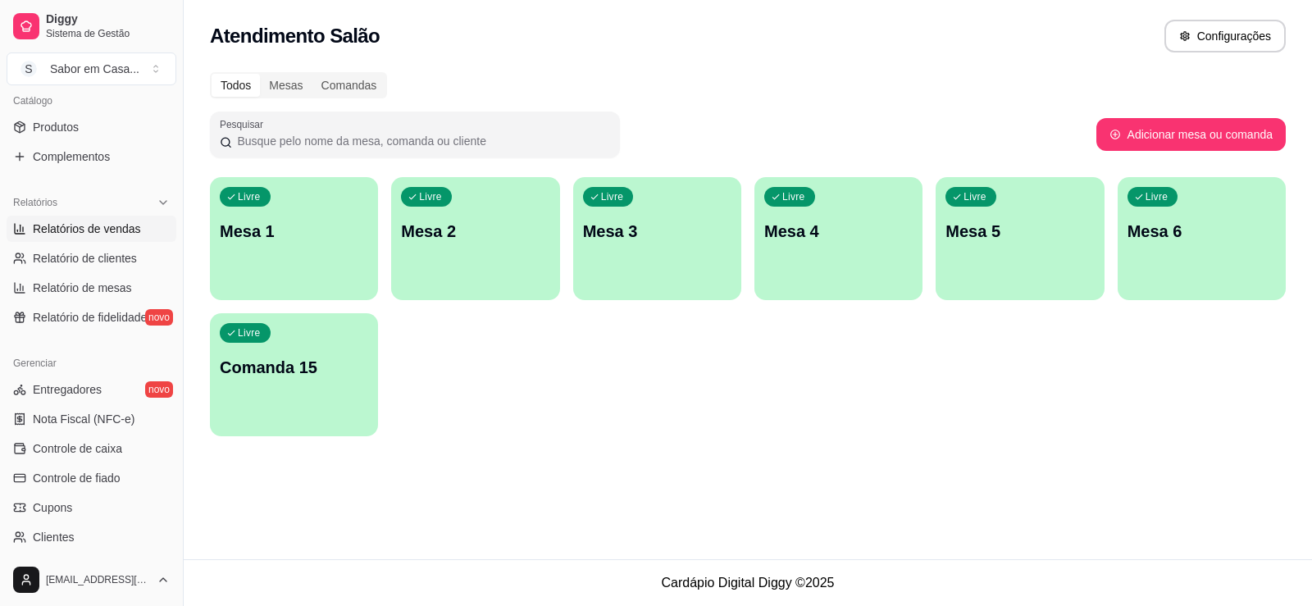
click at [92, 222] on span "Relatórios de vendas" at bounding box center [87, 229] width 108 height 16
select select "ALL"
select select "0"
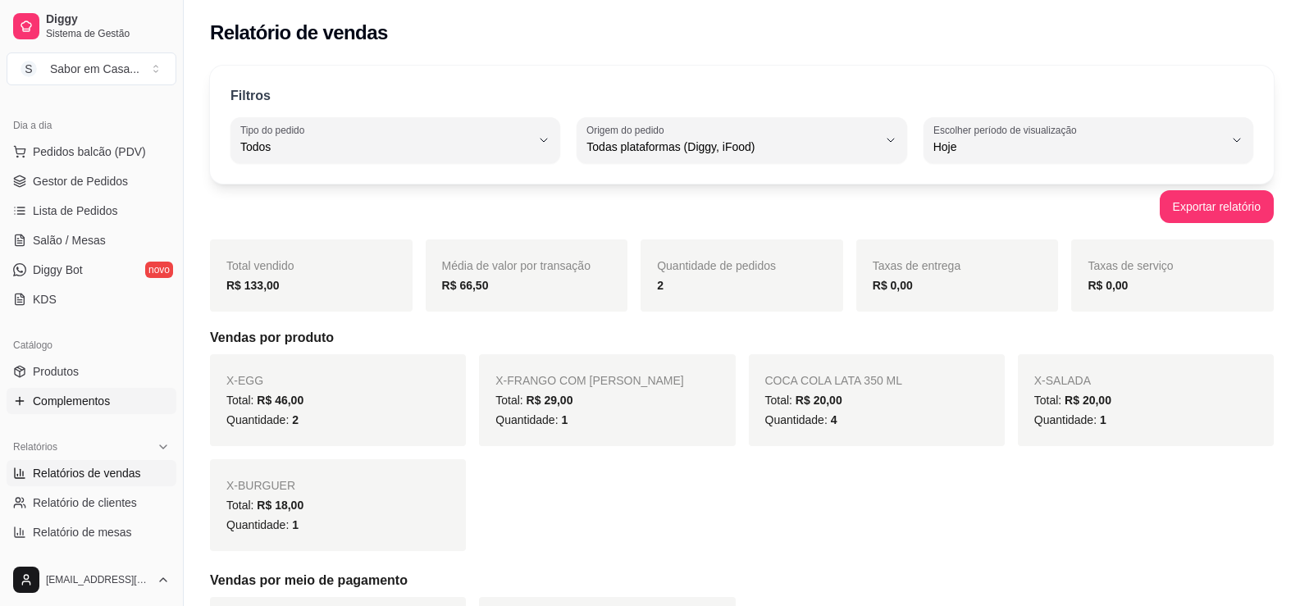
scroll to position [164, 0]
click at [103, 221] on link "Lista de Pedidos" at bounding box center [92, 212] width 170 height 26
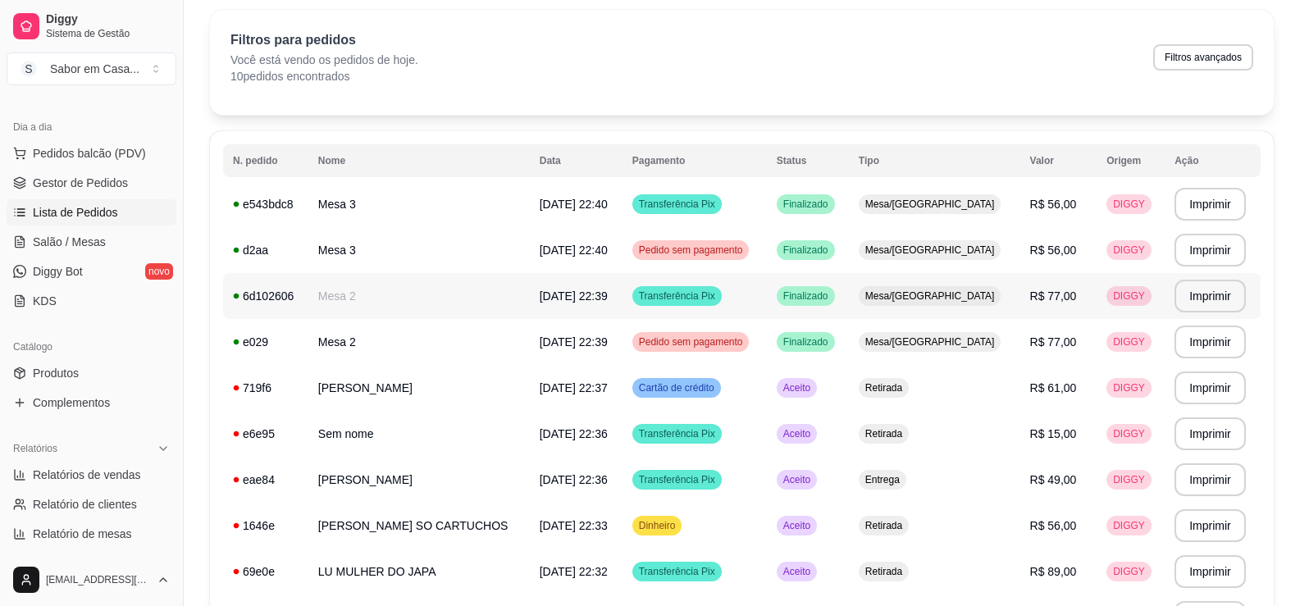
scroll to position [164, 0]
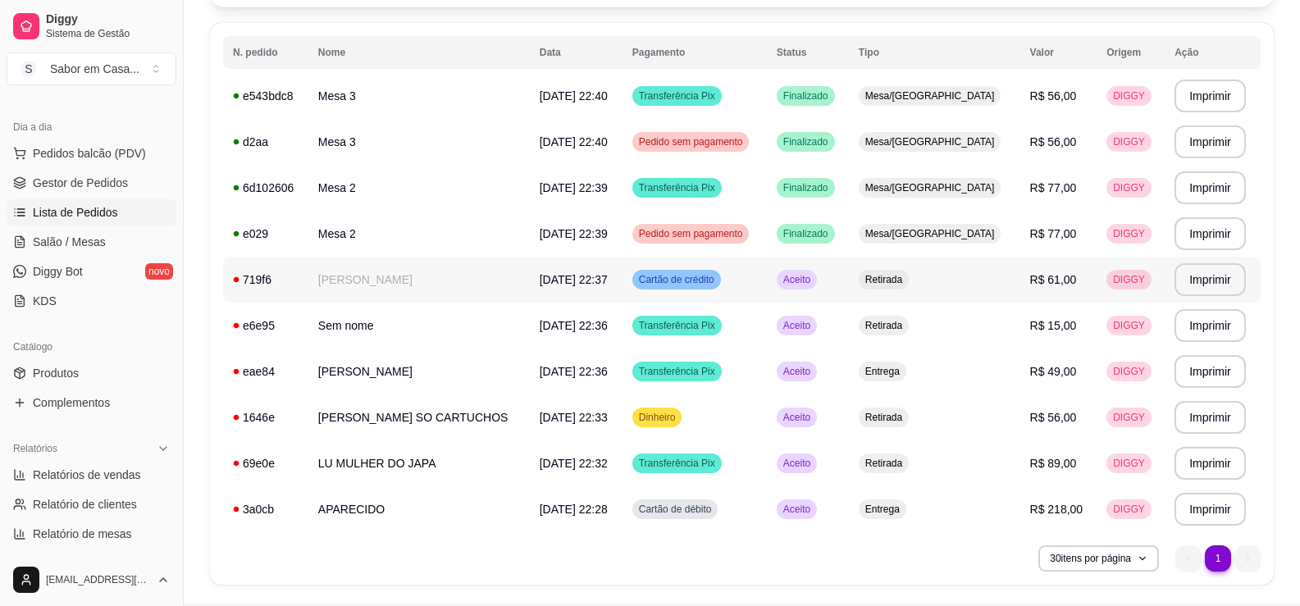
click at [814, 275] on span "Aceito" at bounding box center [797, 279] width 34 height 13
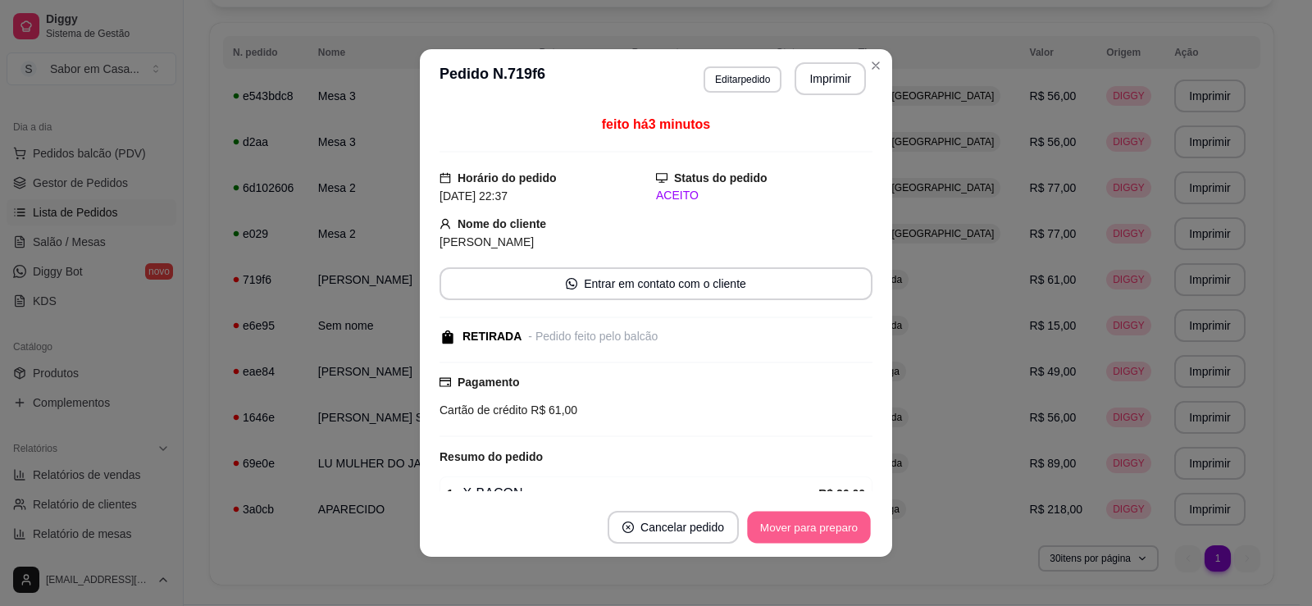
click at [780, 522] on button "Mover para preparo" at bounding box center [808, 528] width 123 height 32
click at [780, 521] on button "Mover para retirada disponível" at bounding box center [781, 527] width 181 height 33
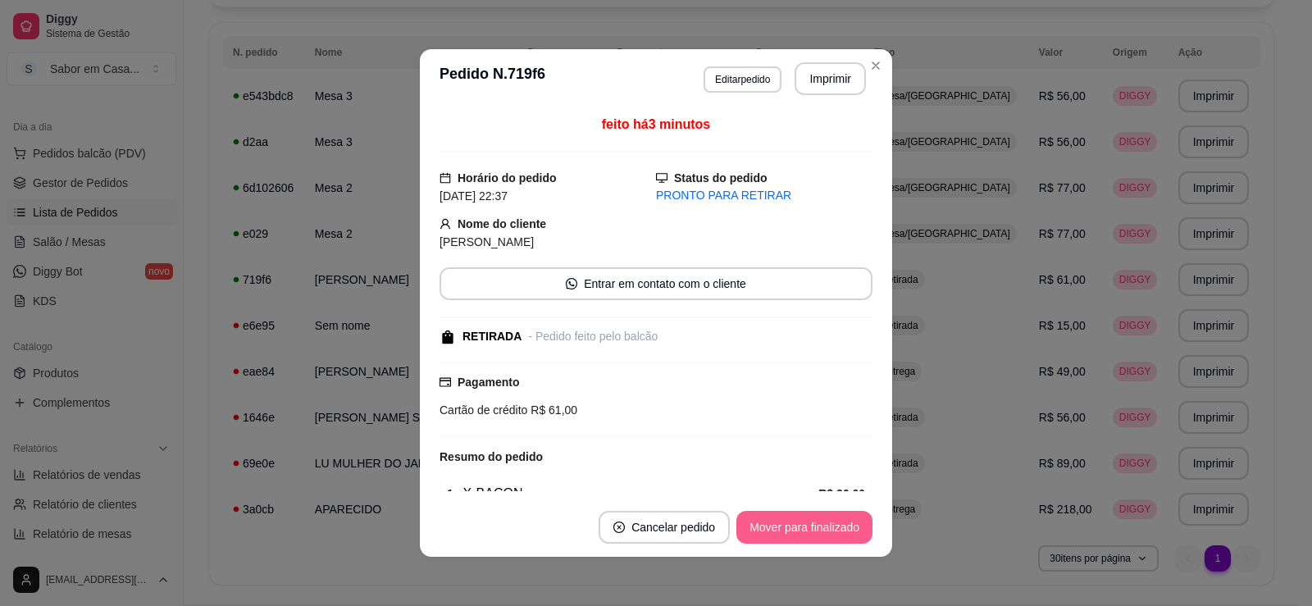
click at [775, 523] on button "Mover para finalizado" at bounding box center [805, 527] width 136 height 33
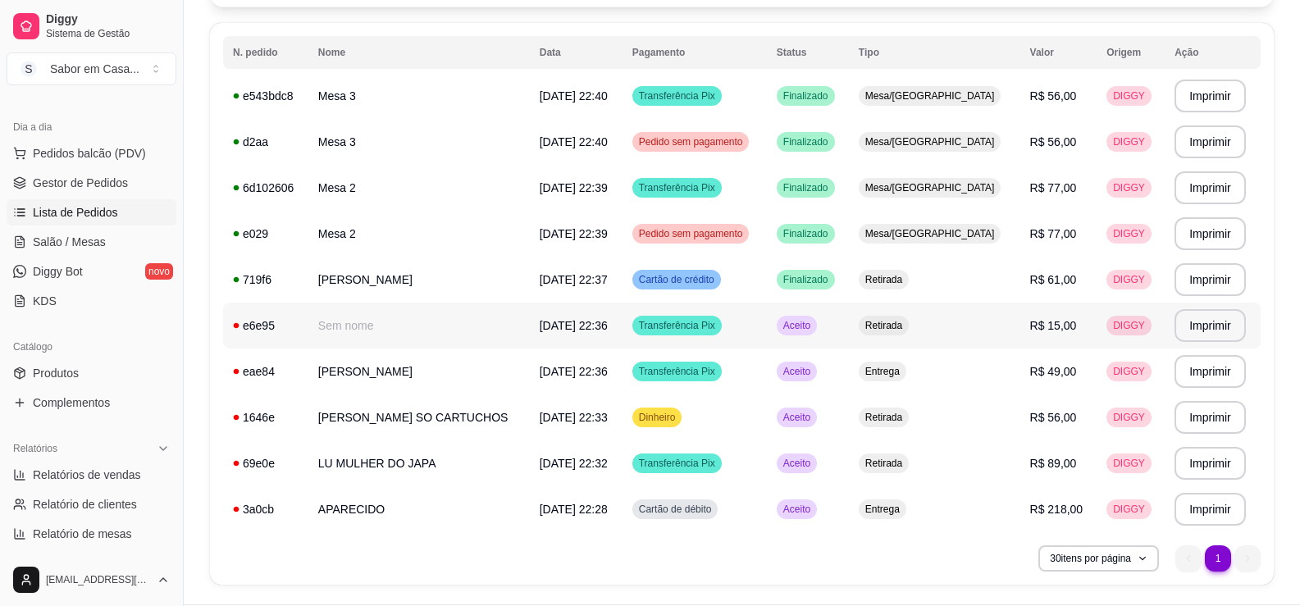
click at [814, 327] on span "Aceito" at bounding box center [797, 325] width 34 height 13
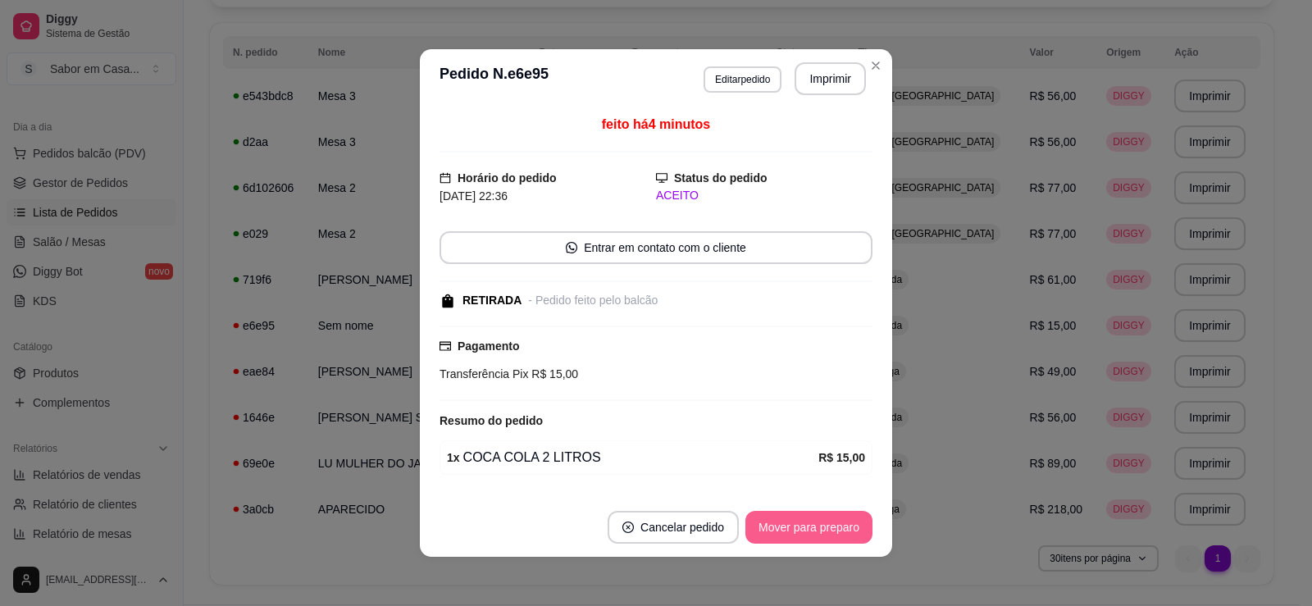
click at [810, 540] on button "Mover para preparo" at bounding box center [809, 527] width 127 height 33
click at [806, 526] on button "Mover para retirada disponível" at bounding box center [782, 528] width 176 height 32
click at [805, 524] on button "Mover para finalizado" at bounding box center [805, 528] width 132 height 32
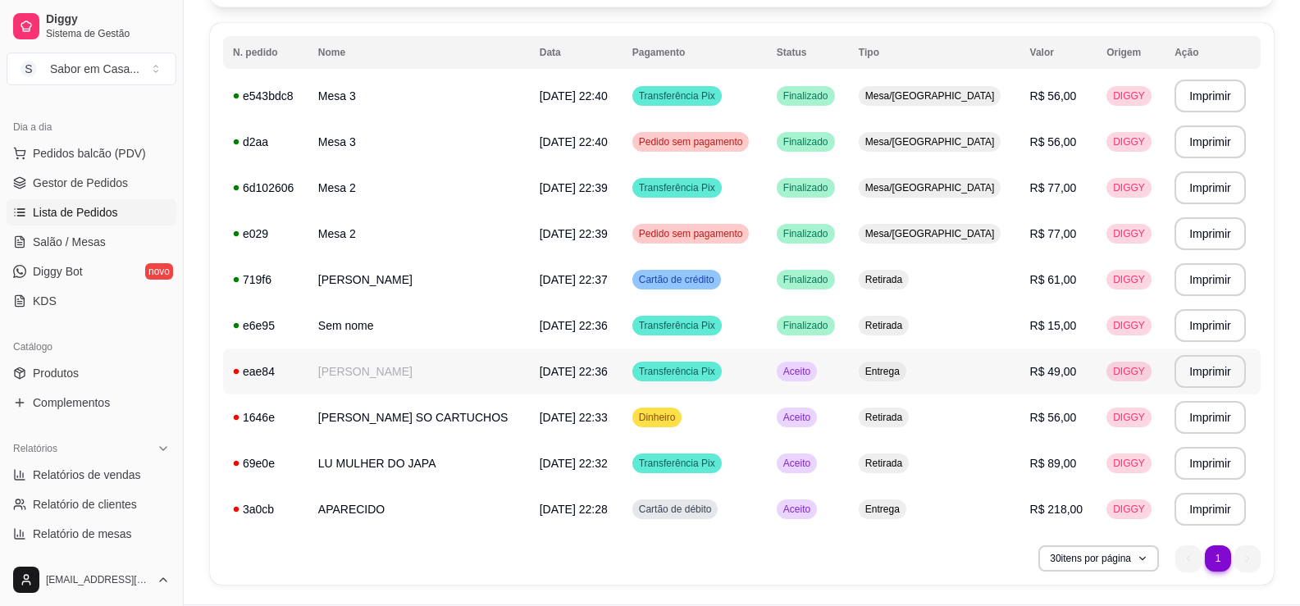
click at [814, 374] on span "Aceito" at bounding box center [797, 371] width 34 height 13
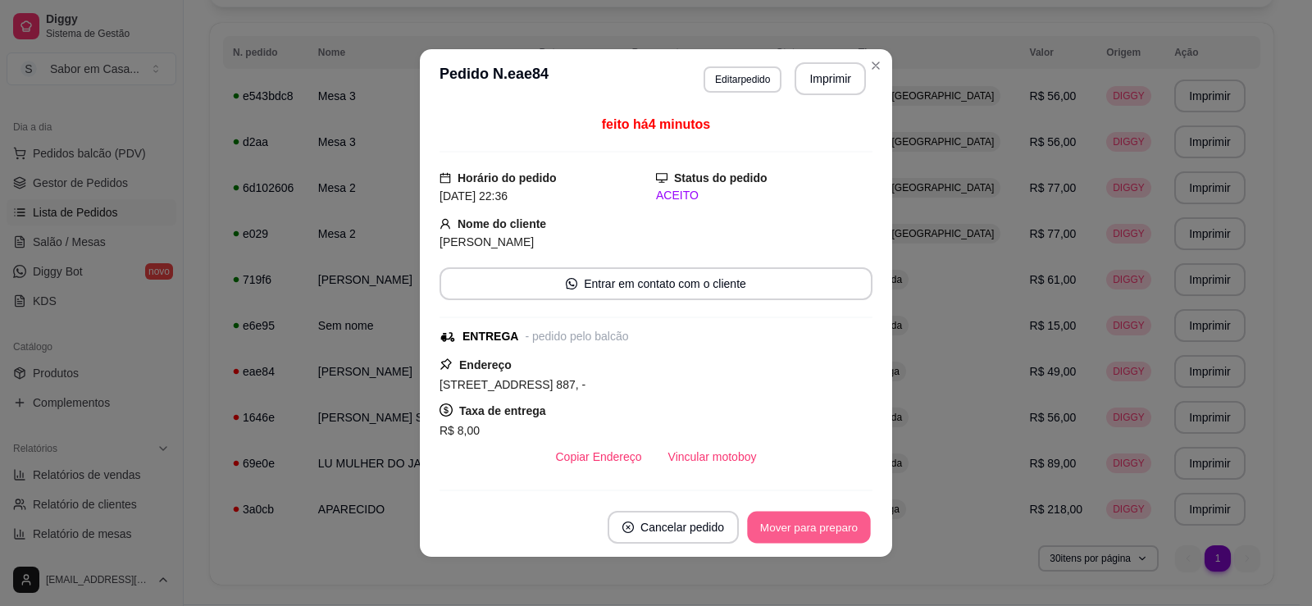
click at [815, 520] on button "Mover para preparo" at bounding box center [808, 528] width 123 height 32
click at [810, 518] on button "Mover para entrega" at bounding box center [809, 528] width 123 height 32
click at [810, 518] on button "Mover para finalizado" at bounding box center [805, 528] width 132 height 32
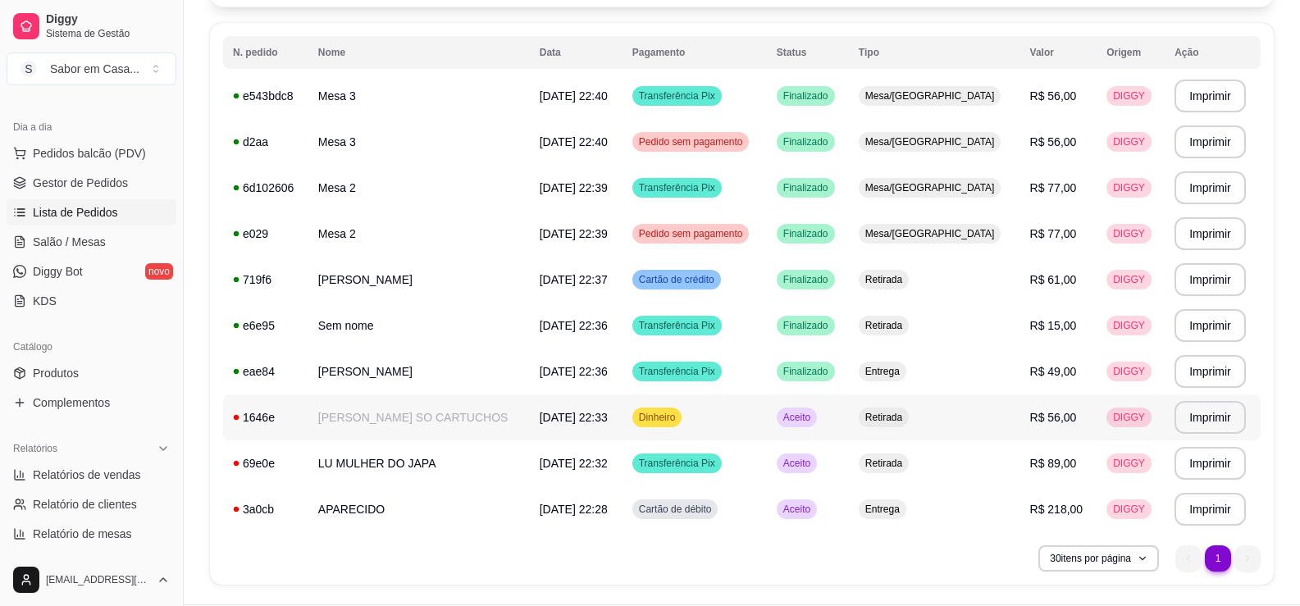
click at [814, 421] on span "Aceito" at bounding box center [797, 417] width 34 height 13
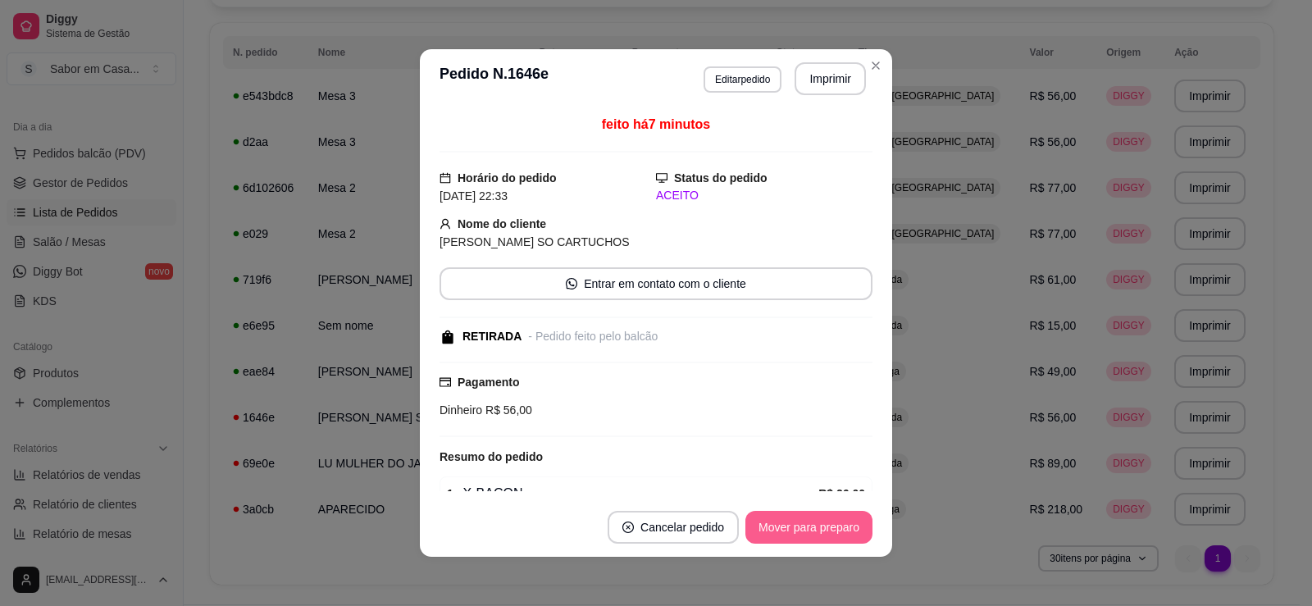
click at [822, 536] on button "Mover para preparo" at bounding box center [809, 527] width 127 height 33
click at [819, 528] on button "Mover para retirada disponível" at bounding box center [781, 527] width 181 height 33
click at [819, 527] on button "Mover para finalizado" at bounding box center [805, 528] width 132 height 32
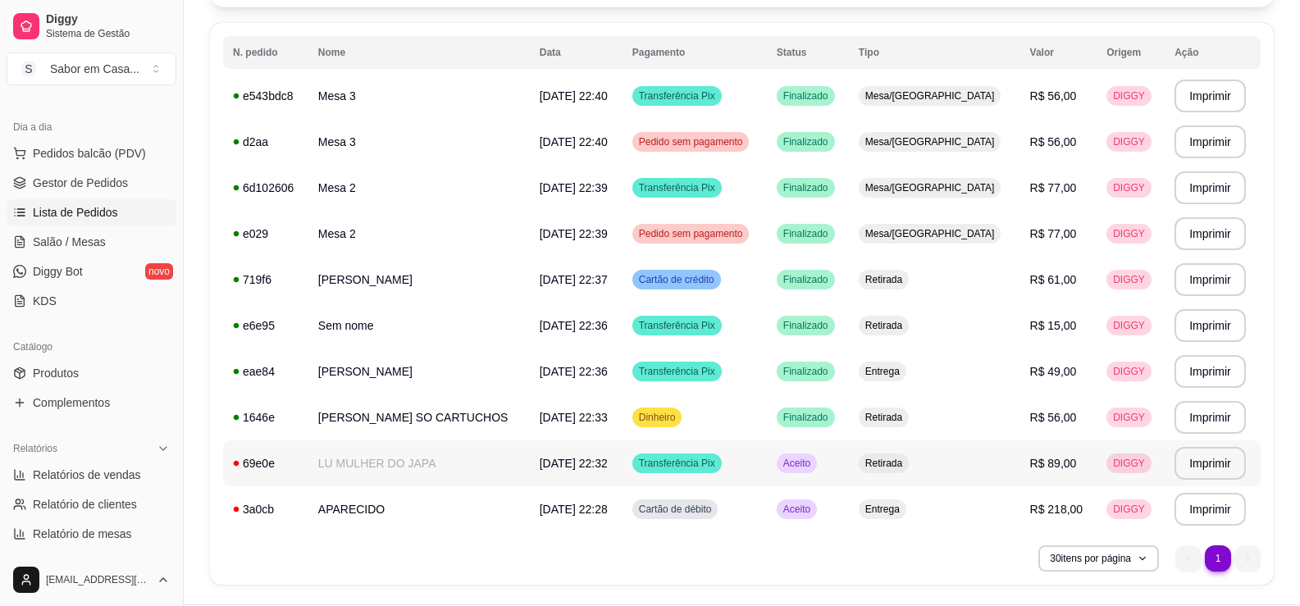
click at [809, 473] on td "Aceito" at bounding box center [808, 463] width 82 height 46
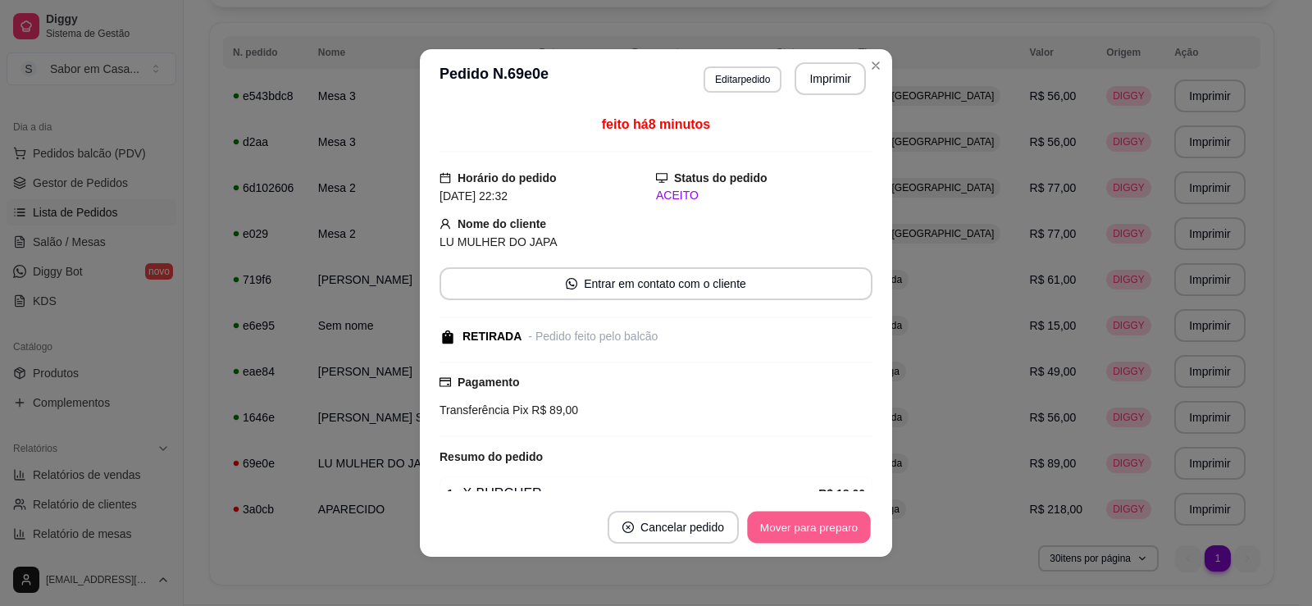
click at [827, 515] on button "Mover para preparo" at bounding box center [808, 528] width 123 height 32
click at [826, 516] on button "Mover para retirada disponível" at bounding box center [782, 528] width 176 height 32
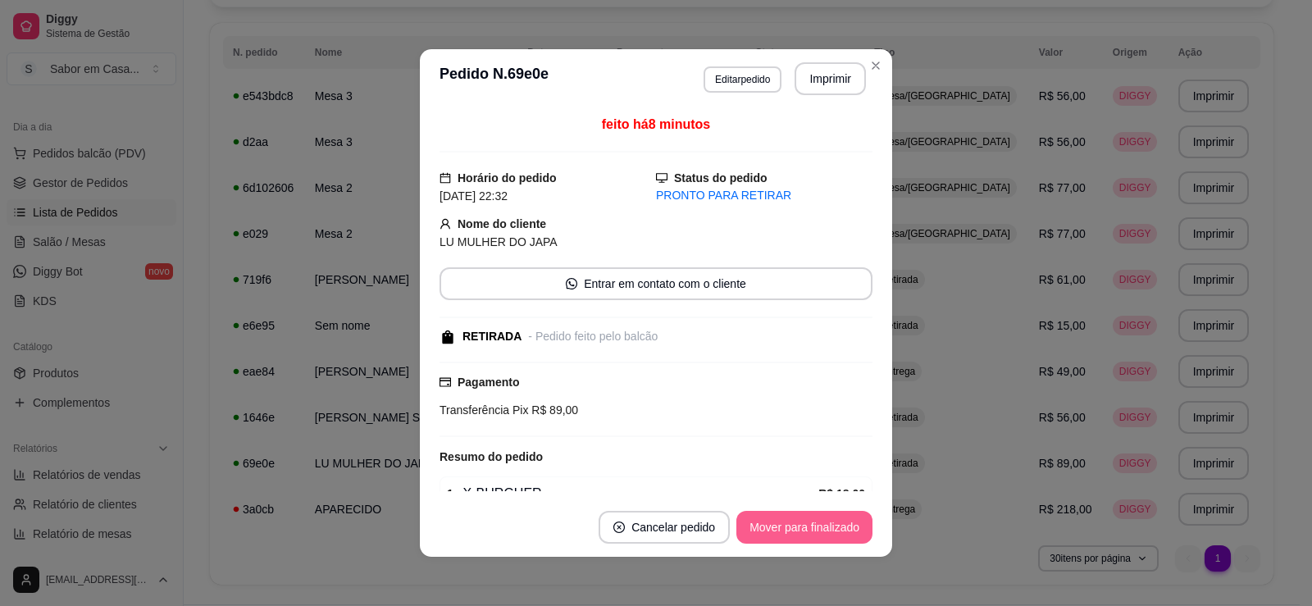
click at [826, 516] on button "Mover para finalizado" at bounding box center [805, 527] width 136 height 33
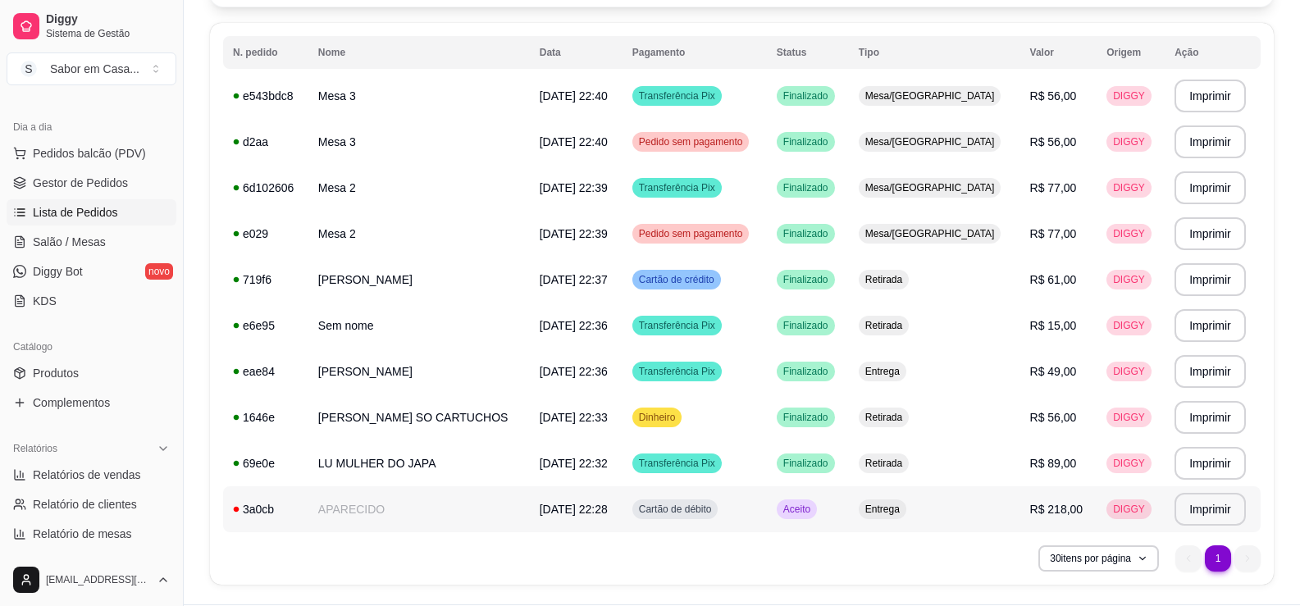
click at [838, 527] on td "Aceito" at bounding box center [808, 509] width 82 height 46
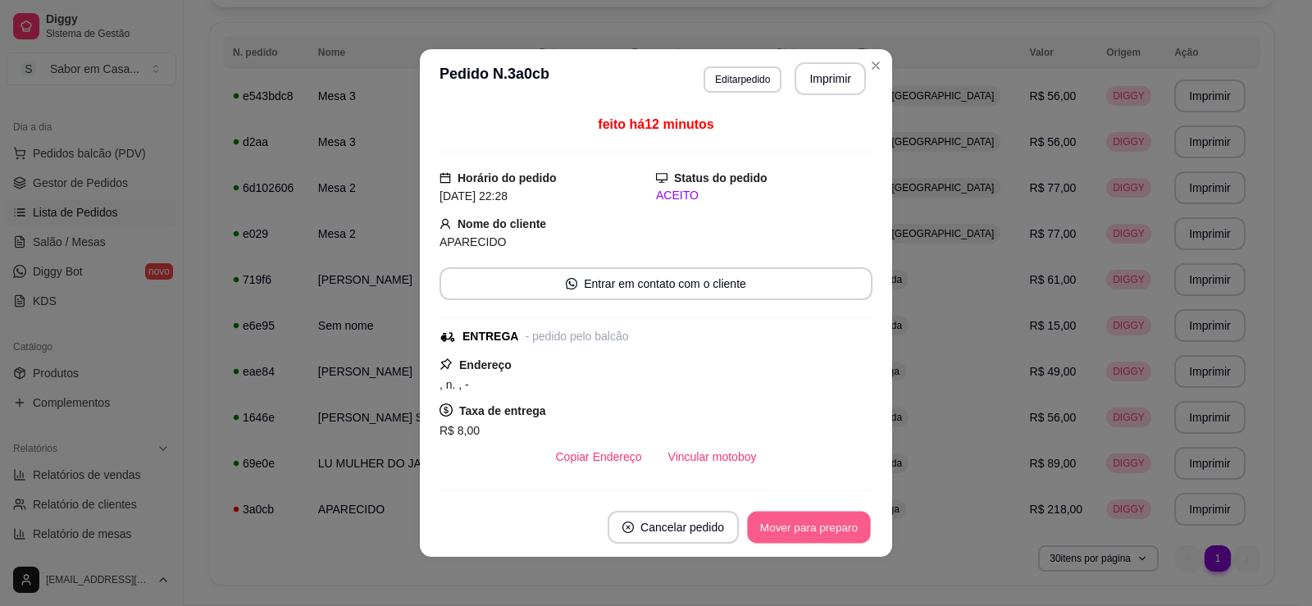
click at [831, 517] on button "Mover para preparo" at bounding box center [808, 528] width 123 height 32
click at [814, 518] on button "Mover para entrega" at bounding box center [809, 527] width 126 height 33
click at [810, 520] on button "Mover para finalizado" at bounding box center [805, 528] width 132 height 32
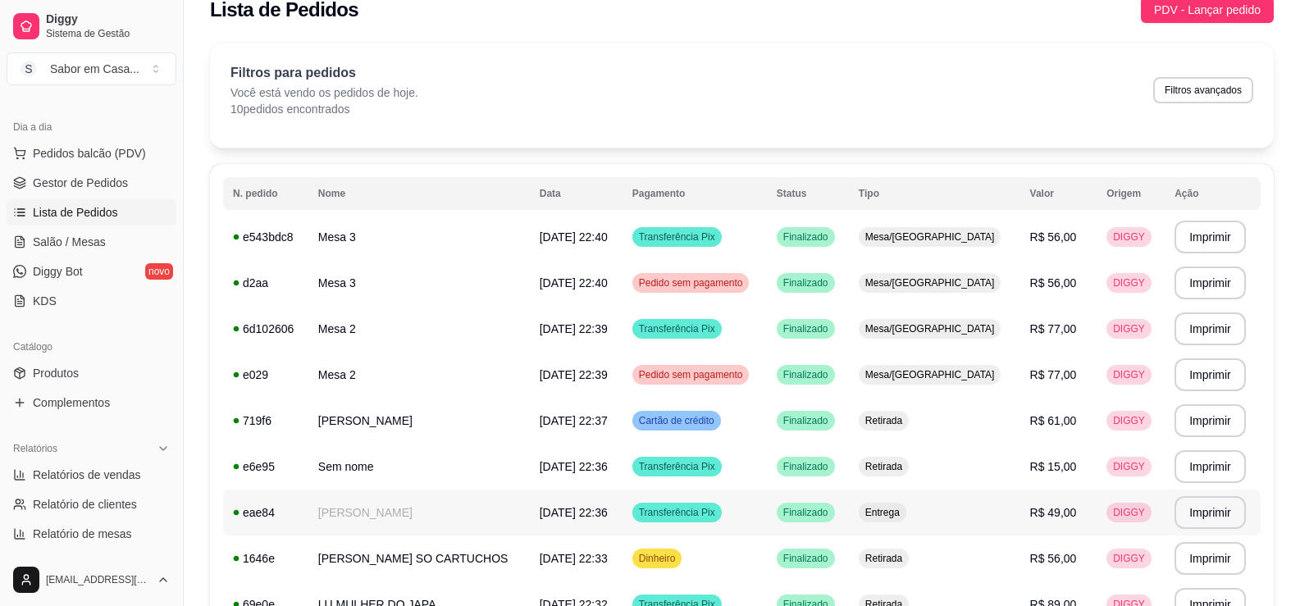
scroll to position [0, 0]
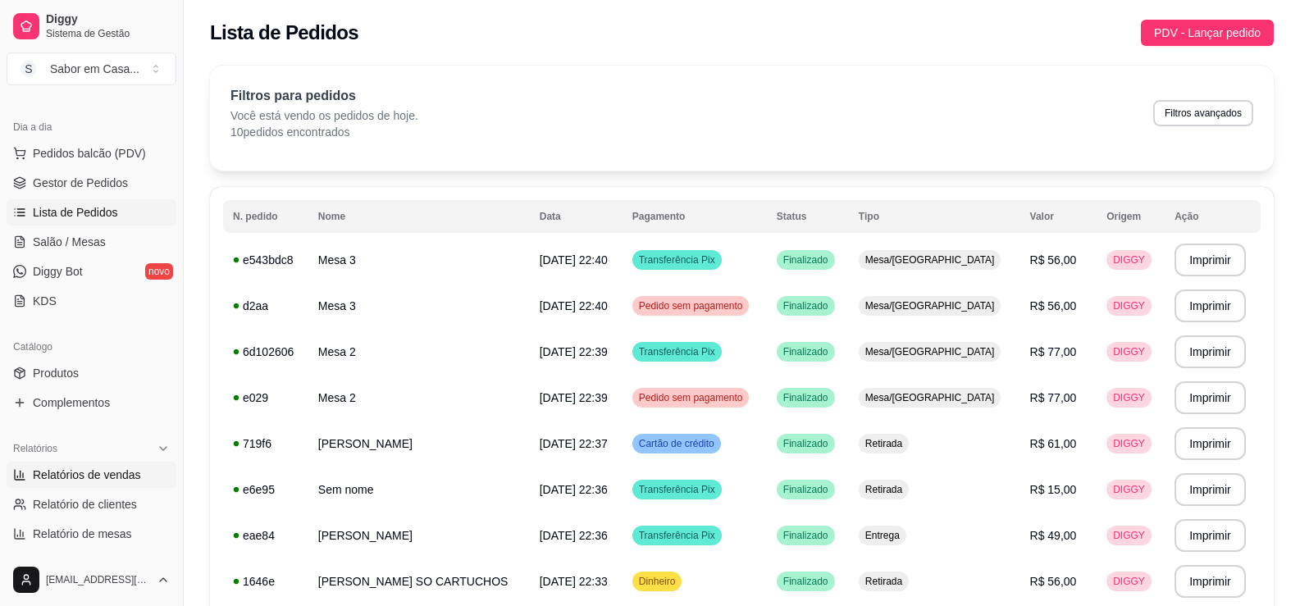
click at [84, 472] on span "Relatórios de vendas" at bounding box center [87, 475] width 108 height 16
select select "ALL"
select select "0"
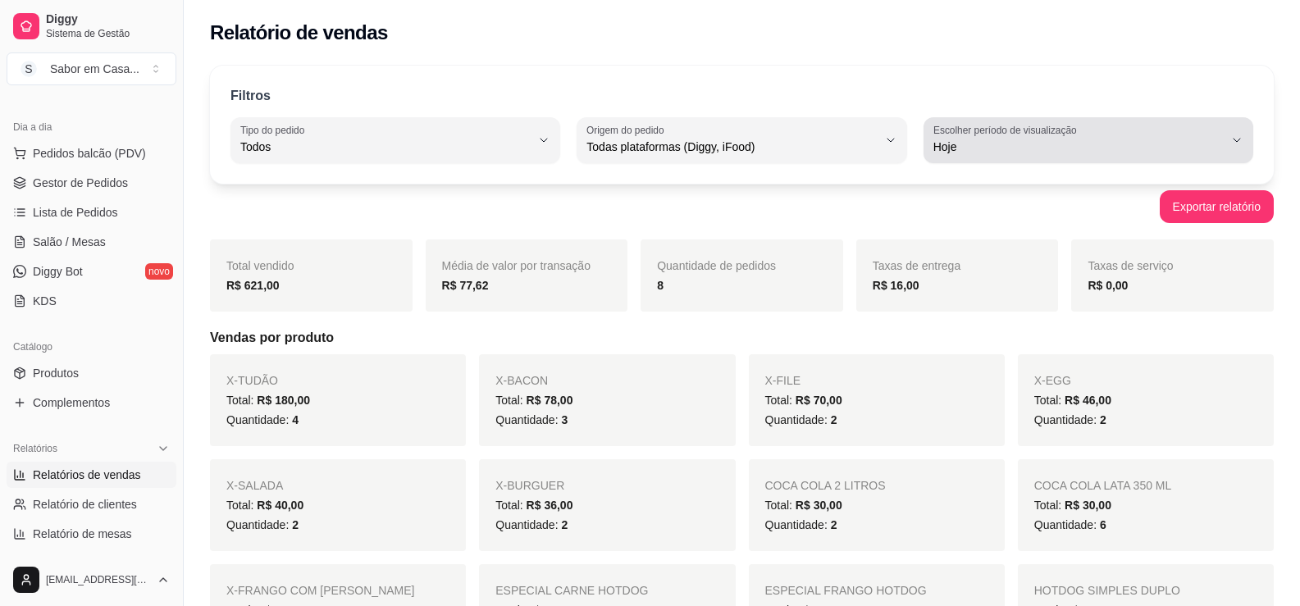
click at [1237, 130] on button "Escolher período de visualização Hoje" at bounding box center [1089, 140] width 330 height 46
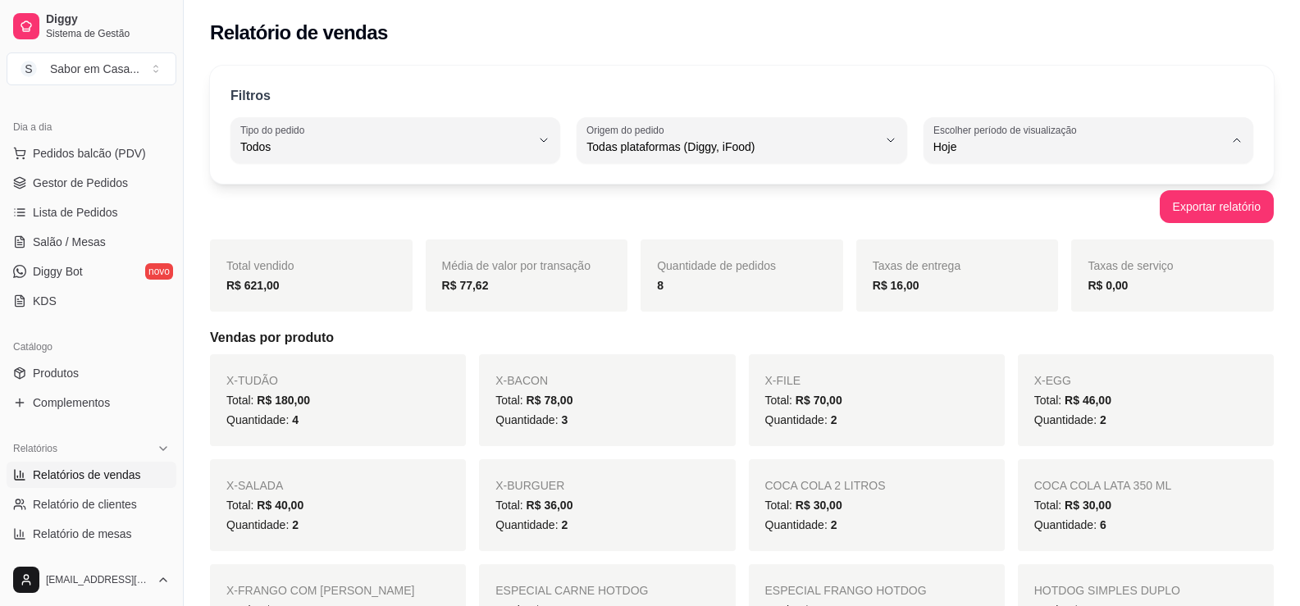
click at [936, 230] on li "7 dias" at bounding box center [1088, 239] width 304 height 25
type input "7"
select select "7"
